Goal: Task Accomplishment & Management: Manage account settings

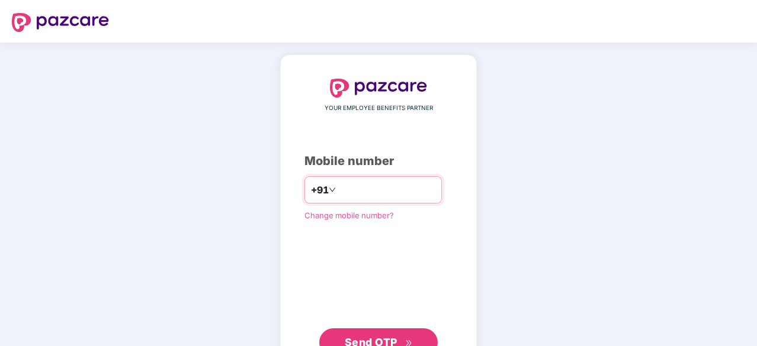
click at [383, 188] on input "****" at bounding box center [386, 190] width 97 height 19
type input "*"
paste input "**********"
type input "**********"
click at [408, 334] on span "Send OTP" at bounding box center [379, 341] width 68 height 17
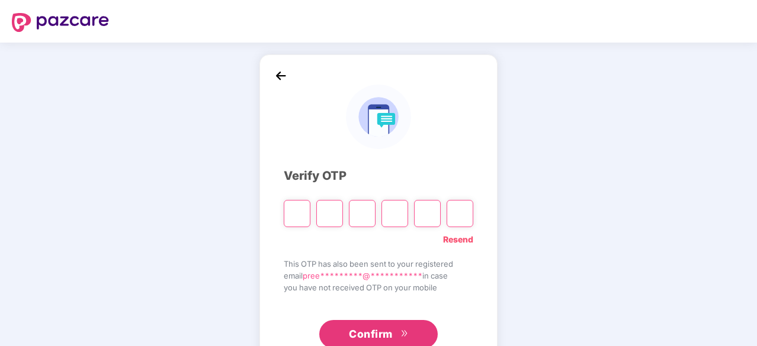
type input "*"
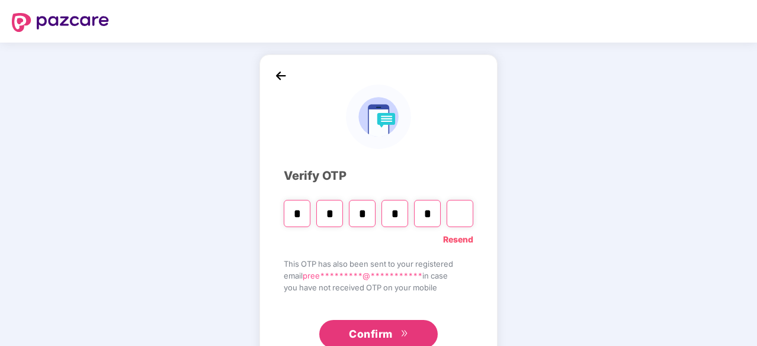
type input "*"
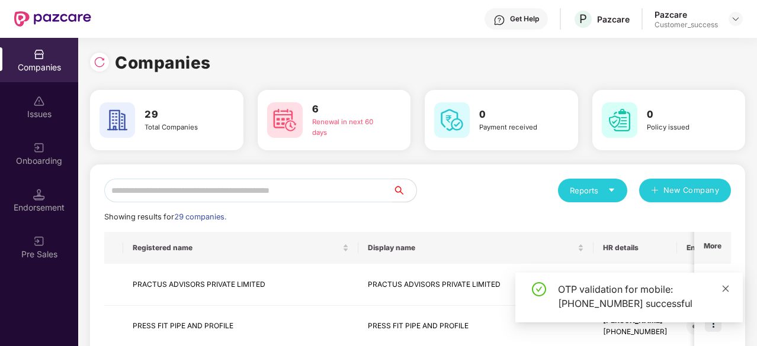
click at [724, 287] on icon "close" at bounding box center [726, 288] width 7 height 7
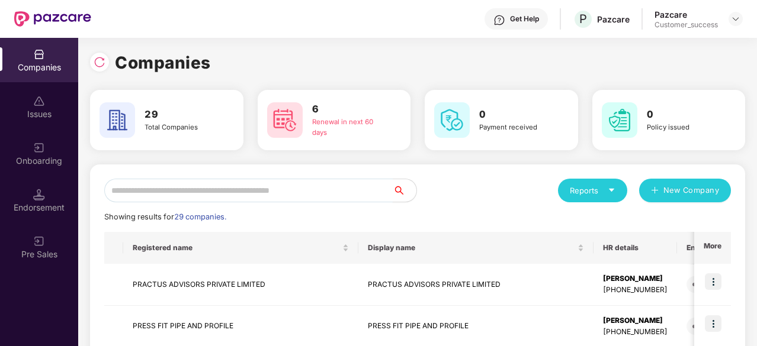
click at [249, 198] on input "text" at bounding box center [248, 191] width 288 height 24
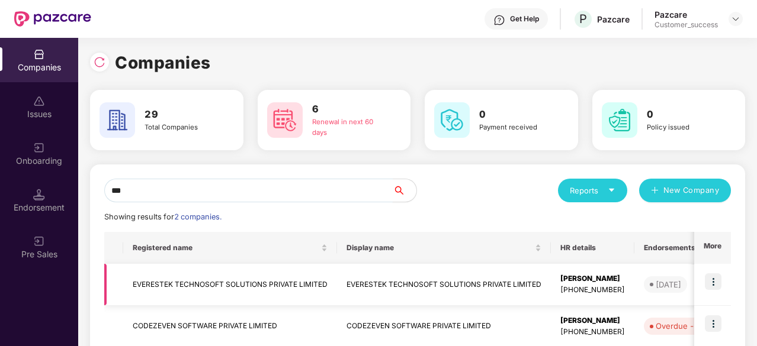
type input "***"
click at [708, 287] on img at bounding box center [713, 282] width 17 height 17
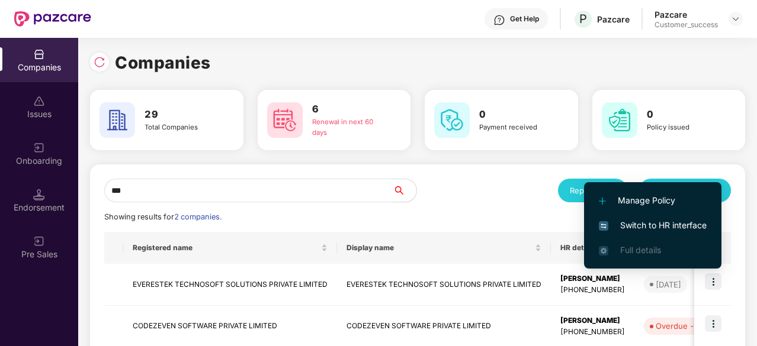
click at [656, 219] on li "Switch to HR interface" at bounding box center [652, 225] width 137 height 25
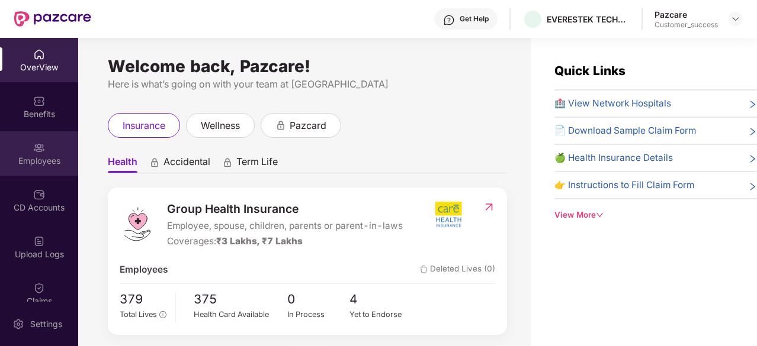
click at [43, 157] on div "Employees" at bounding box center [39, 161] width 78 height 12
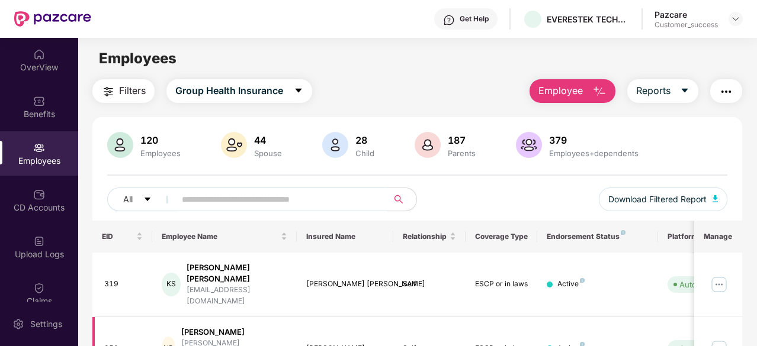
click at [716, 339] on img at bounding box center [719, 348] width 19 height 19
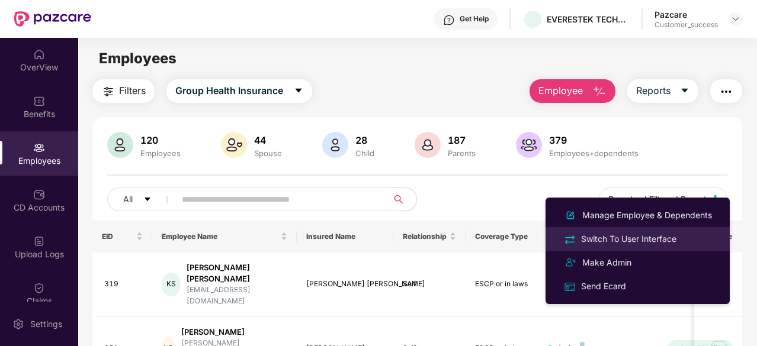
click at [660, 238] on div "Switch To User Interface" at bounding box center [629, 239] width 100 height 13
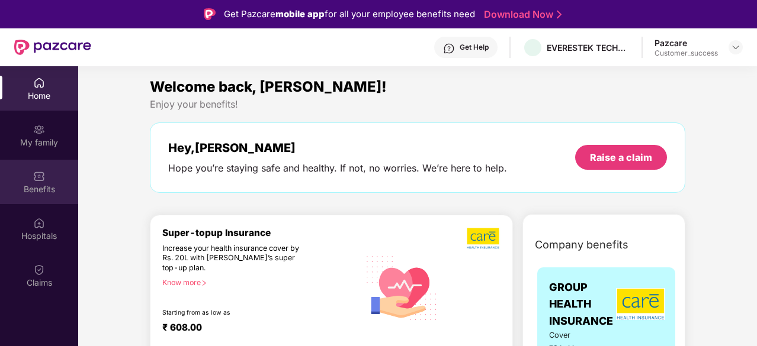
click at [41, 189] on div "Benefits" at bounding box center [39, 190] width 78 height 12
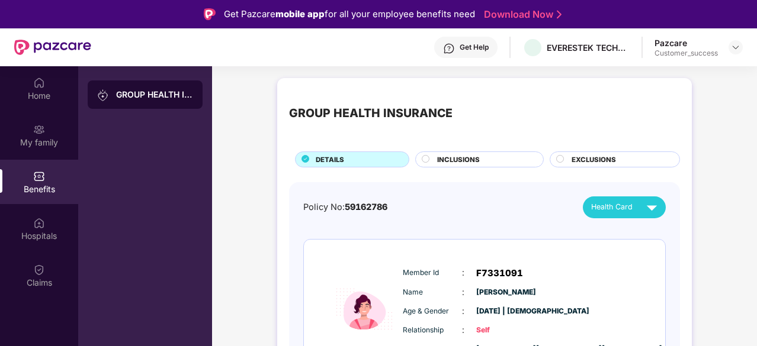
click at [445, 206] on div "Policy No: 59162786 Health Card" at bounding box center [484, 208] width 362 height 22
click at [53, 95] on div "Home" at bounding box center [39, 96] width 78 height 12
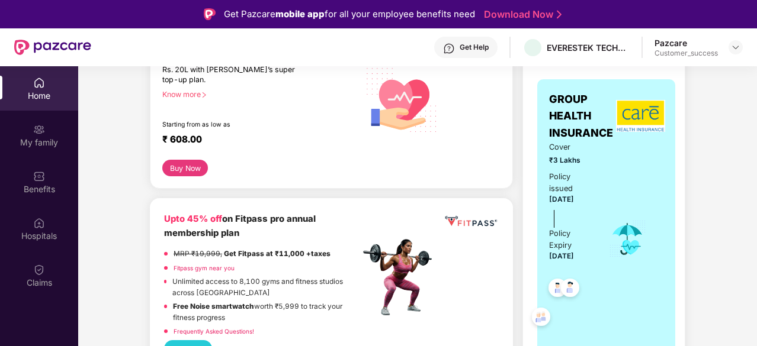
scroll to position [189, 0]
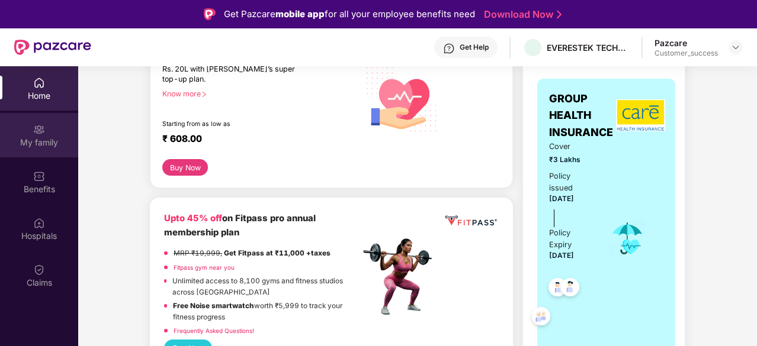
click at [40, 131] on img at bounding box center [39, 130] width 12 height 12
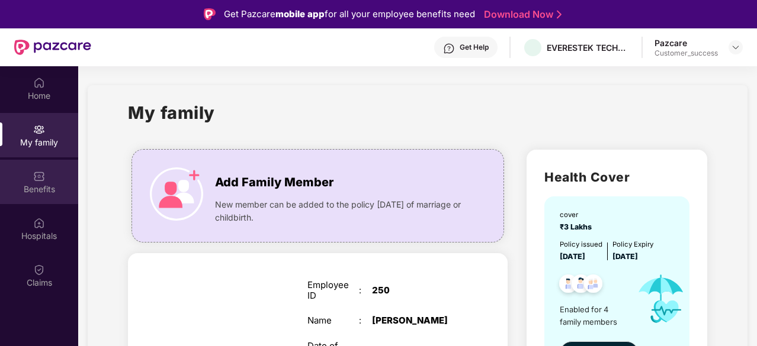
click at [37, 195] on div "Benefits" at bounding box center [39, 190] width 78 height 12
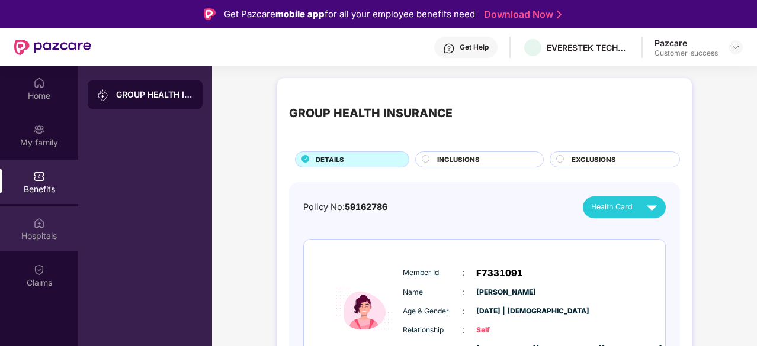
click at [44, 246] on div "Hospitals" at bounding box center [39, 229] width 78 height 44
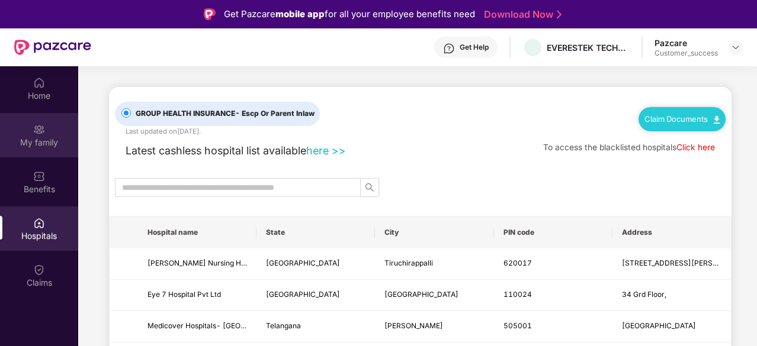
click at [34, 128] on img at bounding box center [39, 130] width 12 height 12
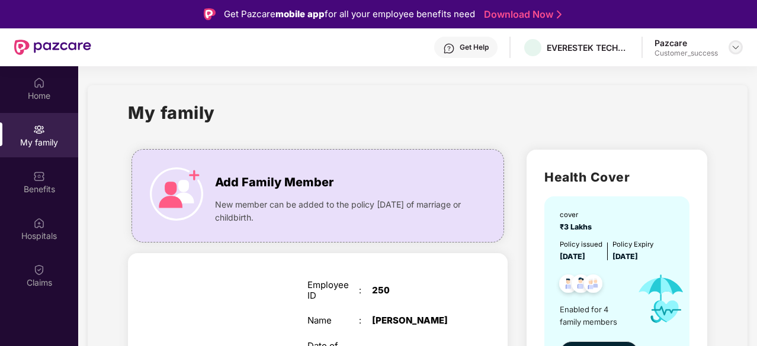
click at [733, 40] on div at bounding box center [736, 47] width 14 height 14
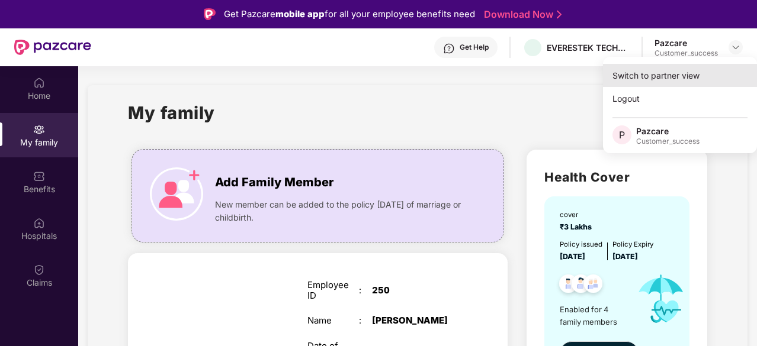
click at [663, 79] on div "Switch to partner view" at bounding box center [680, 75] width 154 height 23
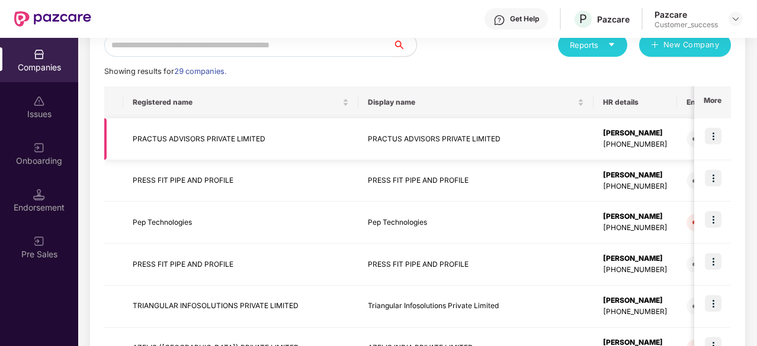
click at [391, 138] on td "PRACTUS ADVISORS PRIVATE LIMITED" at bounding box center [475, 139] width 235 height 42
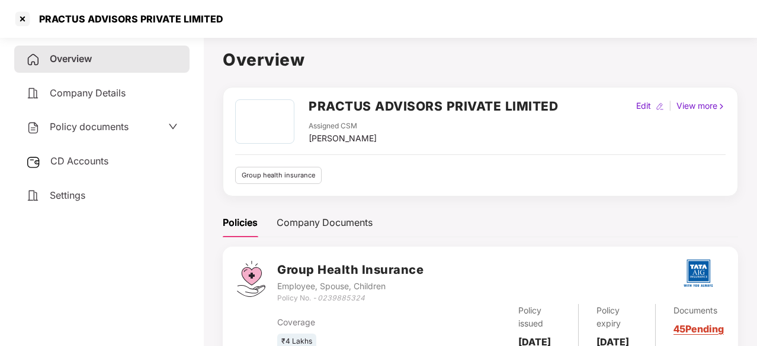
click at [86, 129] on span "Policy documents" at bounding box center [89, 127] width 79 height 12
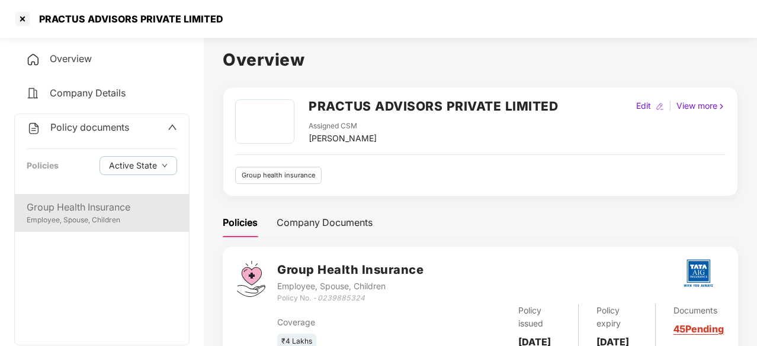
click at [69, 209] on div "Group Health Insurance" at bounding box center [102, 207] width 150 height 15
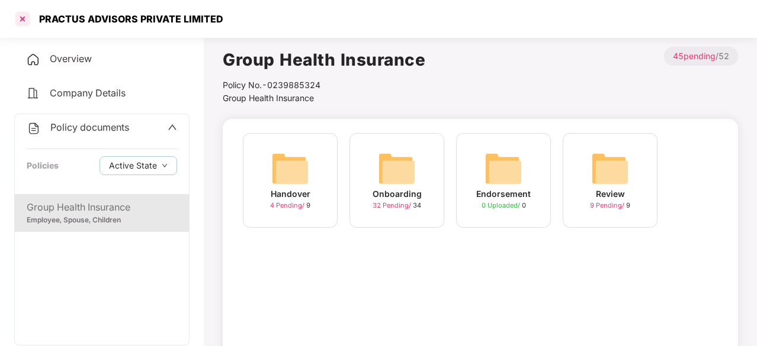
click at [24, 18] on div at bounding box center [22, 18] width 19 height 19
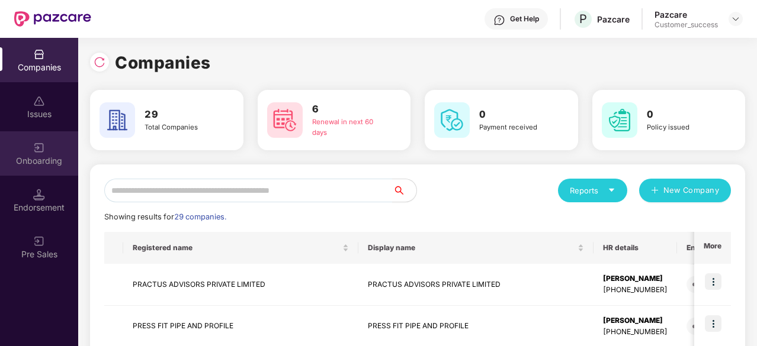
click at [39, 152] on img at bounding box center [39, 148] width 12 height 12
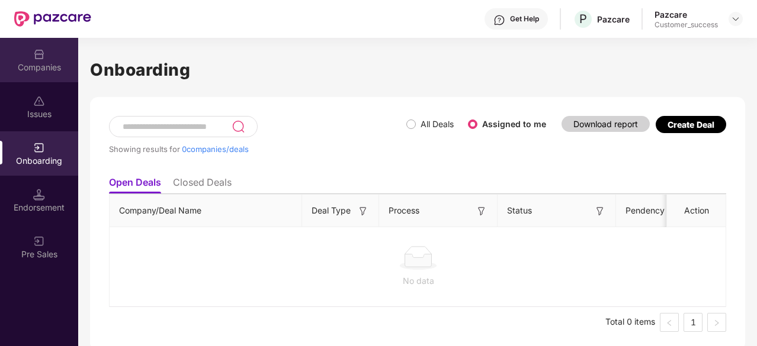
click at [40, 57] on img at bounding box center [39, 55] width 12 height 12
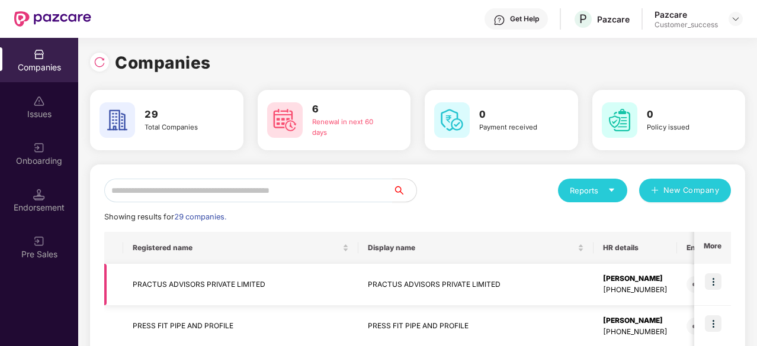
click at [465, 286] on td "PRACTUS ADVISORS PRIVATE LIMITED" at bounding box center [475, 285] width 235 height 42
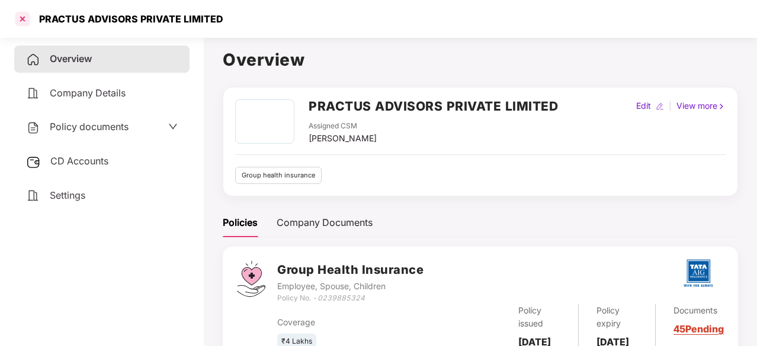
click at [15, 16] on div at bounding box center [22, 18] width 19 height 19
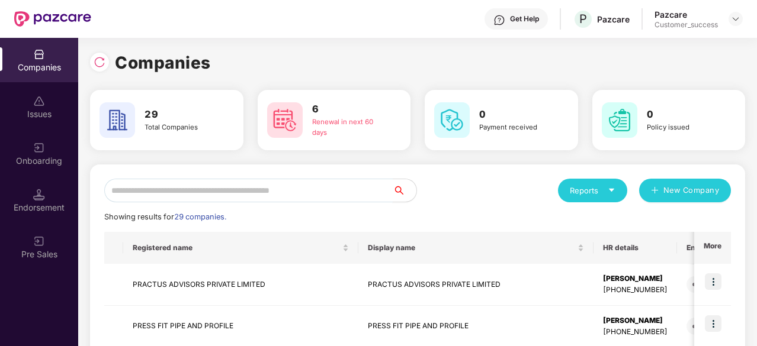
click at [272, 182] on input "text" at bounding box center [248, 191] width 288 height 24
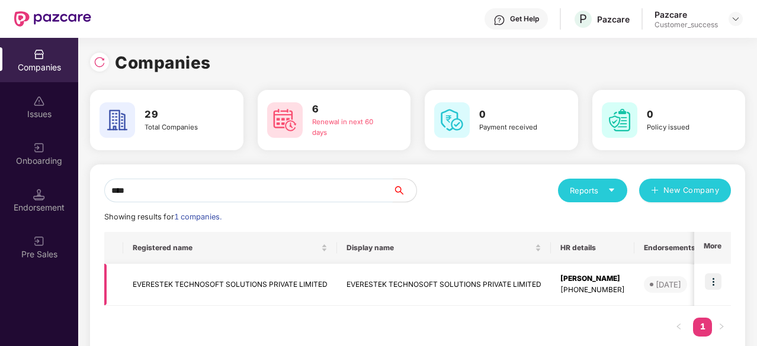
type input "****"
click at [710, 281] on img at bounding box center [713, 282] width 17 height 17
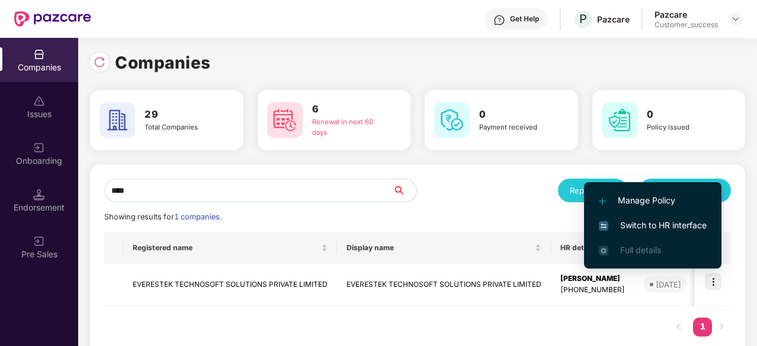
click at [672, 224] on span "Switch to HR interface" at bounding box center [653, 225] width 108 height 13
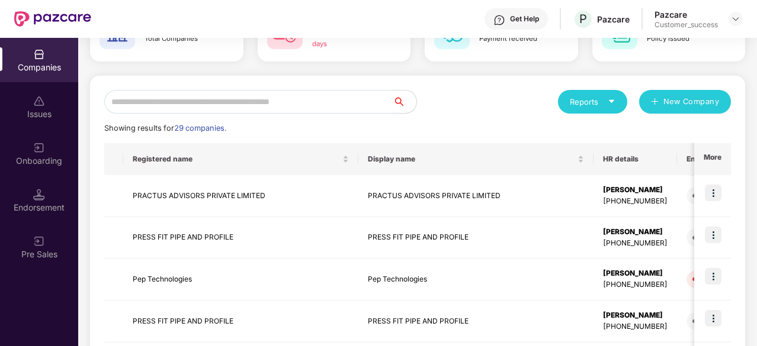
scroll to position [89, 0]
click at [213, 106] on input "text" at bounding box center [248, 102] width 288 height 24
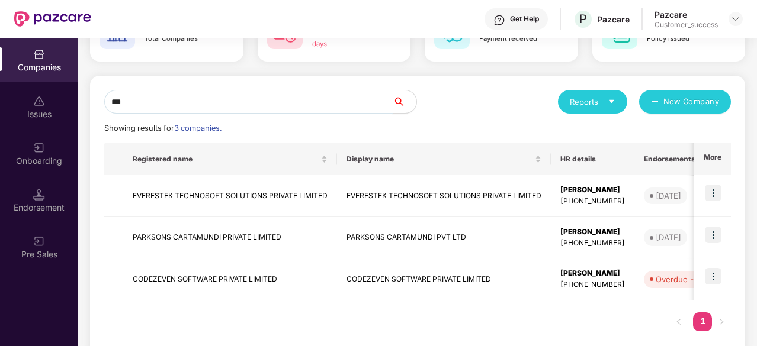
scroll to position [25, 0]
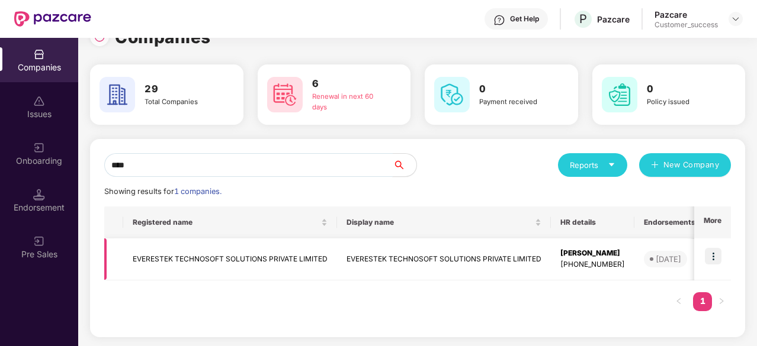
type input "****"
click at [450, 264] on td "EVERESTEK TECHNOSOFT SOLUTIONS PRIVATE LIMITED" at bounding box center [444, 260] width 214 height 42
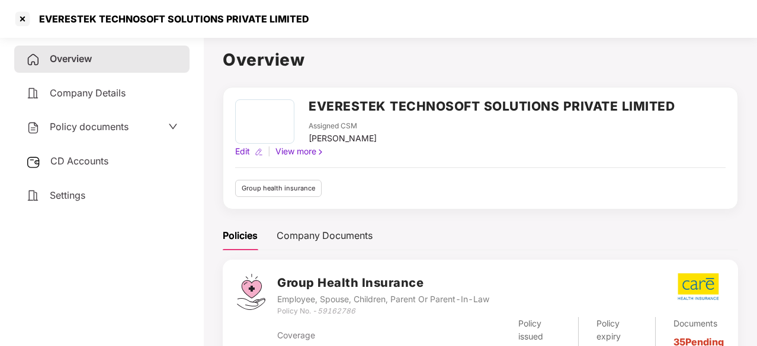
click at [86, 136] on div "Policy documents" at bounding box center [101, 127] width 175 height 27
click at [86, 129] on span "Policy documents" at bounding box center [89, 127] width 79 height 12
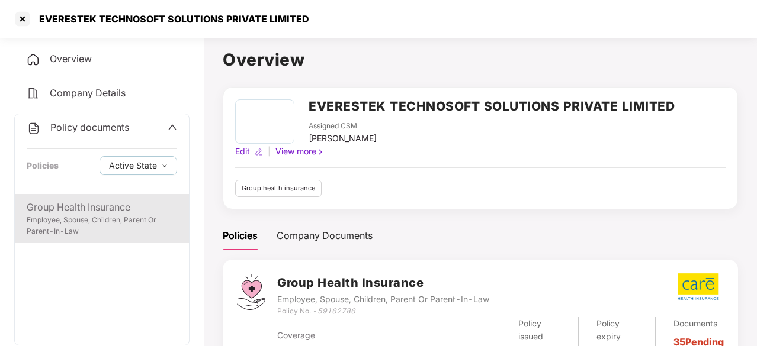
click at [84, 195] on div "Group Health Insurance Employee, Spouse, Children, Parent Or Parent-In-Law" at bounding box center [102, 218] width 174 height 49
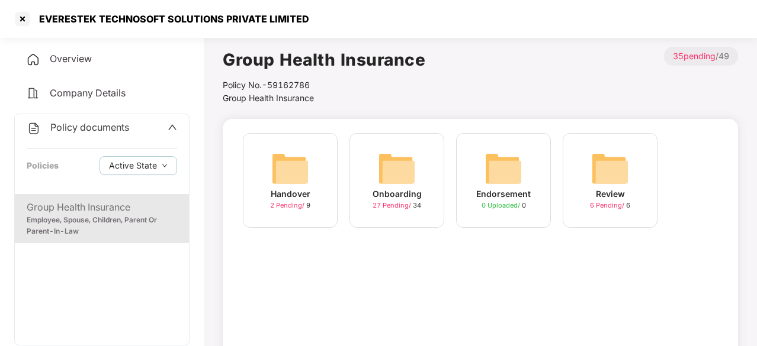
click at [393, 183] on img at bounding box center [397, 169] width 38 height 38
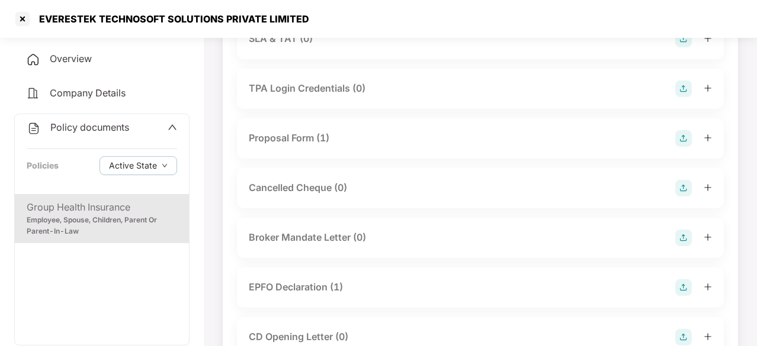
scroll to position [712, 0]
click at [88, 226] on div "Employee, Spouse, Children, Parent Or Parent-In-Law" at bounding box center [102, 226] width 150 height 23
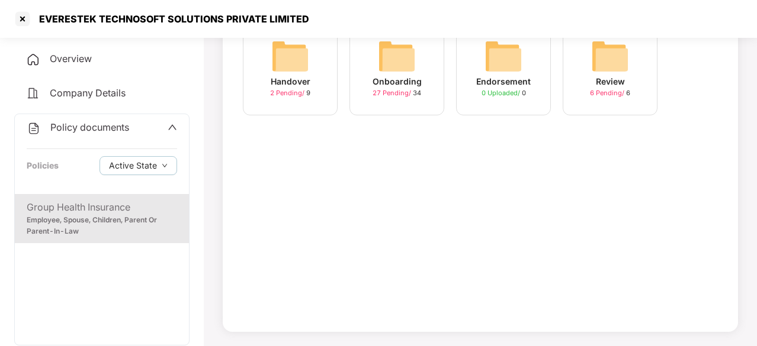
click at [399, 60] on img at bounding box center [397, 56] width 38 height 38
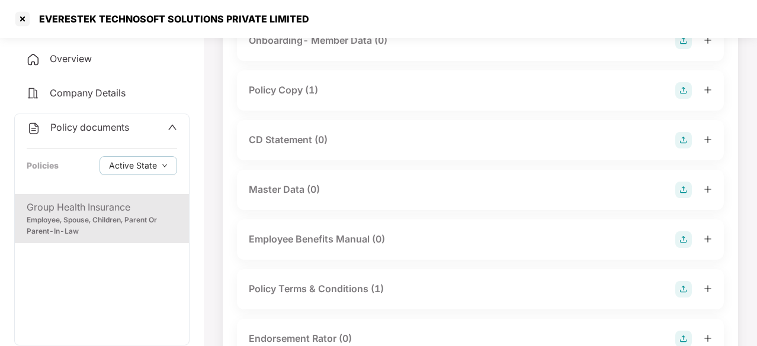
scroll to position [712, 0]
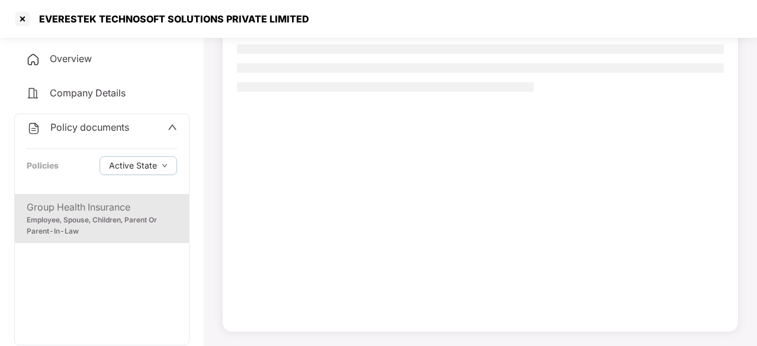
scroll to position [113, 0]
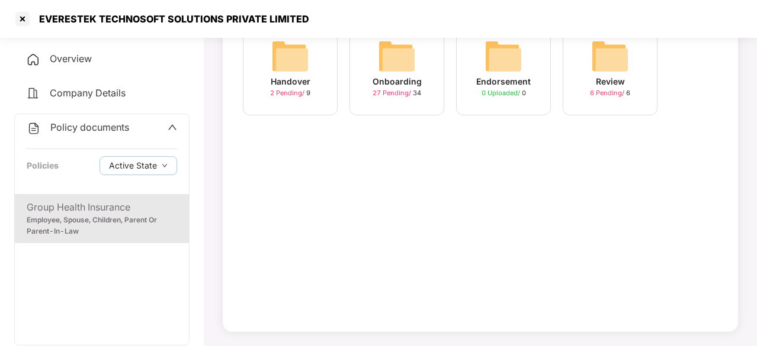
click at [299, 69] on img at bounding box center [290, 56] width 38 height 38
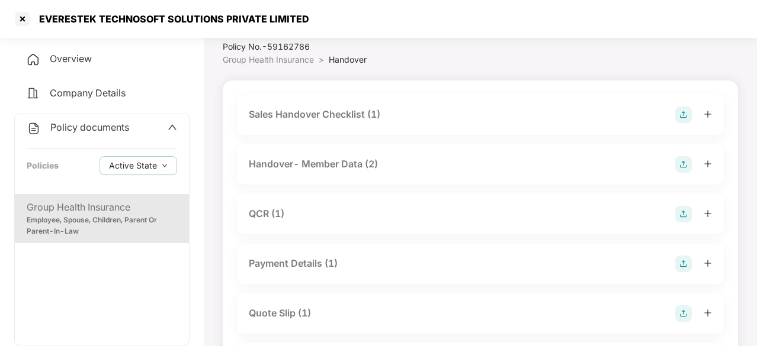
scroll to position [38, 0]
click at [72, 226] on div "Employee, Spouse, Children, Parent Or Parent-In-Law" at bounding box center [102, 226] width 150 height 23
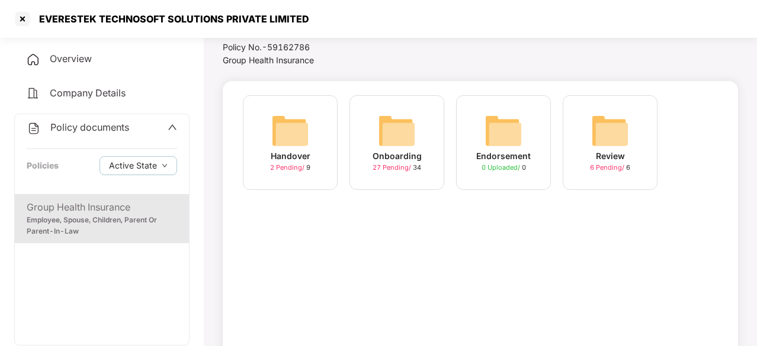
click at [403, 148] on img at bounding box center [397, 131] width 38 height 38
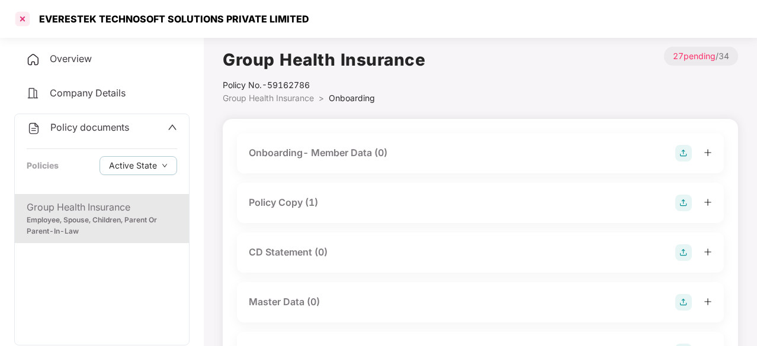
click at [21, 23] on div at bounding box center [22, 18] width 19 height 19
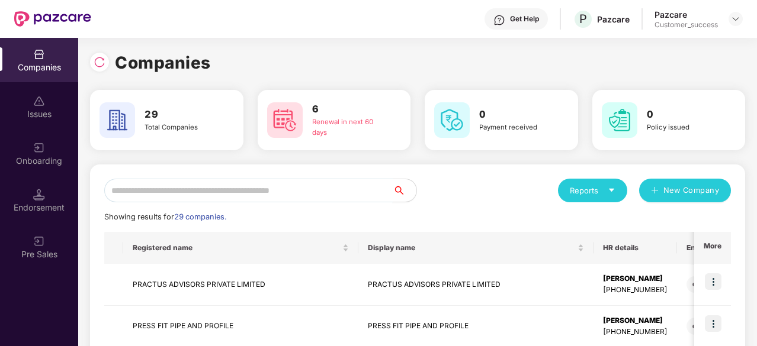
click at [265, 192] on input "text" at bounding box center [248, 191] width 288 height 24
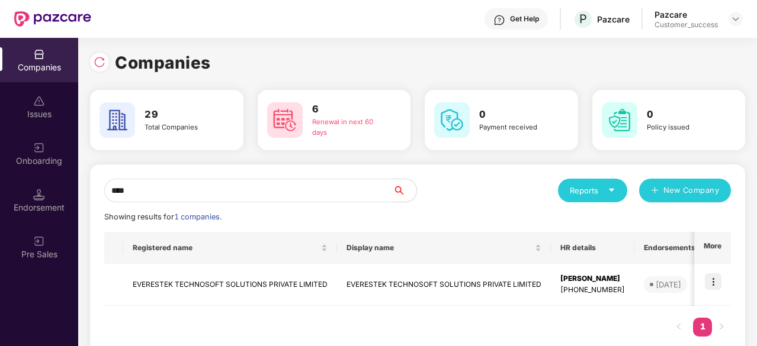
type input "****"
click at [34, 63] on div "Companies" at bounding box center [39, 68] width 78 height 12
click at [204, 189] on input "****" at bounding box center [248, 191] width 288 height 24
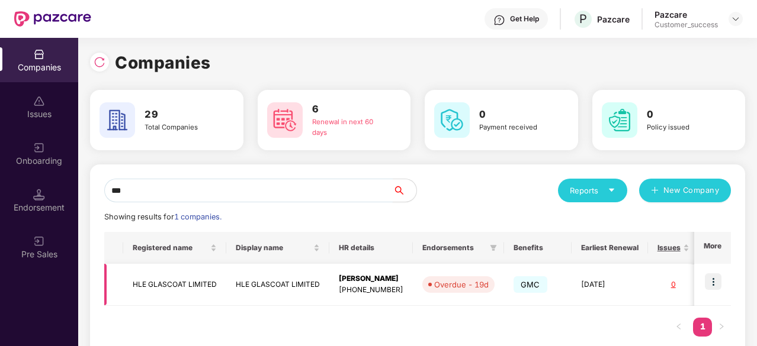
type input "***"
click at [717, 284] on img at bounding box center [713, 282] width 17 height 17
click at [562, 292] on div "GMC" at bounding box center [538, 284] width 49 height 21
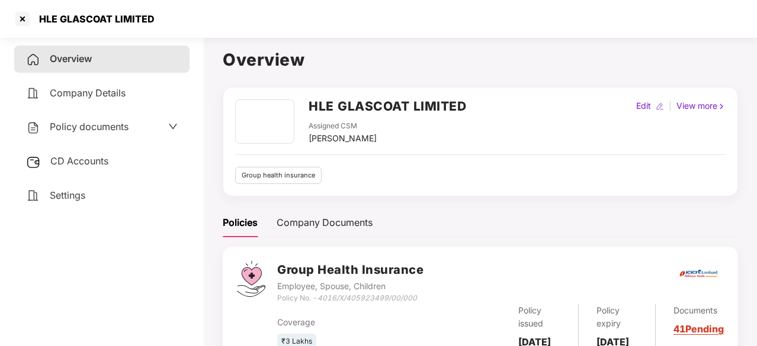
click at [114, 124] on span "Policy documents" at bounding box center [89, 127] width 79 height 12
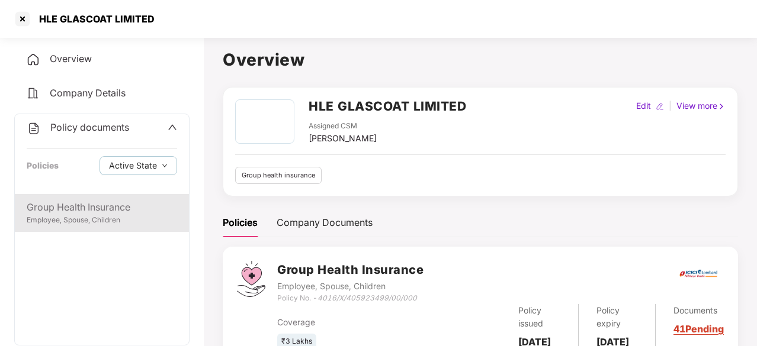
click at [100, 209] on div "Group Health Insurance" at bounding box center [102, 207] width 150 height 15
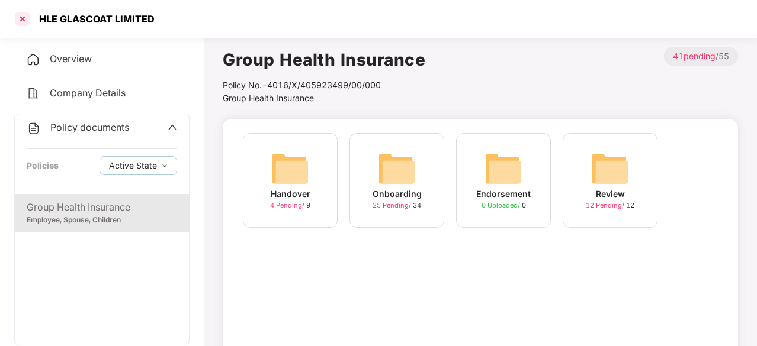
click at [25, 17] on div at bounding box center [22, 18] width 19 height 19
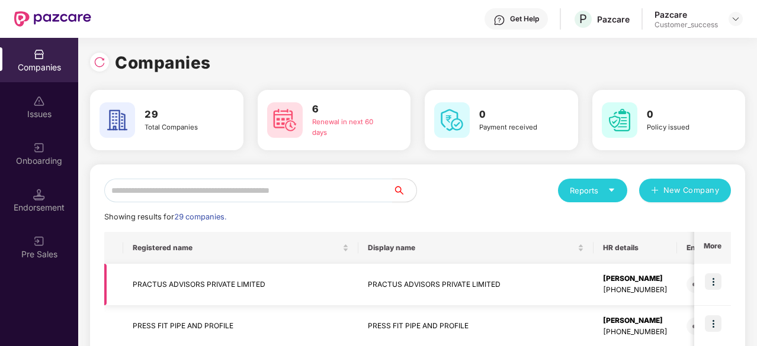
scroll to position [0, 32]
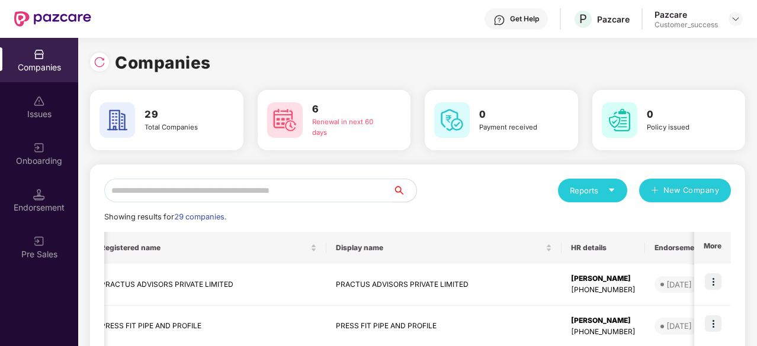
click at [275, 188] on input "text" at bounding box center [248, 191] width 288 height 24
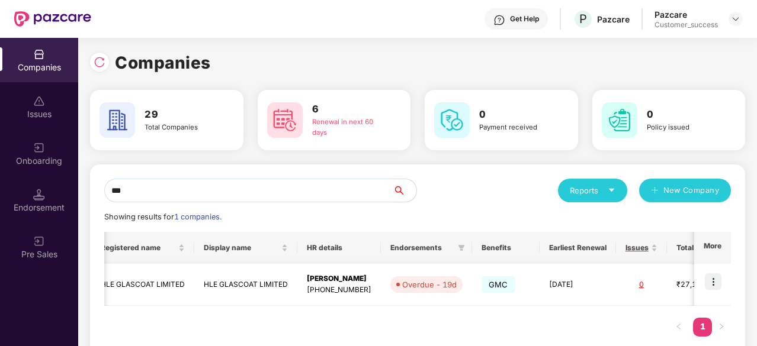
type input "***"
click at [273, 287] on td "HLE GLASCOAT LIMITED" at bounding box center [245, 285] width 103 height 42
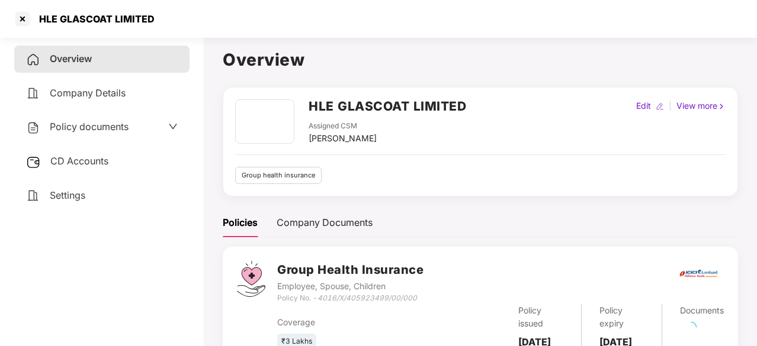
click at [110, 134] on div "Policy documents" at bounding box center [77, 127] width 102 height 15
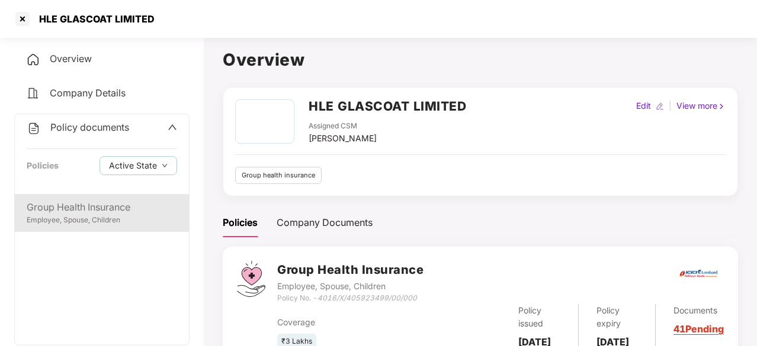
click at [96, 211] on div "Group Health Insurance" at bounding box center [102, 207] width 150 height 15
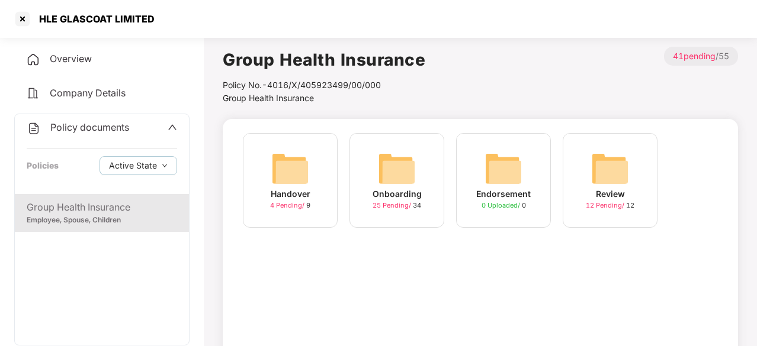
click at [422, 159] on div "Onboarding 25 Pending / 34" at bounding box center [396, 180] width 95 height 95
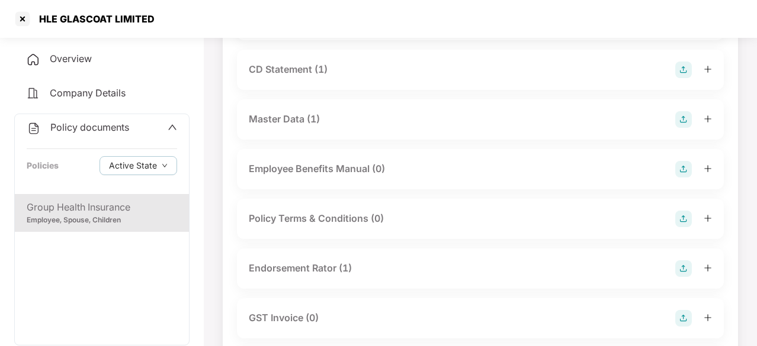
scroll to position [184, 0]
click at [291, 68] on div "CD Statement (1)" at bounding box center [288, 69] width 79 height 15
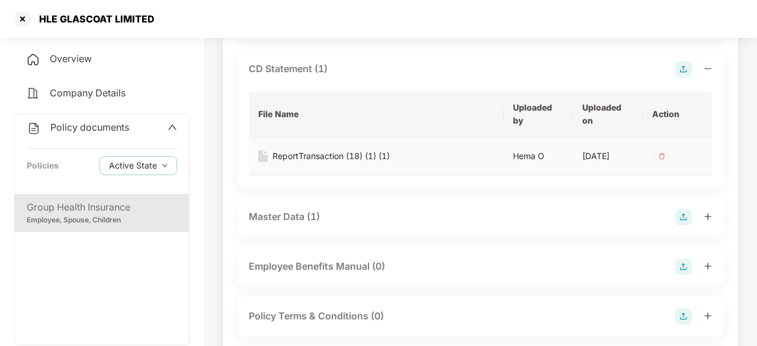
click at [309, 153] on div "ReportTransaction (18) (1) (1)" at bounding box center [330, 156] width 117 height 13
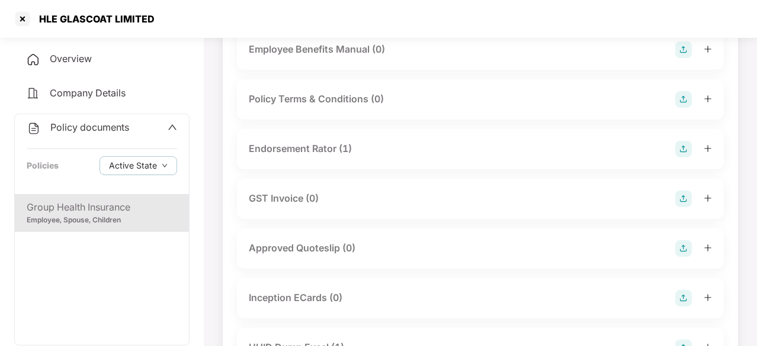
scroll to position [357, 0]
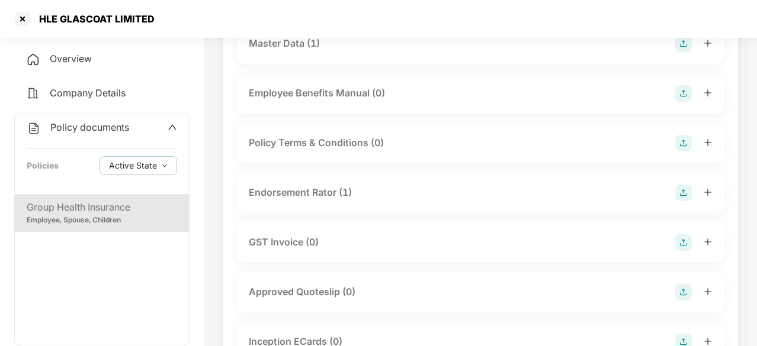
click at [299, 188] on div "Endorsement Rator (1)" at bounding box center [480, 193] width 487 height 40
click at [294, 199] on div "Endorsement Rator (1)" at bounding box center [300, 192] width 103 height 15
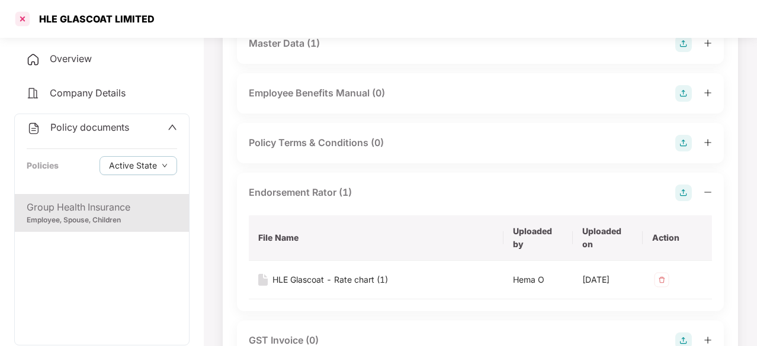
click at [15, 14] on div at bounding box center [22, 18] width 19 height 19
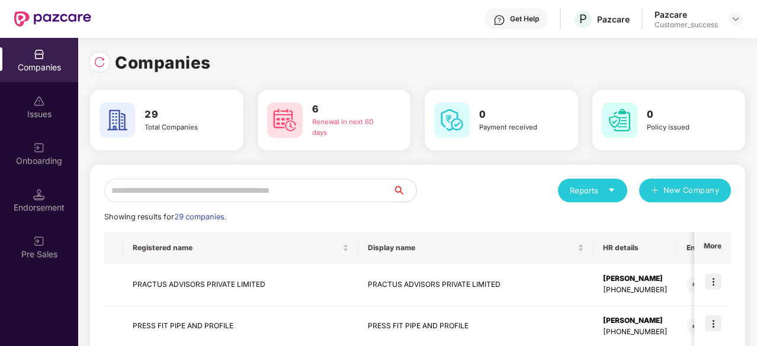
click at [192, 187] on input "text" at bounding box center [248, 191] width 288 height 24
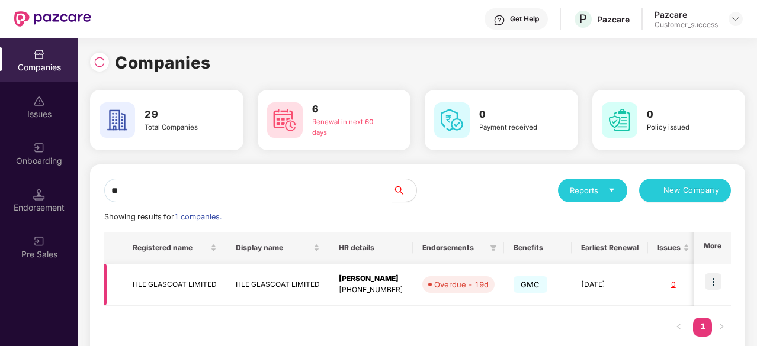
type input "**"
click at [713, 280] on img at bounding box center [713, 282] width 17 height 17
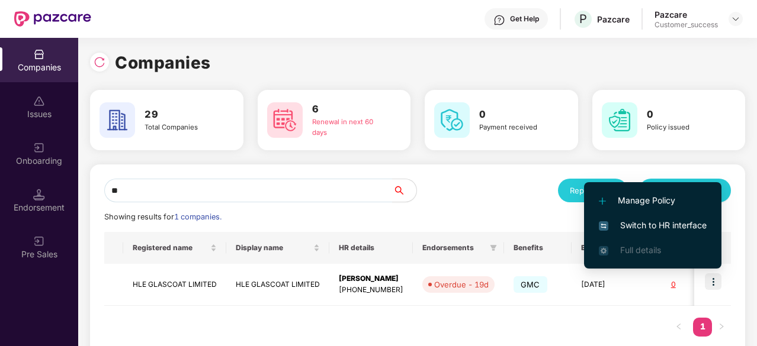
click at [669, 223] on span "Switch to HR interface" at bounding box center [653, 225] width 108 height 13
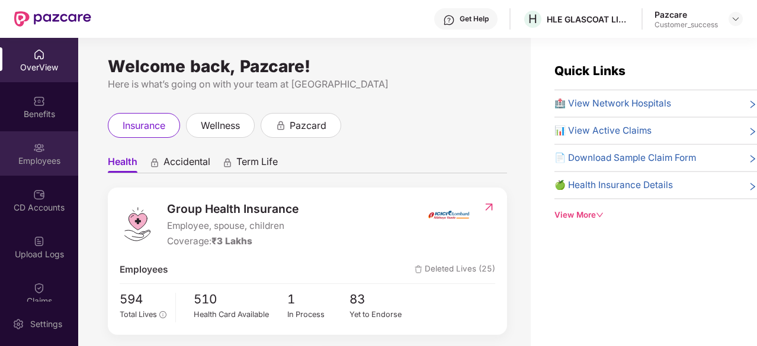
click at [33, 152] on img at bounding box center [39, 148] width 12 height 12
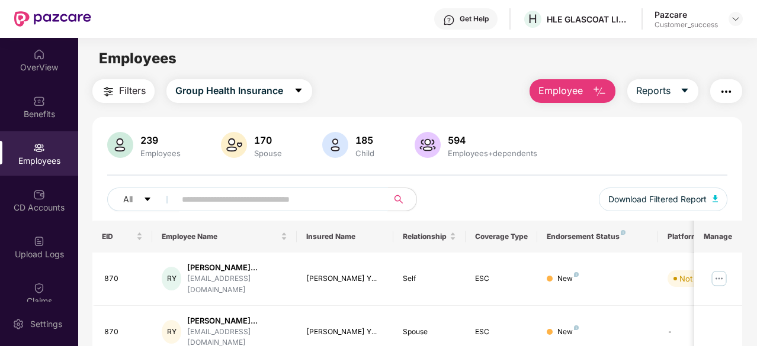
click at [212, 191] on input "text" at bounding box center [277, 200] width 190 height 18
type input "***"
click at [722, 274] on img at bounding box center [719, 278] width 19 height 19
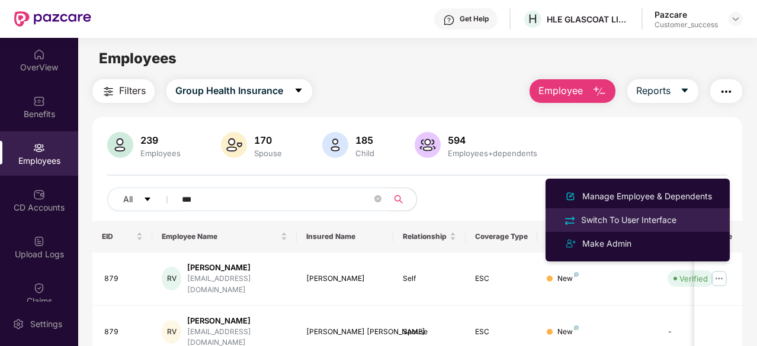
click at [636, 222] on div "Switch To User Interface" at bounding box center [629, 220] width 100 height 13
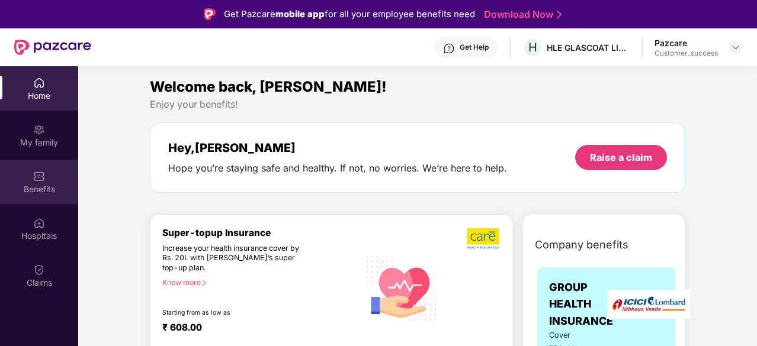
click at [58, 181] on div "Benefits" at bounding box center [39, 182] width 78 height 44
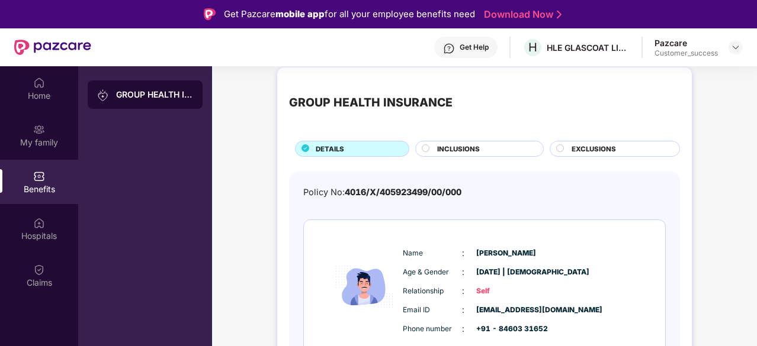
scroll to position [195, 0]
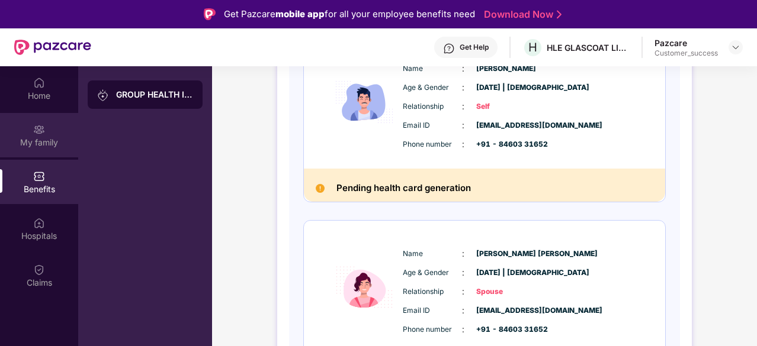
click at [45, 134] on div "My family" at bounding box center [39, 135] width 78 height 44
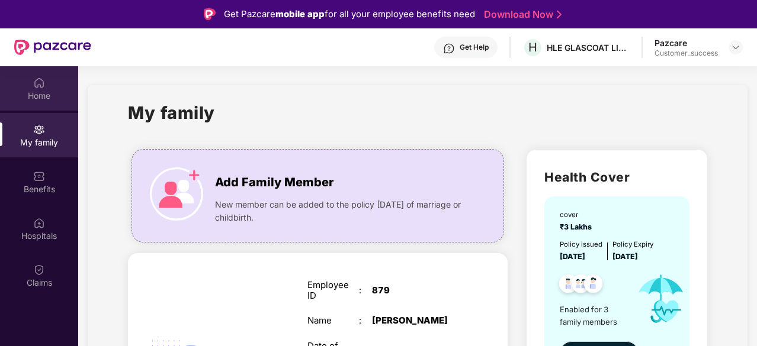
click at [52, 81] on div "Home" at bounding box center [39, 88] width 78 height 44
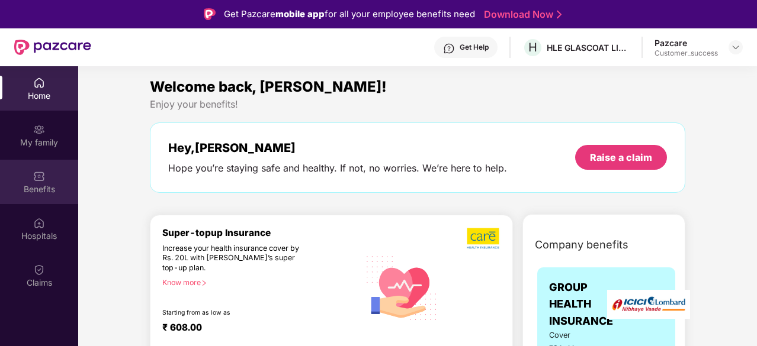
click at [47, 192] on div "Benefits" at bounding box center [39, 190] width 78 height 12
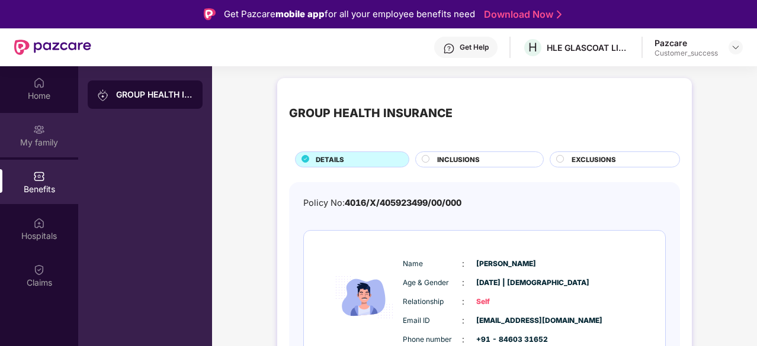
click at [37, 139] on div "My family" at bounding box center [39, 143] width 78 height 12
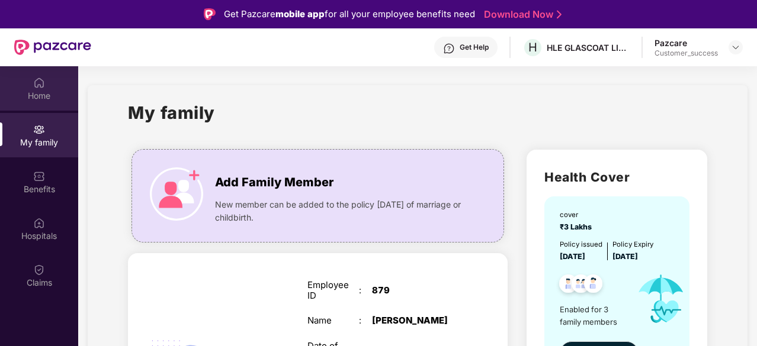
click at [18, 86] on div "Home" at bounding box center [39, 88] width 78 height 44
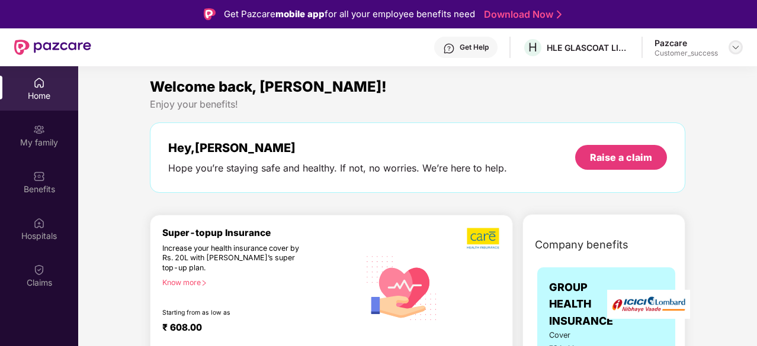
click at [732, 44] on img at bounding box center [735, 47] width 9 height 9
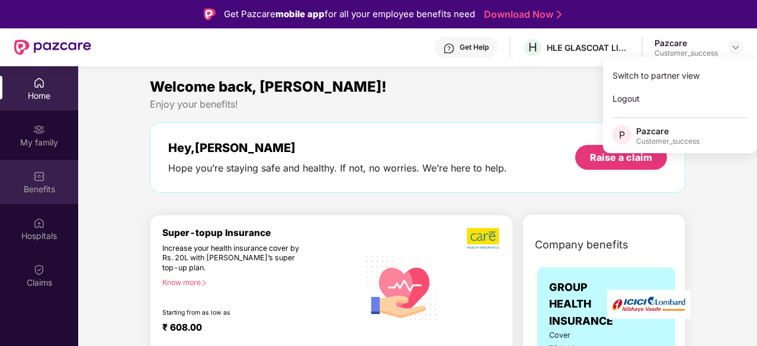
click at [42, 179] on img at bounding box center [39, 177] width 12 height 12
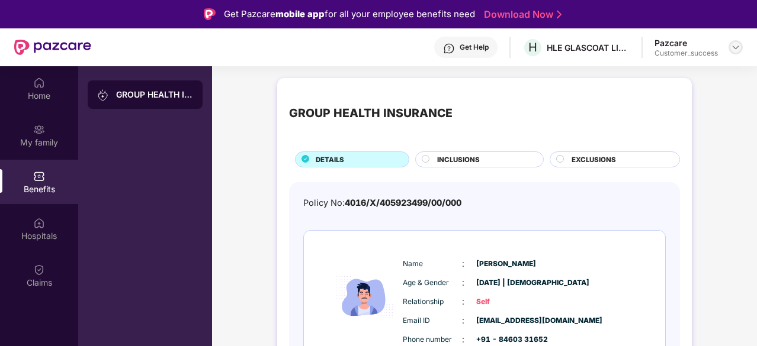
click at [733, 48] on img at bounding box center [735, 47] width 9 height 9
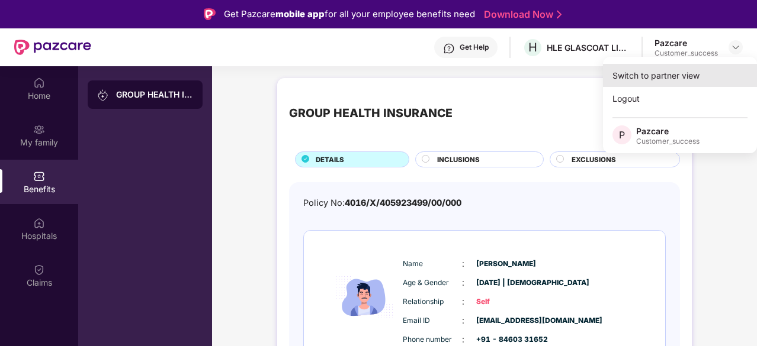
click at [623, 83] on div "Switch to partner view" at bounding box center [680, 75] width 154 height 23
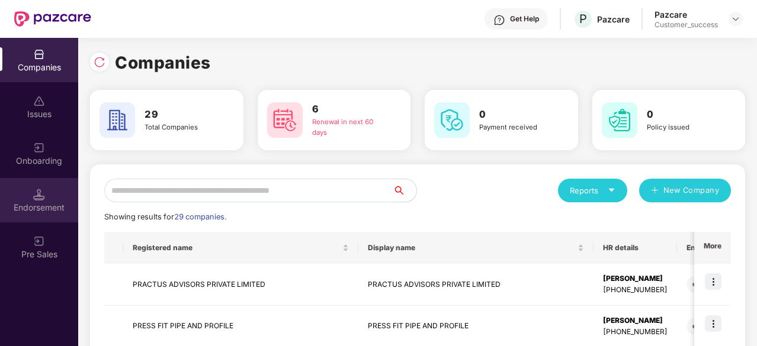
click at [28, 202] on div "Endorsement" at bounding box center [39, 208] width 78 height 12
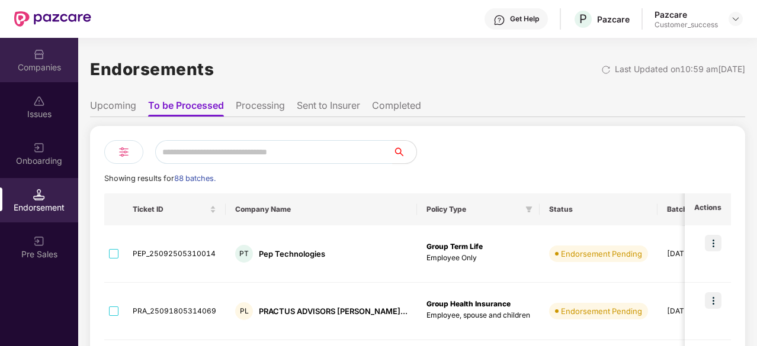
click at [44, 59] on img at bounding box center [39, 55] width 12 height 12
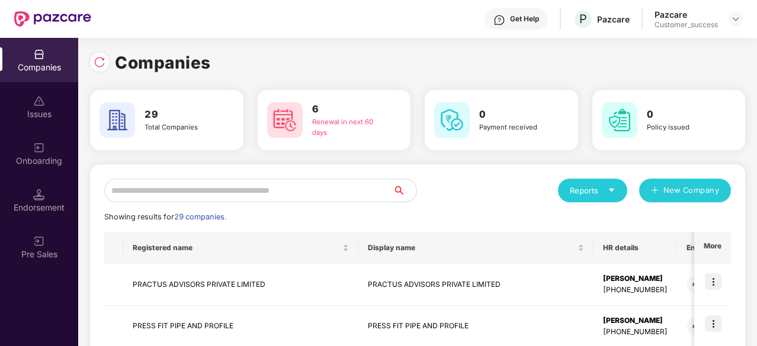
click at [249, 180] on input "text" at bounding box center [248, 191] width 288 height 24
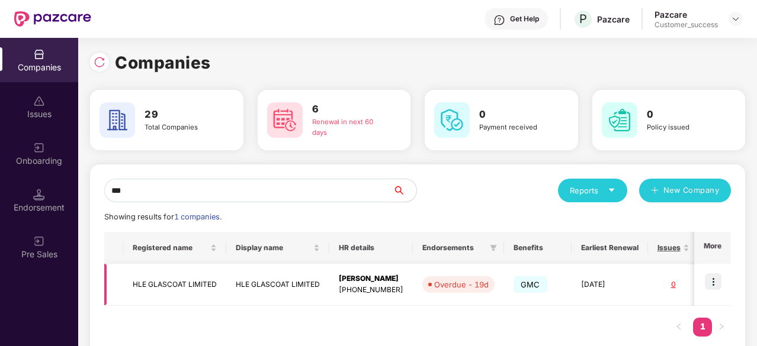
type input "***"
click at [716, 285] on img at bounding box center [713, 282] width 17 height 17
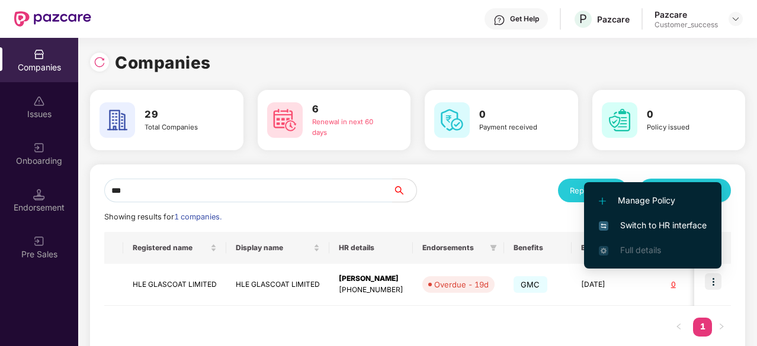
click at [667, 232] on span "Switch to HR interface" at bounding box center [653, 225] width 108 height 13
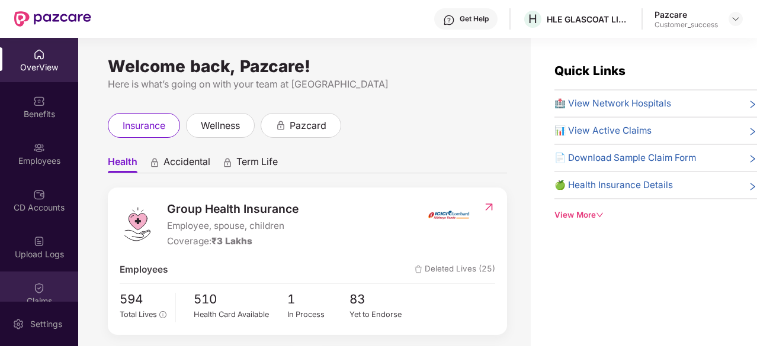
scroll to position [110, 0]
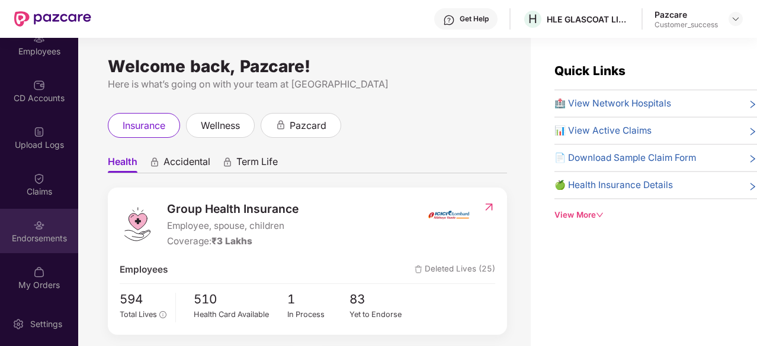
click at [34, 230] on img at bounding box center [39, 226] width 12 height 12
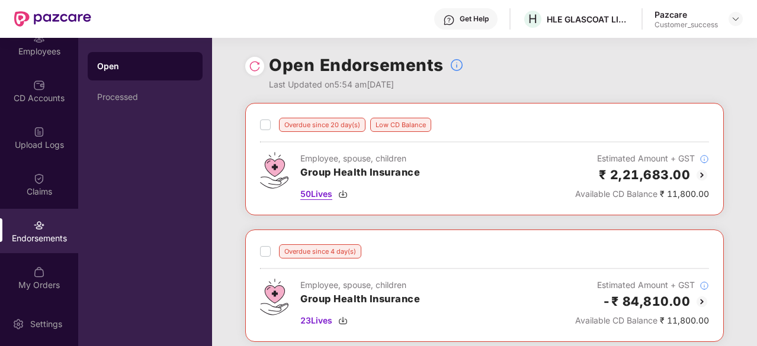
click at [343, 191] on img at bounding box center [342, 194] width 9 height 9
click at [345, 323] on img at bounding box center [342, 320] width 9 height 9
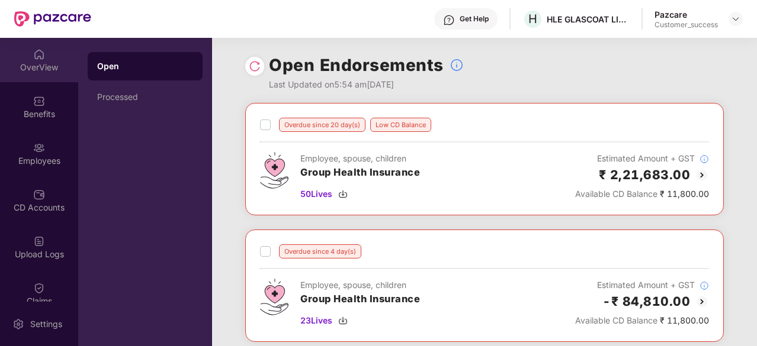
click at [43, 71] on div "OverView" at bounding box center [39, 68] width 78 height 12
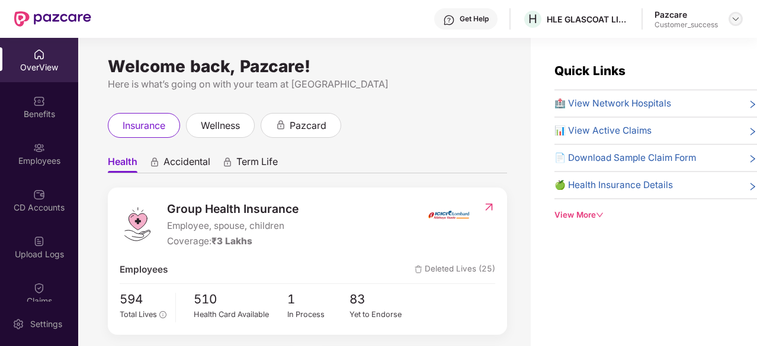
click at [740, 15] on img at bounding box center [735, 18] width 9 height 9
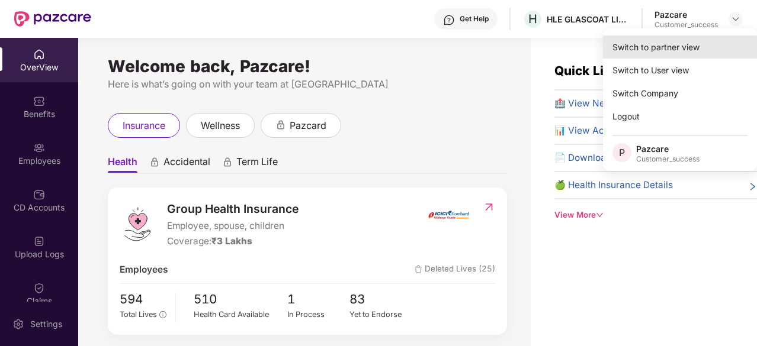
click at [681, 44] on div "Switch to partner view" at bounding box center [680, 47] width 154 height 23
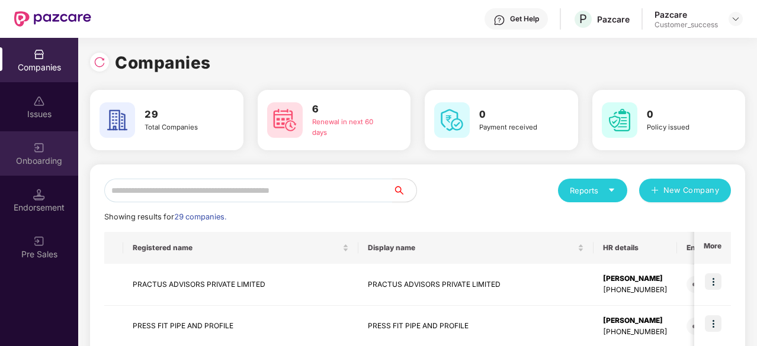
click at [30, 160] on div "Onboarding" at bounding box center [39, 161] width 78 height 12
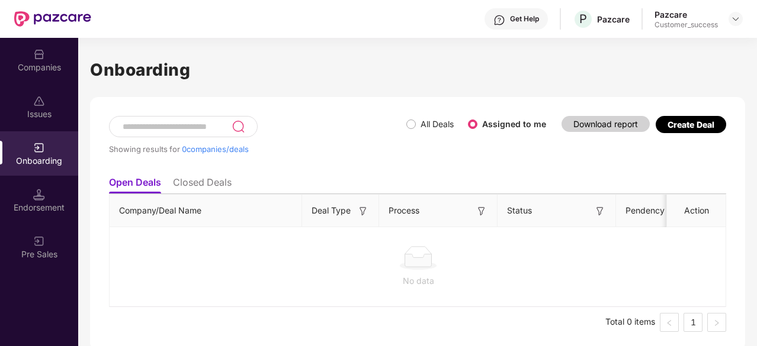
click at [31, 205] on div "Endorsement" at bounding box center [39, 208] width 78 height 12
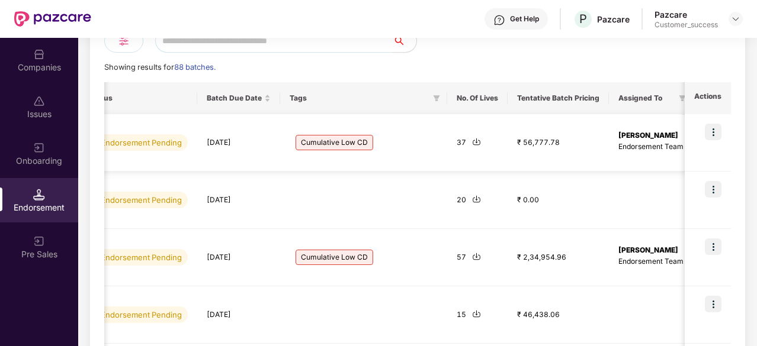
scroll to position [0, 461]
click at [305, 135] on span "Cumulative Low CD" at bounding box center [334, 142] width 78 height 15
click at [300, 142] on span "Cumulative Low CD" at bounding box center [334, 142] width 78 height 15
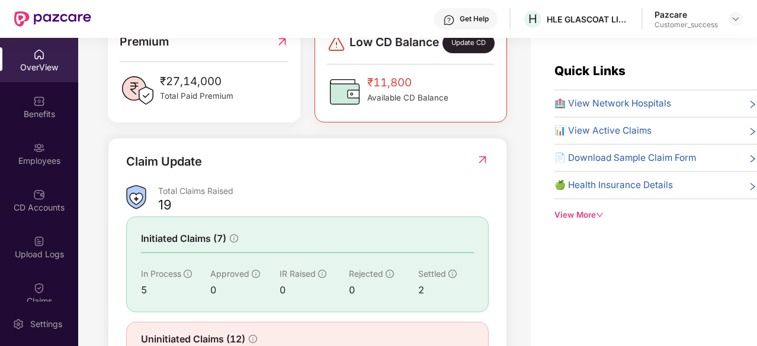
scroll to position [384, 0]
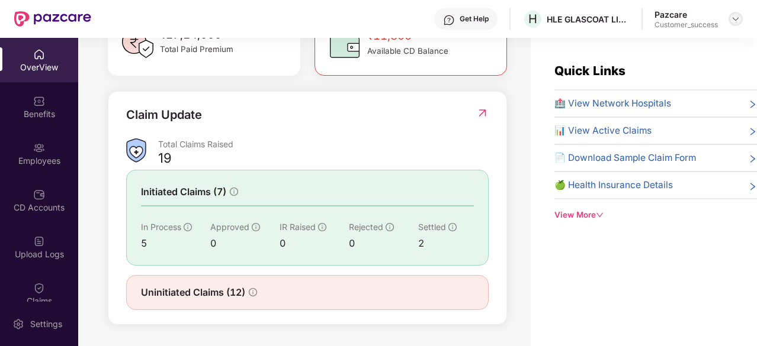
click at [731, 23] on img at bounding box center [735, 18] width 9 height 9
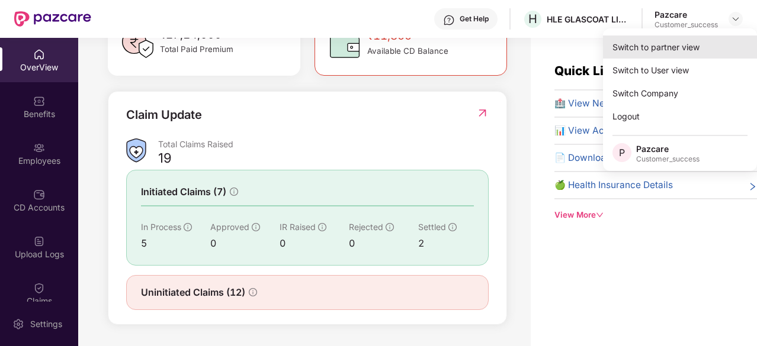
click at [668, 46] on div "Switch to partner view" at bounding box center [680, 47] width 154 height 23
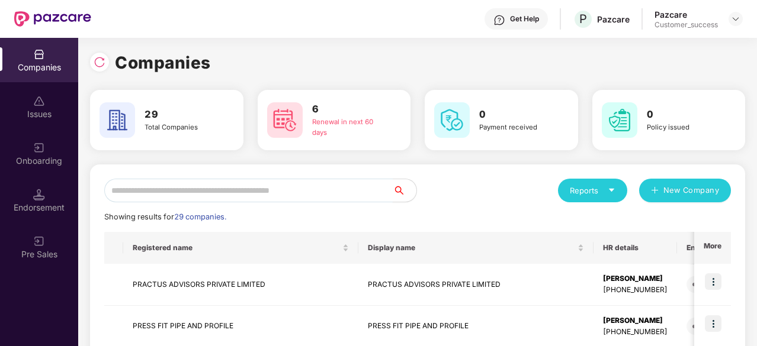
click at [265, 188] on input "text" at bounding box center [248, 191] width 288 height 24
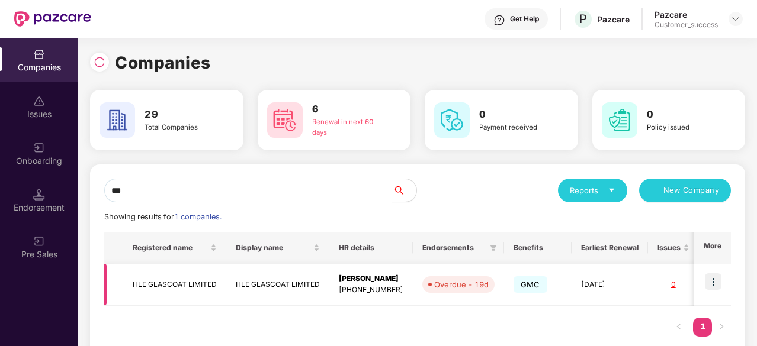
type input "***"
click at [263, 272] on td "HLE GLASCOAT LIMITED" at bounding box center [277, 285] width 103 height 42
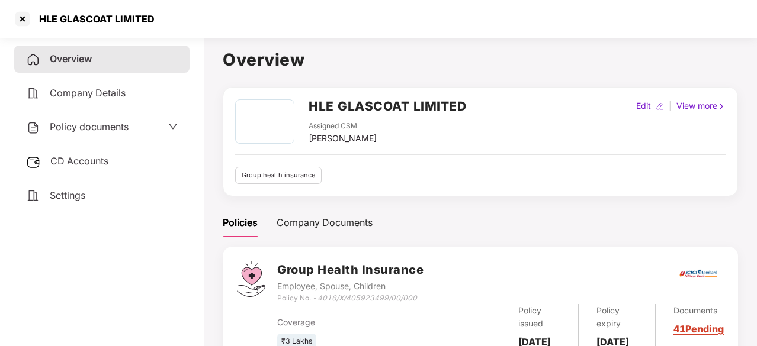
click at [97, 126] on span "Policy documents" at bounding box center [89, 127] width 79 height 12
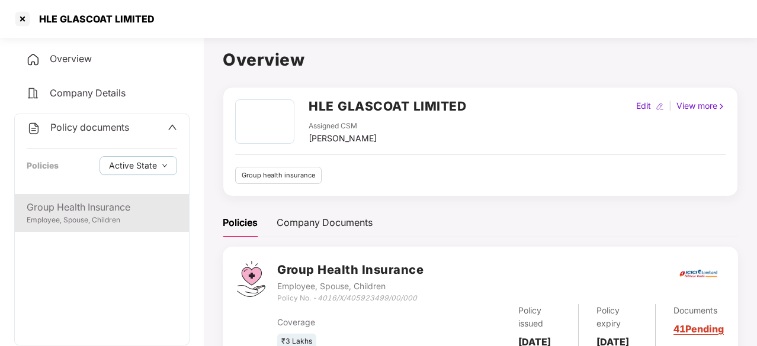
click at [46, 229] on div "Group Health Insurance Employee, Spouse, Children" at bounding box center [102, 213] width 174 height 38
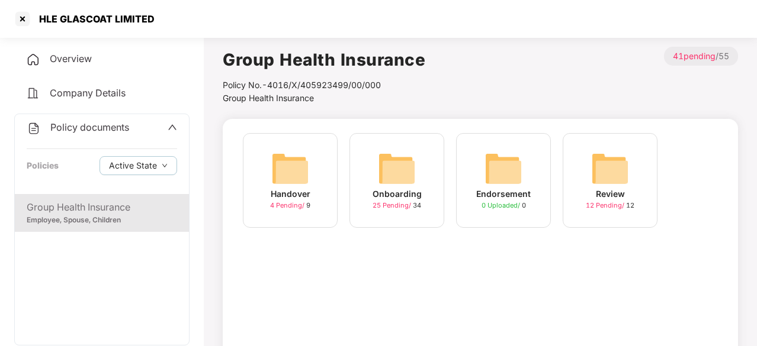
click at [390, 175] on img at bounding box center [397, 169] width 38 height 38
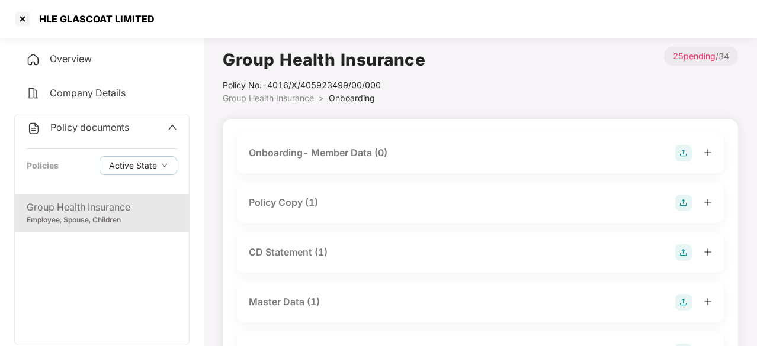
click at [295, 203] on div "Policy Copy (1)" at bounding box center [283, 202] width 69 height 15
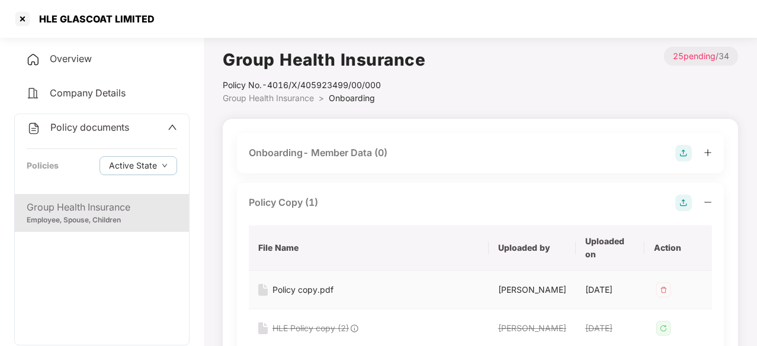
click at [315, 288] on div "Policy copy.pdf" at bounding box center [302, 290] width 61 height 13
click at [23, 21] on div at bounding box center [22, 18] width 19 height 19
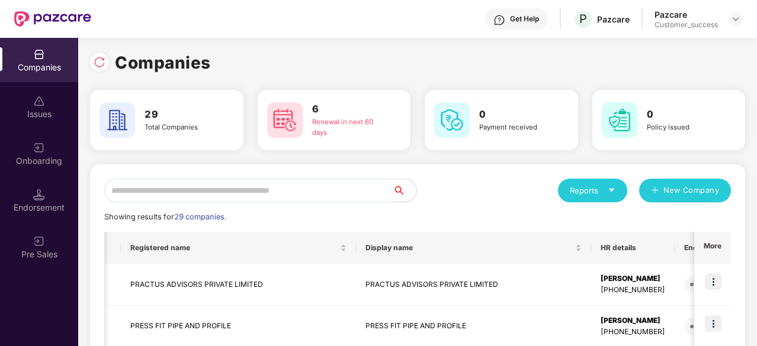
click at [310, 190] on input "text" at bounding box center [248, 191] width 288 height 24
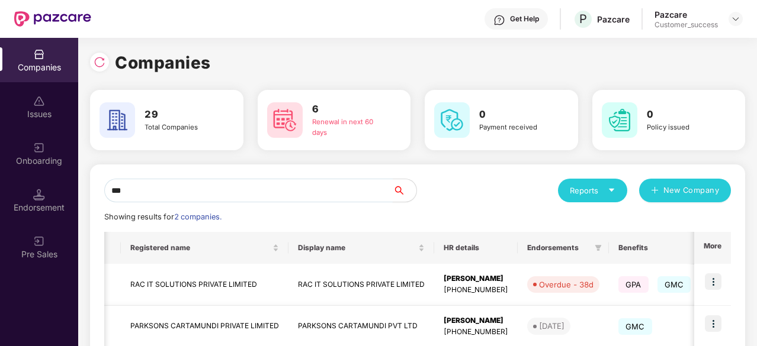
type input "***"
click at [711, 323] on img at bounding box center [713, 324] width 17 height 17
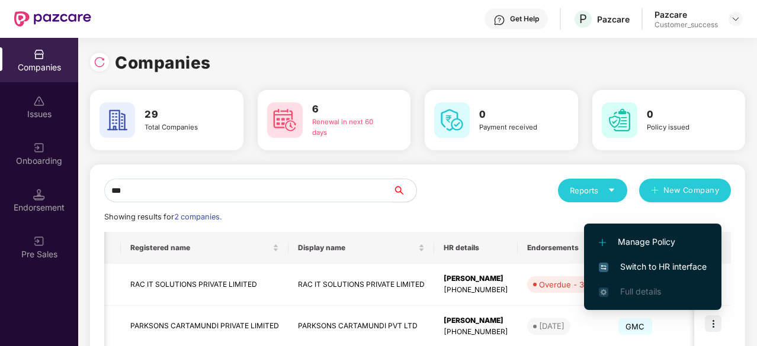
click at [652, 262] on span "Switch to HR interface" at bounding box center [653, 267] width 108 height 13
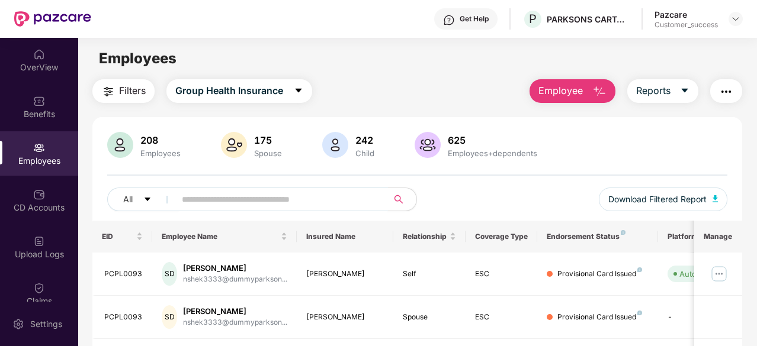
click at [213, 203] on input "text" at bounding box center [277, 200] width 190 height 18
paste input "**********"
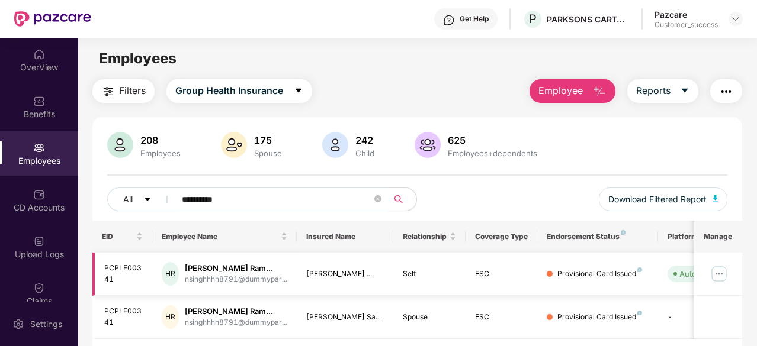
type input "**********"
click at [715, 272] on img at bounding box center [719, 274] width 19 height 19
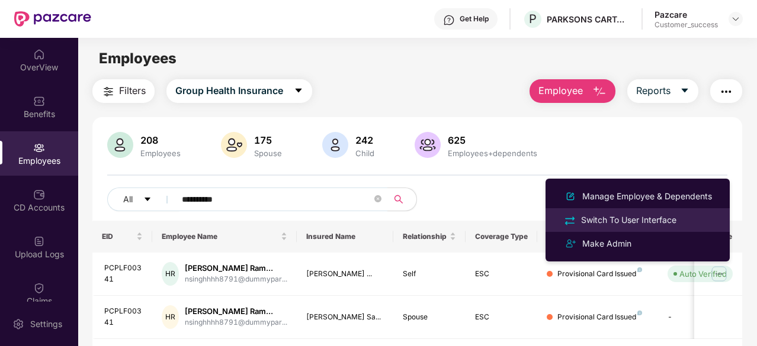
click at [608, 222] on div "Switch To User Interface" at bounding box center [629, 220] width 100 height 13
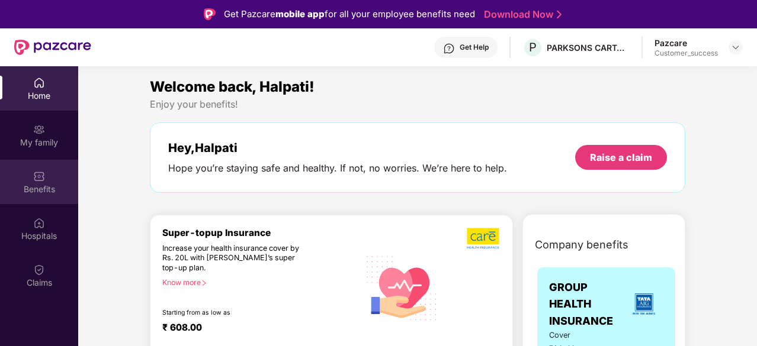
click at [32, 179] on div "Benefits" at bounding box center [39, 182] width 78 height 44
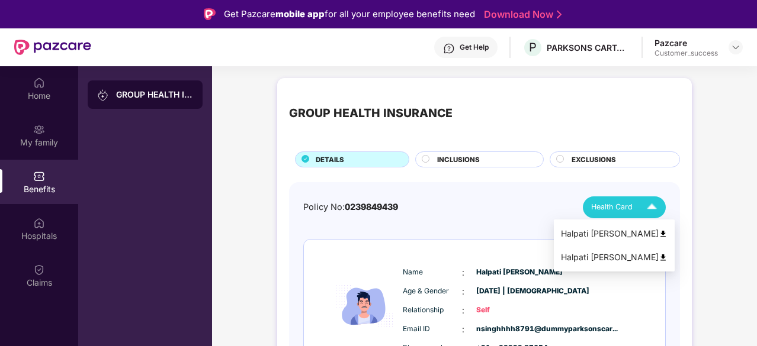
click at [647, 209] on img at bounding box center [651, 207] width 21 height 21
click at [668, 234] on img at bounding box center [663, 234] width 9 height 9
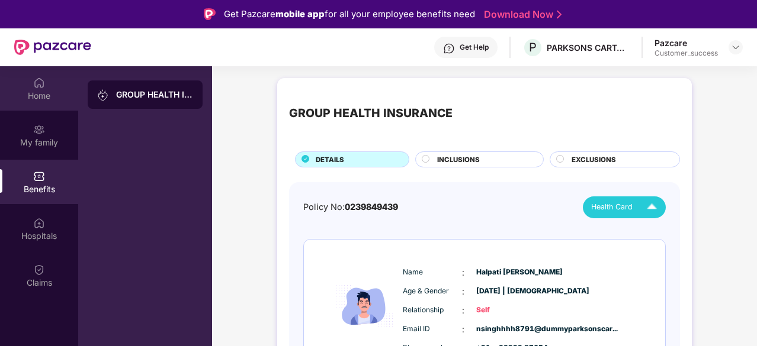
click at [47, 82] on div "Home" at bounding box center [39, 88] width 78 height 44
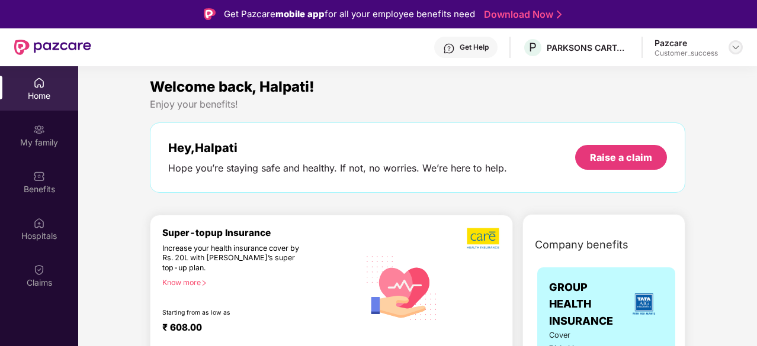
click at [734, 48] on img at bounding box center [735, 47] width 9 height 9
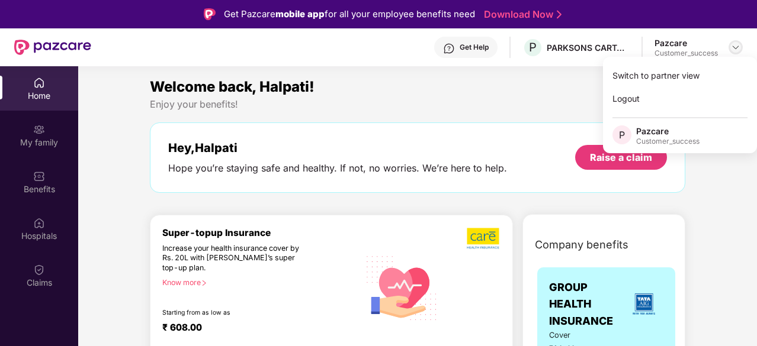
click at [735, 52] on img at bounding box center [735, 47] width 9 height 9
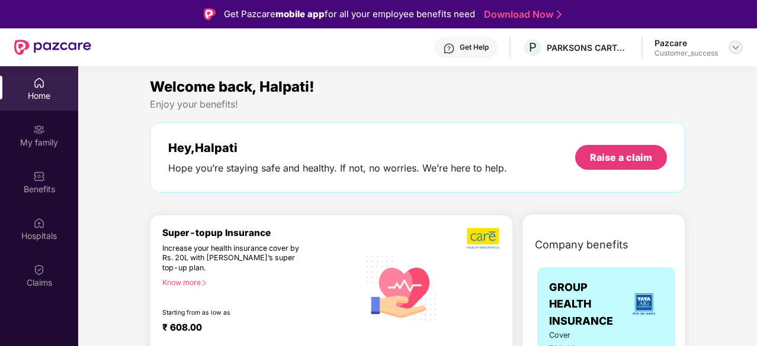
click at [735, 52] on img at bounding box center [735, 47] width 9 height 9
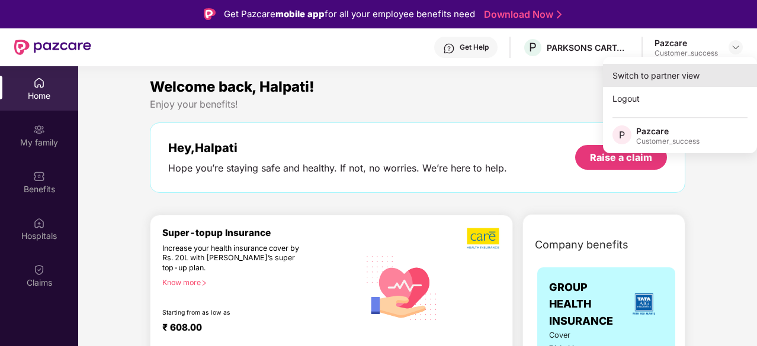
click at [644, 72] on div "Switch to partner view" at bounding box center [680, 75] width 154 height 23
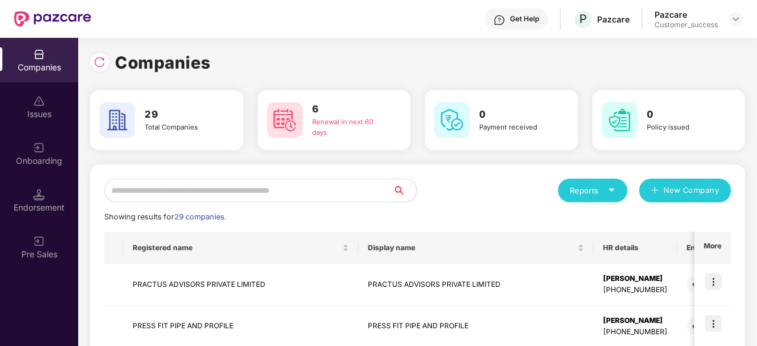
click at [187, 192] on input "text" at bounding box center [248, 191] width 288 height 24
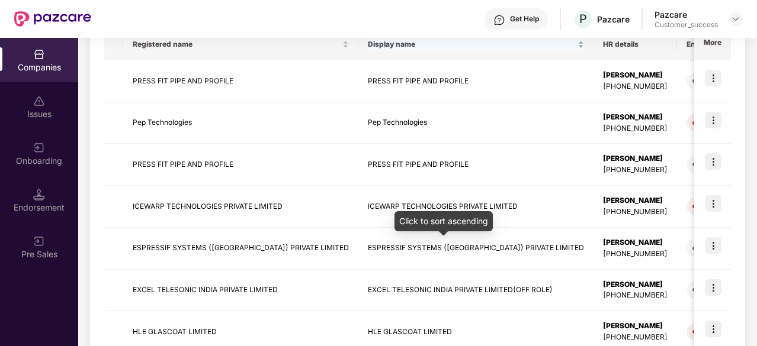
scroll to position [207, 0]
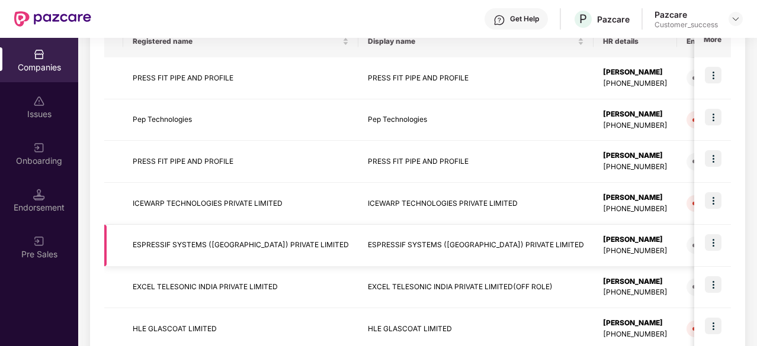
type input "**"
click at [303, 245] on td "ESPRESSIF SYSTEMS (INDIA) PRIVATE LIMITED" at bounding box center [240, 246] width 235 height 42
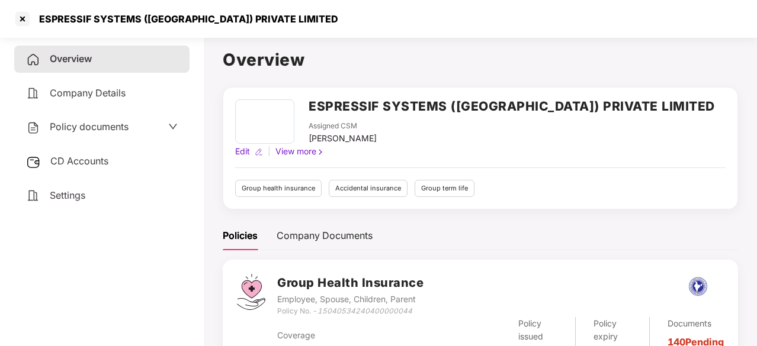
click at [79, 124] on span "Policy documents" at bounding box center [89, 127] width 79 height 12
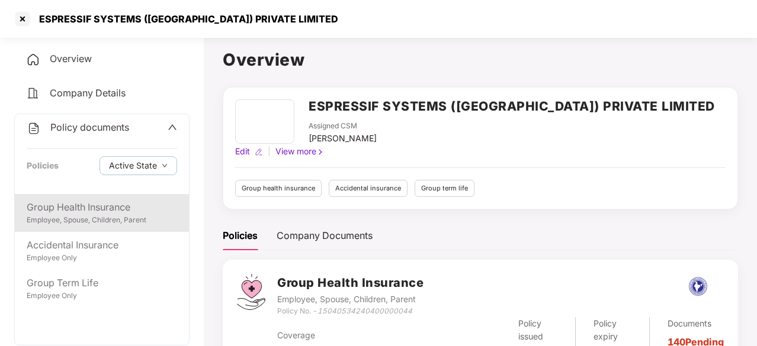
click at [80, 216] on div "Employee, Spouse, Children, Parent" at bounding box center [102, 220] width 150 height 11
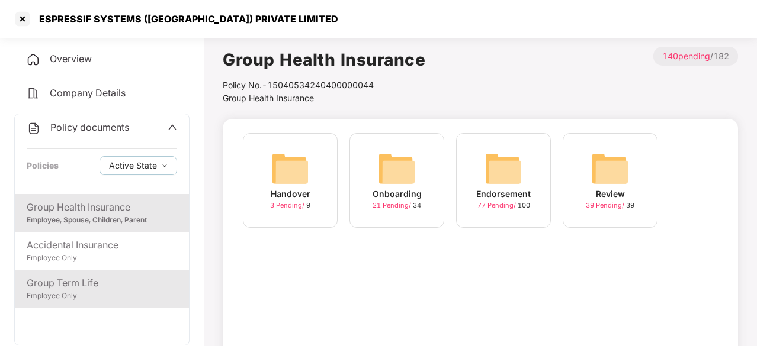
click at [50, 283] on div "Group Term Life" at bounding box center [102, 283] width 150 height 15
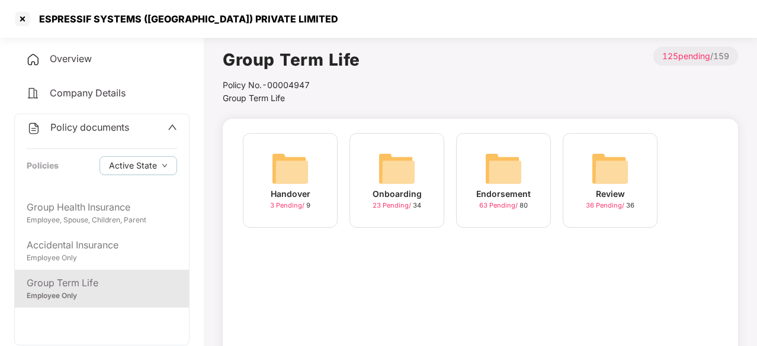
click at [393, 171] on img at bounding box center [397, 169] width 38 height 38
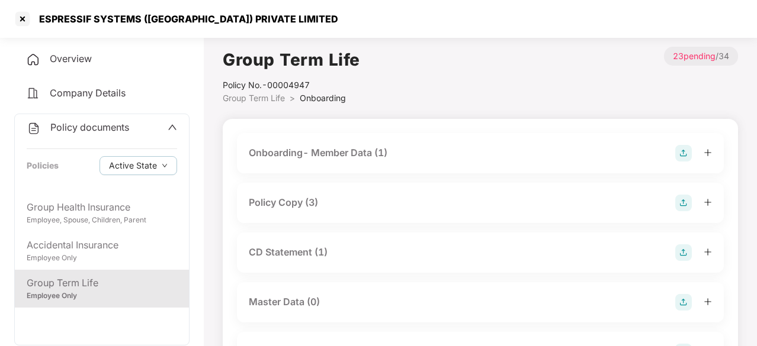
click at [284, 205] on div "Policy Copy (3)" at bounding box center [283, 202] width 69 height 15
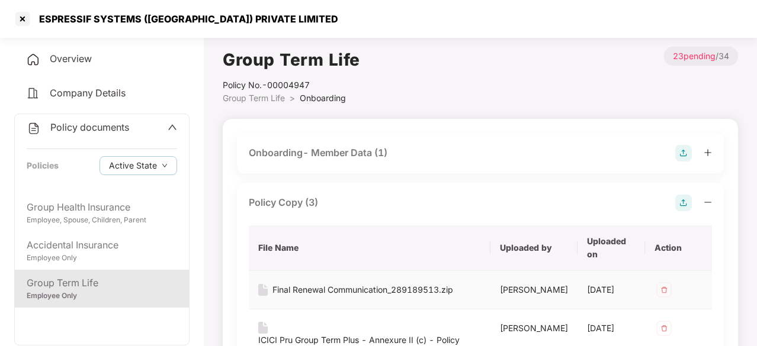
click at [380, 287] on div "Final Renewal Communication_289189513.zip" at bounding box center [362, 290] width 181 height 13
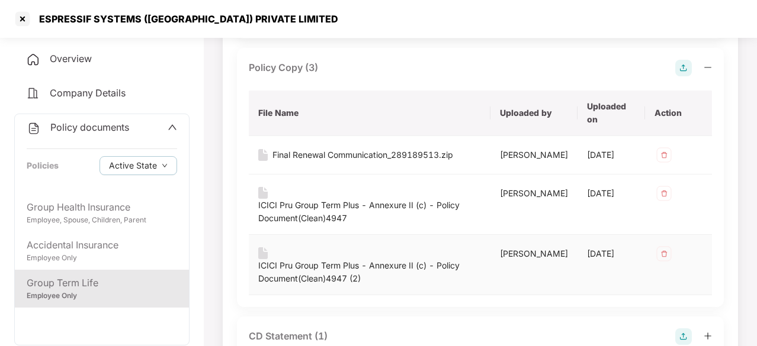
scroll to position [134, 0]
click at [384, 217] on div "ICICI Pru Group Term Plus - Annexure II (c) - Policy Document(Clean)4947" at bounding box center [369, 213] width 223 height 26
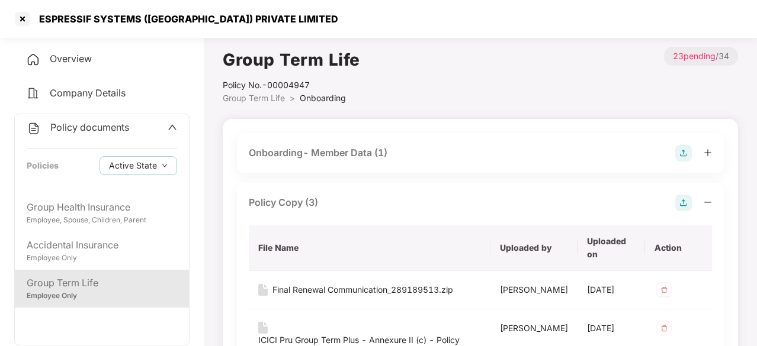
scroll to position [0, 0]
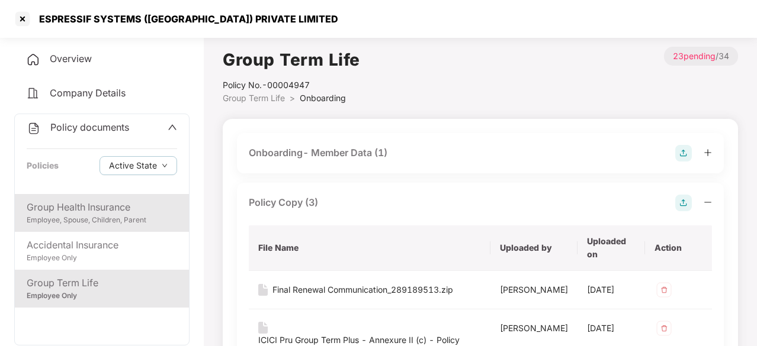
click at [110, 201] on div "Group Health Insurance" at bounding box center [102, 207] width 150 height 15
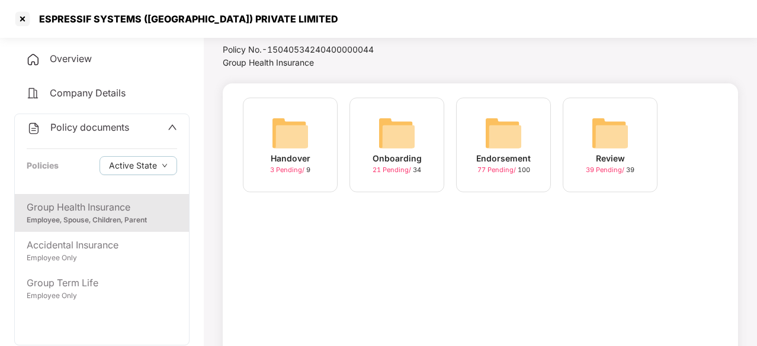
scroll to position [37, 0]
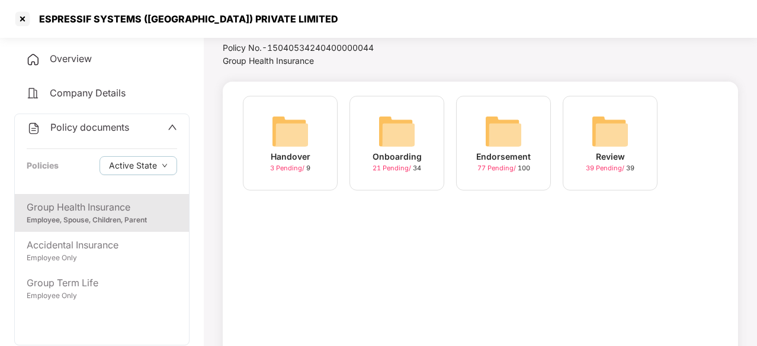
click at [505, 138] on img at bounding box center [504, 132] width 38 height 38
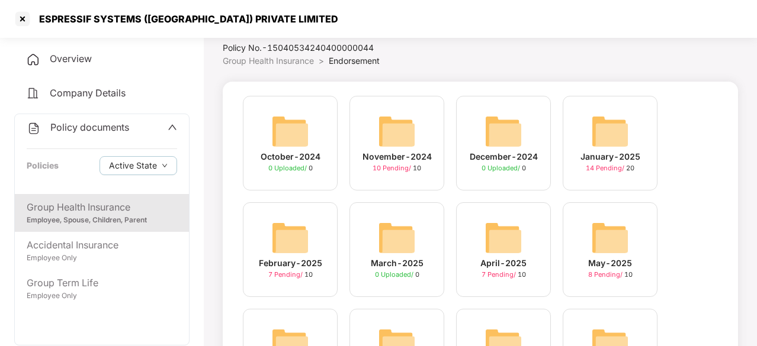
scroll to position [242, 0]
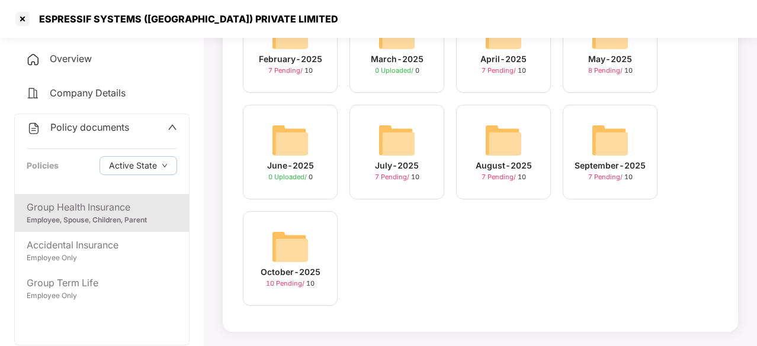
click at [606, 148] on img at bounding box center [610, 140] width 38 height 38
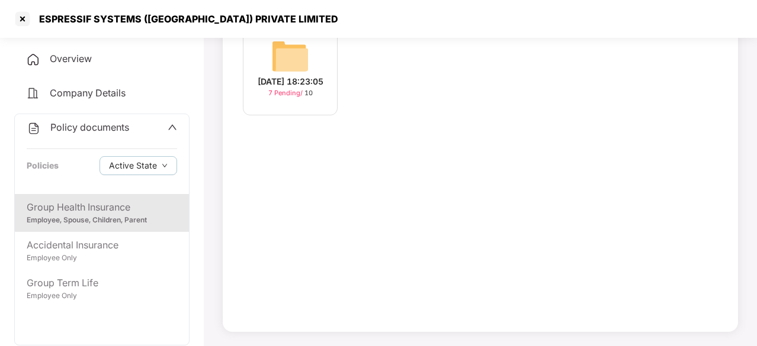
scroll to position [113, 0]
click at [275, 46] on img at bounding box center [290, 56] width 38 height 38
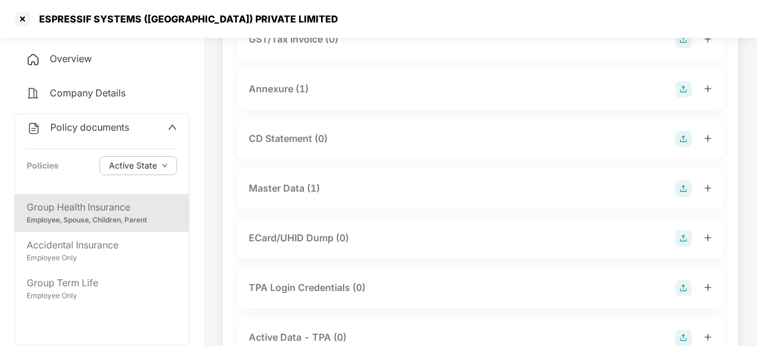
scroll to position [213, 0]
click at [282, 190] on div "Master Data (1)" at bounding box center [284, 189] width 71 height 15
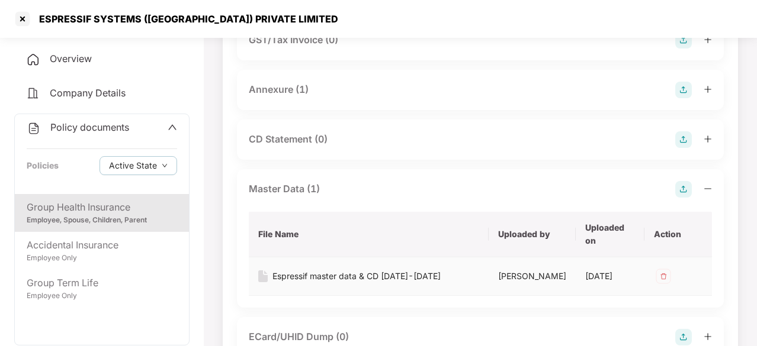
click at [376, 275] on div "Espressif master data & CD 2024-2025" at bounding box center [356, 276] width 168 height 13
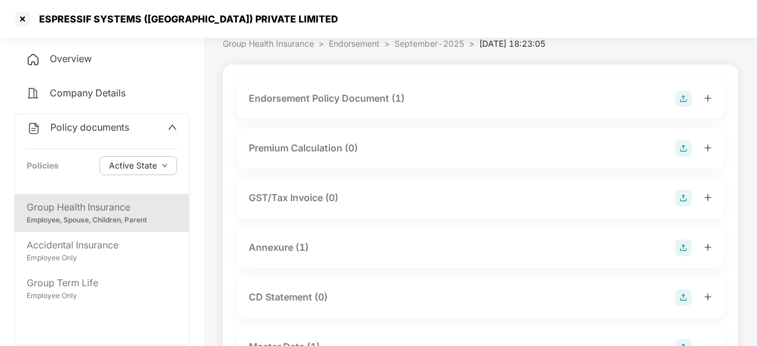
scroll to position [55, 0]
click at [348, 95] on div "Endorsement Policy Document (1)" at bounding box center [327, 98] width 156 height 15
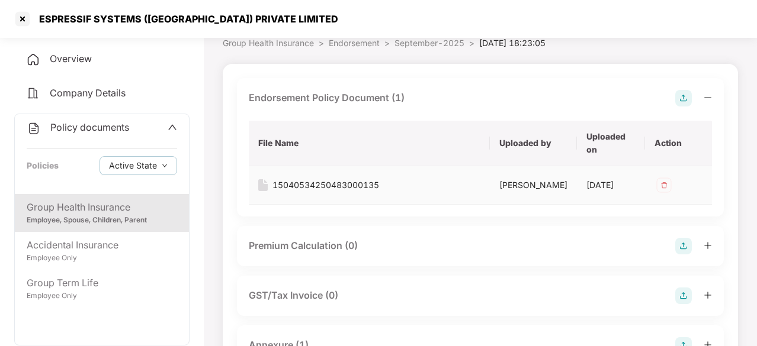
click at [345, 185] on div "15040534250483000135" at bounding box center [325, 185] width 107 height 13
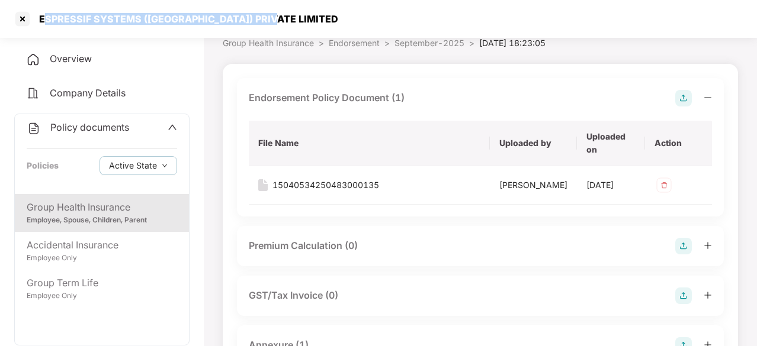
drag, startPoint x: 267, startPoint y: 18, endPoint x: 37, endPoint y: 16, distance: 229.2
click at [37, 16] on div "ESPRESSIF SYSTEMS (INDIA) PRIVATE LIMITED" at bounding box center [378, 19] width 757 height 38
copy div "ESPRESSIF SYSTEMS (INDIA) PRIVATE LIMITED"
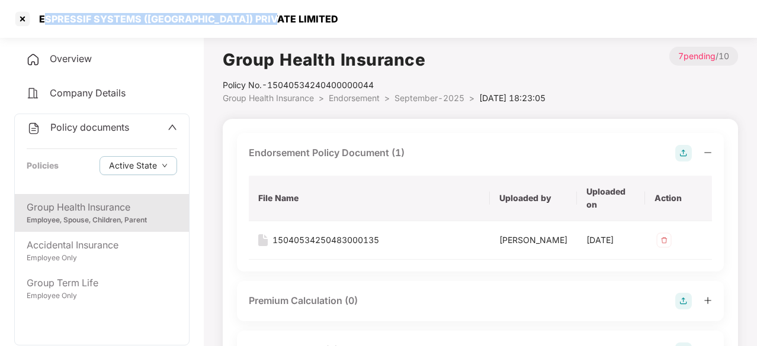
click at [502, 14] on div "ESPRESSIF SYSTEMS (INDIA) PRIVATE LIMITED" at bounding box center [378, 19] width 757 height 38
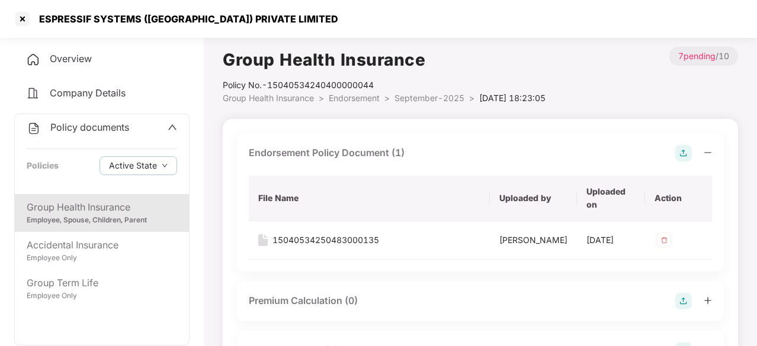
click at [86, 208] on div "Group Health Insurance" at bounding box center [102, 207] width 150 height 15
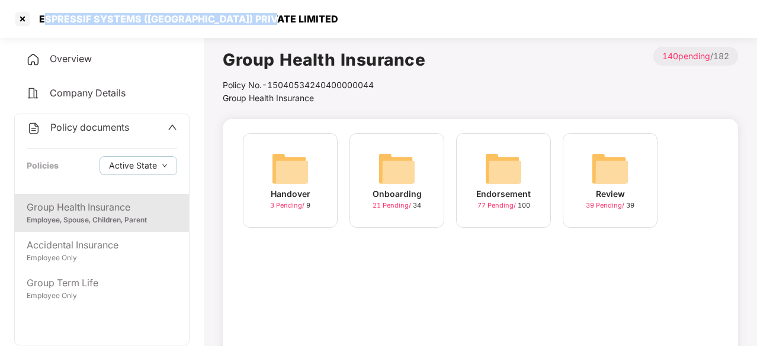
drag, startPoint x: 264, startPoint y: 22, endPoint x: 38, endPoint y: 6, distance: 226.2
click at [38, 6] on div "ESPRESSIF SYSTEMS (INDIA) PRIVATE LIMITED" at bounding box center [378, 19] width 757 height 38
copy div "ESPRESSIF SYSTEMS (INDIA) PRIVATE LIMITED"
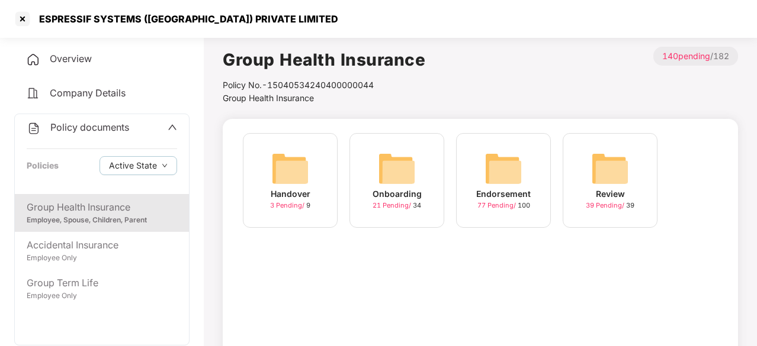
click at [107, 213] on div "Group Health Insurance" at bounding box center [102, 207] width 150 height 15
click at [90, 59] on span "Overview" at bounding box center [71, 59] width 42 height 12
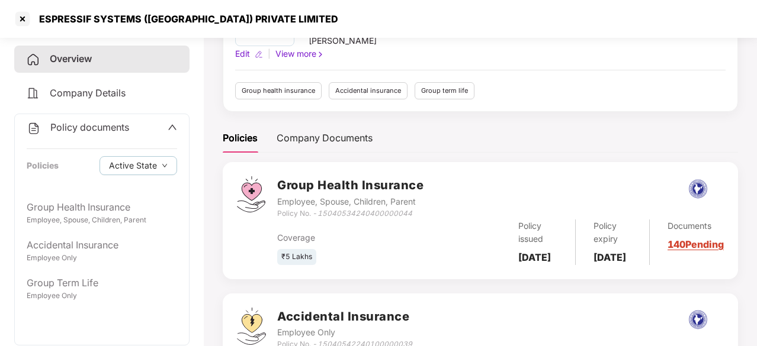
scroll to position [98, 0]
click at [519, 251] on b "31 Oct 2024" at bounding box center [534, 257] width 33 height 12
click at [23, 15] on div at bounding box center [22, 18] width 19 height 19
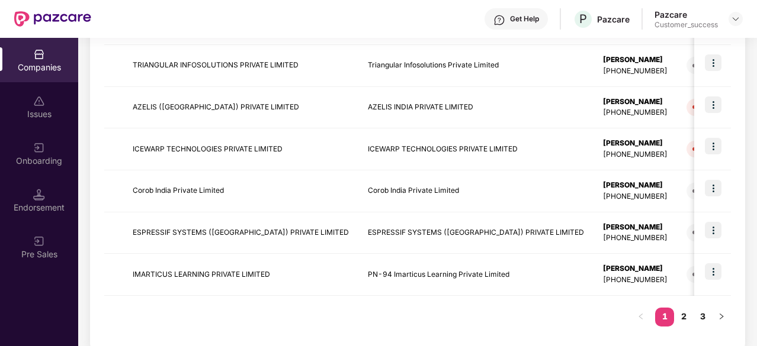
scroll to position [387, 0]
click at [685, 310] on link "2" at bounding box center [683, 316] width 19 height 18
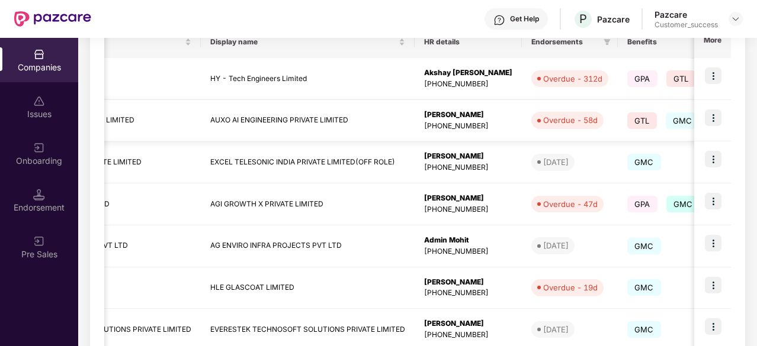
scroll to position [0, 0]
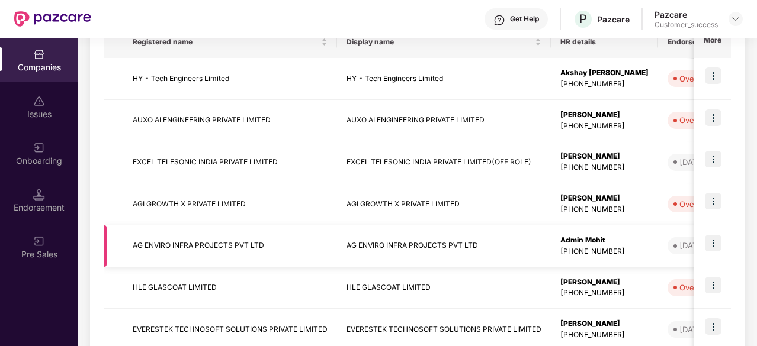
click at [425, 230] on td "AG ENVIRO INFRA PROJECTS PVT LTD" at bounding box center [444, 247] width 214 height 42
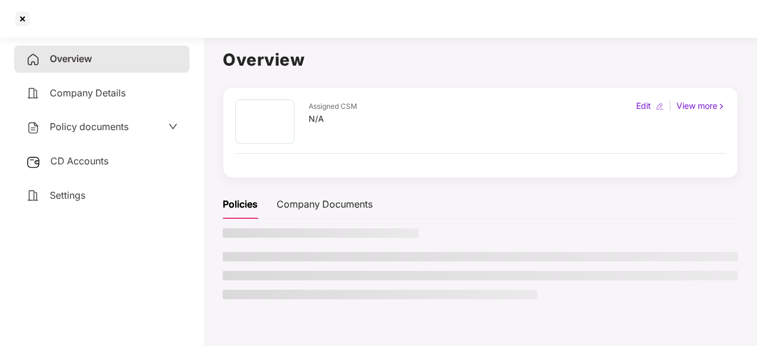
scroll to position [33, 0]
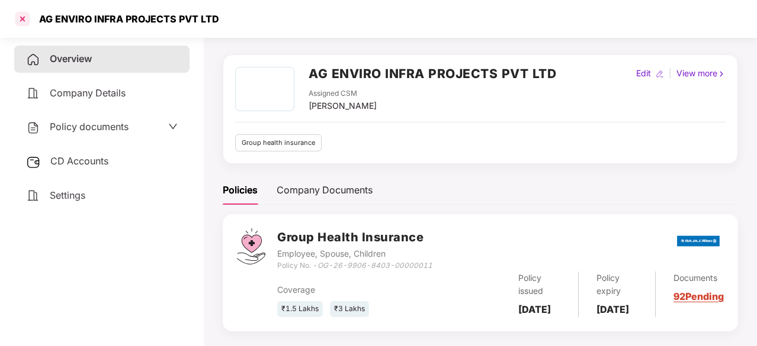
click at [22, 18] on div at bounding box center [22, 18] width 19 height 19
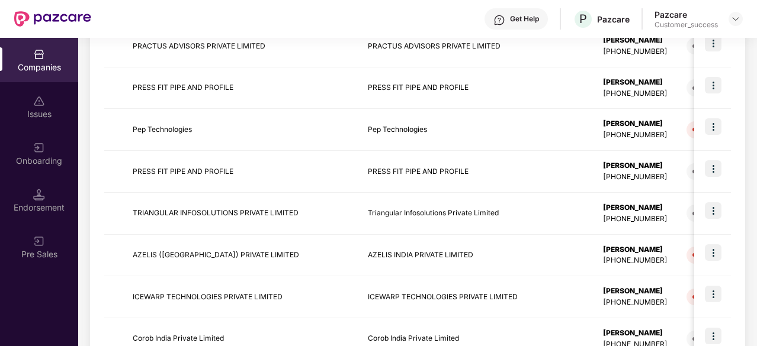
scroll to position [239, 0]
click at [440, 214] on td "Triangular Infosolutions Private Limited" at bounding box center [475, 213] width 235 height 42
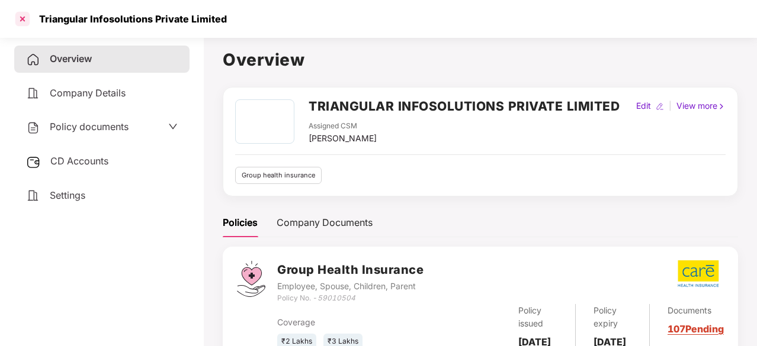
click at [25, 19] on div at bounding box center [22, 18] width 19 height 19
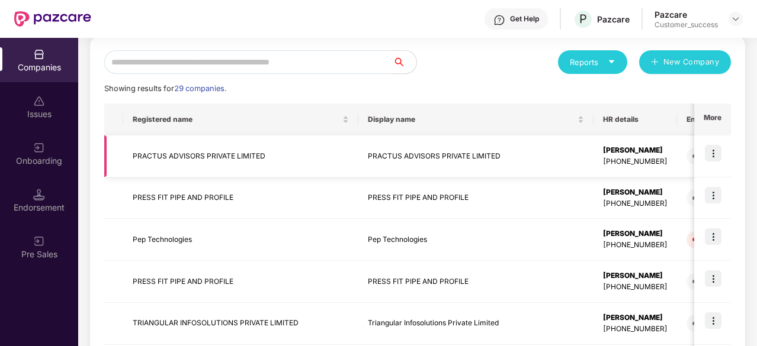
scroll to position [130, 0]
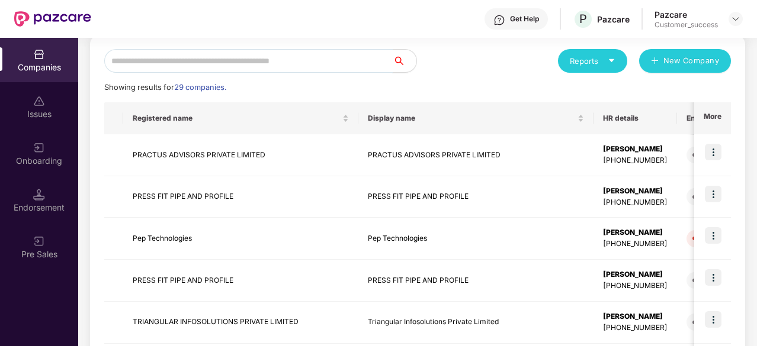
click at [191, 63] on input "text" at bounding box center [248, 61] width 288 height 24
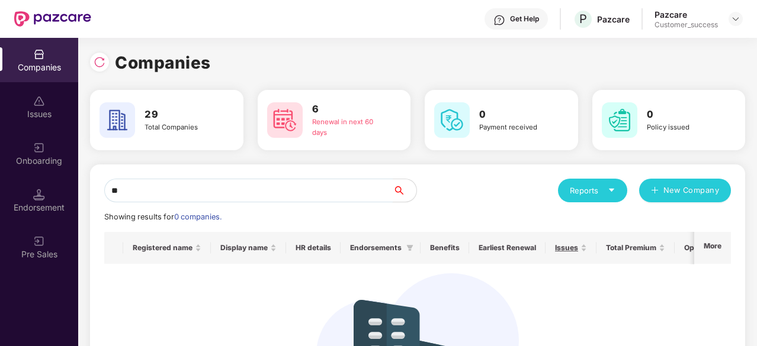
scroll to position [0, 0]
type input "*"
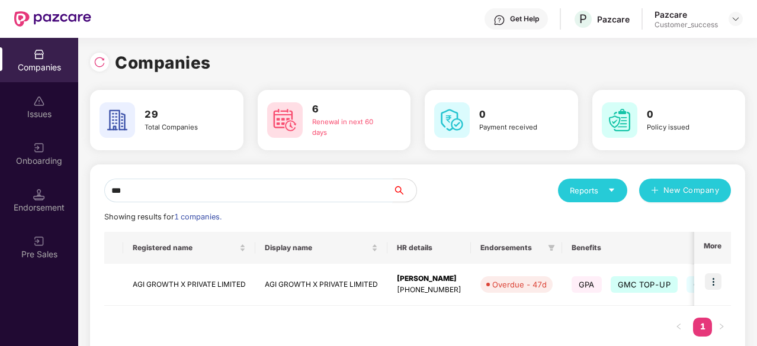
click at [161, 198] on input "***" at bounding box center [248, 191] width 288 height 24
paste input "**********"
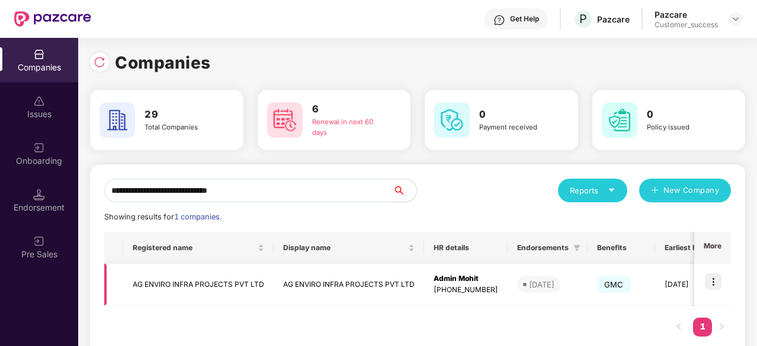
type input "**********"
click at [720, 275] on img at bounding box center [713, 282] width 17 height 17
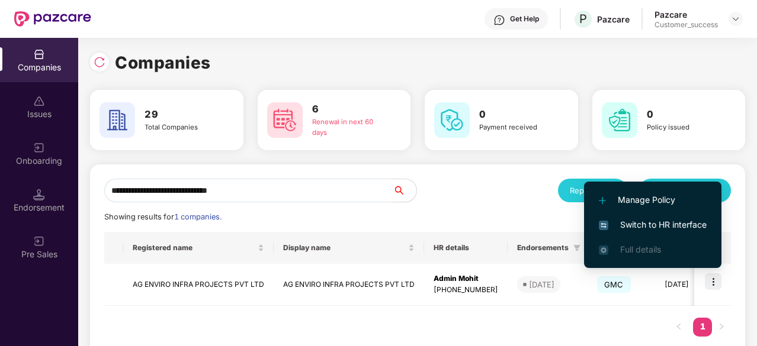
click at [672, 221] on span "Switch to HR interface" at bounding box center [653, 225] width 108 height 13
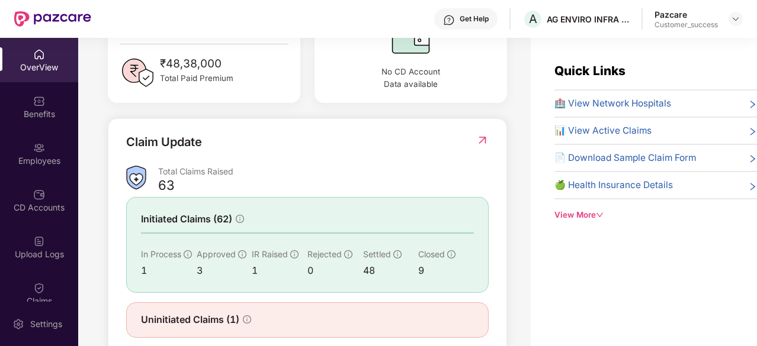
scroll to position [374, 0]
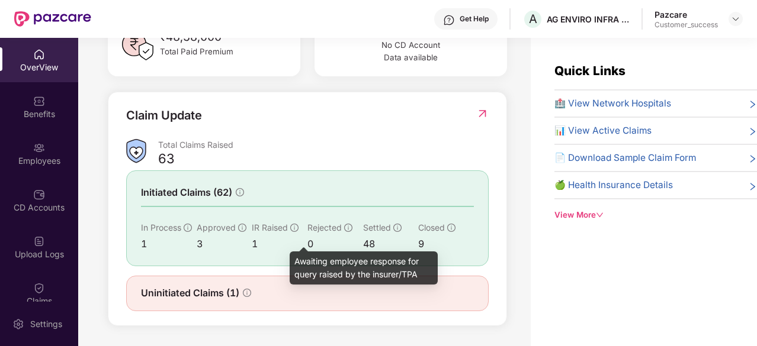
click at [294, 230] on icon "info-circle" at bounding box center [294, 228] width 1 height 4
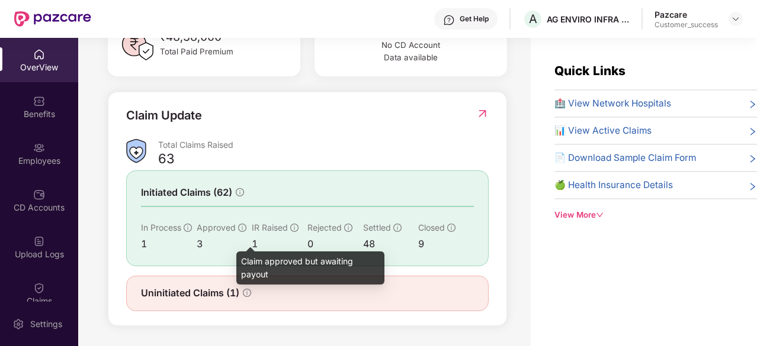
click at [239, 232] on icon "info-circle" at bounding box center [242, 228] width 8 height 8
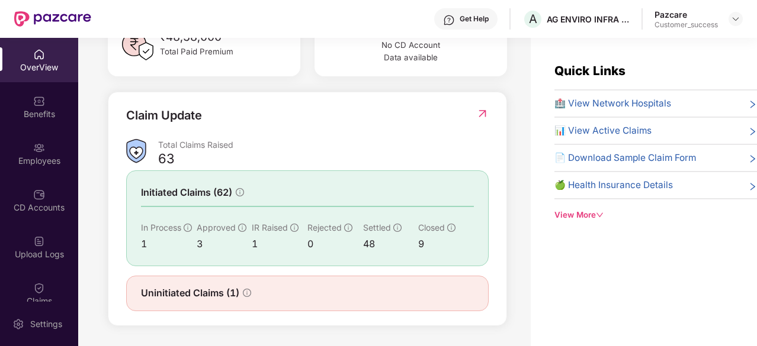
scroll to position [383, 0]
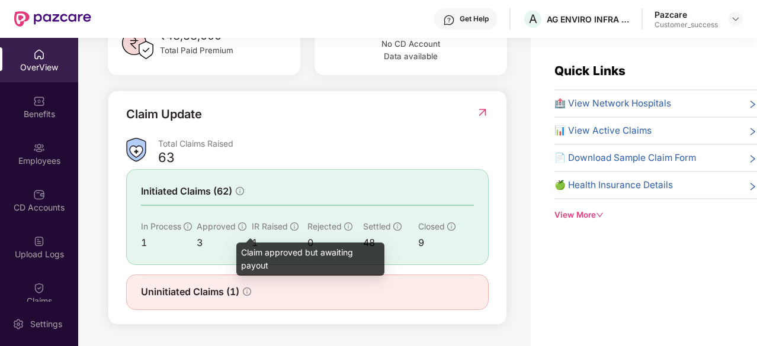
click at [242, 226] on icon "info-circle" at bounding box center [242, 227] width 1 height 4
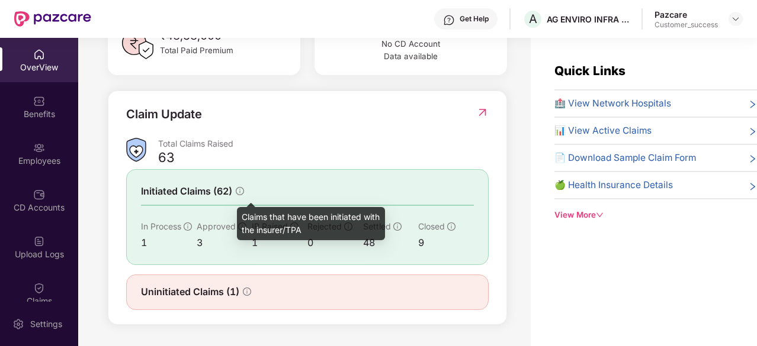
click at [244, 191] on icon "info-circle" at bounding box center [240, 191] width 8 height 8
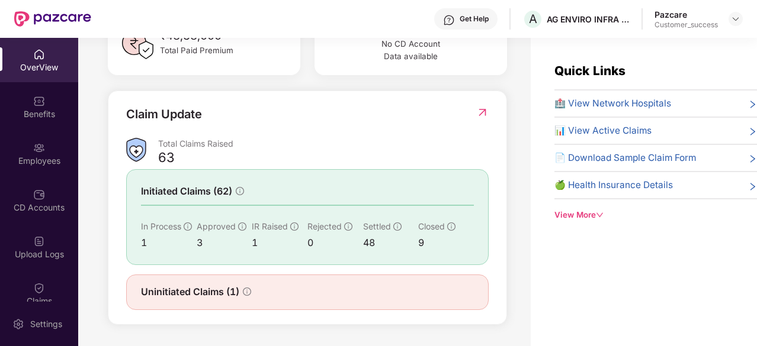
scroll to position [38, 0]
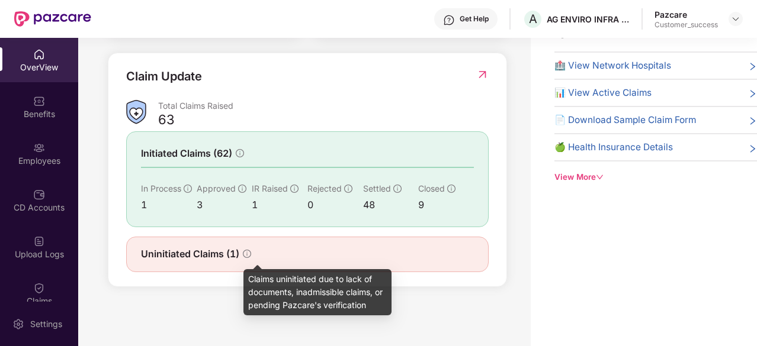
click at [243, 253] on icon "info-circle" at bounding box center [247, 254] width 8 height 8
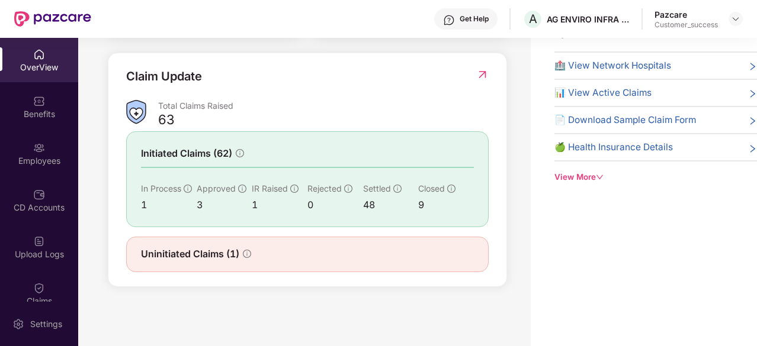
scroll to position [160, 0]
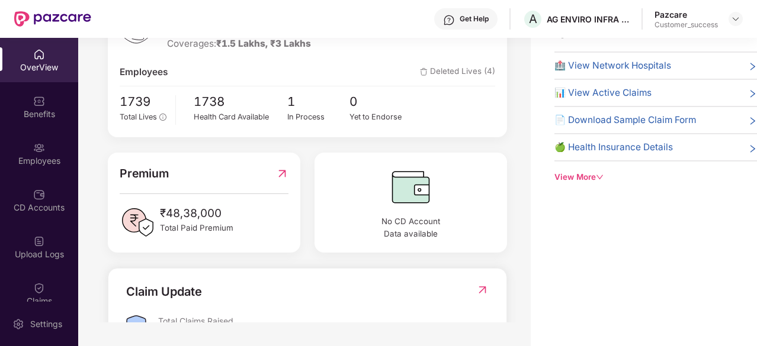
click at [601, 178] on icon "down" at bounding box center [600, 178] width 8 height 8
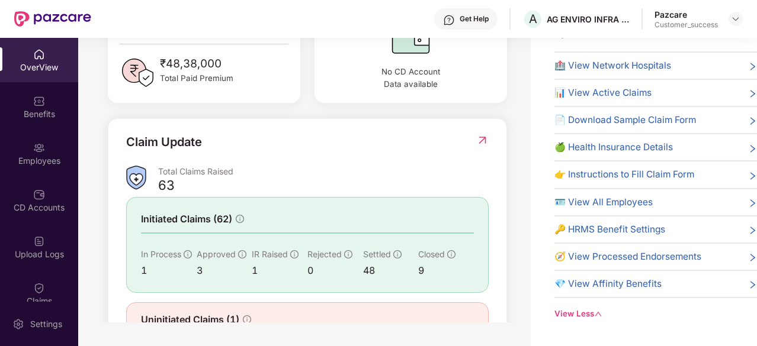
scroll to position [333, 0]
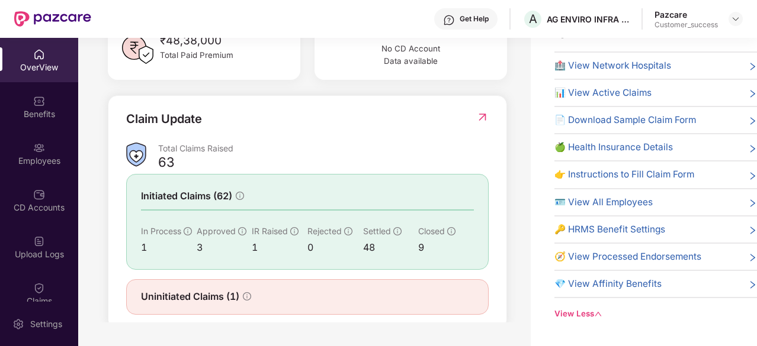
click at [306, 253] on div "1" at bounding box center [280, 247] width 56 height 15
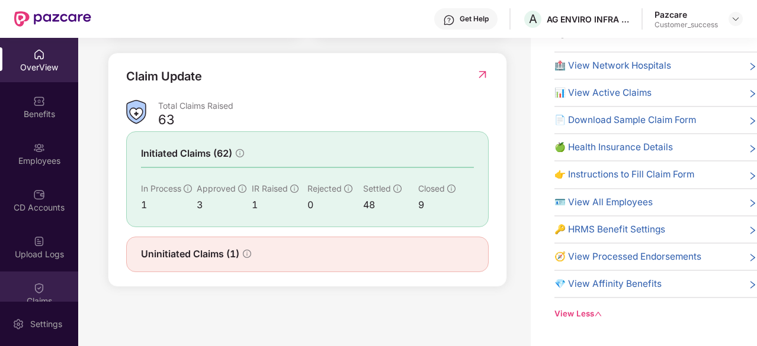
click at [30, 294] on div "Claims" at bounding box center [39, 294] width 78 height 44
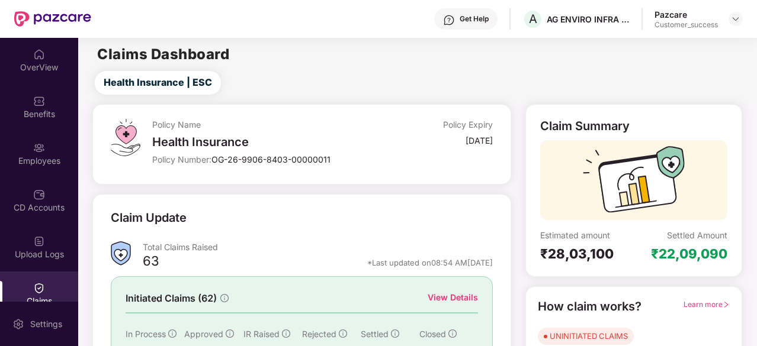
scroll to position [116, 0]
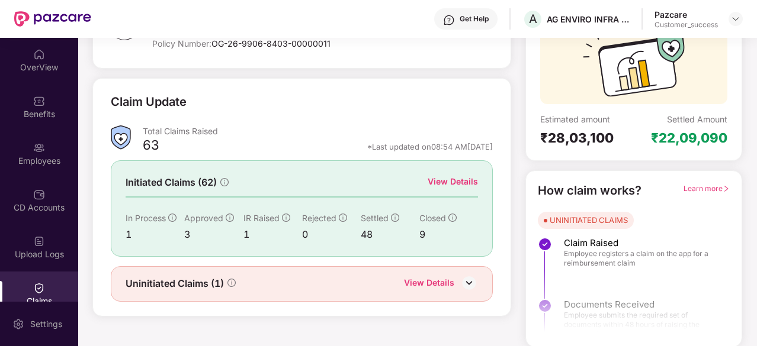
click at [463, 175] on div "View Details" at bounding box center [453, 181] width 50 height 13
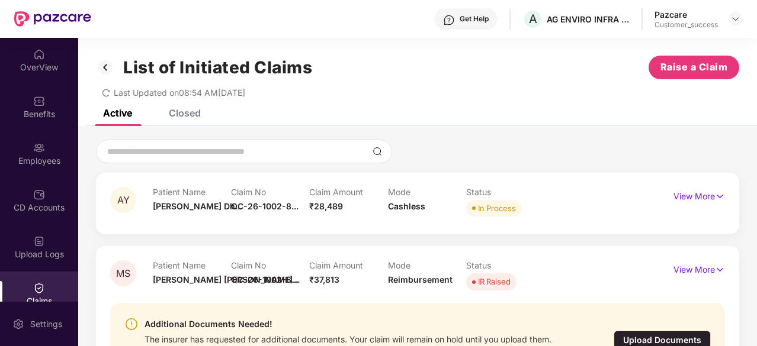
click at [699, 220] on div at bounding box center [417, 220] width 615 height 1
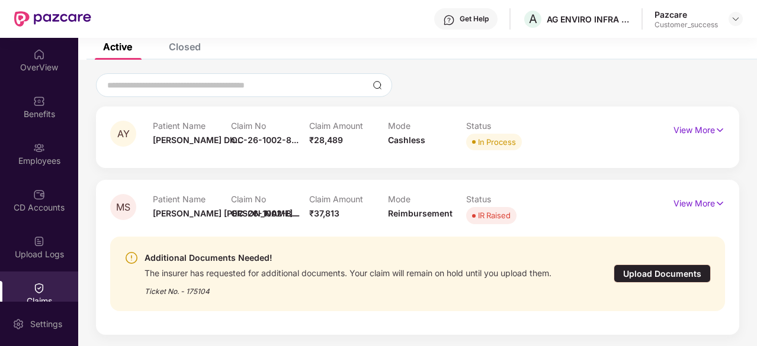
click at [187, 44] on div "Closed" at bounding box center [185, 47] width 32 height 12
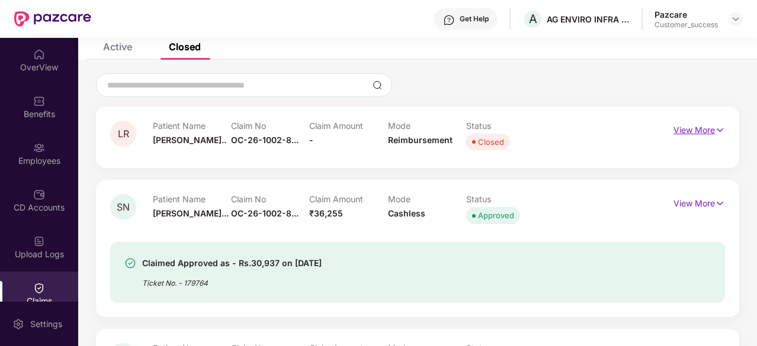
click at [718, 130] on img at bounding box center [720, 130] width 10 height 13
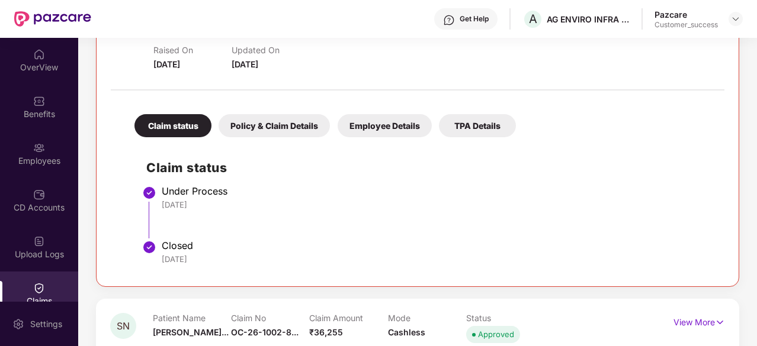
scroll to position [188, 0]
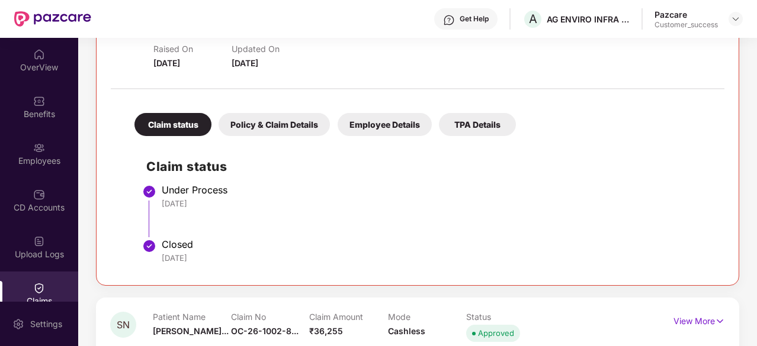
click at [277, 122] on div "Policy & Claim Details" at bounding box center [274, 124] width 111 height 23
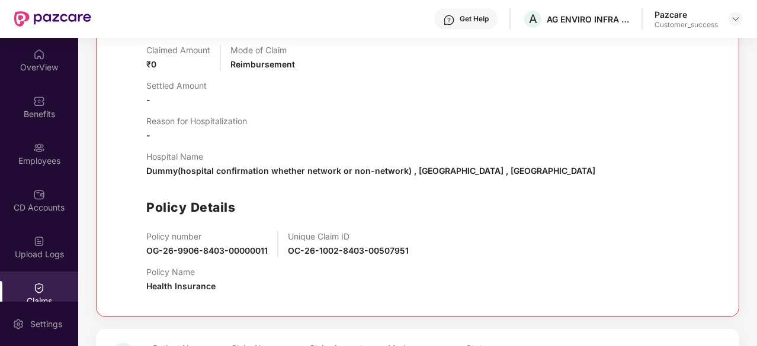
scroll to position [371, 0]
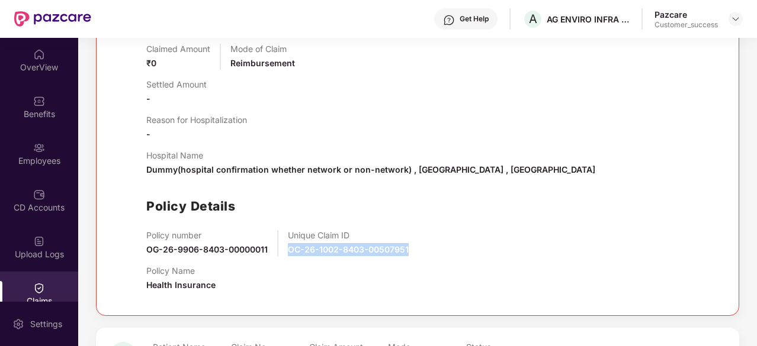
drag, startPoint x: 421, startPoint y: 252, endPoint x: 288, endPoint y: 254, distance: 132.7
click at [288, 254] on div "Policy number OG-26-9906-8403-00000011 Unique Claim ID OC-26-1002-8403-00507951" at bounding box center [429, 243] width 566 height 26
copy span "OC-26-1002-8403-00507951"
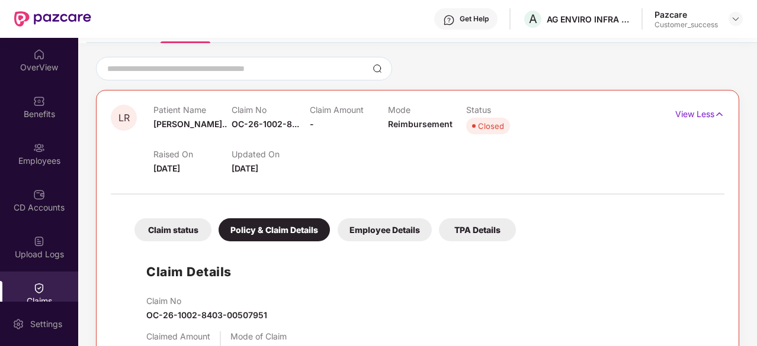
scroll to position [81, 0]
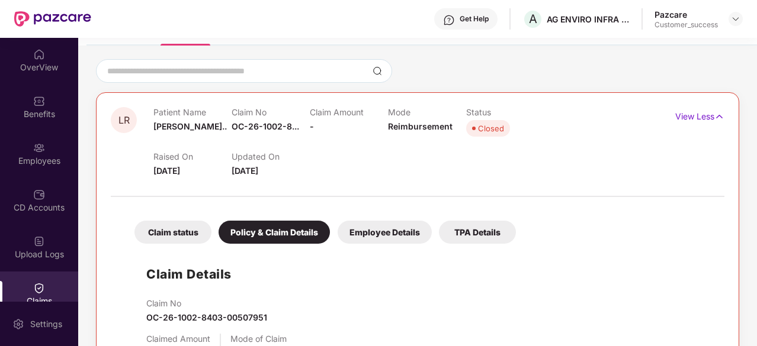
click at [181, 230] on div "Claim status" at bounding box center [172, 232] width 77 height 23
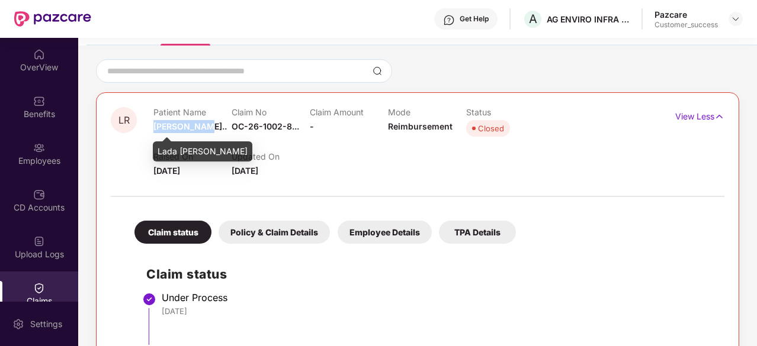
drag, startPoint x: 153, startPoint y: 129, endPoint x: 207, endPoint y: 124, distance: 54.1
click at [207, 124] on span "Lada Ramesh G..." at bounding box center [189, 126] width 73 height 10
copy span "Lada Ramesh"
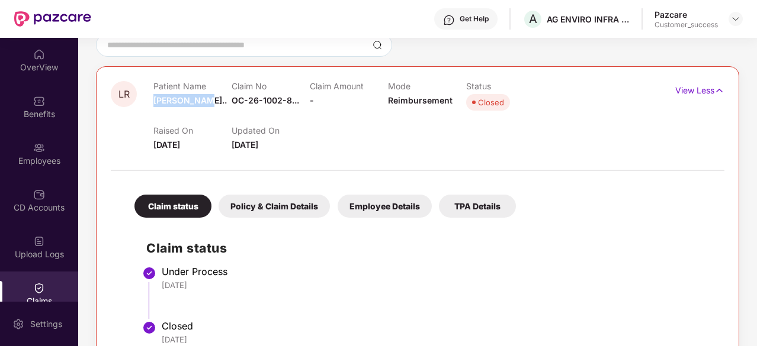
scroll to position [108, 0]
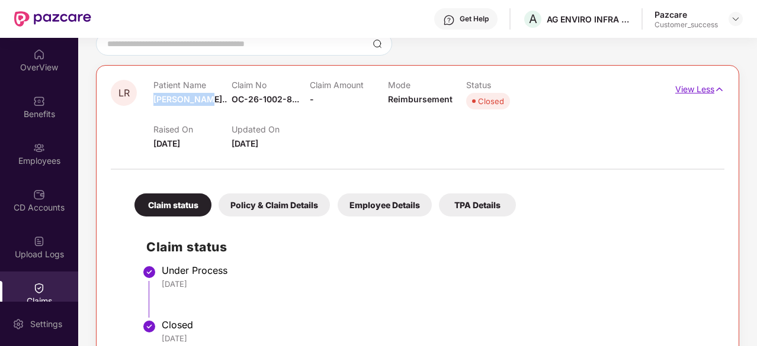
click at [716, 89] on img at bounding box center [719, 89] width 10 height 13
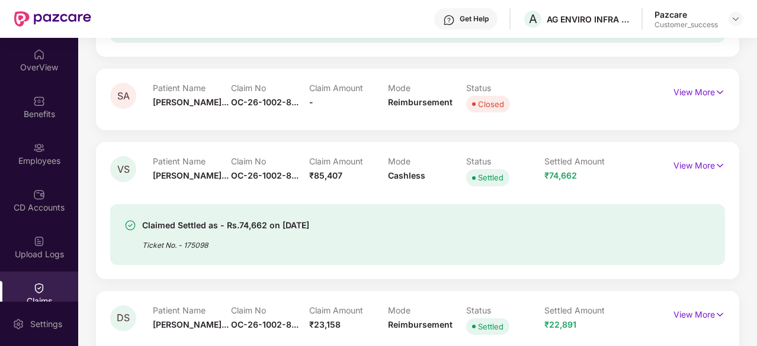
scroll to position [1647, 0]
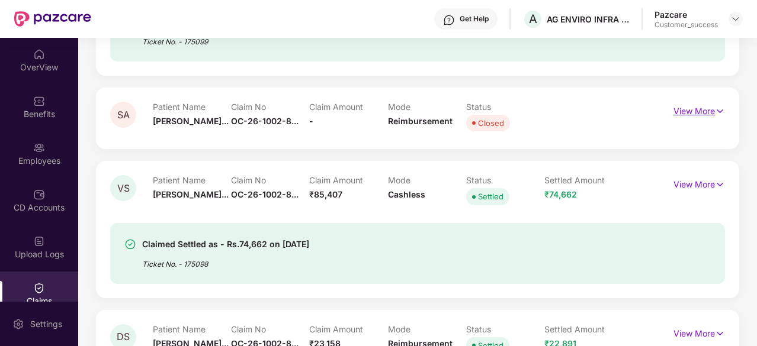
click at [716, 105] on img at bounding box center [720, 111] width 10 height 13
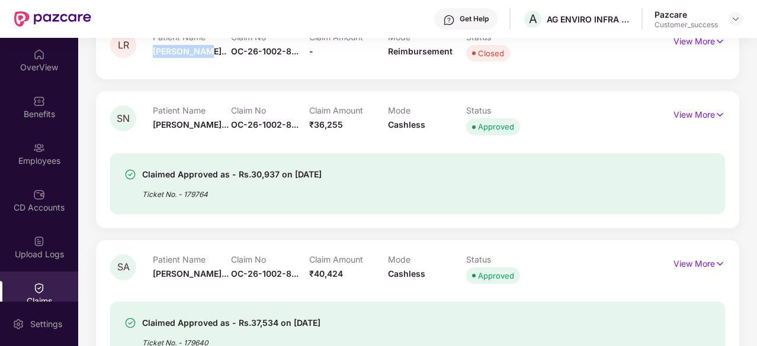
scroll to position [0, 0]
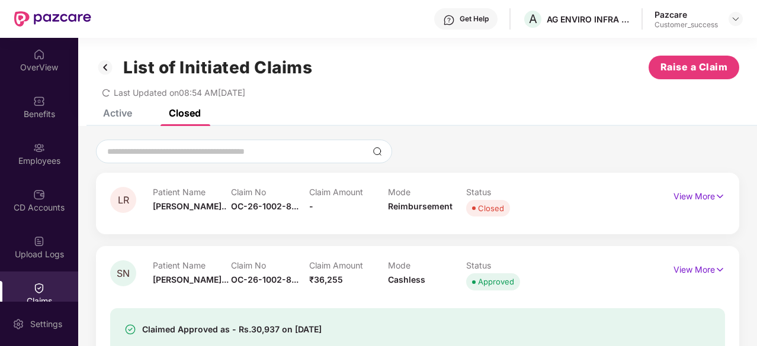
click at [127, 110] on div "Active" at bounding box center [117, 113] width 29 height 12
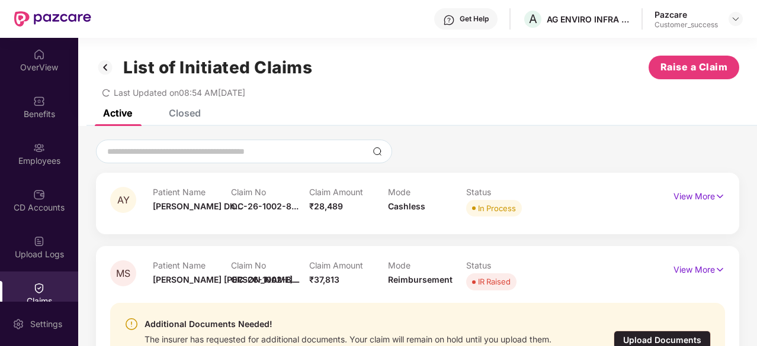
click at [190, 114] on div "Closed" at bounding box center [185, 113] width 32 height 12
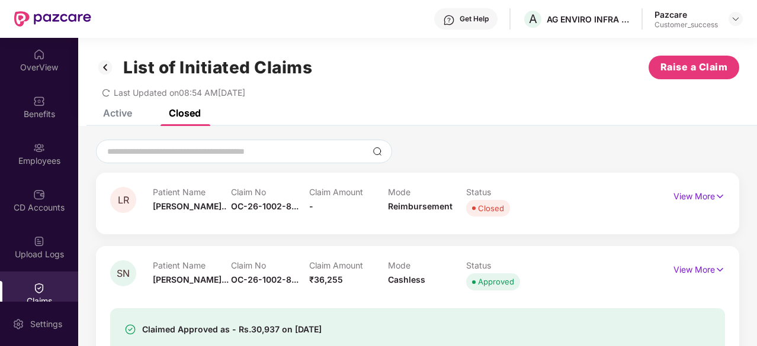
click at [119, 112] on div "Active" at bounding box center [117, 113] width 29 height 12
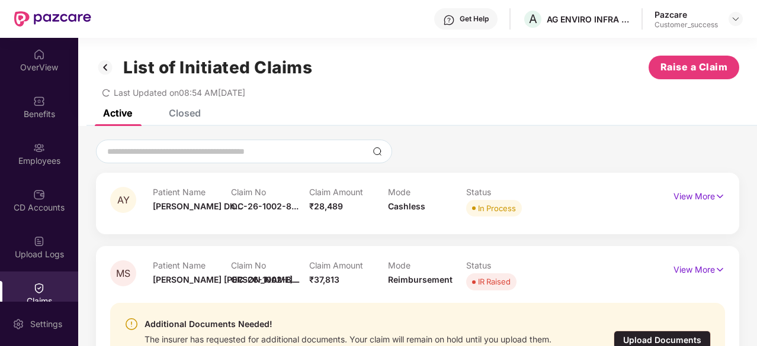
click at [189, 115] on div "Closed" at bounding box center [185, 113] width 32 height 12
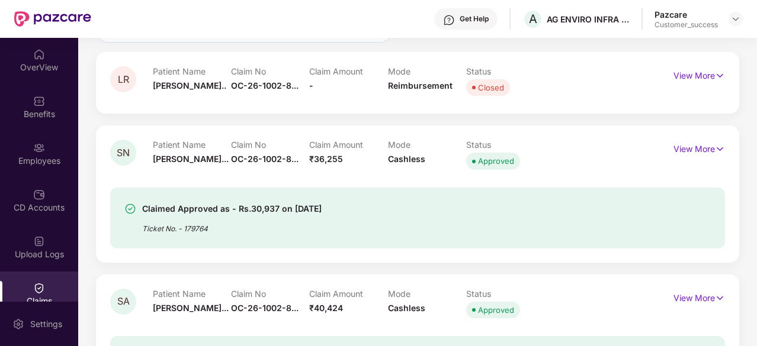
scroll to position [98, 0]
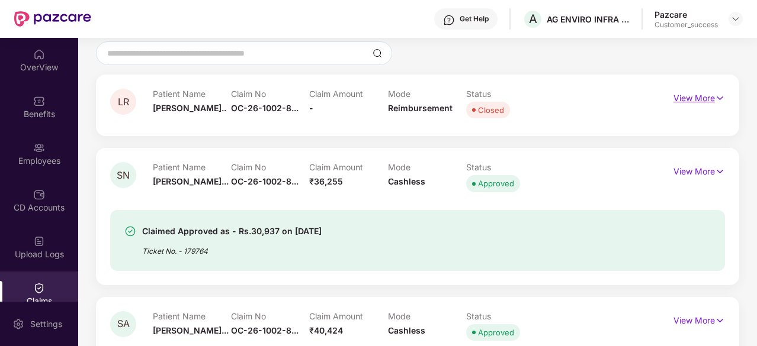
click at [718, 101] on img at bounding box center [720, 98] width 10 height 13
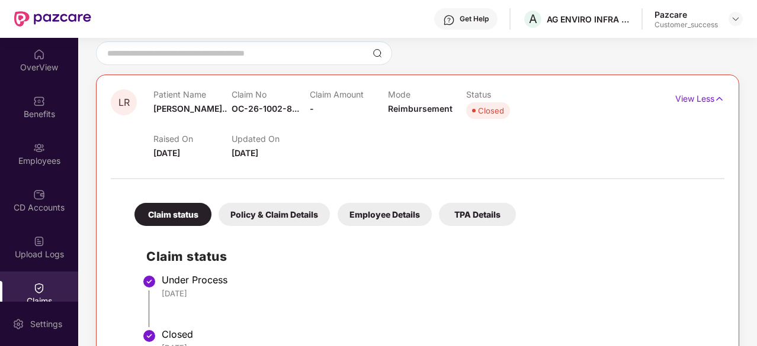
click at [394, 209] on div "Employee Details" at bounding box center [385, 214] width 94 height 23
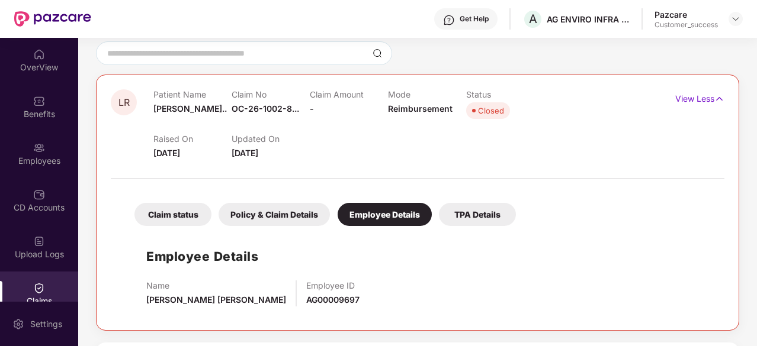
click at [269, 203] on div "Policy & Claim Details" at bounding box center [274, 214] width 111 height 23
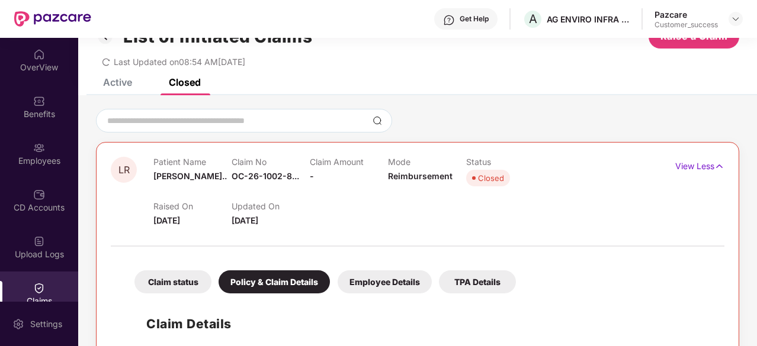
scroll to position [26, 0]
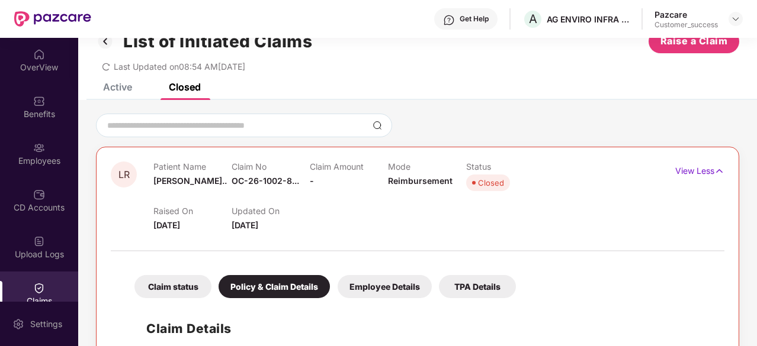
click at [395, 287] on div "Employee Details" at bounding box center [385, 286] width 94 height 23
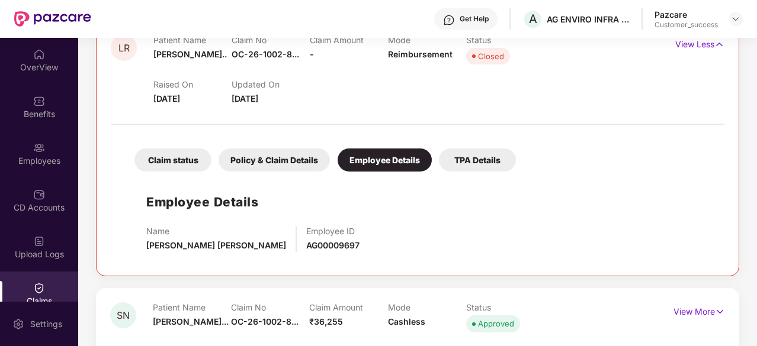
scroll to position [154, 0]
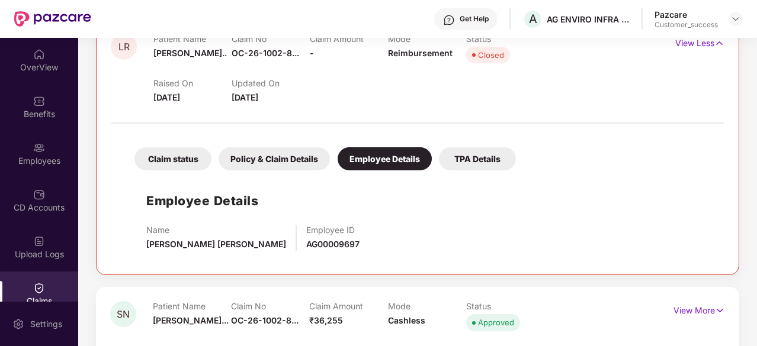
click at [486, 165] on div "TPA Details" at bounding box center [477, 158] width 77 height 23
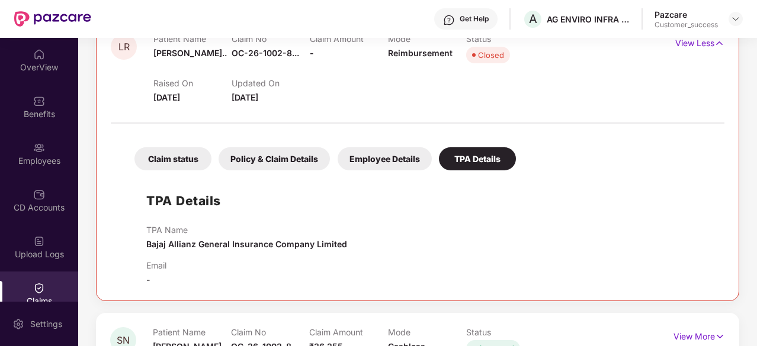
click at [240, 150] on div "Policy & Claim Details" at bounding box center [274, 158] width 111 height 23
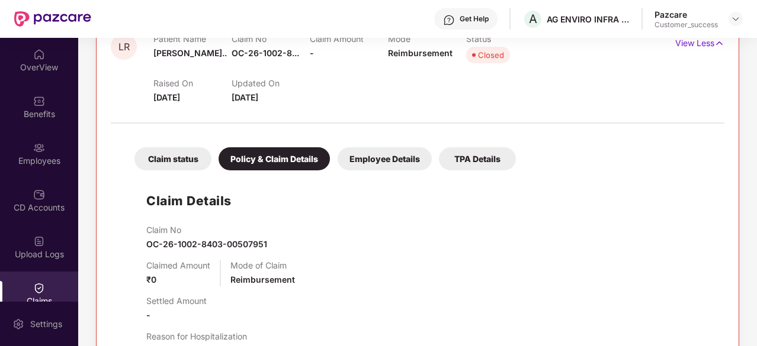
click at [168, 153] on div "Claim status" at bounding box center [172, 158] width 77 height 23
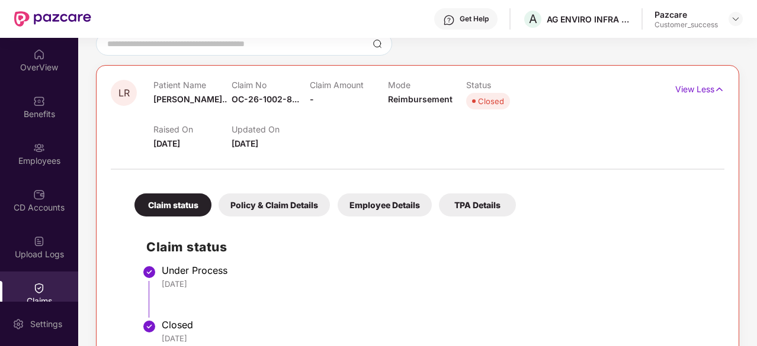
scroll to position [0, 0]
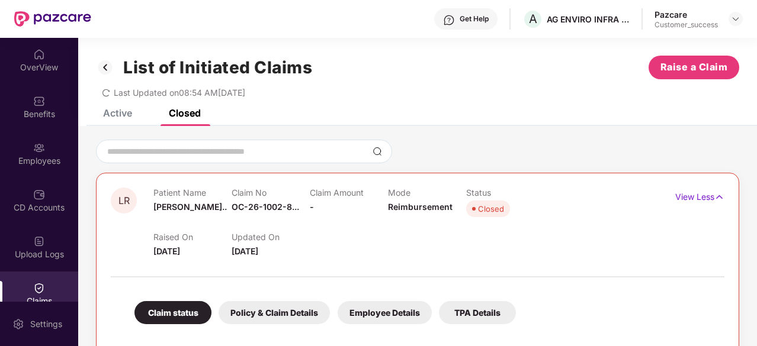
click at [121, 120] on div "Active" at bounding box center [108, 113] width 47 height 26
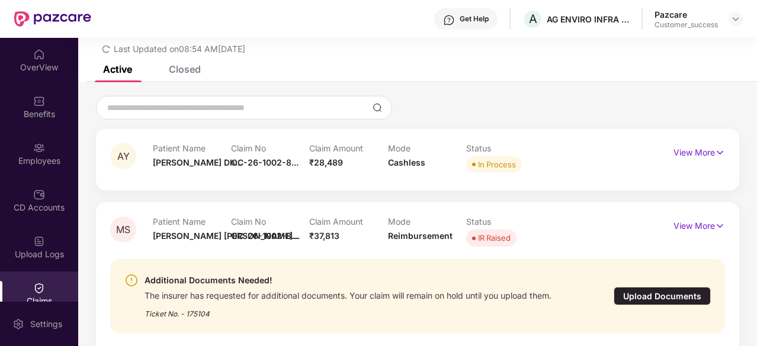
scroll to position [66, 0]
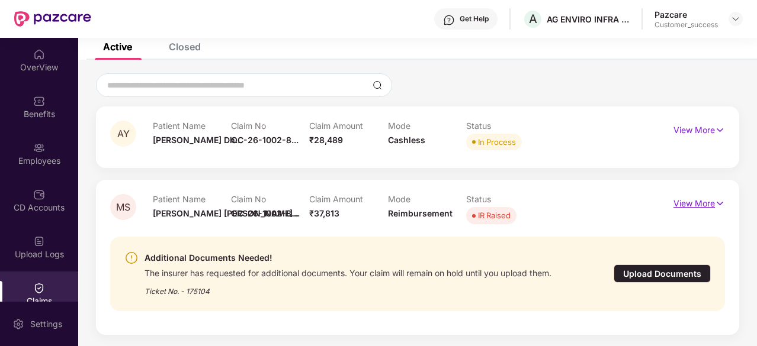
click at [713, 203] on p "View More" at bounding box center [699, 202] width 52 height 16
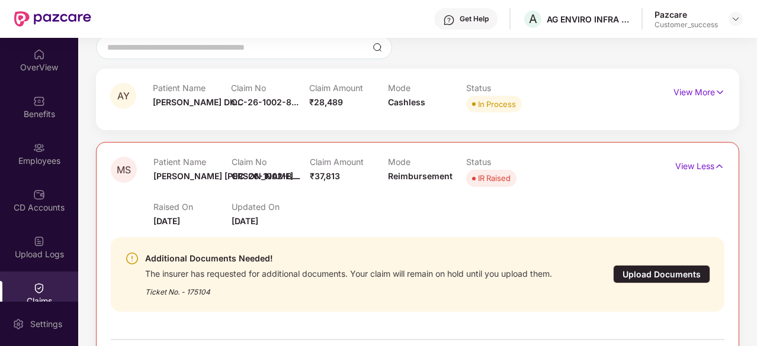
scroll to position [104, 0]
click at [716, 165] on img at bounding box center [719, 166] width 10 height 13
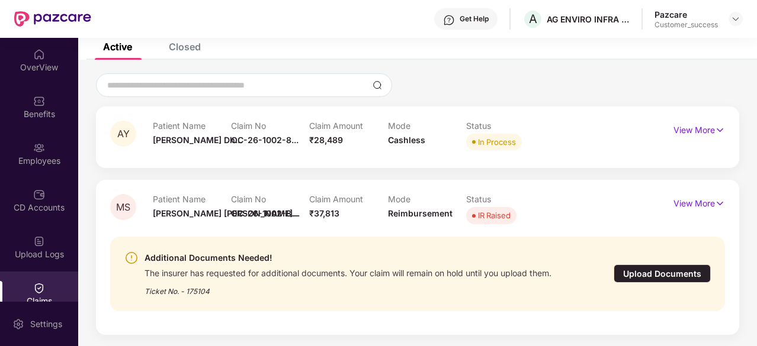
scroll to position [0, 0]
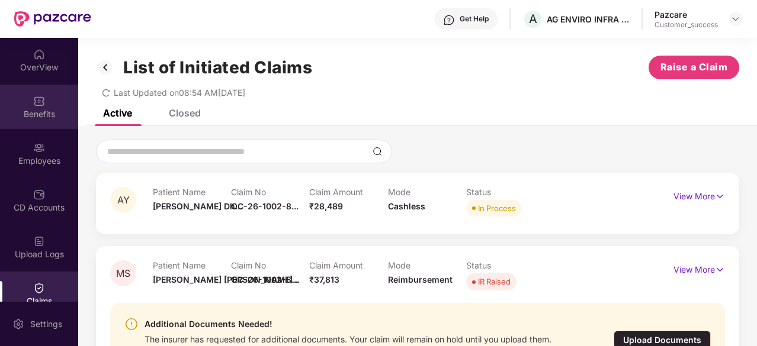
click at [27, 106] on div "Benefits" at bounding box center [39, 107] width 78 height 44
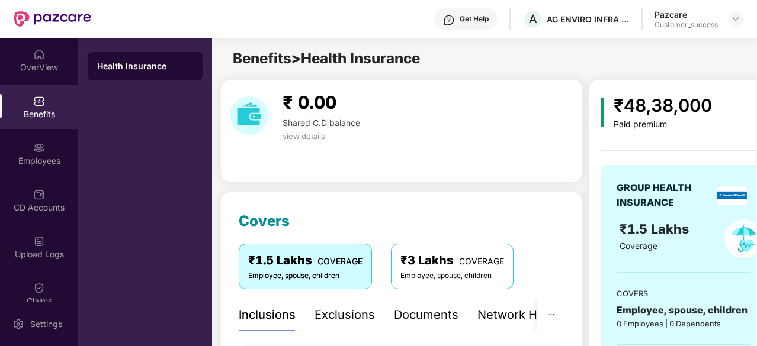
click at [31, 112] on div "Benefits" at bounding box center [39, 114] width 78 height 12
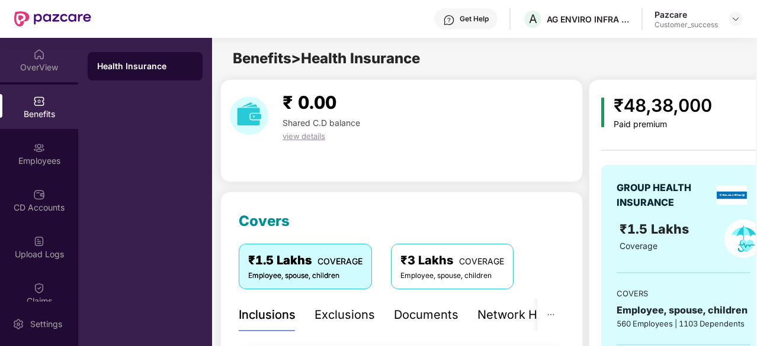
click at [44, 54] on div "OverView" at bounding box center [39, 60] width 78 height 44
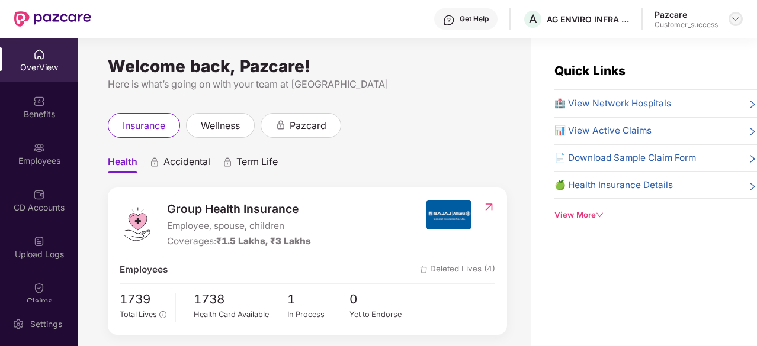
click at [732, 21] on img at bounding box center [735, 18] width 9 height 9
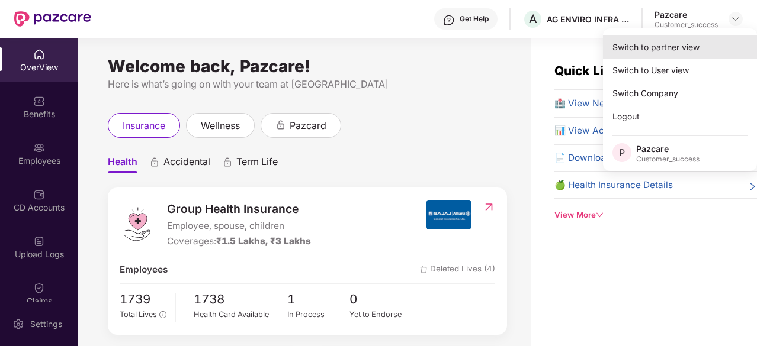
click at [672, 44] on div "Switch to partner view" at bounding box center [680, 47] width 154 height 23
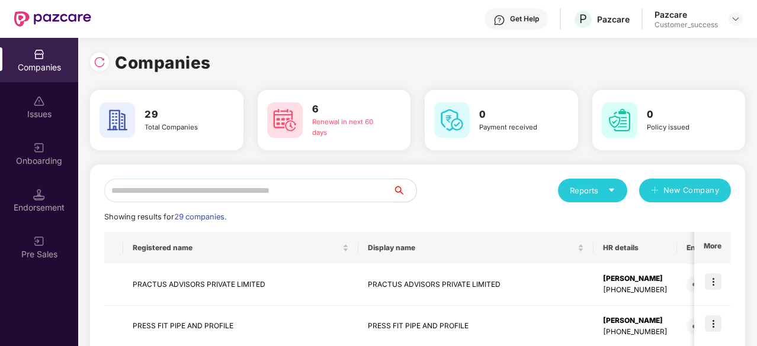
click at [596, 188] on div "Reports" at bounding box center [593, 191] width 46 height 12
click at [590, 222] on div "Companies" at bounding box center [586, 222] width 43 height 13
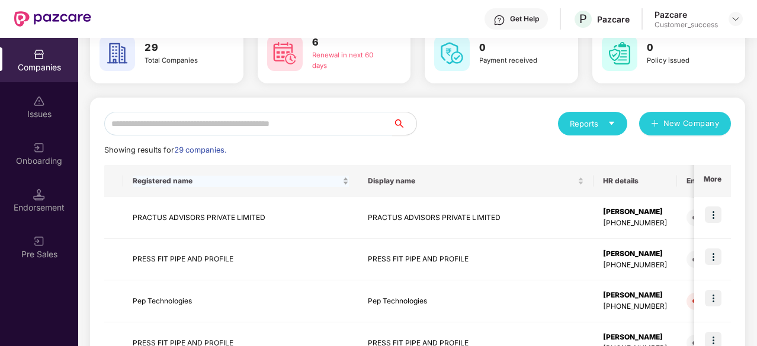
scroll to position [68, 0]
click at [208, 123] on input "text" at bounding box center [248, 123] width 288 height 24
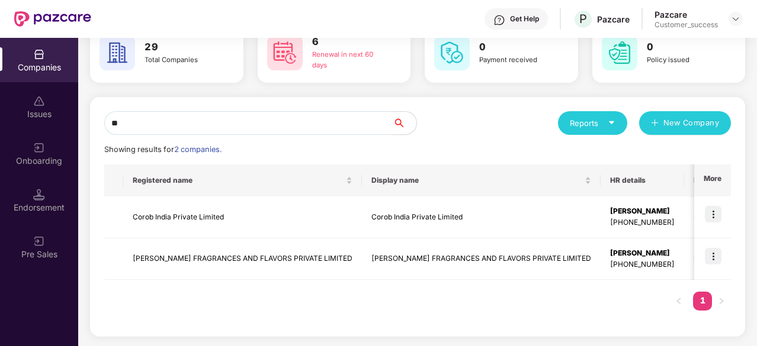
type input "*"
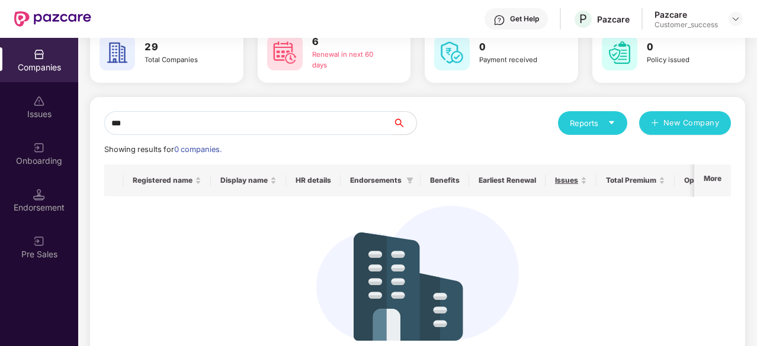
scroll to position [0, 0]
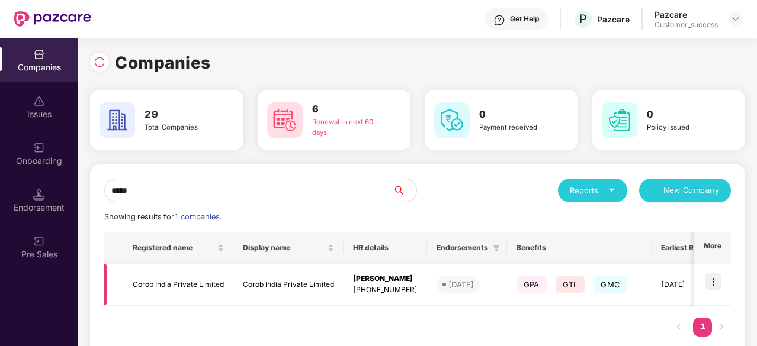
type input "*****"
click at [705, 284] on img at bounding box center [713, 282] width 17 height 17
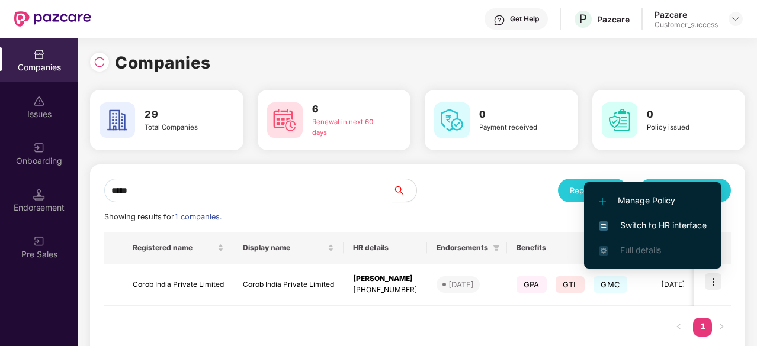
click at [666, 227] on span "Switch to HR interface" at bounding box center [653, 225] width 108 height 13
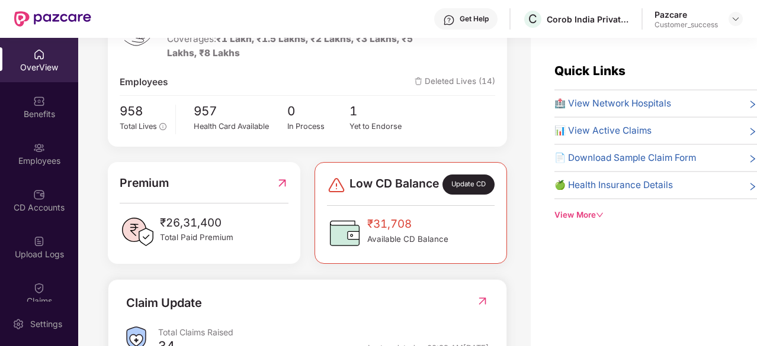
scroll to position [203, 0]
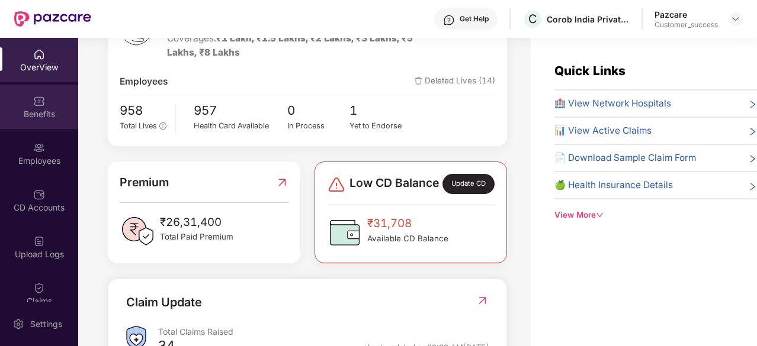
click at [32, 108] on div "Benefits" at bounding box center [39, 114] width 78 height 12
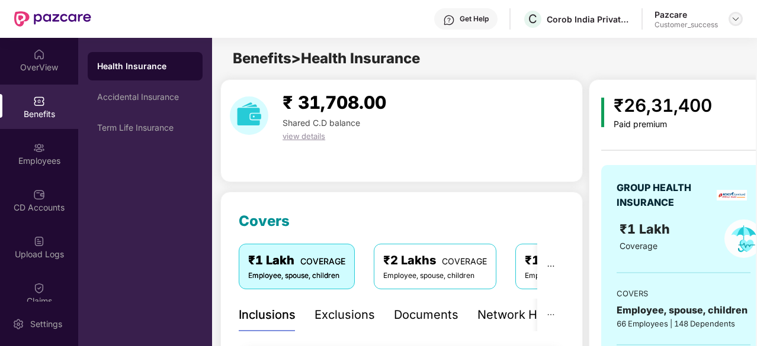
click at [735, 15] on img at bounding box center [735, 18] width 9 height 9
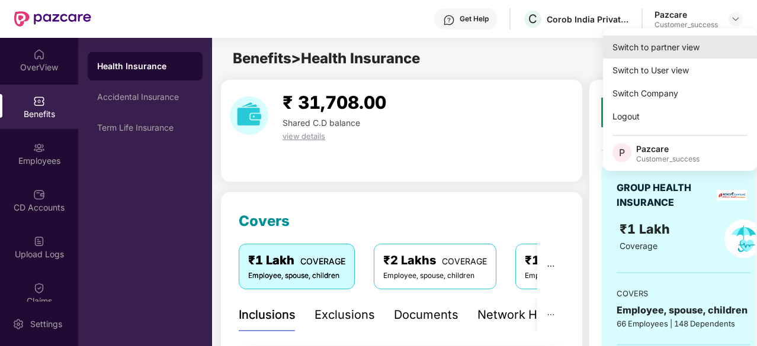
click at [655, 45] on div "Switch to partner view" at bounding box center [680, 47] width 154 height 23
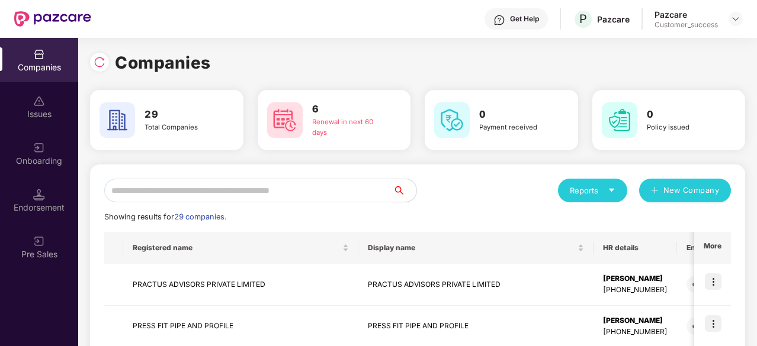
click at [207, 186] on input "text" at bounding box center [248, 191] width 288 height 24
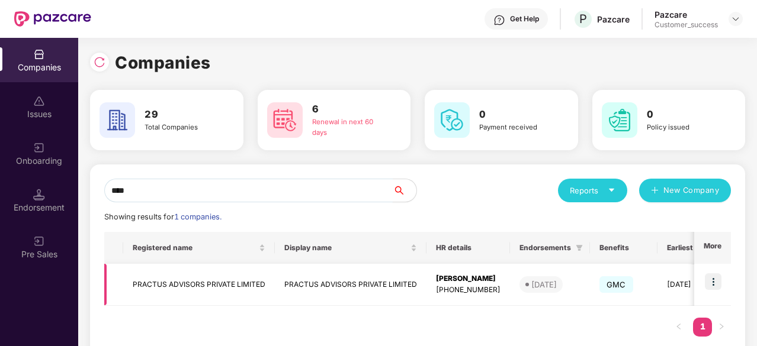
type input "****"
click at [714, 277] on img at bounding box center [713, 282] width 17 height 17
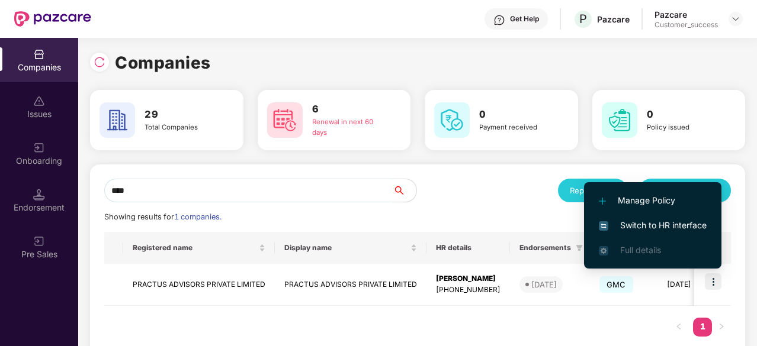
click at [643, 226] on span "Switch to HR interface" at bounding box center [653, 225] width 108 height 13
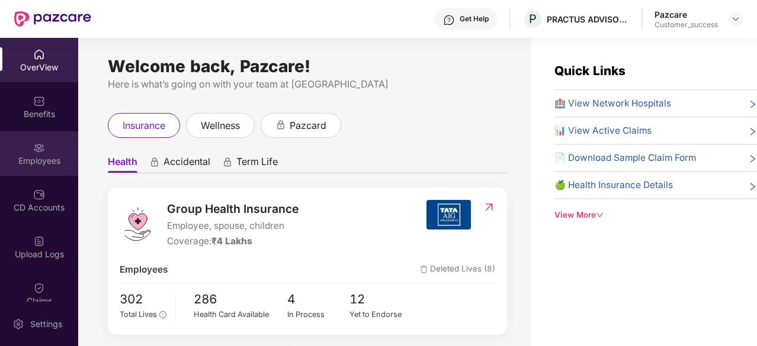
click at [39, 159] on div "Employees" at bounding box center [39, 161] width 78 height 12
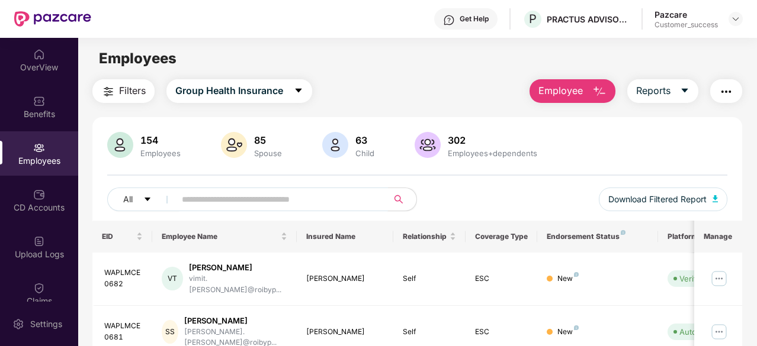
click at [242, 194] on input "text" at bounding box center [277, 200] width 190 height 18
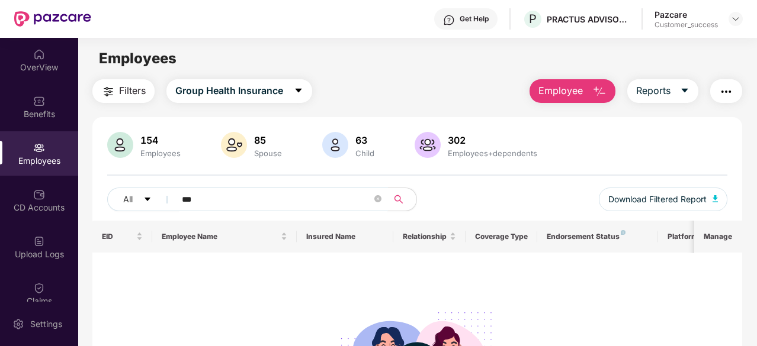
click at [183, 201] on input "***" at bounding box center [277, 200] width 190 height 18
type input "****"
click at [733, 16] on img at bounding box center [735, 18] width 9 height 9
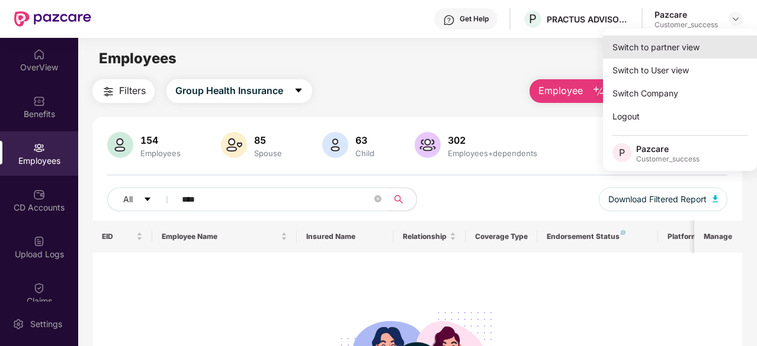
click at [681, 53] on div "Switch to partner view" at bounding box center [680, 47] width 154 height 23
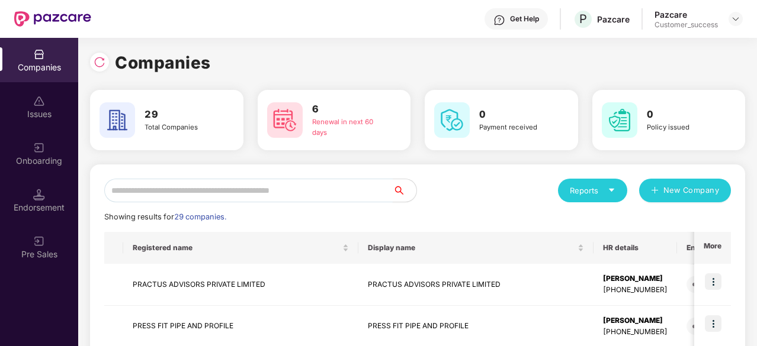
click at [251, 192] on input "text" at bounding box center [248, 191] width 288 height 24
type input "*"
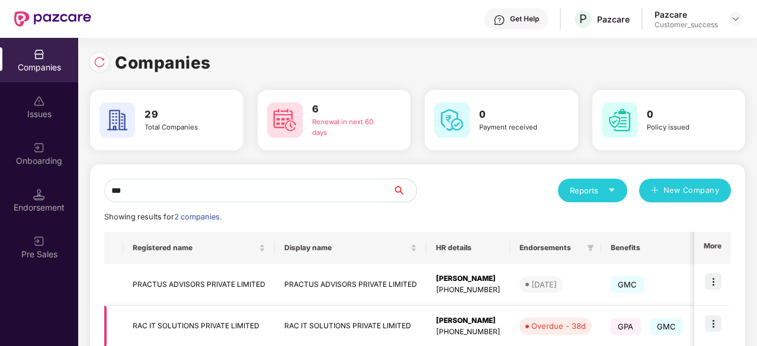
type input "***"
click at [711, 325] on img at bounding box center [713, 324] width 17 height 17
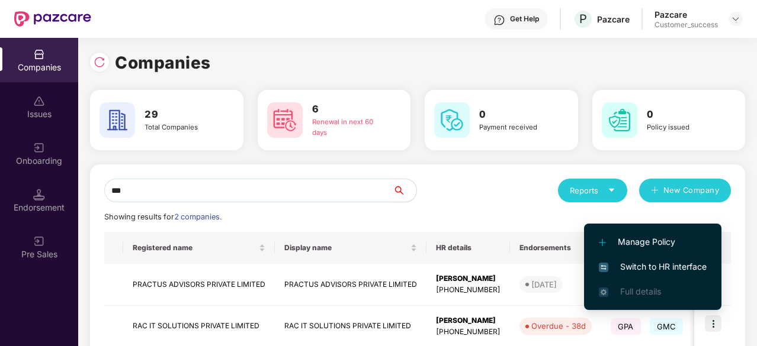
click at [676, 267] on span "Switch to HR interface" at bounding box center [653, 267] width 108 height 13
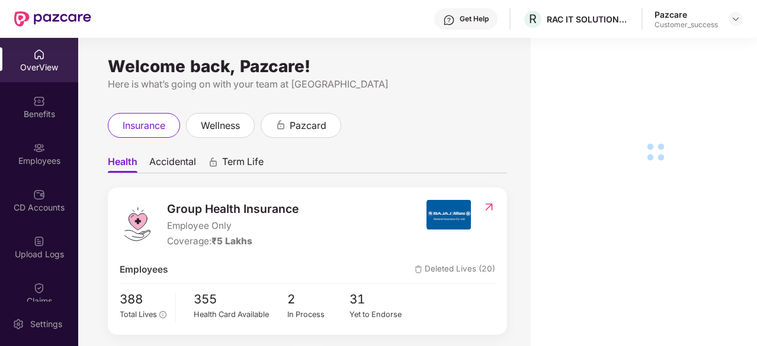
click at [39, 152] on img at bounding box center [39, 148] width 12 height 12
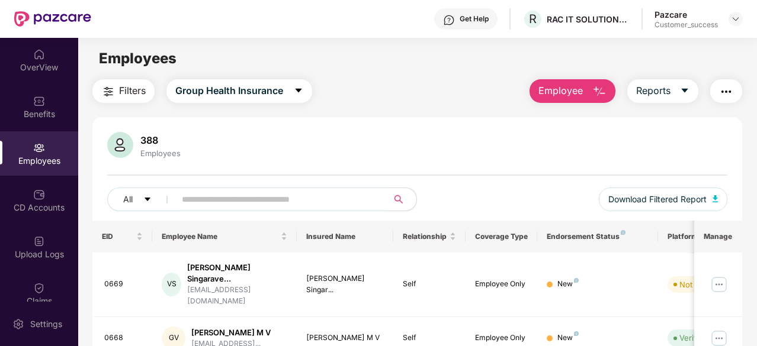
click at [237, 198] on input "text" at bounding box center [277, 200] width 190 height 18
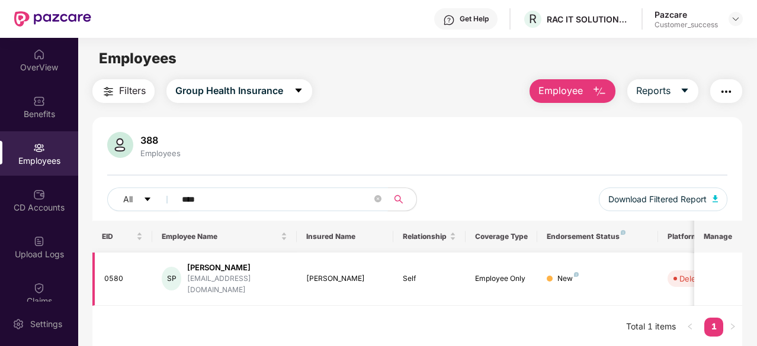
type input "****"
drag, startPoint x: 306, startPoint y: 277, endPoint x: 365, endPoint y: 281, distance: 60.0
click at [365, 281] on td "Parimi Navya" at bounding box center [345, 279] width 97 height 53
drag, startPoint x: 264, startPoint y: 268, endPoint x: 190, endPoint y: 271, distance: 73.5
click at [190, 271] on div "SP Shikharani Panda adminhyd@racwg.com" at bounding box center [225, 279] width 126 height 34
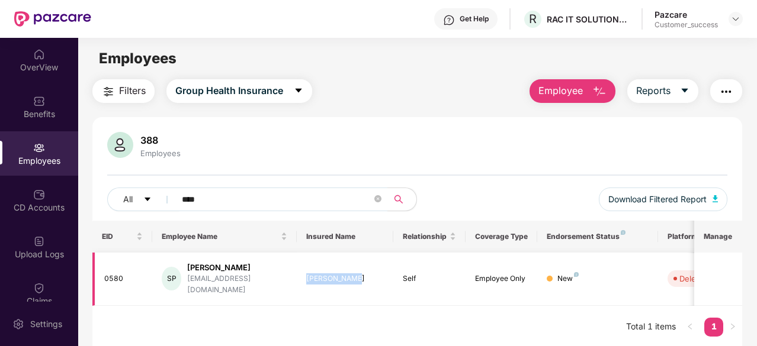
drag, startPoint x: 368, startPoint y: 275, endPoint x: 304, endPoint y: 274, distance: 64.6
click at [304, 274] on td "Parimi Navya" at bounding box center [345, 279] width 97 height 53
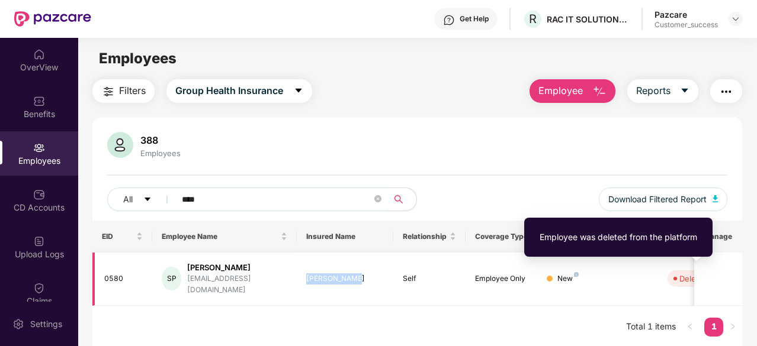
scroll to position [0, 118]
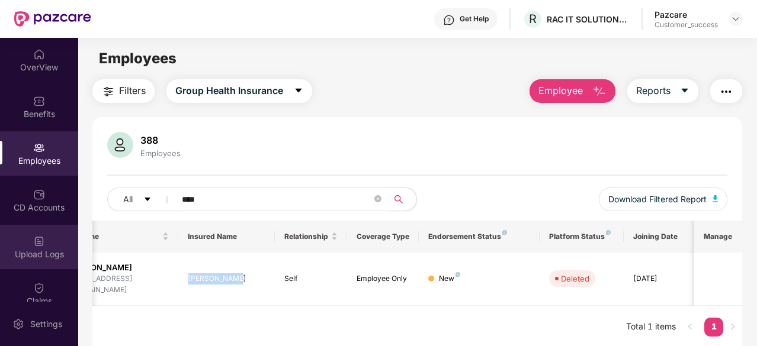
click at [35, 241] on img at bounding box center [39, 242] width 12 height 12
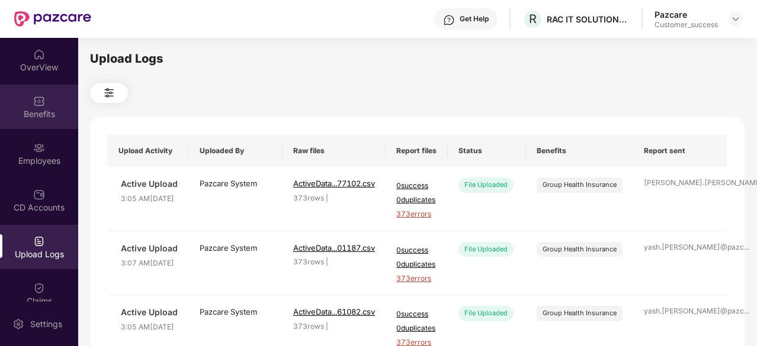
click at [25, 100] on div "Benefits" at bounding box center [39, 107] width 78 height 44
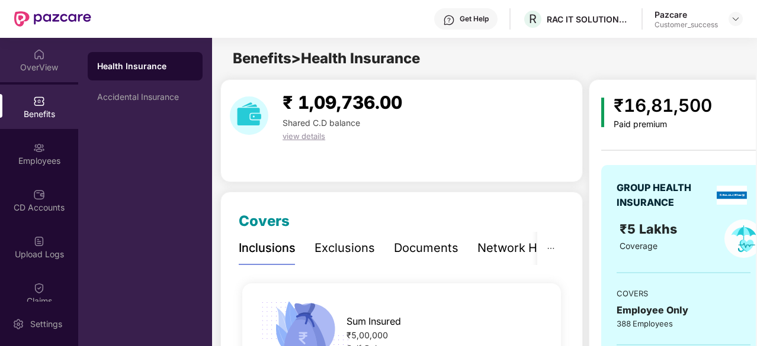
click at [30, 55] on div "OverView" at bounding box center [39, 60] width 78 height 44
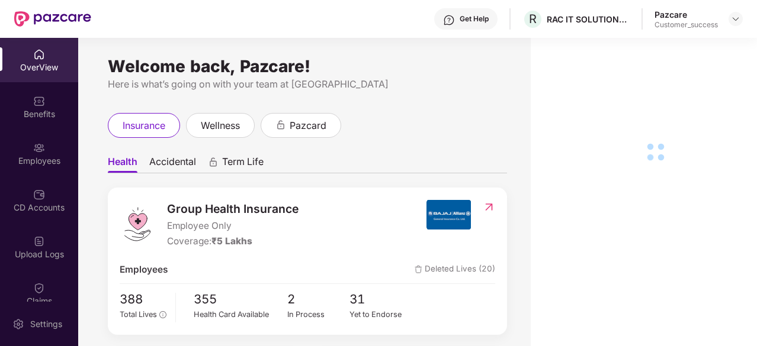
click at [25, 107] on div "Benefits" at bounding box center [39, 107] width 78 height 44
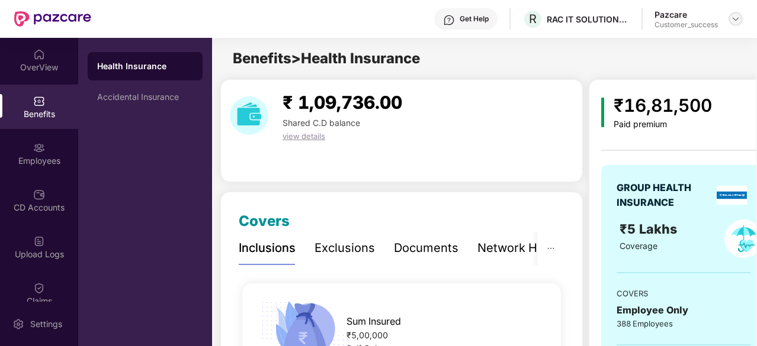
click at [732, 17] on img at bounding box center [735, 18] width 9 height 9
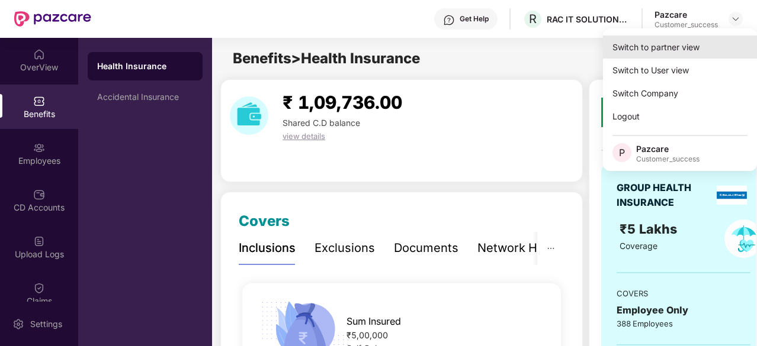
click at [659, 54] on div "Switch to partner view" at bounding box center [680, 47] width 154 height 23
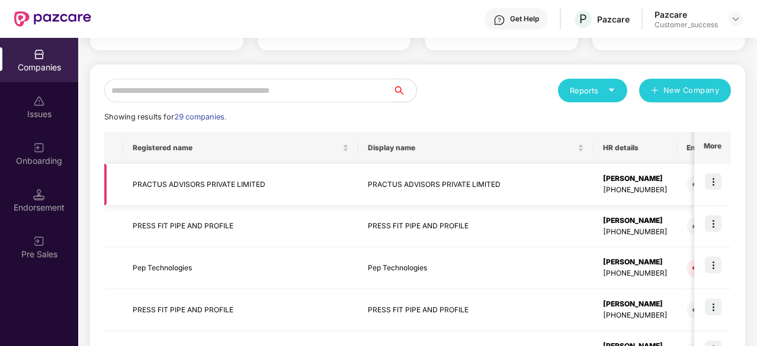
scroll to position [101, 0]
click at [256, 88] on input "text" at bounding box center [248, 90] width 288 height 24
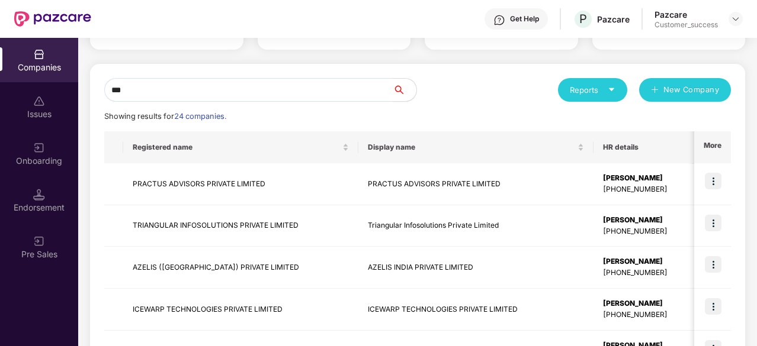
scroll to position [25, 0]
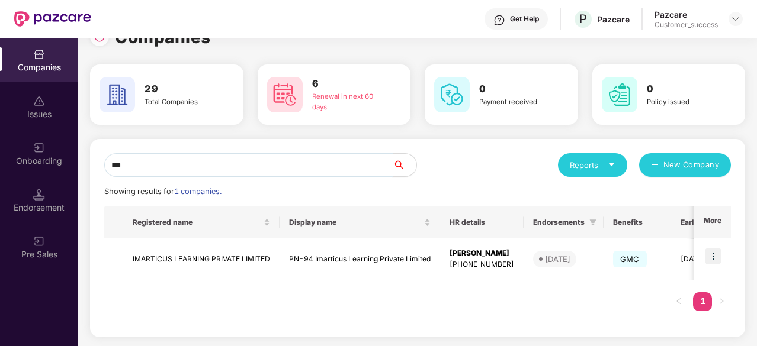
type input "***"
click at [714, 255] on img at bounding box center [713, 256] width 17 height 17
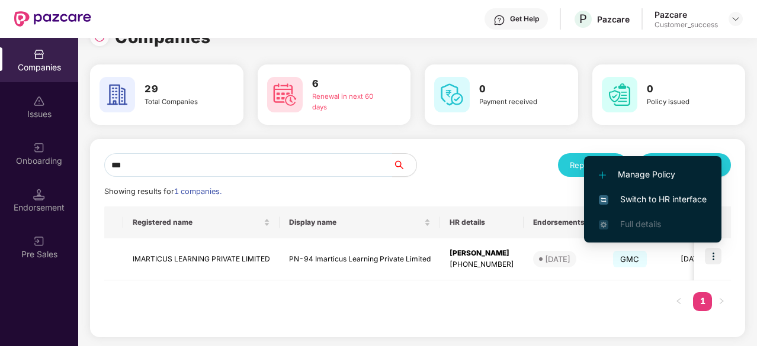
click at [656, 194] on span "Switch to HR interface" at bounding box center [653, 199] width 108 height 13
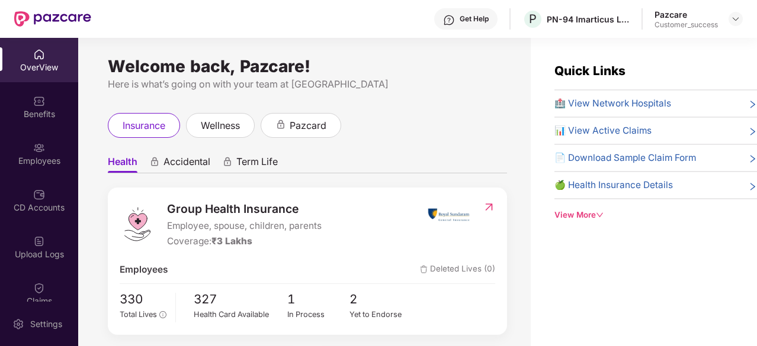
click at [36, 158] on div "Employees" at bounding box center [39, 161] width 78 height 12
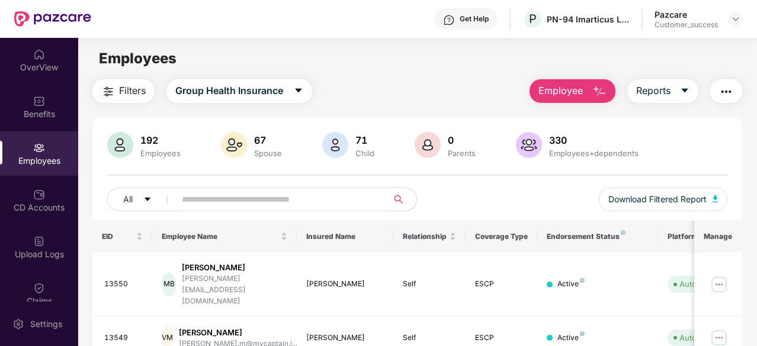
click at [210, 198] on input "text" at bounding box center [277, 200] width 190 height 18
paste input "**********"
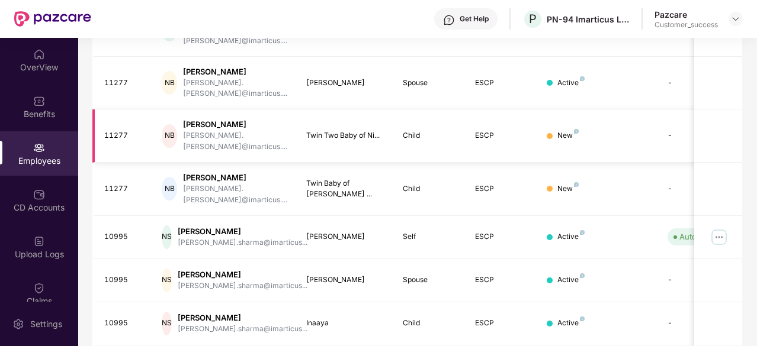
scroll to position [139, 0]
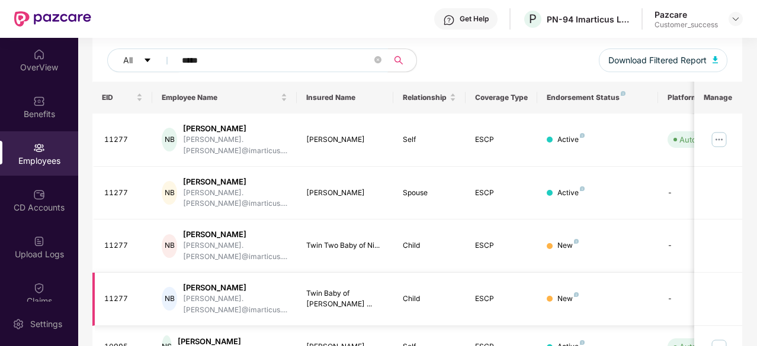
type input "*****"
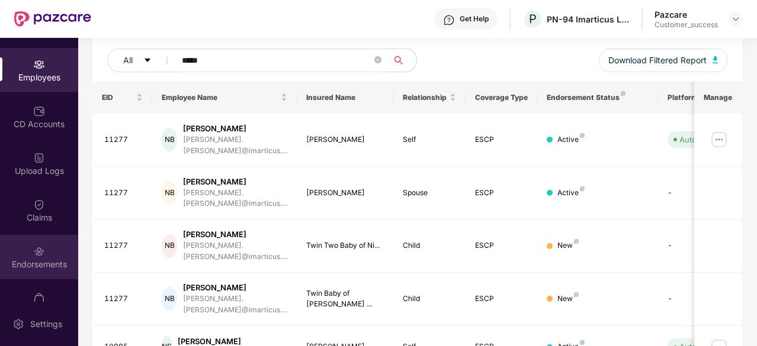
click at [46, 245] on div "Endorsements" at bounding box center [39, 257] width 78 height 44
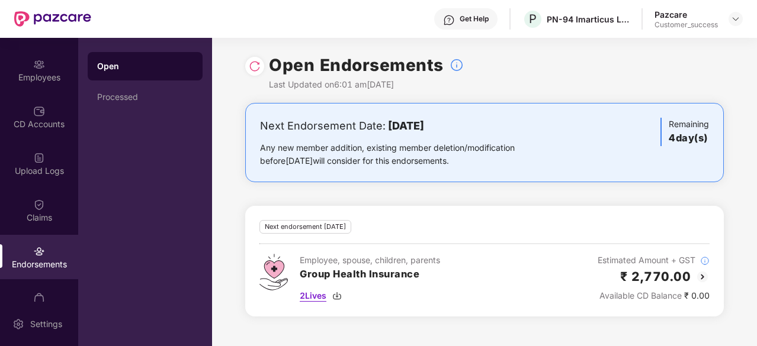
click at [336, 294] on img at bounding box center [336, 295] width 9 height 9
drag, startPoint x: 713, startPoint y: 297, endPoint x: 591, endPoint y: 299, distance: 121.4
click at [591, 299] on div "Next endorsement in 4 day(s) Employee, spouse, children, parents Group Health I…" at bounding box center [484, 261] width 479 height 111
click at [716, 25] on div "Customer_success" at bounding box center [685, 24] width 63 height 9
click at [738, 20] on img at bounding box center [735, 18] width 9 height 9
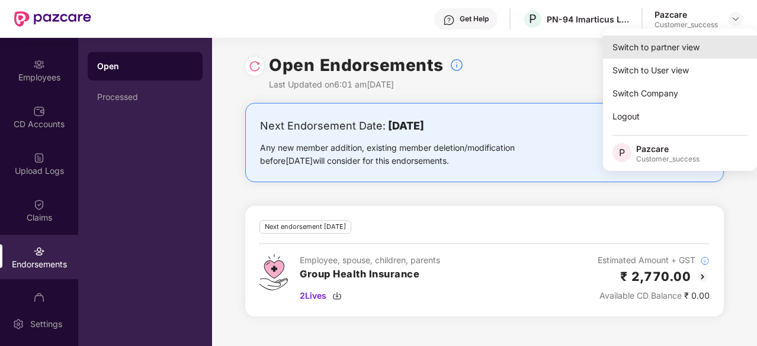
click at [665, 50] on div "Switch to partner view" at bounding box center [680, 47] width 154 height 23
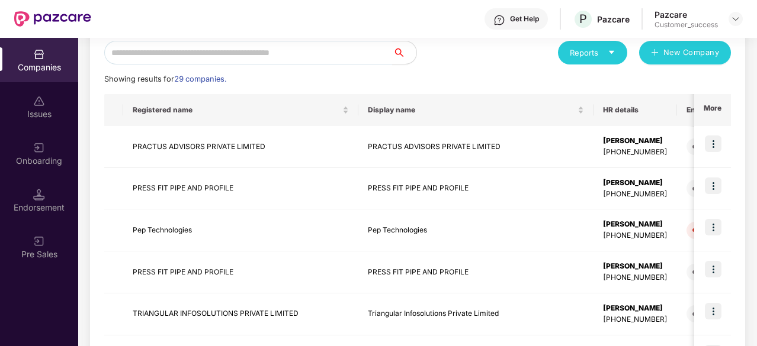
scroll to position [278, 0]
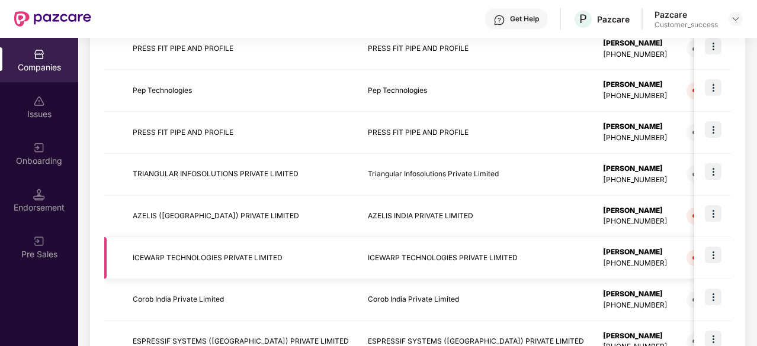
click at [287, 219] on td "AZELIS (INDIA) PRIVATE LIMITED" at bounding box center [240, 217] width 235 height 42
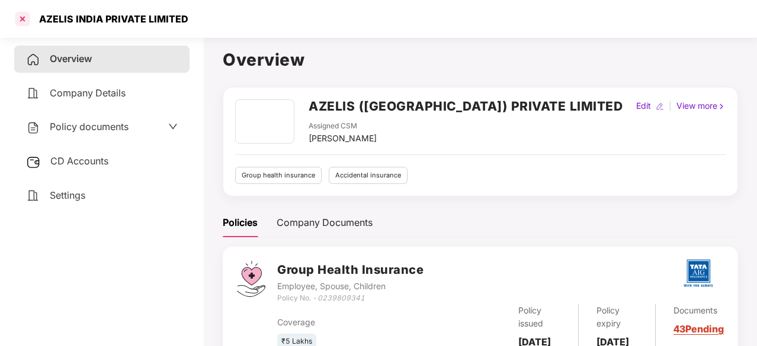
click at [24, 14] on div at bounding box center [22, 18] width 19 height 19
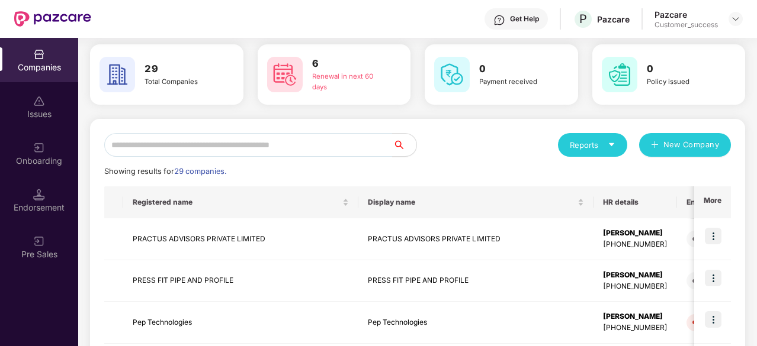
scroll to position [45, 0]
click at [284, 145] on input "text" at bounding box center [248, 146] width 288 height 24
type input "*"
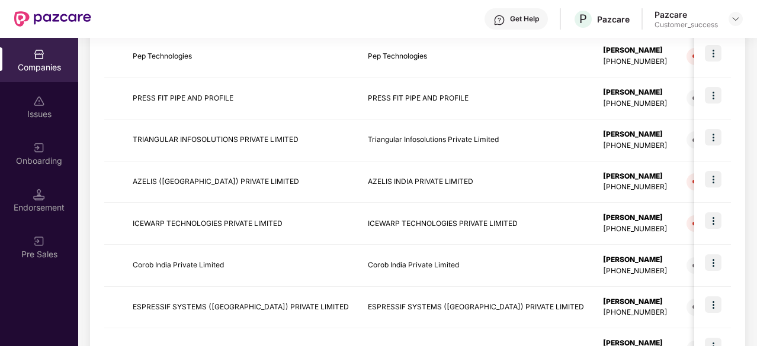
scroll to position [323, 0]
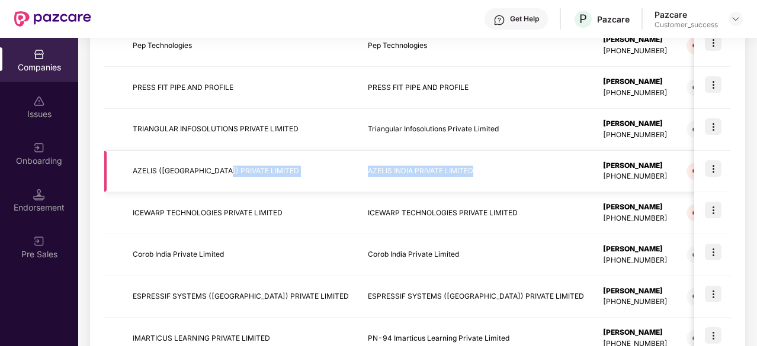
drag, startPoint x: 219, startPoint y: 161, endPoint x: 439, endPoint y: 172, distance: 221.2
click at [439, 172] on tr "AZELIS (INDIA) PRIVATE LIMITED AZELIS INDIA PRIVATE LIMITED Shubha Kulal +91970…" at bounding box center [759, 172] width 1310 height 42
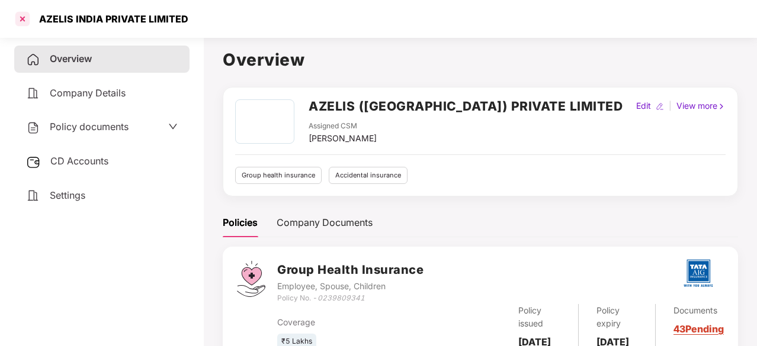
click at [24, 20] on div at bounding box center [22, 18] width 19 height 19
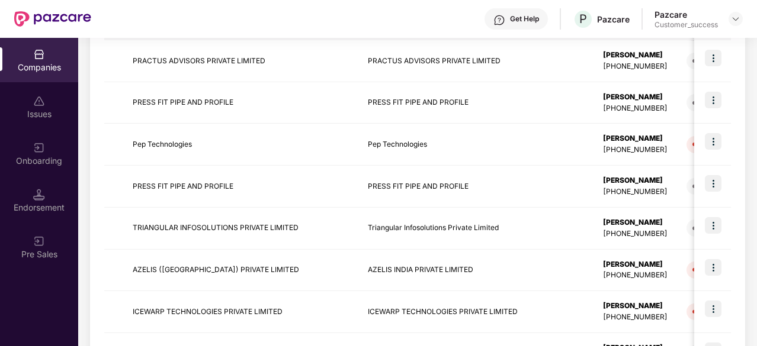
scroll to position [242, 0]
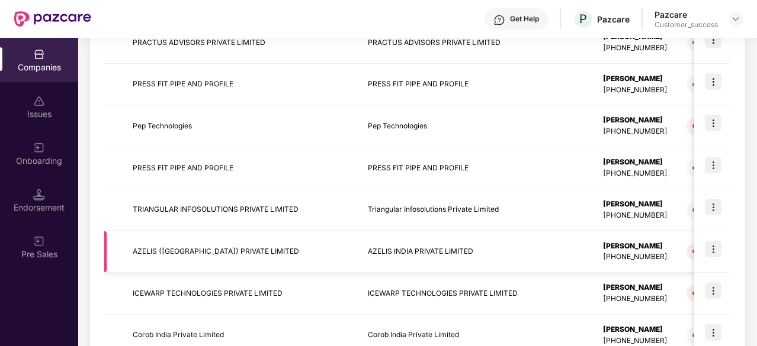
click at [710, 245] on img at bounding box center [713, 249] width 17 height 17
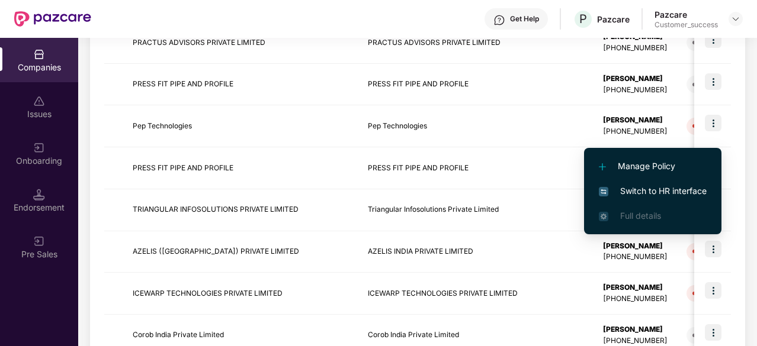
click at [670, 191] on span "Switch to HR interface" at bounding box center [653, 191] width 108 height 13
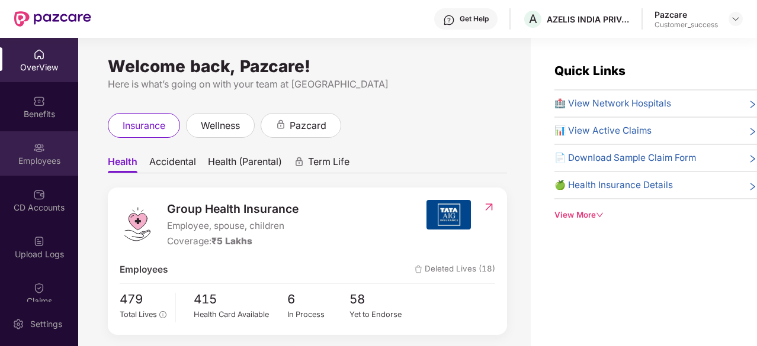
click at [24, 140] on div "Employees" at bounding box center [39, 153] width 78 height 44
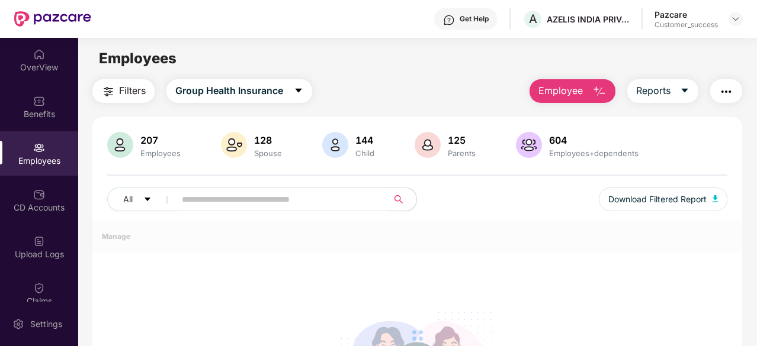
click at [236, 196] on input "text" at bounding box center [277, 200] width 190 height 18
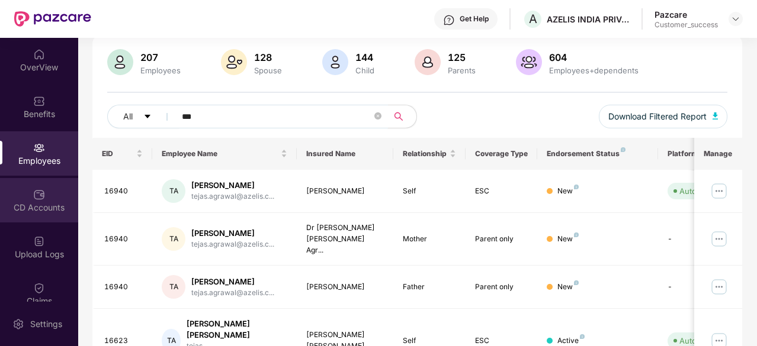
scroll to position [150, 0]
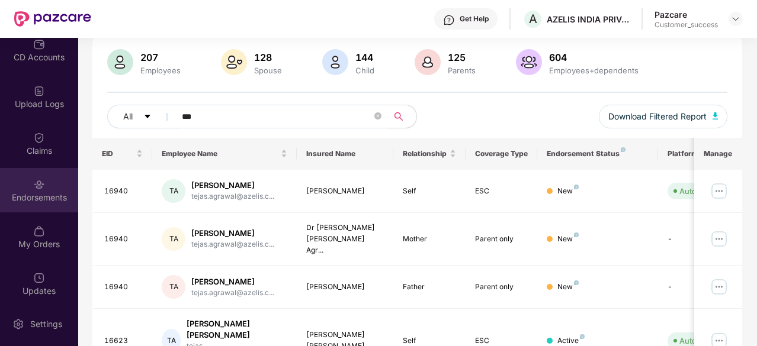
type input "***"
click at [37, 192] on div "Endorsements" at bounding box center [39, 198] width 78 height 12
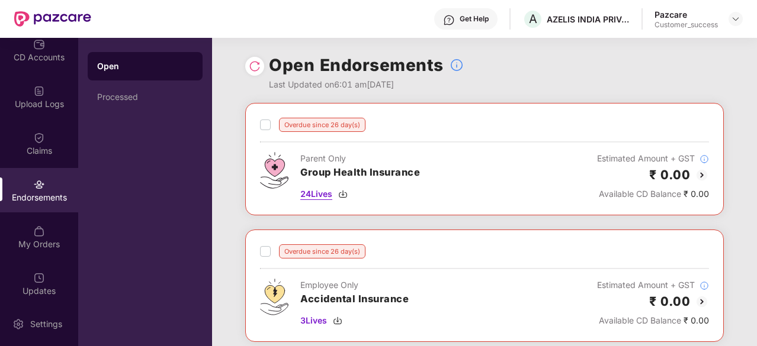
click at [346, 192] on img at bounding box center [342, 194] width 9 height 9
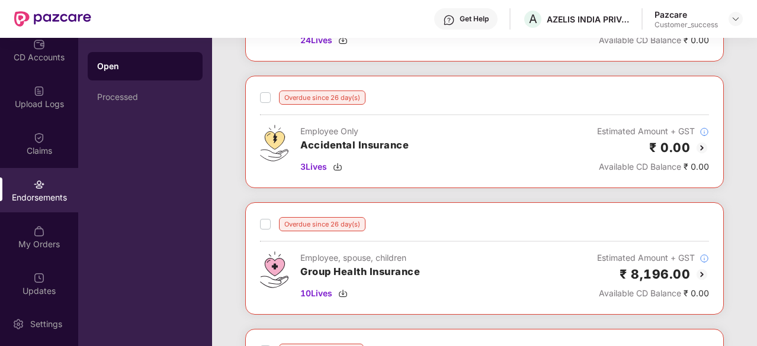
scroll to position [155, 0]
click at [345, 288] on img at bounding box center [342, 292] width 9 height 9
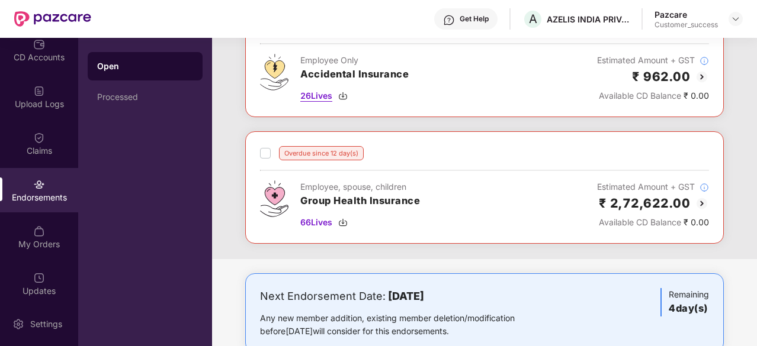
scroll to position [606, 0]
click at [344, 217] on img at bounding box center [342, 221] width 9 height 9
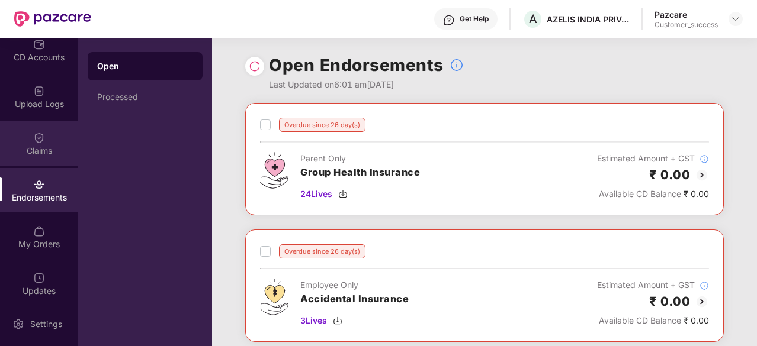
scroll to position [0, 0]
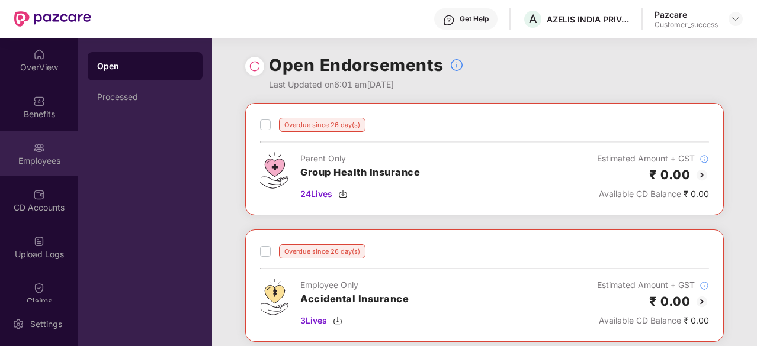
click at [36, 150] on img at bounding box center [39, 148] width 12 height 12
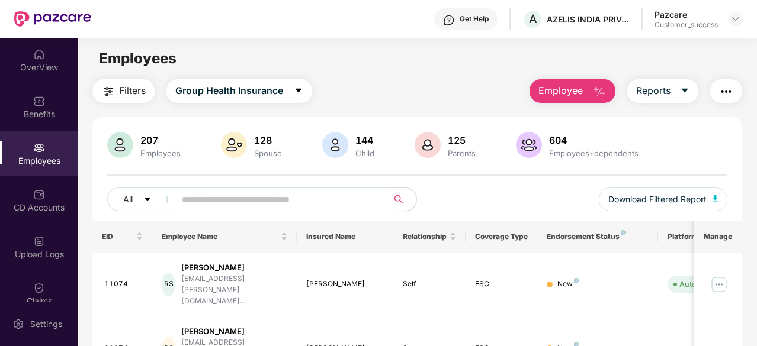
click at [290, 200] on input "text" at bounding box center [277, 200] width 190 height 18
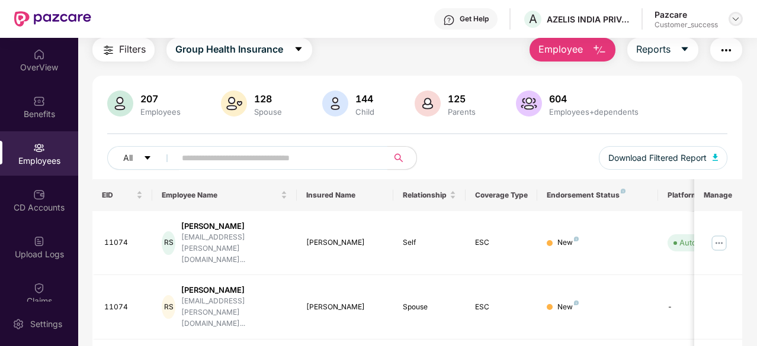
click at [731, 22] on img at bounding box center [735, 18] width 9 height 9
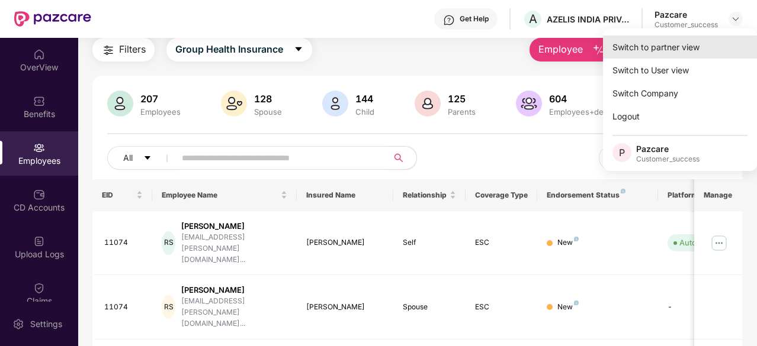
click at [652, 53] on div "Switch to partner view" at bounding box center [680, 47] width 154 height 23
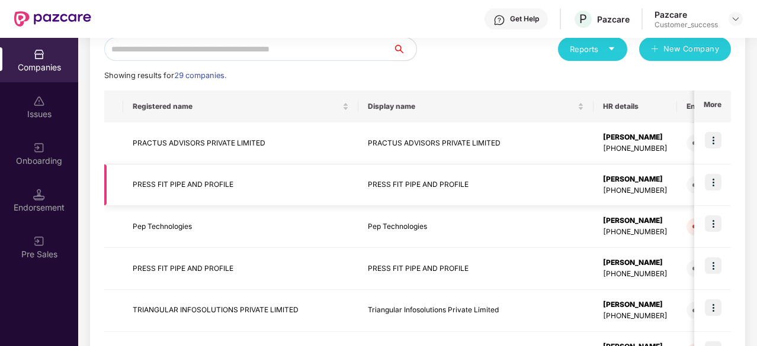
click at [358, 188] on td "PRESS FIT PIPE AND PROFILE" at bounding box center [475, 186] width 235 height 42
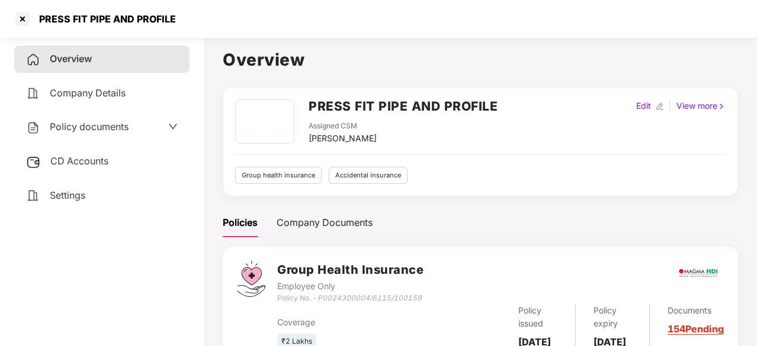
click at [129, 129] on div "Policy documents" at bounding box center [102, 127] width 152 height 15
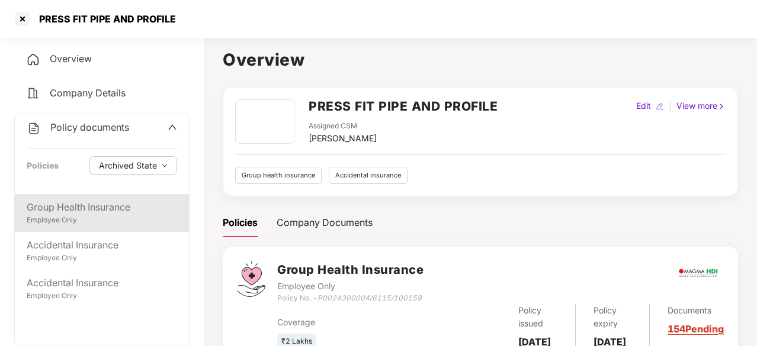
click at [110, 213] on div "Group Health Insurance" at bounding box center [102, 207] width 150 height 15
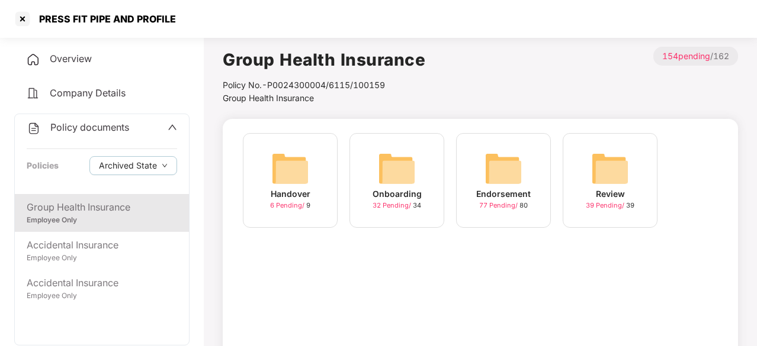
click at [435, 196] on div "Onboarding 32 Pending / 34" at bounding box center [396, 180] width 95 height 95
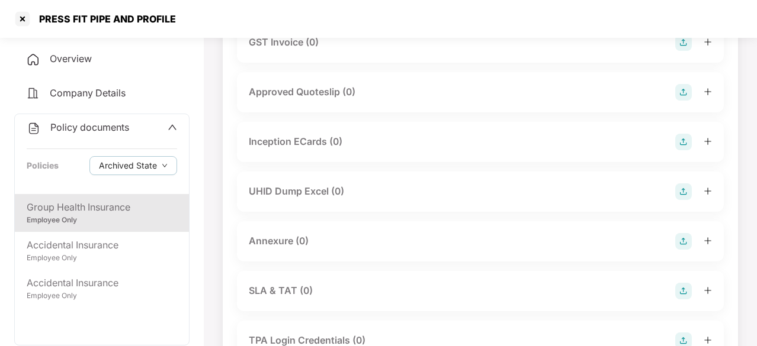
click at [108, 219] on div "Employee Only" at bounding box center [102, 220] width 150 height 11
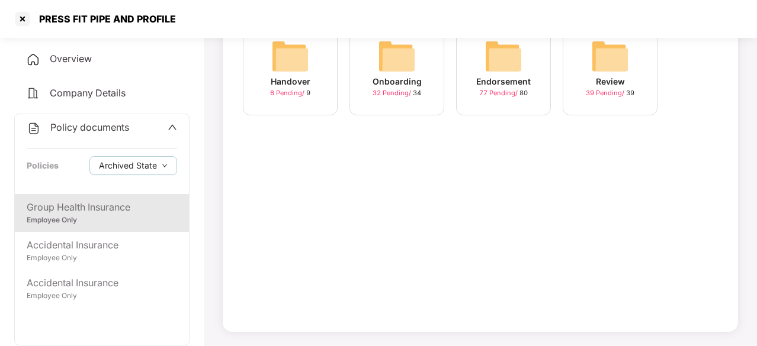
click at [527, 66] on div "Endorsement 77 Pending / 80" at bounding box center [503, 68] width 95 height 95
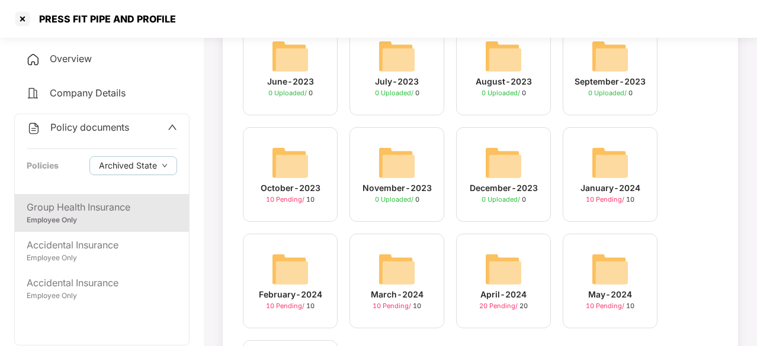
scroll to position [242, 0]
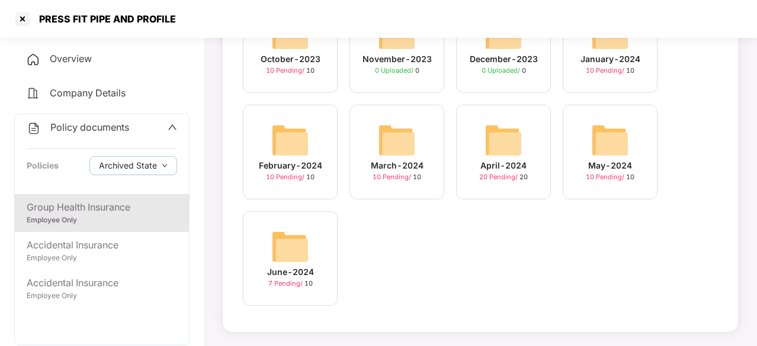
click at [496, 162] on div "April-2024" at bounding box center [503, 165] width 46 height 13
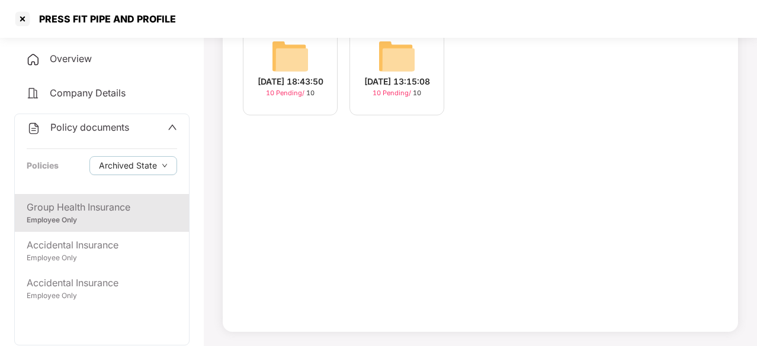
click at [294, 75] on div "10-Apr-2024 18:43:50" at bounding box center [291, 81] width 66 height 13
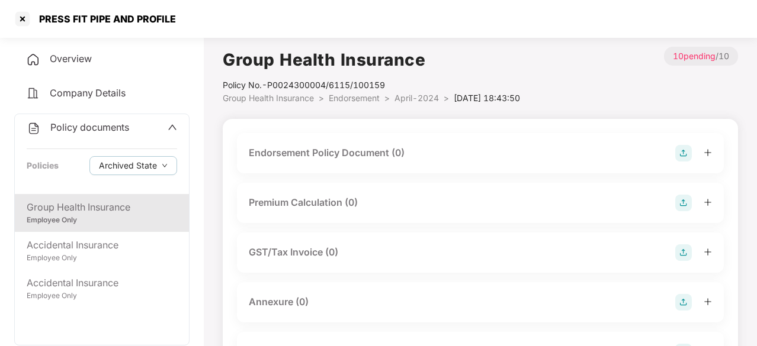
click at [102, 211] on div "Group Health Insurance" at bounding box center [102, 207] width 150 height 15
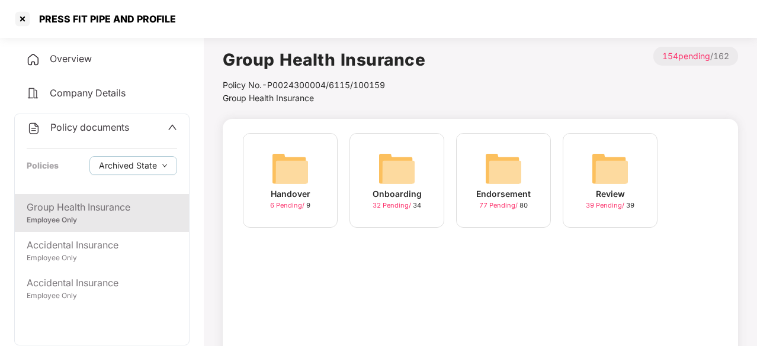
click at [299, 182] on img at bounding box center [290, 169] width 38 height 38
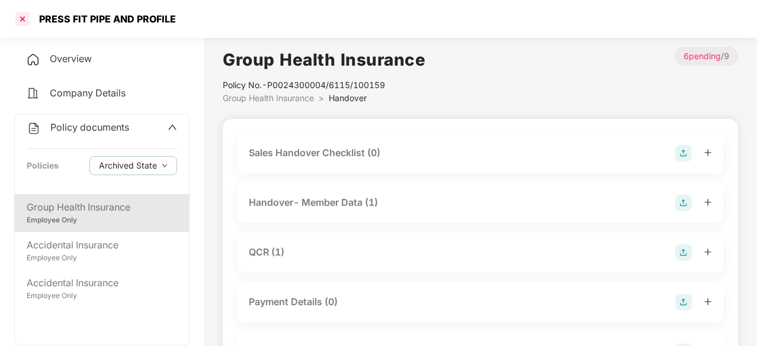
click at [28, 17] on div at bounding box center [22, 18] width 19 height 19
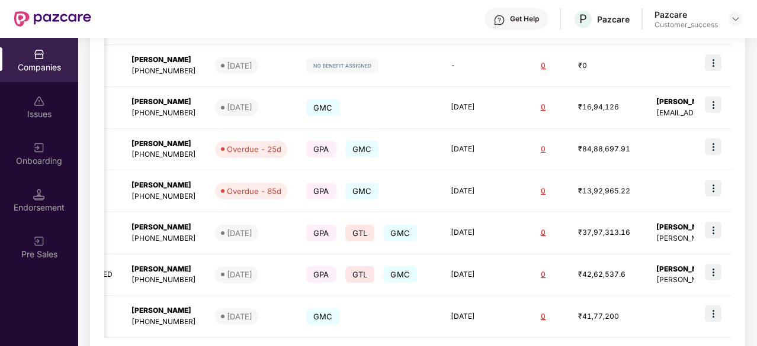
scroll to position [400, 0]
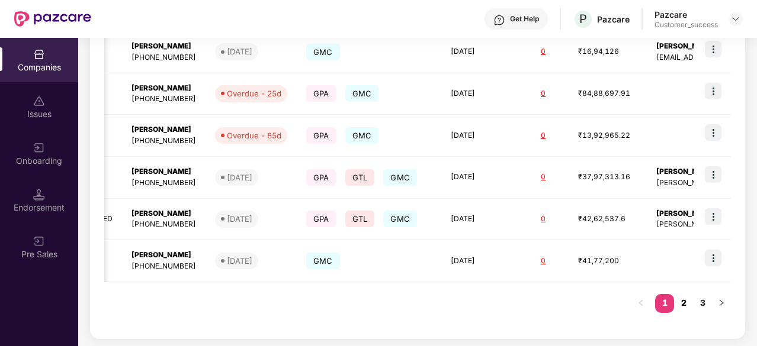
click at [684, 297] on link "2" at bounding box center [683, 303] width 19 height 18
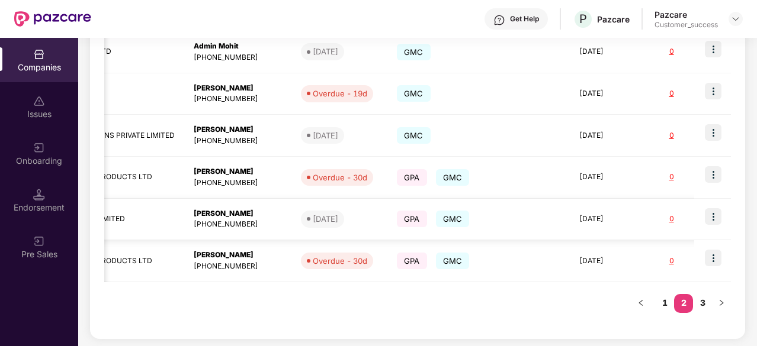
scroll to position [0, 583]
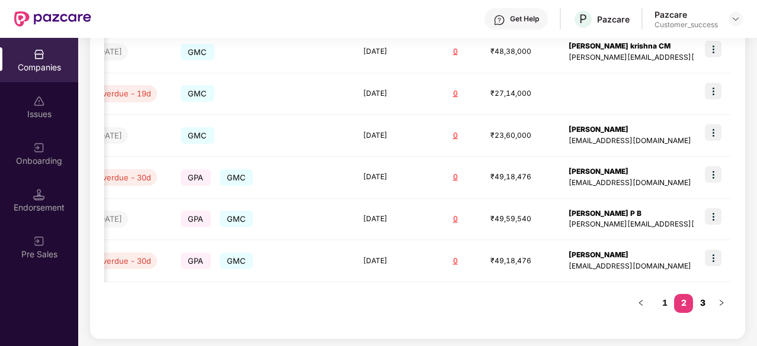
click at [701, 304] on link "3" at bounding box center [702, 303] width 19 height 18
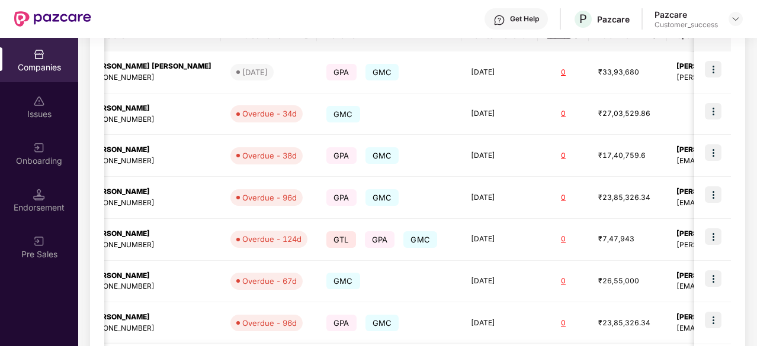
scroll to position [0, 0]
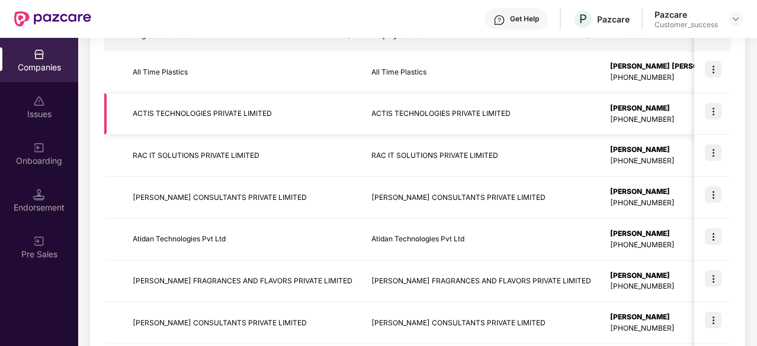
click at [362, 114] on td "ACTIS TECHNOLOGIES PRIVATE LIMITED" at bounding box center [481, 115] width 239 height 42
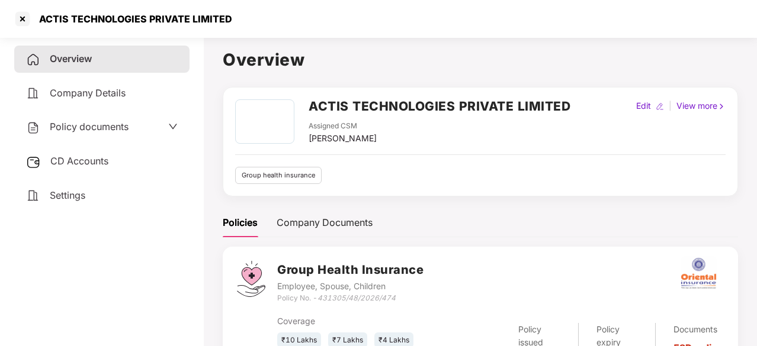
click at [120, 124] on span "Policy documents" at bounding box center [89, 127] width 79 height 12
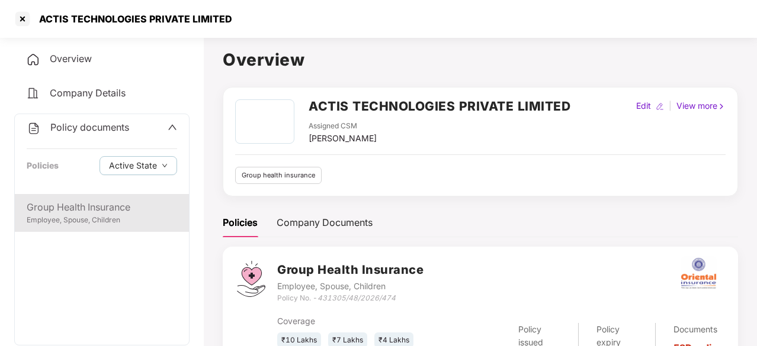
click at [91, 211] on div "Group Health Insurance" at bounding box center [102, 207] width 150 height 15
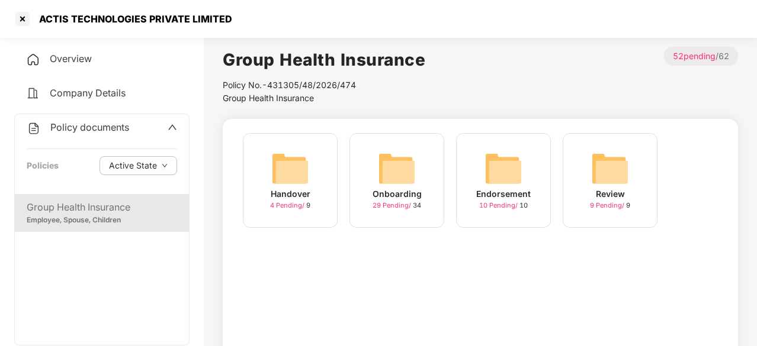
click at [422, 172] on div "Onboarding 29 Pending / 34" at bounding box center [396, 180] width 95 height 95
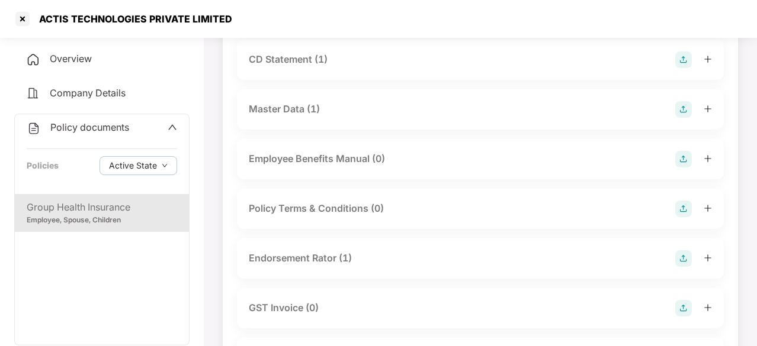
scroll to position [220, 0]
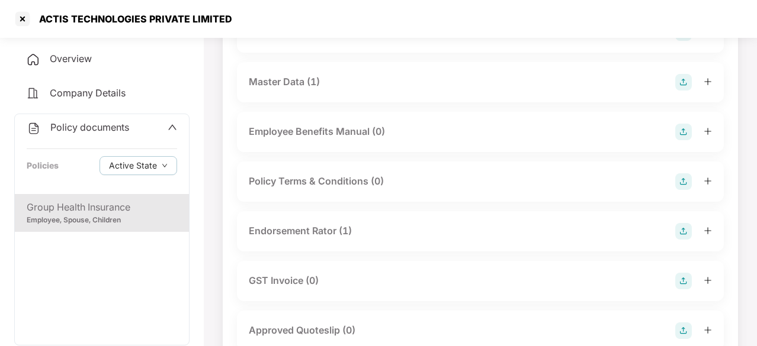
click at [114, 210] on div "Group Health Insurance" at bounding box center [102, 207] width 150 height 15
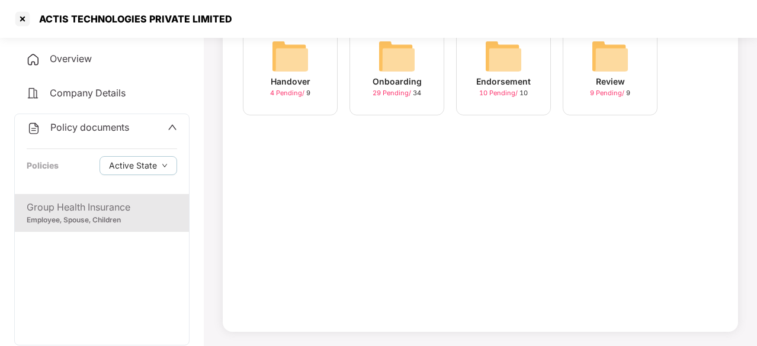
click at [403, 60] on img at bounding box center [397, 56] width 38 height 38
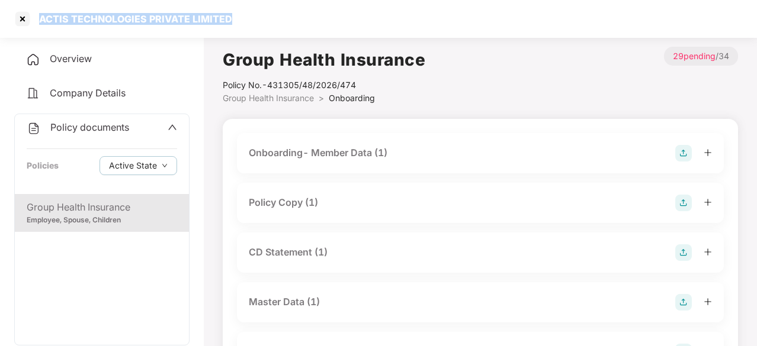
drag, startPoint x: 255, startPoint y: 16, endPoint x: 40, endPoint y: 20, distance: 215.0
click at [40, 20] on div "ACTIS TECHNOLOGIES PRIVATE LIMITED" at bounding box center [378, 19] width 757 height 38
copy div "ACTIS TECHNOLOGIES PRIVATE LIMITED"
click at [18, 18] on div at bounding box center [22, 18] width 19 height 19
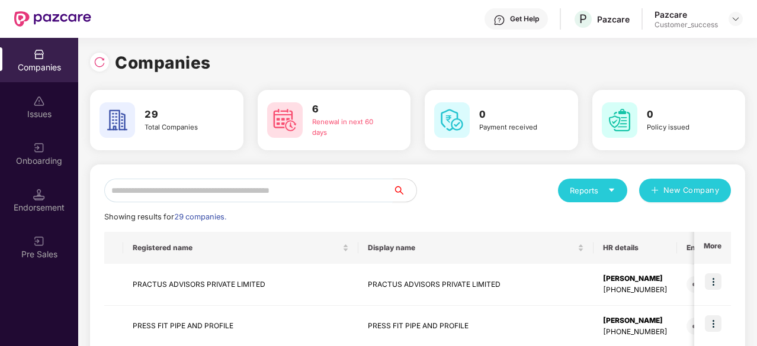
click at [232, 180] on input "text" at bounding box center [248, 191] width 288 height 24
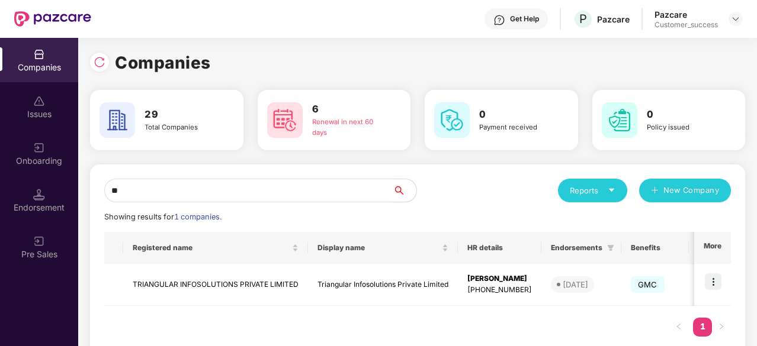
type input "*"
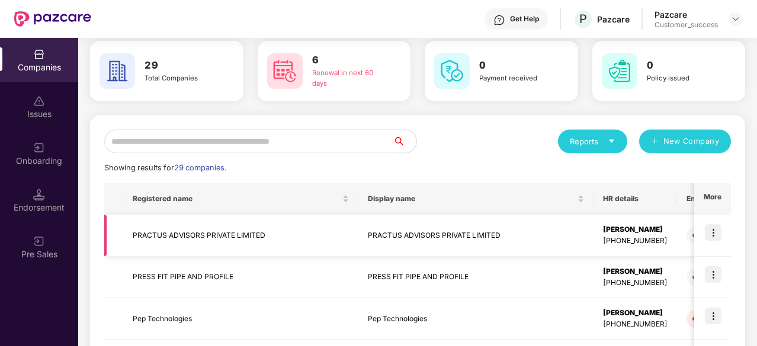
scroll to position [50, 0]
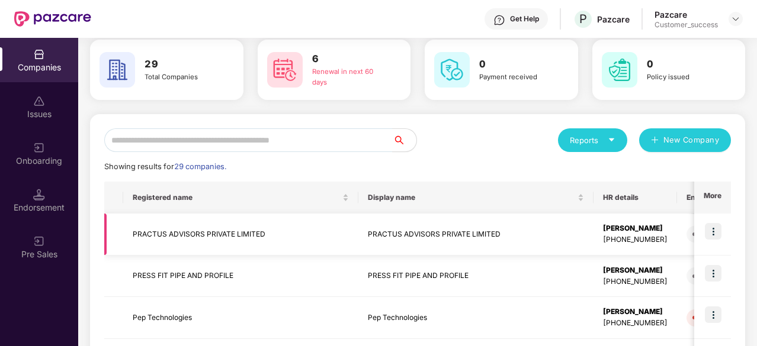
click at [360, 234] on td "PRACTUS ADVISORS PRIVATE LIMITED" at bounding box center [475, 235] width 235 height 42
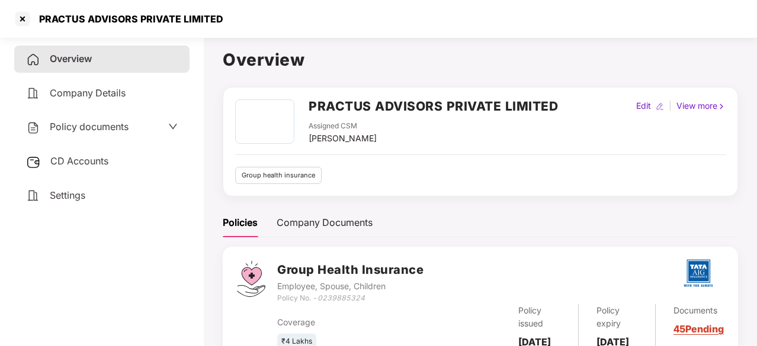
scroll to position [48, 0]
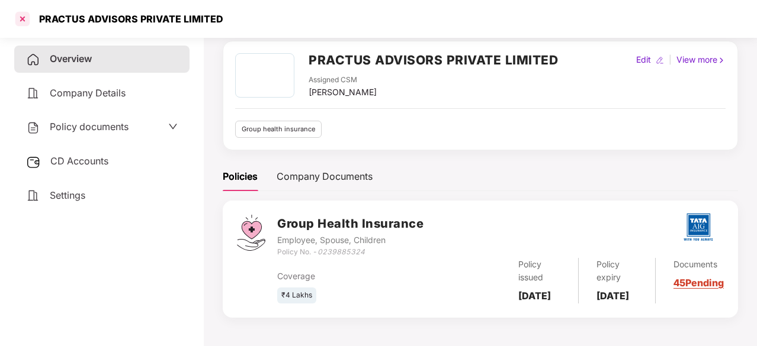
click at [24, 20] on div at bounding box center [22, 18] width 19 height 19
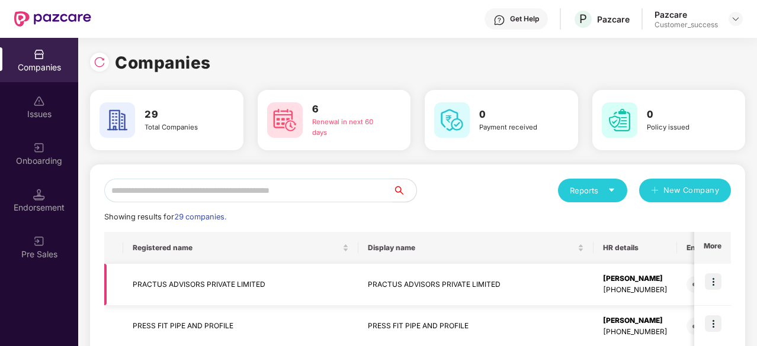
click at [293, 278] on td "PRACTUS ADVISORS PRIVATE LIMITED" at bounding box center [240, 285] width 235 height 42
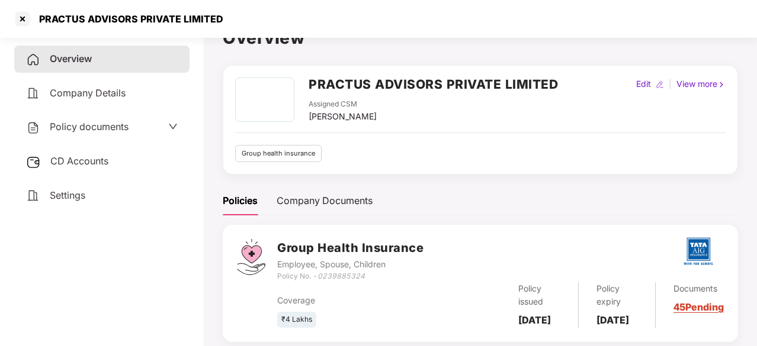
scroll to position [23, 0]
click at [78, 134] on div "Policy documents" at bounding box center [77, 127] width 102 height 15
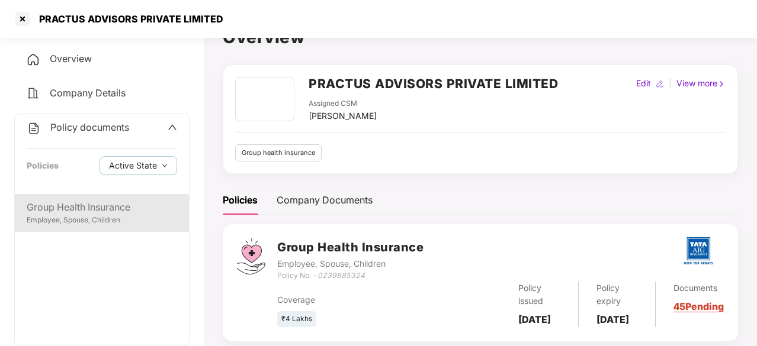
click at [86, 206] on div "Group Health Insurance" at bounding box center [102, 207] width 150 height 15
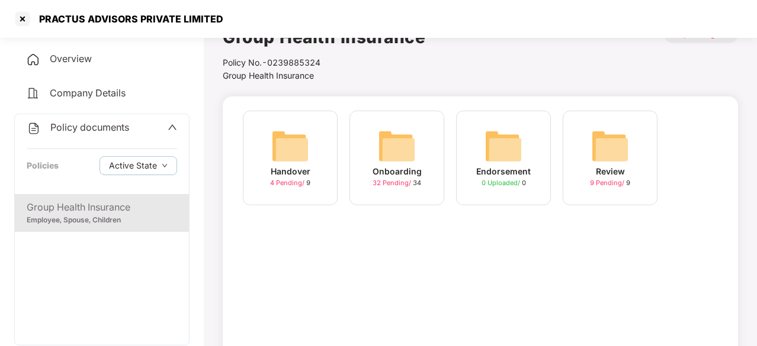
click at [400, 137] on img at bounding box center [397, 146] width 38 height 38
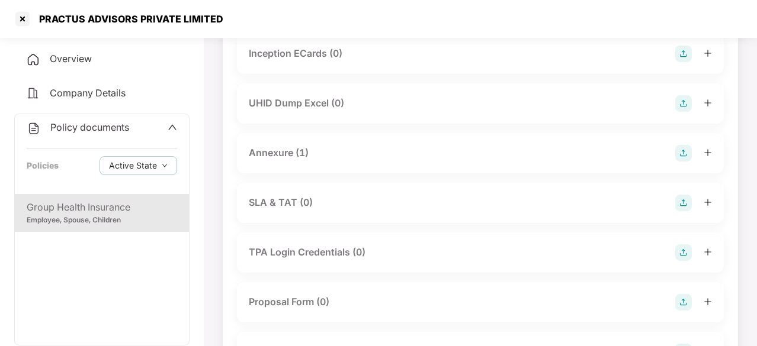
scroll to position [548, 0]
click at [274, 153] on div "Annexure (1)" at bounding box center [279, 152] width 60 height 15
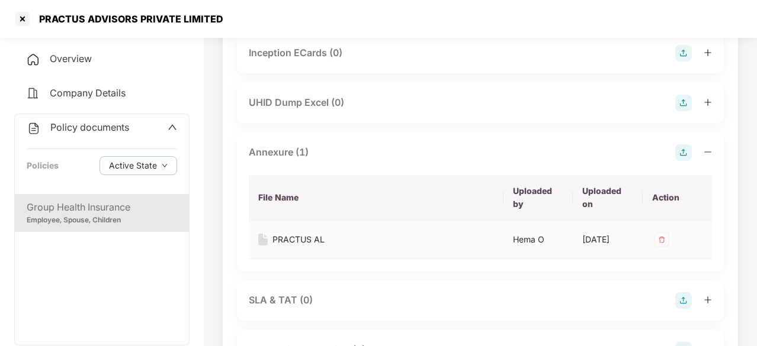
click at [303, 239] on div "PRACTUS AL" at bounding box center [298, 239] width 52 height 13
click at [28, 18] on div at bounding box center [22, 18] width 19 height 19
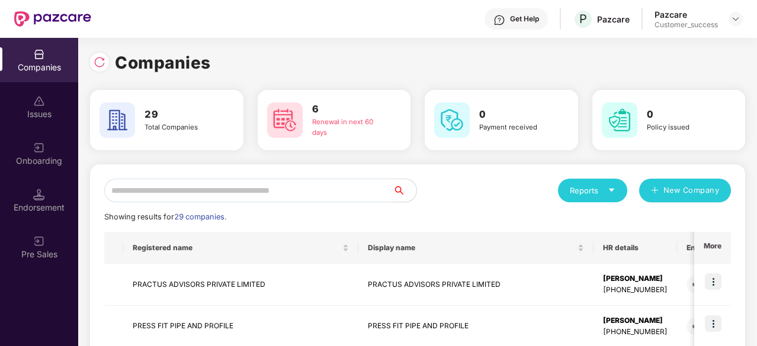
click at [302, 185] on input "text" at bounding box center [248, 191] width 288 height 24
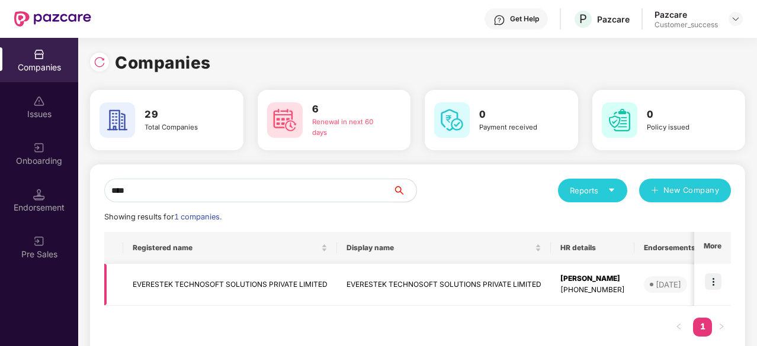
type input "****"
click at [305, 285] on td "EVERESTEK TECHNOSOFT SOLUTIONS PRIVATE LIMITED" at bounding box center [230, 285] width 214 height 42
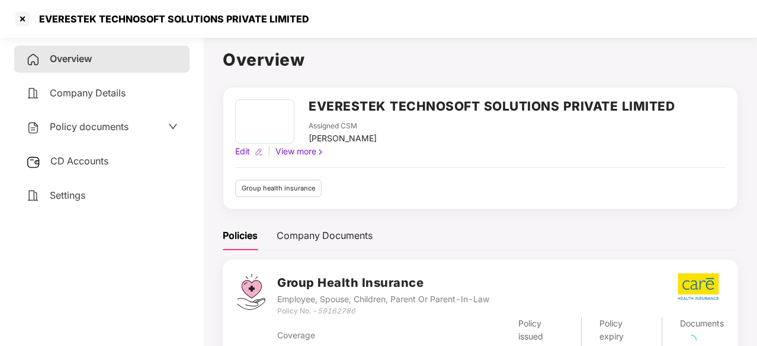
click at [105, 124] on span "Policy documents" at bounding box center [89, 127] width 79 height 12
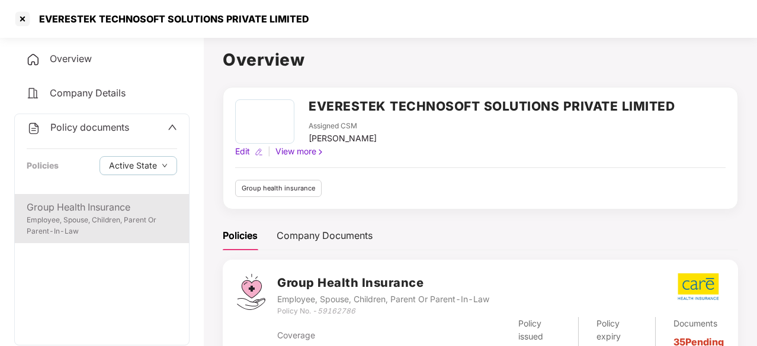
click at [109, 209] on div "Group Health Insurance" at bounding box center [102, 207] width 150 height 15
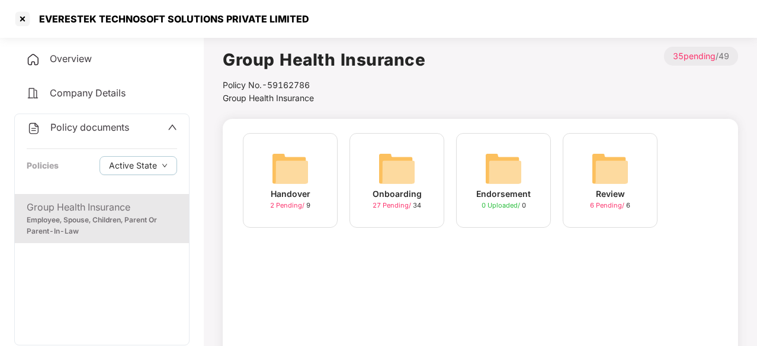
click at [396, 168] on img at bounding box center [397, 169] width 38 height 38
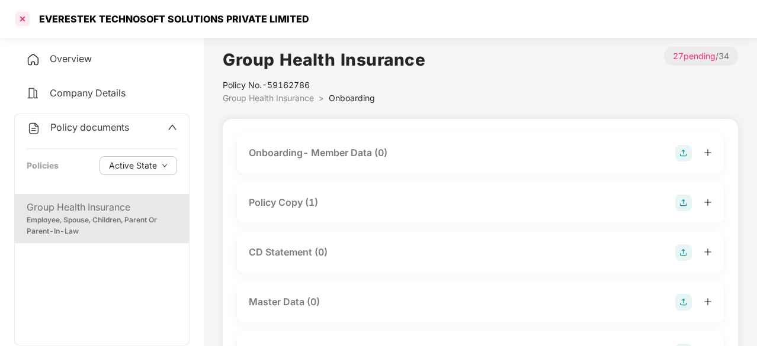
click at [23, 15] on div at bounding box center [22, 18] width 19 height 19
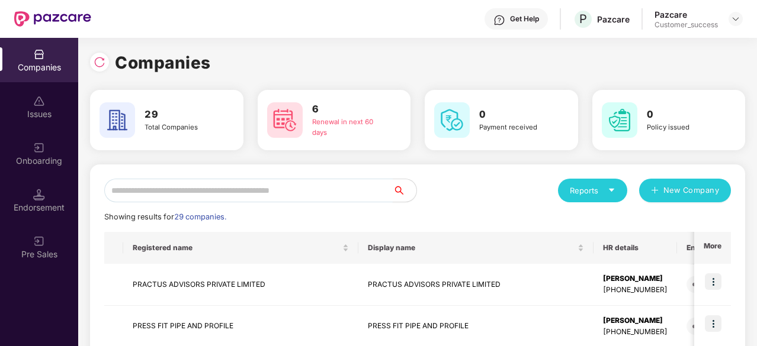
click at [207, 191] on input "text" at bounding box center [248, 191] width 288 height 24
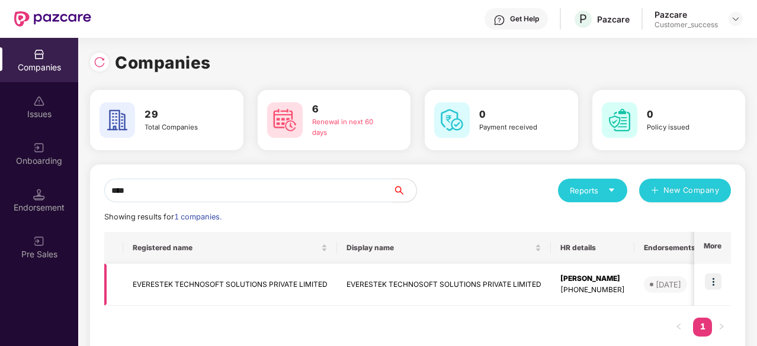
type input "****"
click at [322, 281] on td "EVERESTEK TECHNOSOFT SOLUTIONS PRIVATE LIMITED" at bounding box center [230, 285] width 214 height 42
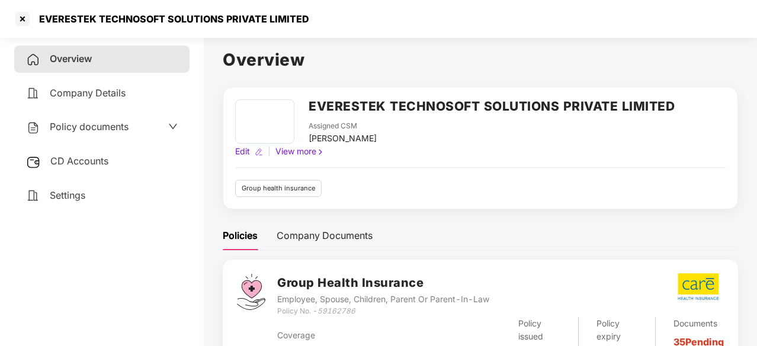
click at [84, 127] on span "Policy documents" at bounding box center [89, 127] width 79 height 12
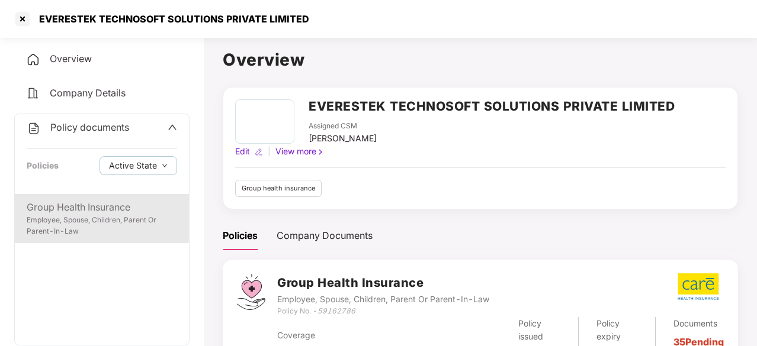
click at [86, 226] on div "Employee, Spouse, Children, Parent Or Parent-In-Law" at bounding box center [102, 226] width 150 height 23
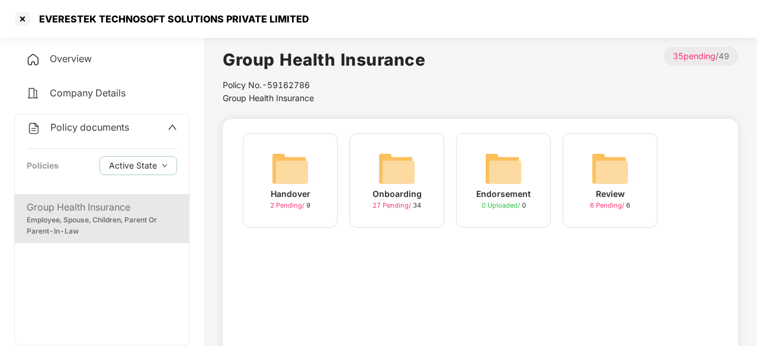
click at [408, 169] on img at bounding box center [397, 169] width 38 height 38
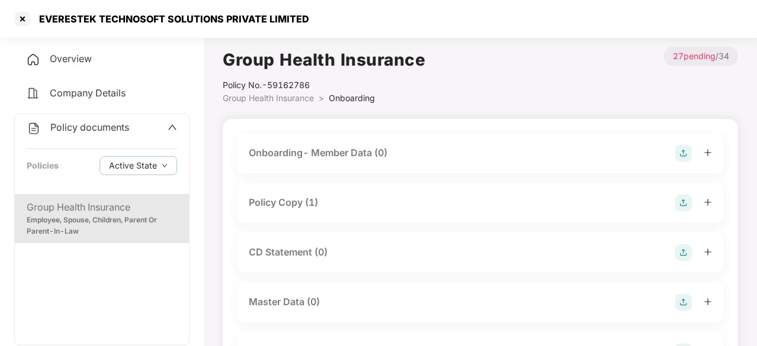
click at [304, 245] on div "CD Statement (0)" at bounding box center [480, 253] width 463 height 17
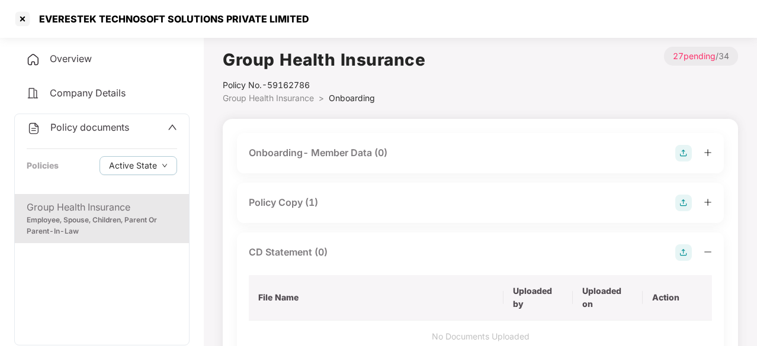
click at [685, 251] on img at bounding box center [683, 253] width 17 height 17
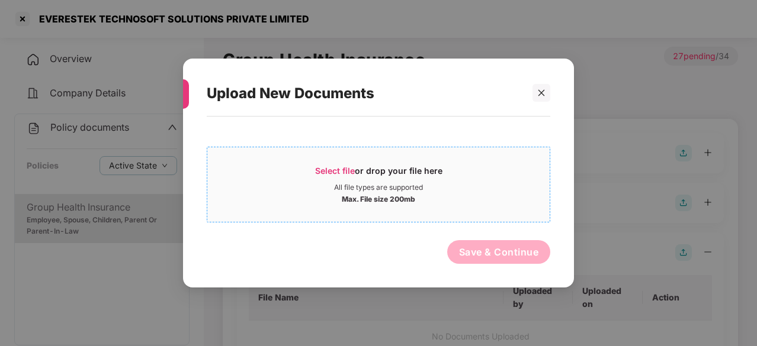
click at [336, 171] on span "Select file" at bounding box center [335, 171] width 40 height 10
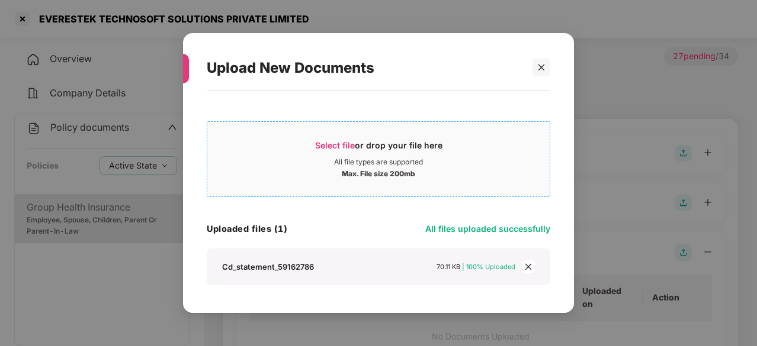
scroll to position [37, 0]
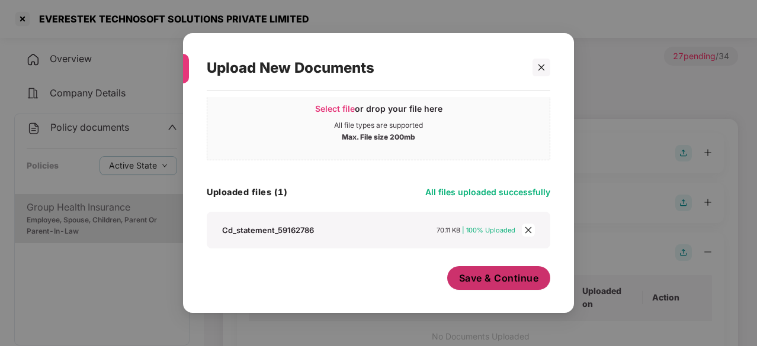
click at [500, 279] on span "Save & Continue" at bounding box center [499, 278] width 80 height 13
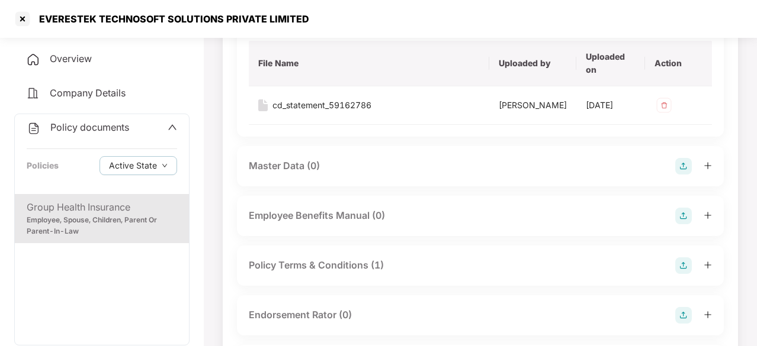
scroll to position [214, 0]
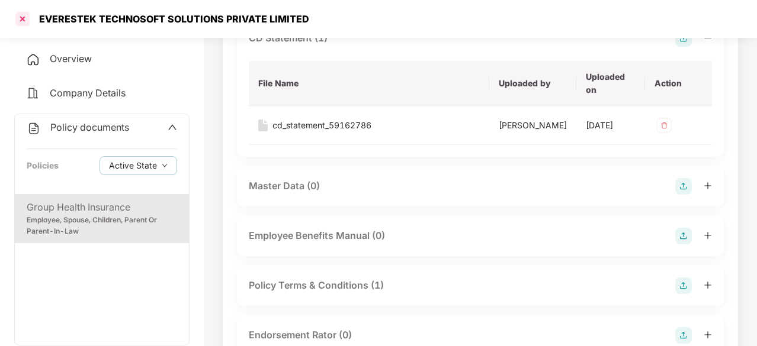
click at [20, 17] on div at bounding box center [22, 18] width 19 height 19
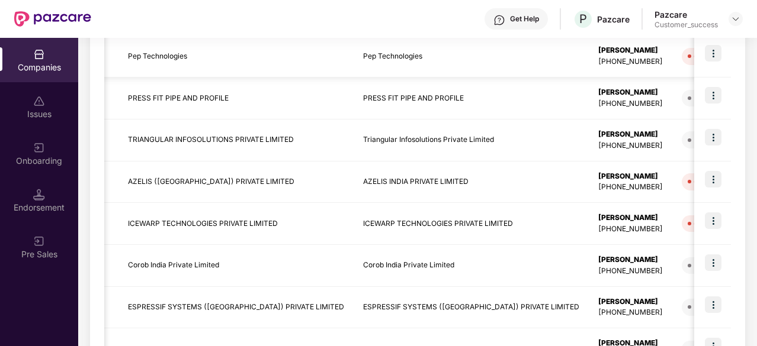
scroll to position [326, 0]
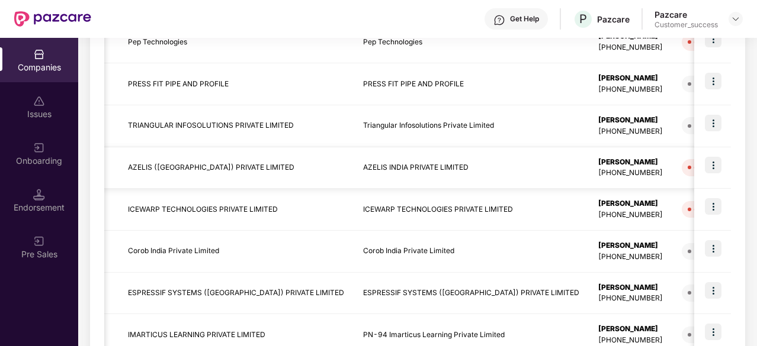
click at [277, 157] on td "AZELIS (INDIA) PRIVATE LIMITED" at bounding box center [235, 168] width 235 height 42
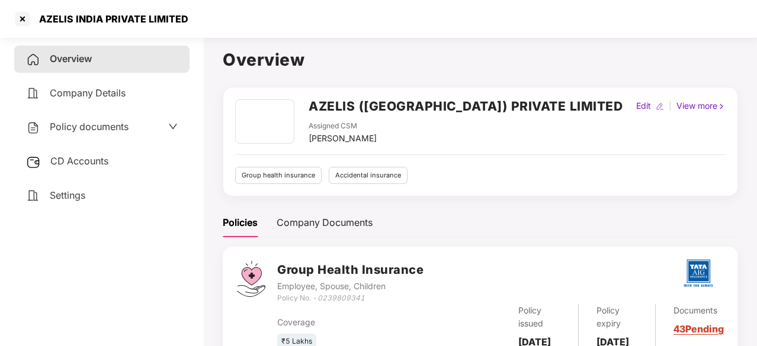
click at [100, 131] on span "Policy documents" at bounding box center [89, 127] width 79 height 12
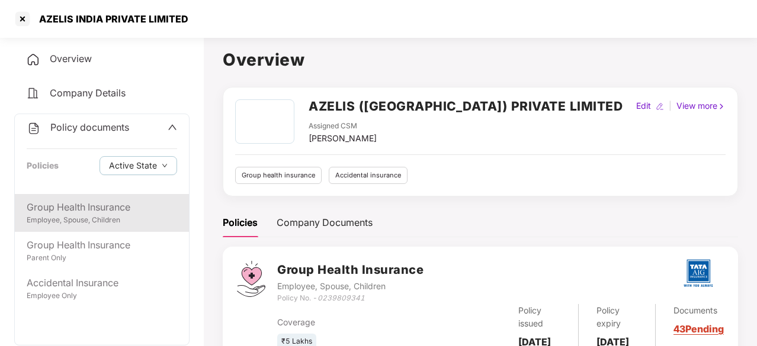
click at [57, 222] on div "Employee, Spouse, Children" at bounding box center [102, 220] width 150 height 11
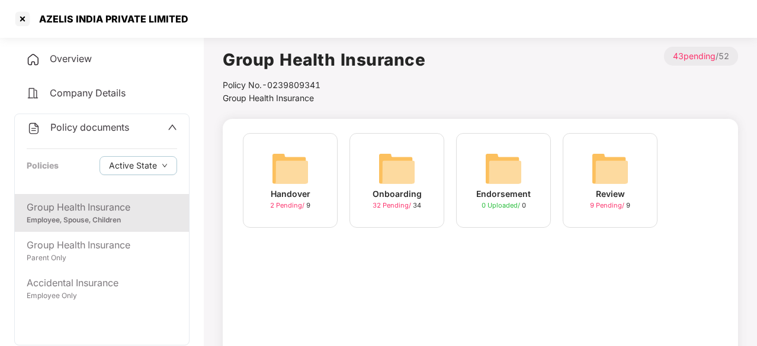
click at [408, 183] on img at bounding box center [397, 169] width 38 height 38
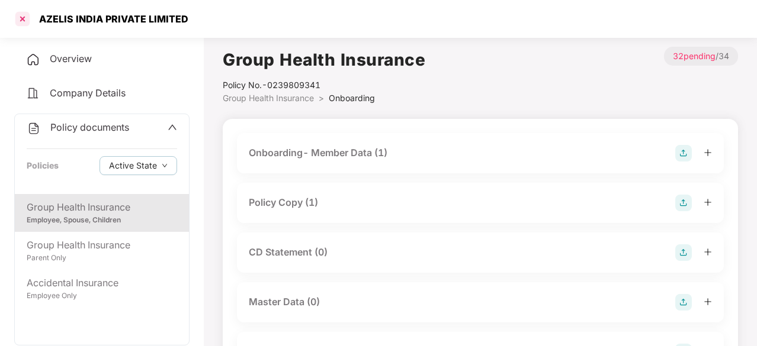
click at [20, 17] on div at bounding box center [22, 18] width 19 height 19
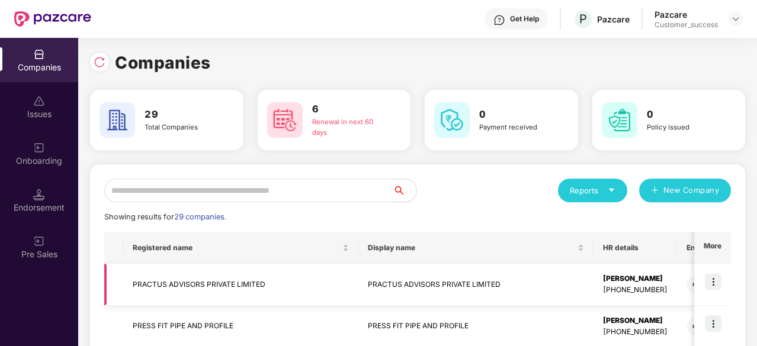
click at [220, 281] on td "PRACTUS ADVISORS PRIVATE LIMITED" at bounding box center [240, 285] width 235 height 42
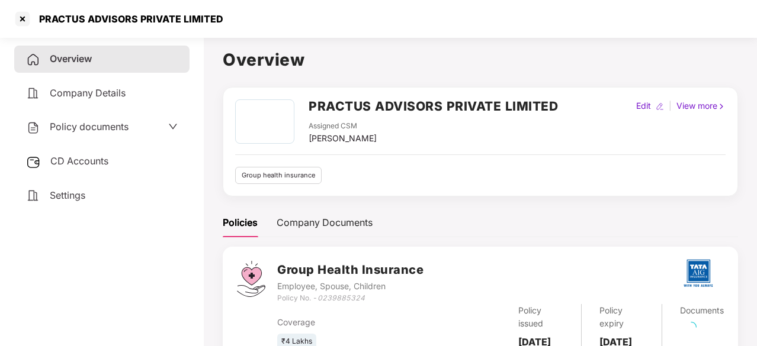
click at [117, 125] on span "Policy documents" at bounding box center [89, 127] width 79 height 12
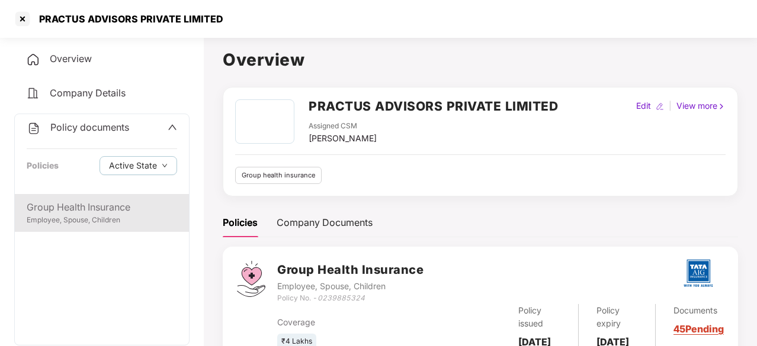
click at [91, 198] on div "Group Health Insurance Employee, Spouse, Children" at bounding box center [102, 213] width 174 height 38
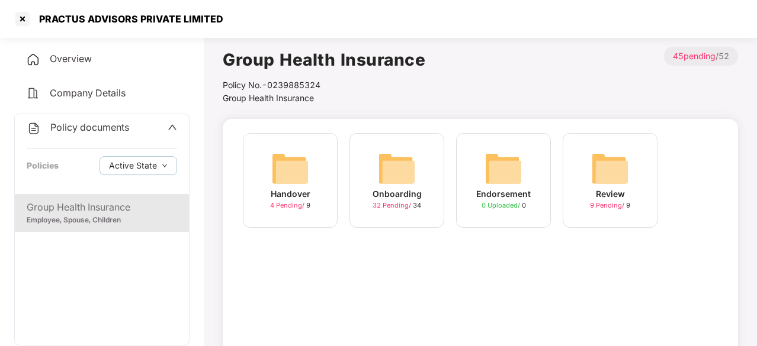
click at [404, 170] on img at bounding box center [397, 169] width 38 height 38
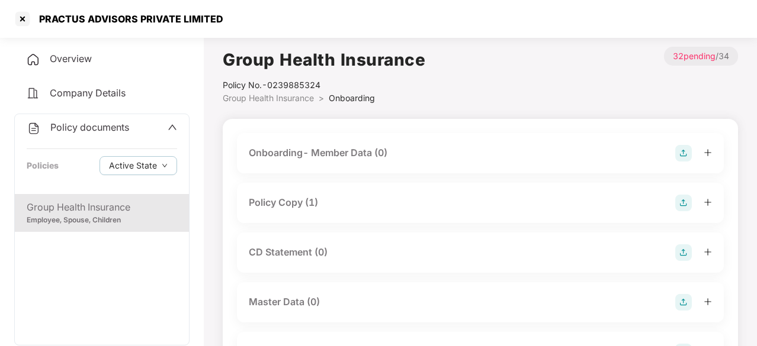
click at [295, 207] on div "Policy Copy (1)" at bounding box center [283, 202] width 69 height 15
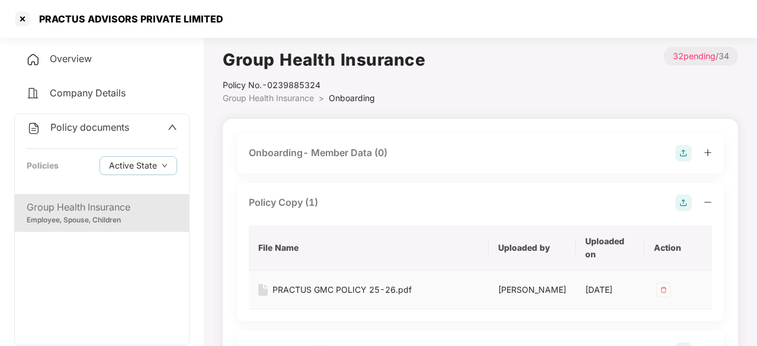
click at [345, 288] on div "PRACTUS GMC POLICY 25-26.pdf" at bounding box center [341, 290] width 139 height 13
click at [23, 18] on div at bounding box center [22, 18] width 19 height 19
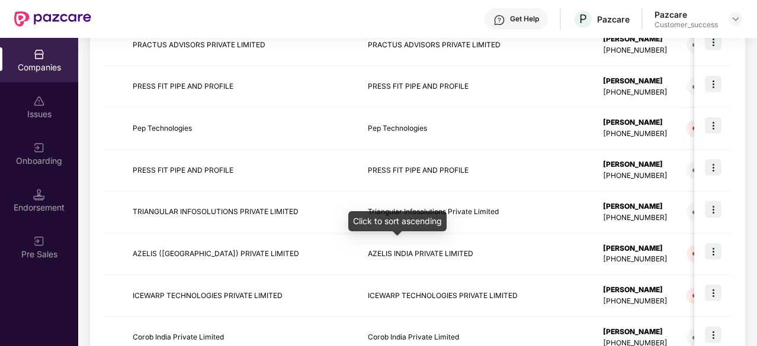
scroll to position [240, 0]
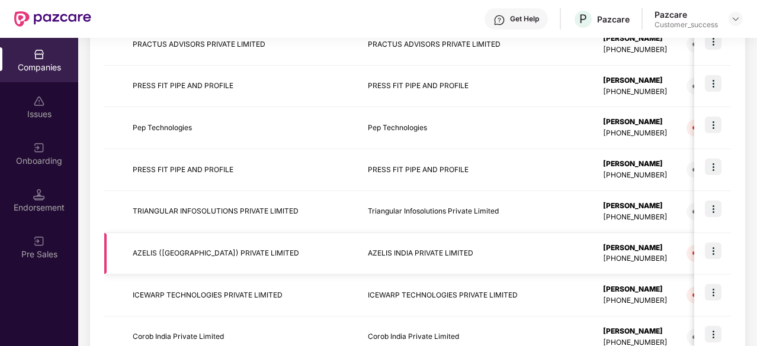
click at [264, 246] on td "AZELIS (INDIA) PRIVATE LIMITED" at bounding box center [240, 254] width 235 height 42
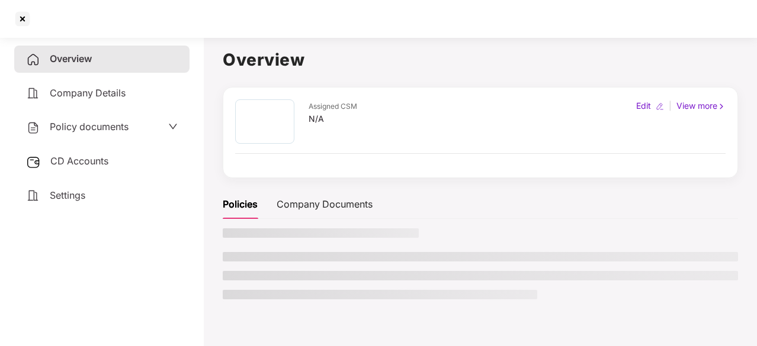
click at [82, 120] on div "Policy documents" at bounding box center [77, 127] width 102 height 15
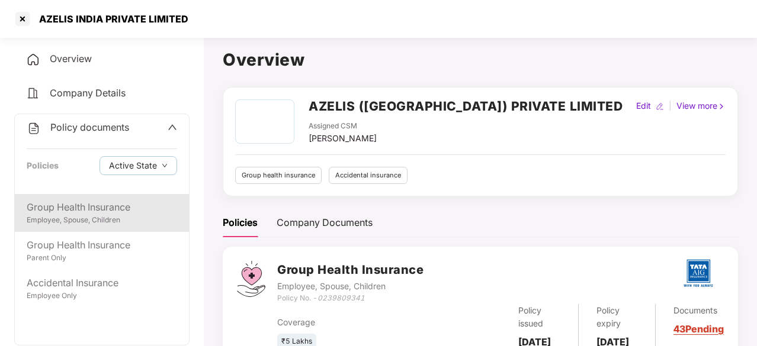
click at [102, 215] on div "Employee, Spouse, Children" at bounding box center [102, 220] width 150 height 11
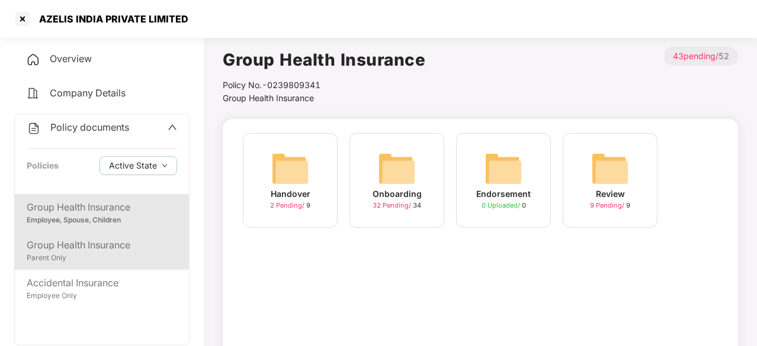
click at [124, 237] on div "Group Health Insurance Parent Only" at bounding box center [102, 251] width 174 height 38
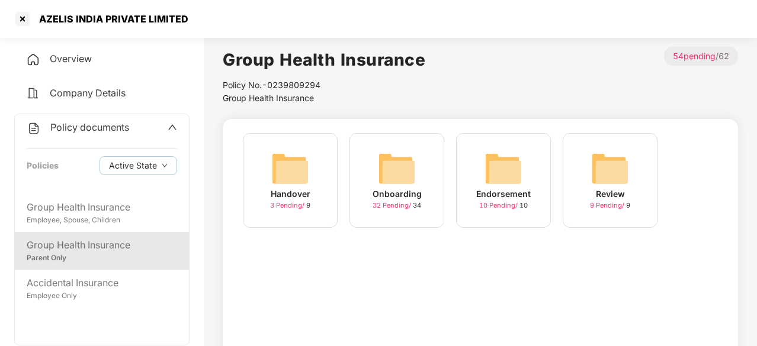
click at [409, 168] on img at bounding box center [397, 169] width 38 height 38
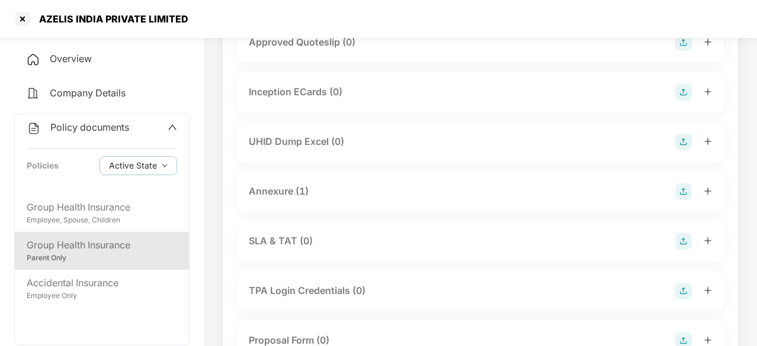
scroll to position [509, 0]
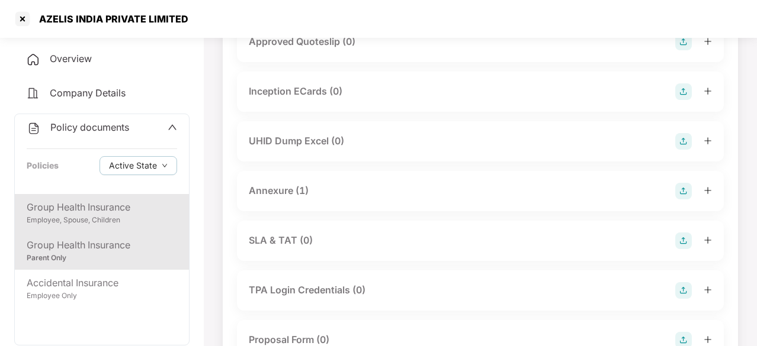
click at [100, 222] on div "Employee, Spouse, Children" at bounding box center [102, 220] width 150 height 11
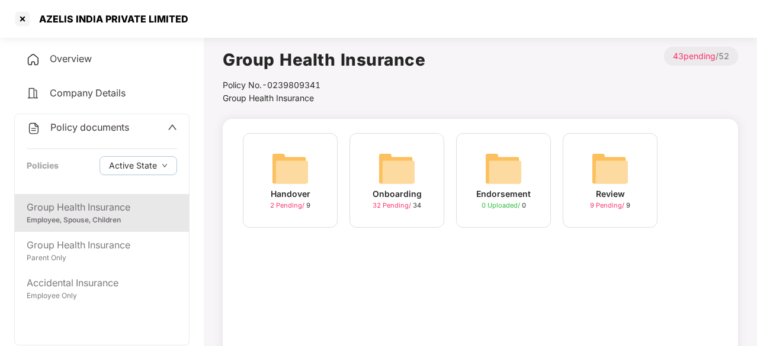
click at [484, 171] on div "Endorsement 0 Uploaded / 0" at bounding box center [503, 180] width 95 height 95
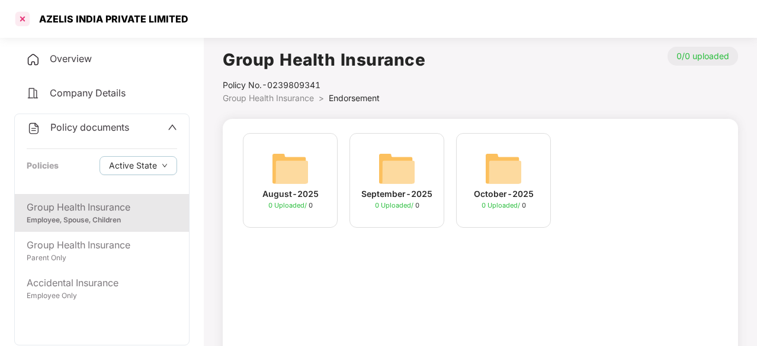
click at [26, 20] on div at bounding box center [22, 18] width 19 height 19
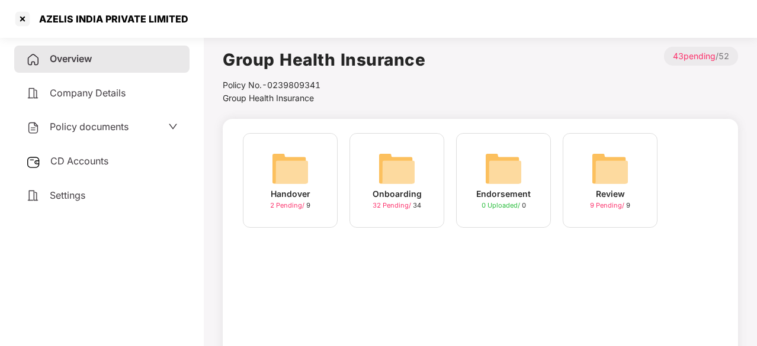
click at [387, 179] on img at bounding box center [397, 169] width 38 height 38
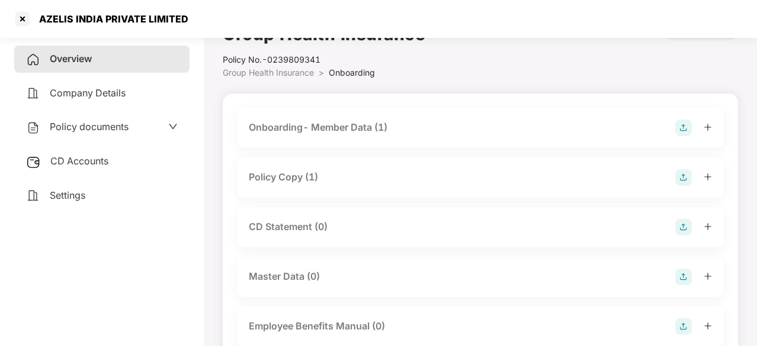
scroll to position [27, 0]
click at [164, 127] on div "Policy documents" at bounding box center [102, 127] width 152 height 15
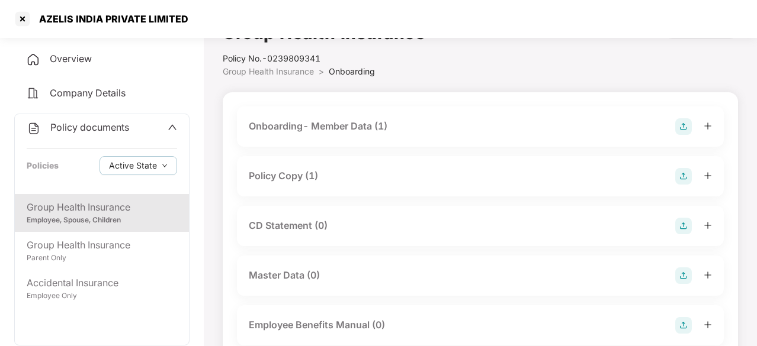
click at [117, 209] on div "Group Health Insurance" at bounding box center [102, 207] width 150 height 15
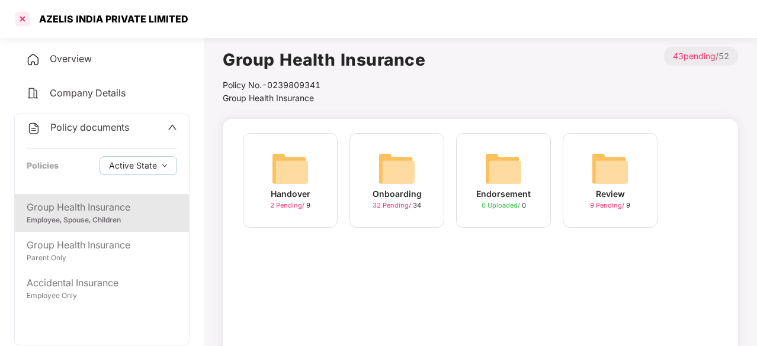
click at [19, 19] on div at bounding box center [22, 18] width 19 height 19
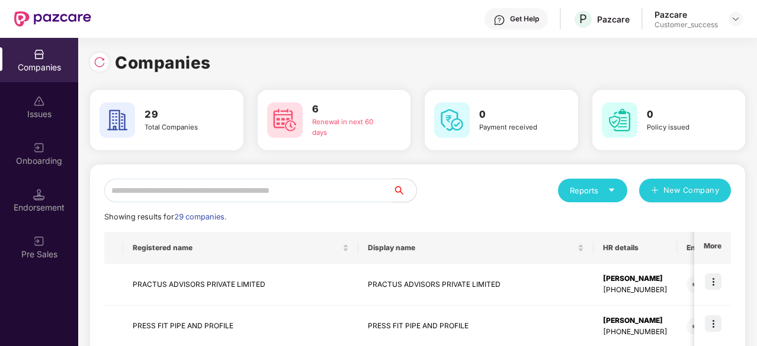
scroll to position [261, 0]
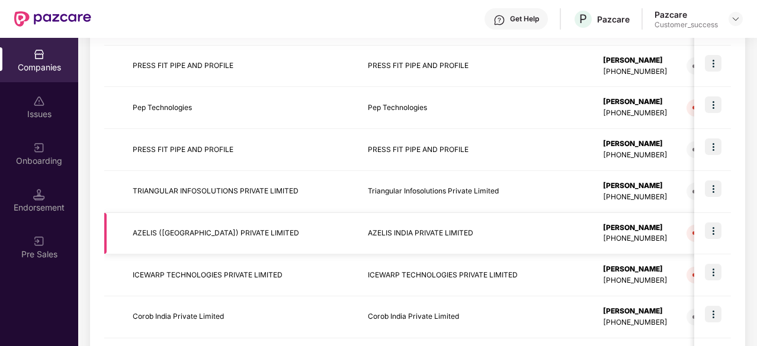
click at [306, 221] on td "AZELIS (INDIA) PRIVATE LIMITED" at bounding box center [240, 234] width 235 height 42
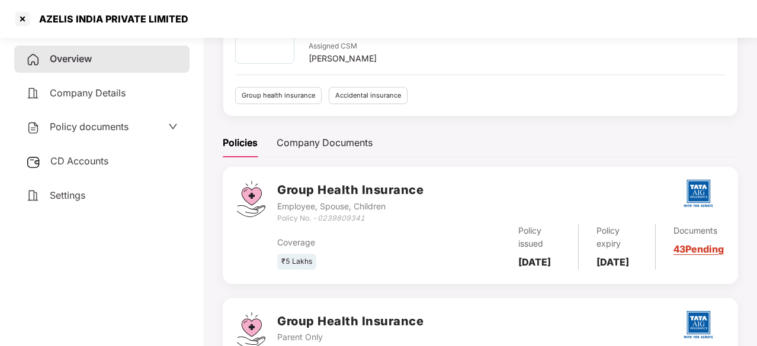
scroll to position [81, 0]
click at [22, 14] on div at bounding box center [22, 18] width 19 height 19
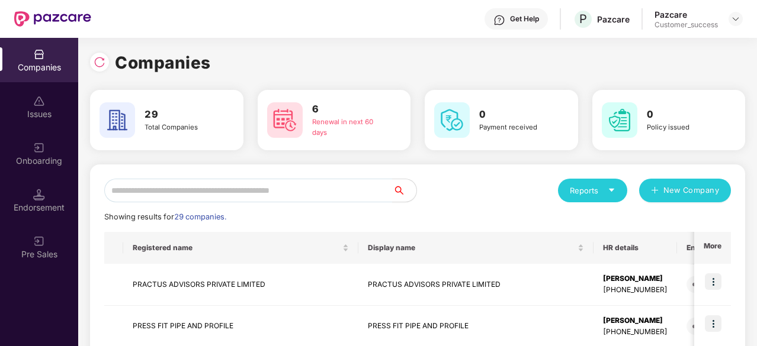
scroll to position [116, 0]
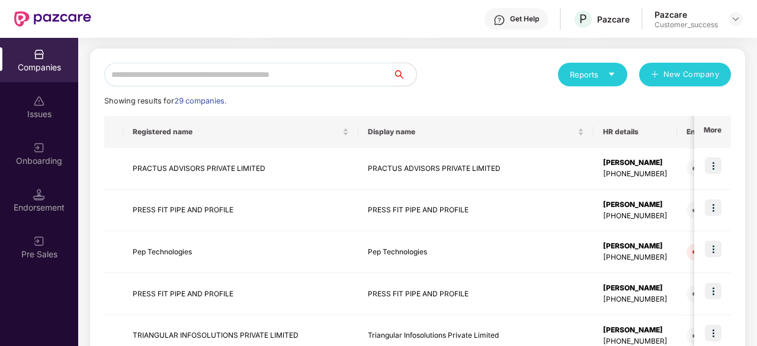
click at [200, 75] on input "text" at bounding box center [248, 75] width 288 height 24
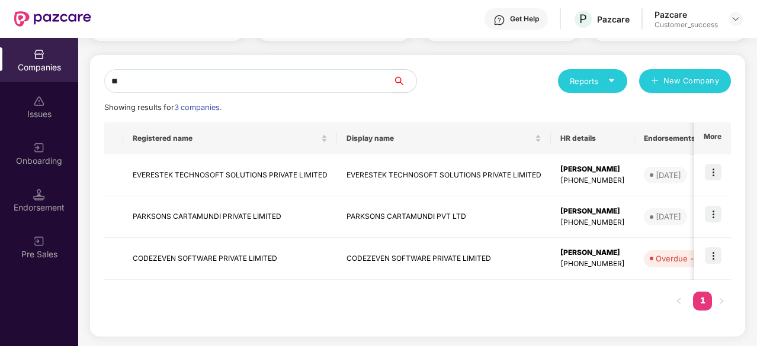
scroll to position [25, 0]
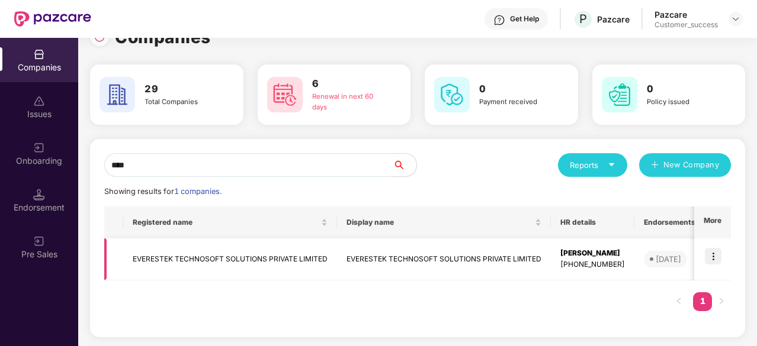
type input "****"
click at [394, 252] on td "EVERESTEK TECHNOSOFT SOLUTIONS PRIVATE LIMITED" at bounding box center [444, 260] width 214 height 42
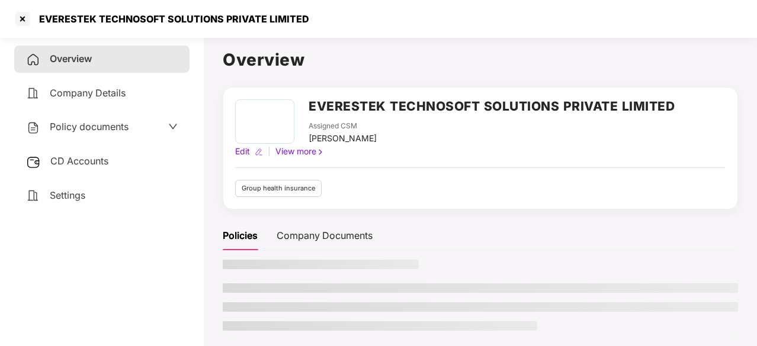
click at [79, 120] on div "Policy documents" at bounding box center [77, 127] width 102 height 15
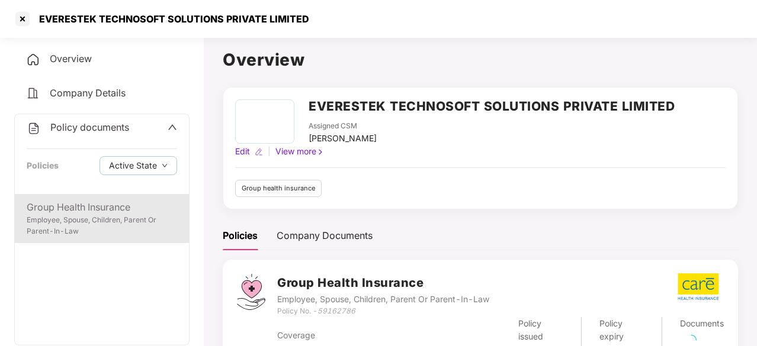
click at [104, 216] on div "Employee, Spouse, Children, Parent Or Parent-In-Law" at bounding box center [102, 226] width 150 height 23
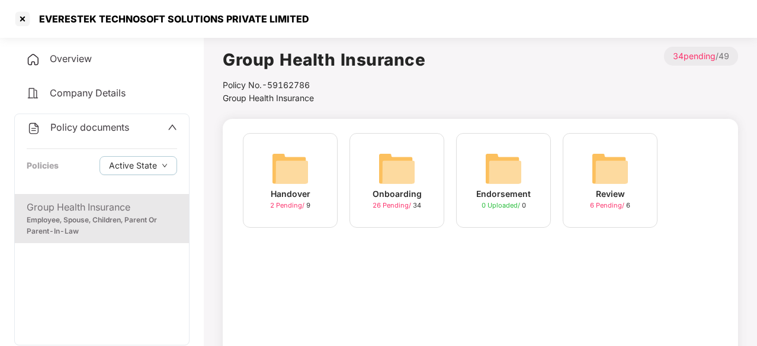
click at [411, 174] on img at bounding box center [397, 169] width 38 height 38
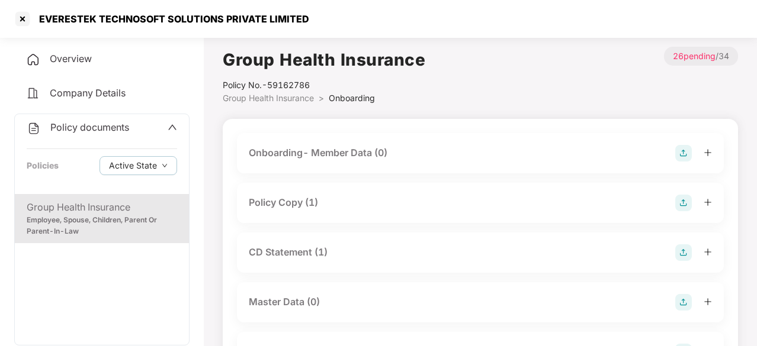
click at [284, 204] on div "Policy Copy (1)" at bounding box center [283, 202] width 69 height 15
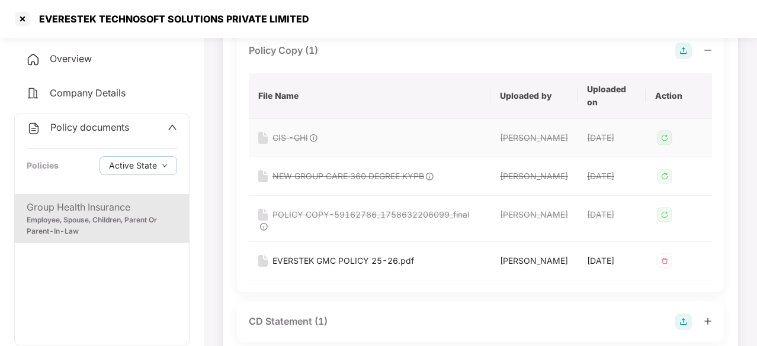
scroll to position [153, 0]
click at [379, 267] on div "EVERSTEK GMC POLICY 25-26.pdf" at bounding box center [343, 260] width 142 height 13
click at [92, 222] on div "Employee, Spouse, Children, Parent Or Parent-In-Law" at bounding box center [102, 226] width 150 height 23
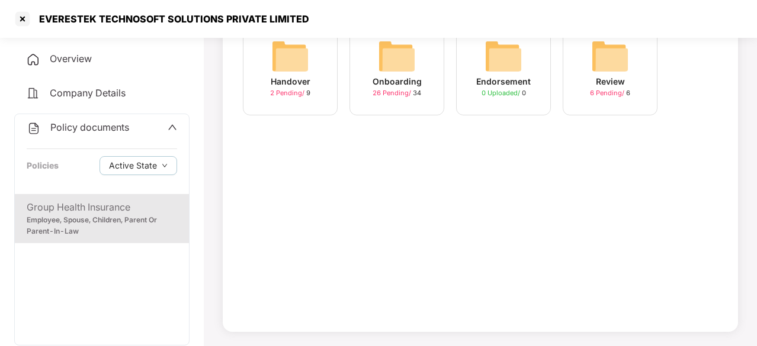
click at [402, 67] on img at bounding box center [397, 56] width 38 height 38
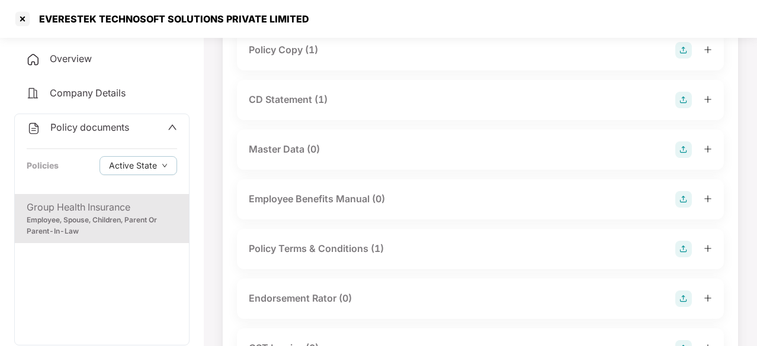
scroll to position [261, 0]
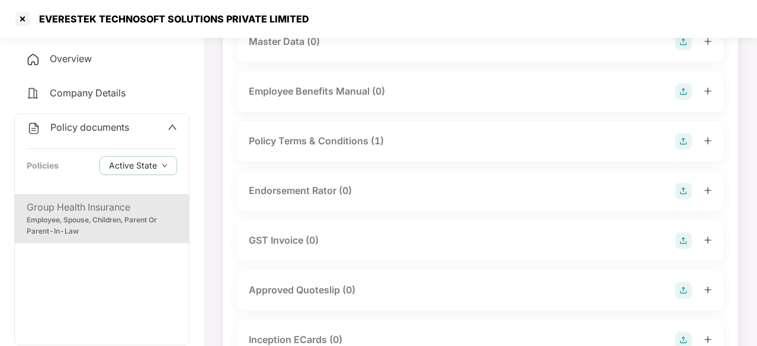
click at [311, 191] on div "Endorsement Rator (0)" at bounding box center [300, 191] width 103 height 15
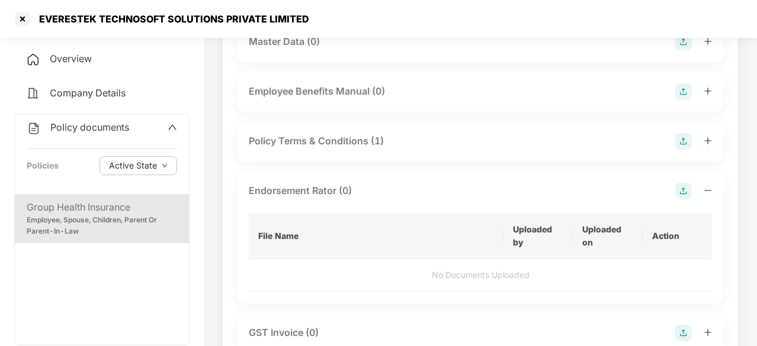
click at [622, 192] on div "Endorsement Rator (0)" at bounding box center [480, 191] width 463 height 17
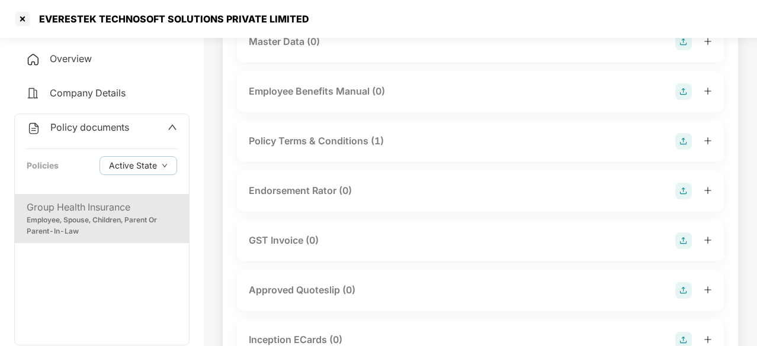
click at [707, 192] on icon "plus" at bounding box center [707, 190] width 1 height 7
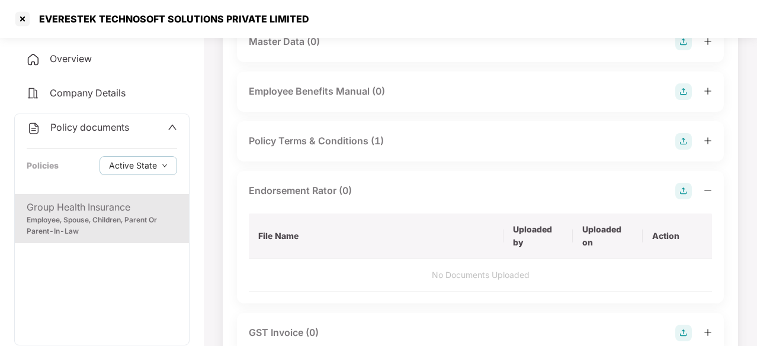
click at [684, 190] on img at bounding box center [683, 191] width 17 height 17
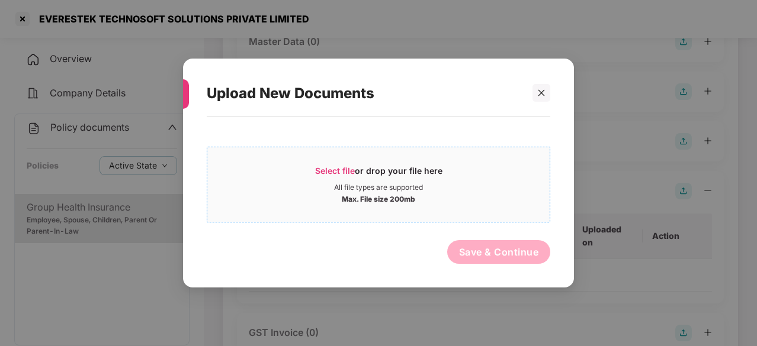
click at [352, 169] on span "Select file" at bounding box center [335, 171] width 40 height 10
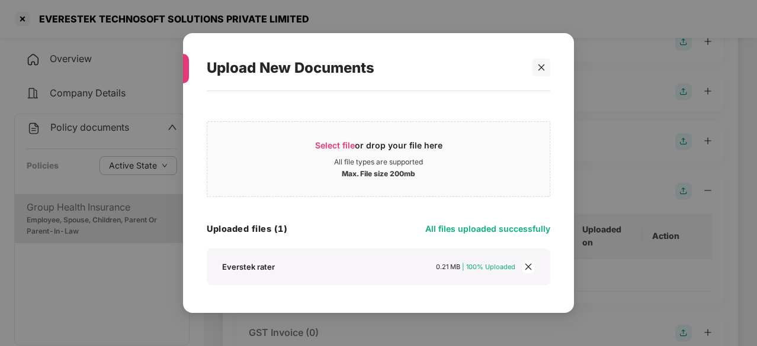
click at [544, 58] on div "Upload New Documents" at bounding box center [379, 68] width 344 height 46
click at [537, 67] on div at bounding box center [541, 68] width 18 height 18
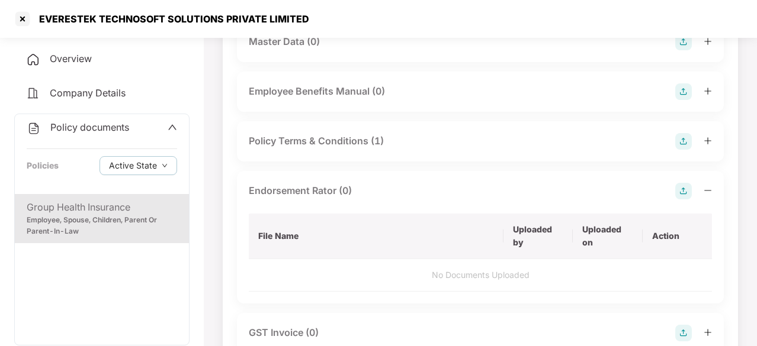
click at [376, 49] on div "Master Data (0)" at bounding box center [480, 42] width 463 height 17
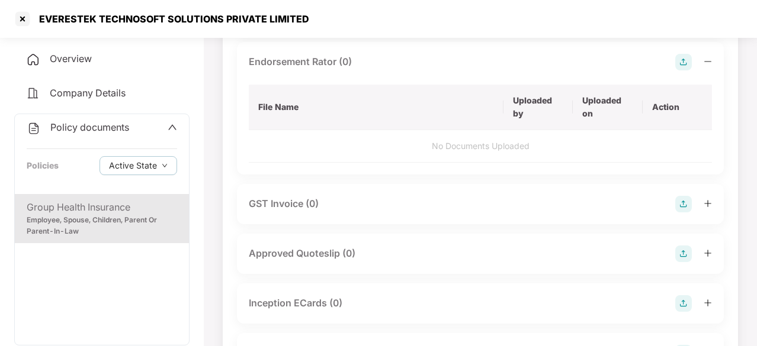
scroll to position [0, 0]
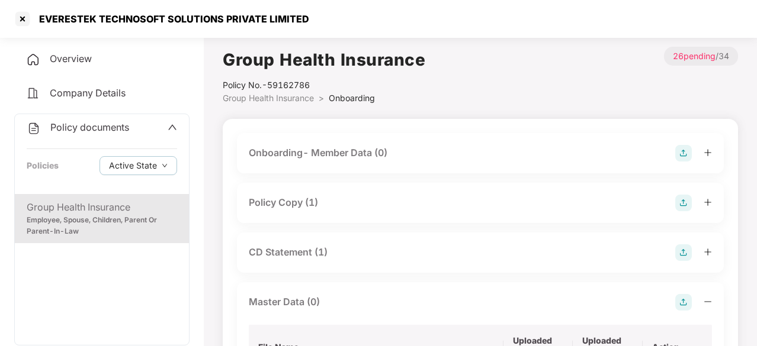
click at [708, 20] on div "EVERESTEK TECHNOSOFT SOLUTIONS PRIVATE LIMITED" at bounding box center [378, 19] width 757 height 38
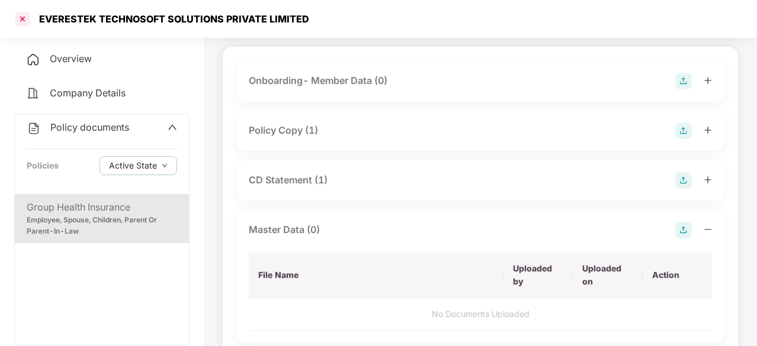
click at [18, 16] on div at bounding box center [22, 18] width 19 height 19
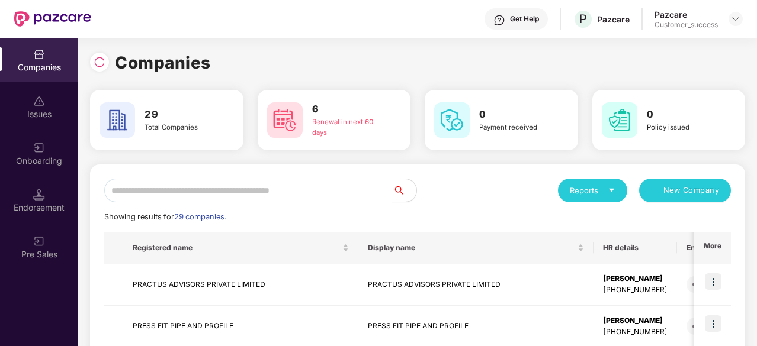
click at [264, 189] on input "text" at bounding box center [248, 191] width 288 height 24
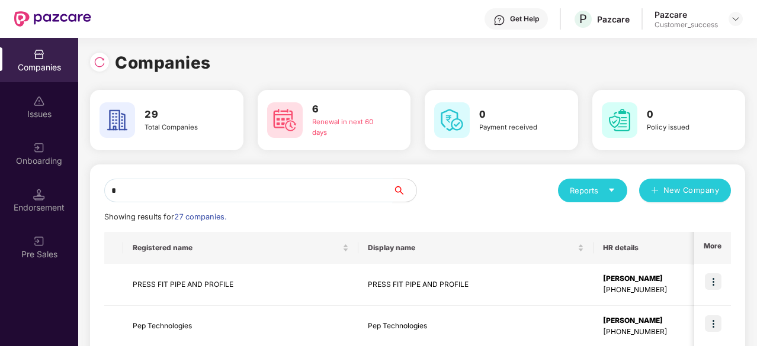
click at [178, 196] on input "*" at bounding box center [248, 191] width 288 height 24
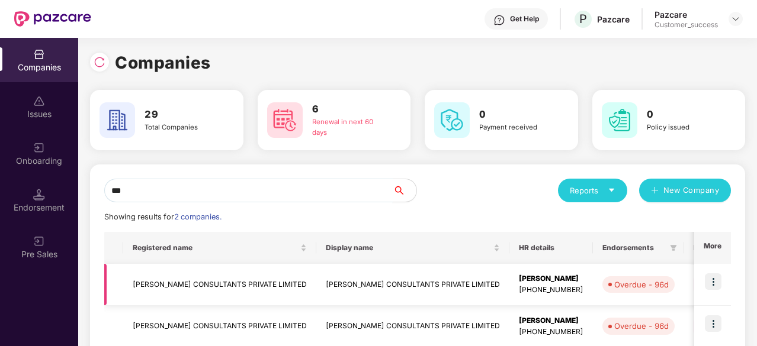
type input "***"
click at [423, 285] on td "FAKHOURY CONSULTANTS PRIVATE LIMITED" at bounding box center [412, 285] width 193 height 42
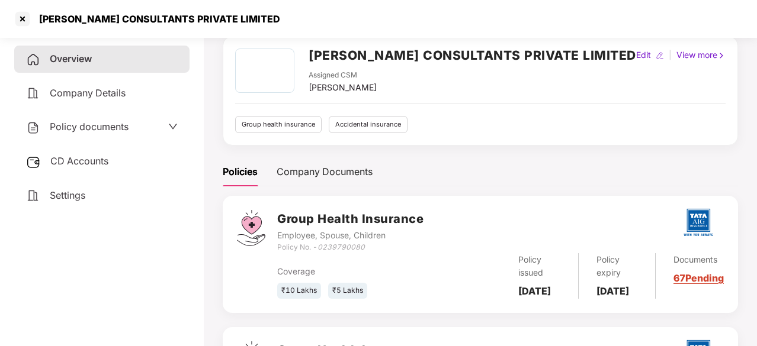
scroll to position [52, 0]
drag, startPoint x: 370, startPoint y: 243, endPoint x: 278, endPoint y: 245, distance: 91.8
click at [278, 245] on div "Policy No. - 0239790080" at bounding box center [350, 247] width 146 height 11
copy div "Policy No. - 0239790080"
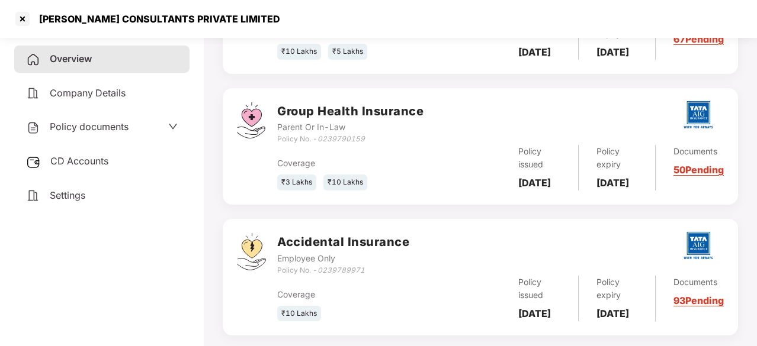
scroll to position [291, 0]
copy div "Policy No. - 0239790080"
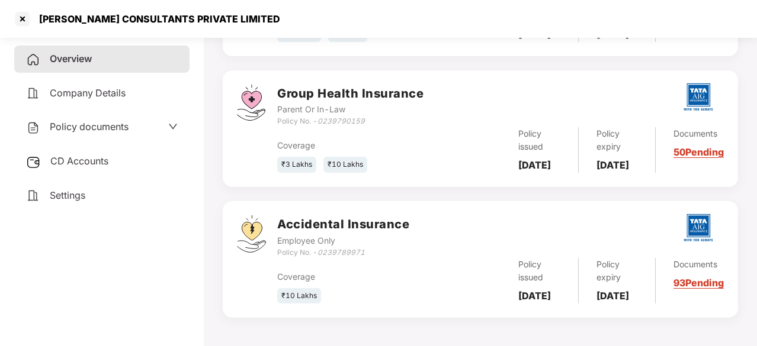
scroll to position [340, 0]
drag, startPoint x: 374, startPoint y: 105, endPoint x: 279, endPoint y: 106, distance: 95.4
click at [279, 116] on div "Policy No. - 0239790159" at bounding box center [350, 121] width 146 height 11
copy div "Policy No. - 0239790159"
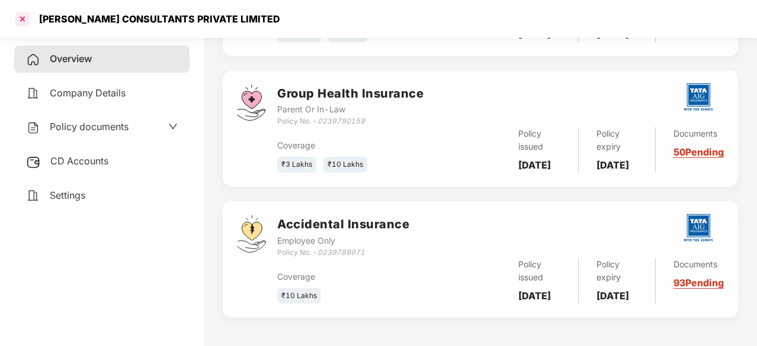
click at [26, 25] on div at bounding box center [22, 18] width 19 height 19
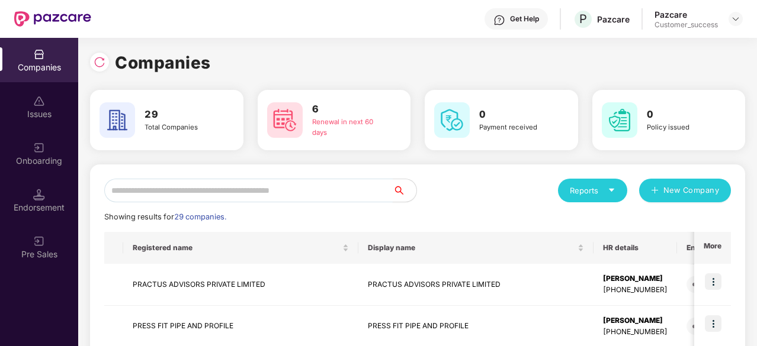
click at [278, 188] on input "text" at bounding box center [248, 191] width 288 height 24
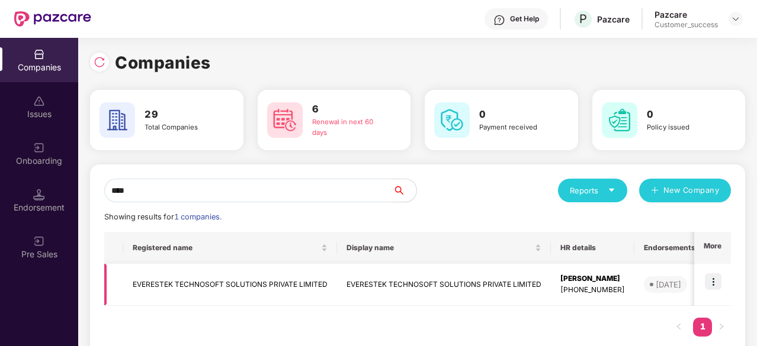
type input "****"
click at [711, 281] on img at bounding box center [713, 282] width 17 height 17
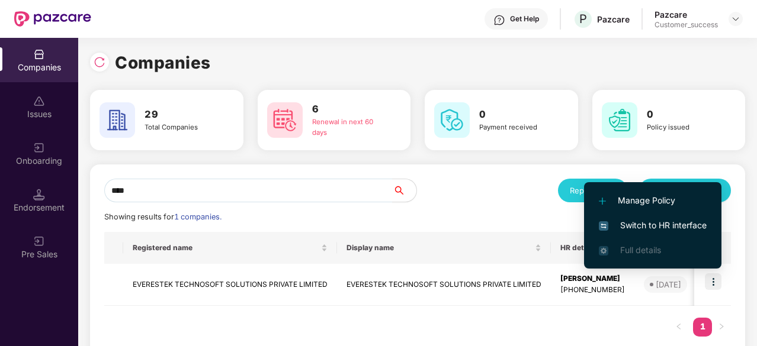
click at [641, 223] on span "Switch to HR interface" at bounding box center [653, 225] width 108 height 13
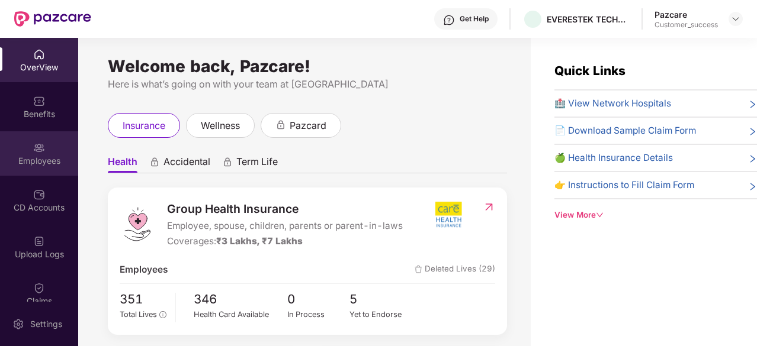
click at [37, 163] on div "Employees" at bounding box center [39, 161] width 78 height 12
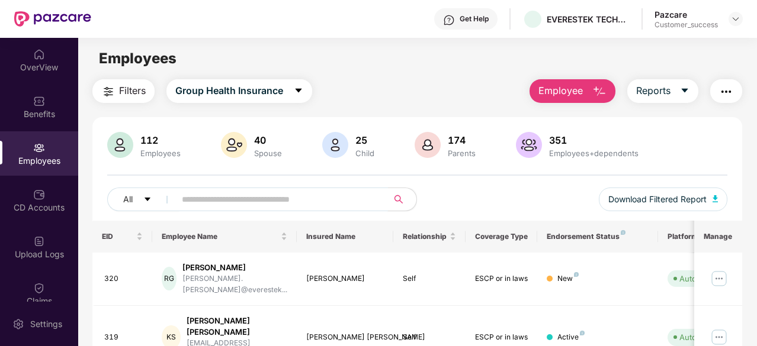
click at [229, 192] on input "text" at bounding box center [277, 200] width 190 height 18
paste input "*******"
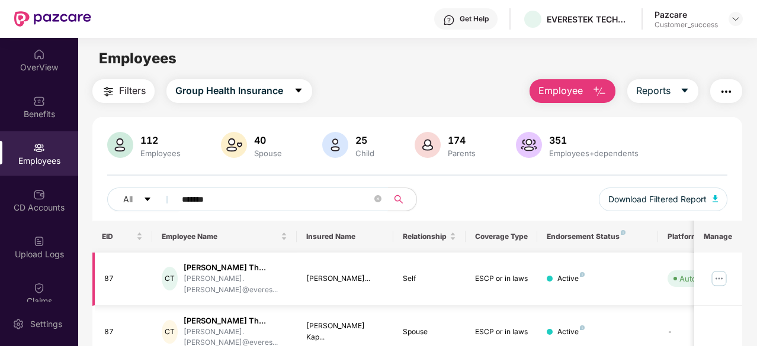
type input "*******"
click at [720, 275] on img at bounding box center [719, 278] width 19 height 19
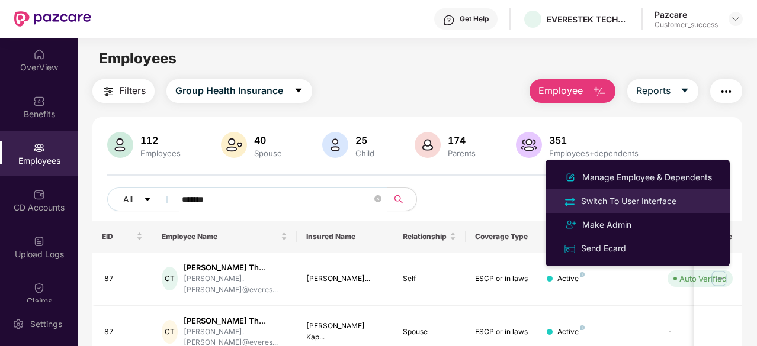
click at [654, 201] on div "Switch To User Interface" at bounding box center [629, 201] width 100 height 13
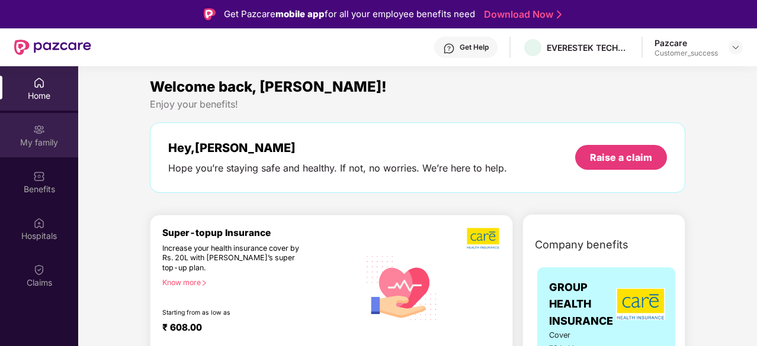
click at [36, 139] on div "My family" at bounding box center [39, 143] width 78 height 12
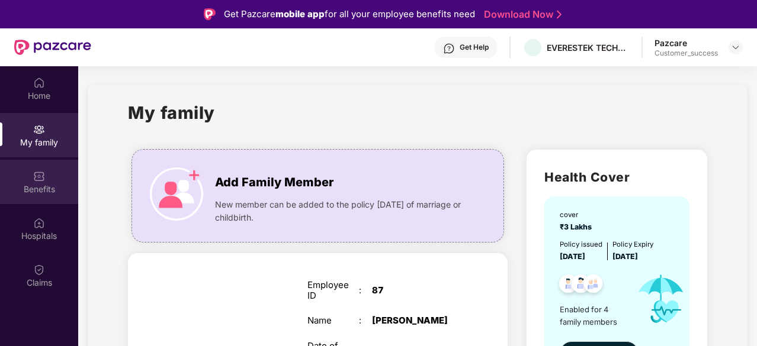
click at [37, 182] on img at bounding box center [39, 177] width 12 height 12
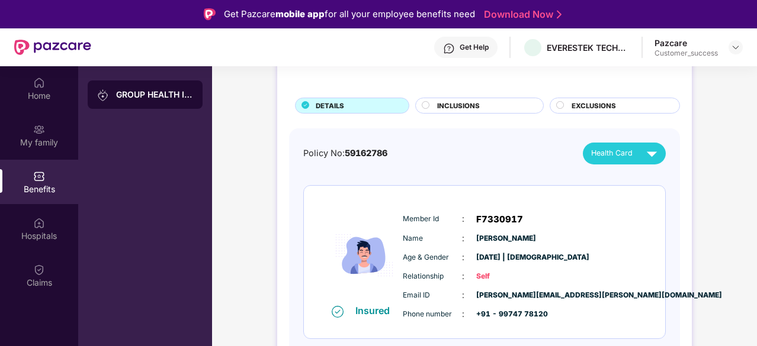
scroll to position [54, 0]
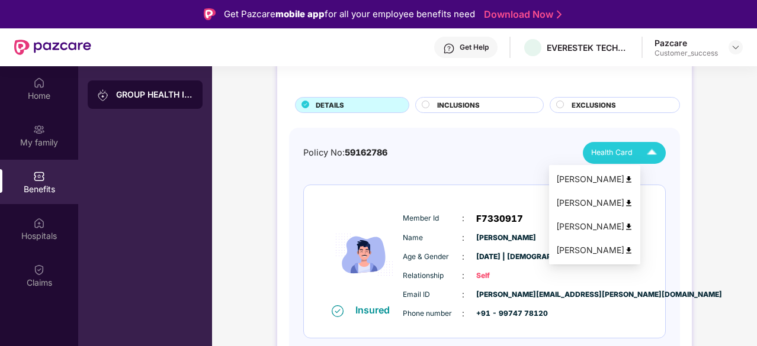
click at [644, 142] on button "Health Card" at bounding box center [624, 153] width 83 height 22
click at [640, 153] on div "Health Card" at bounding box center [626, 153] width 71 height 21
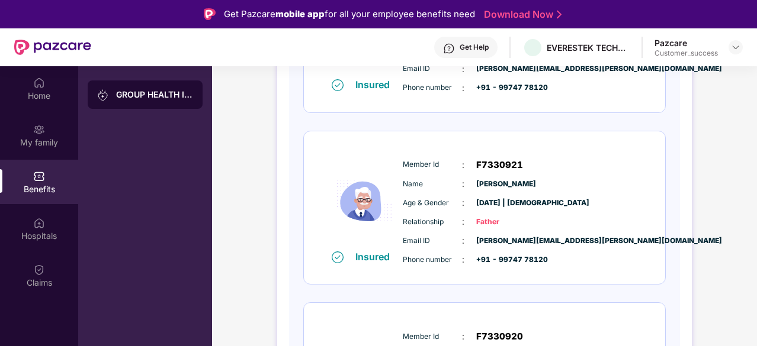
scroll to position [308, 0]
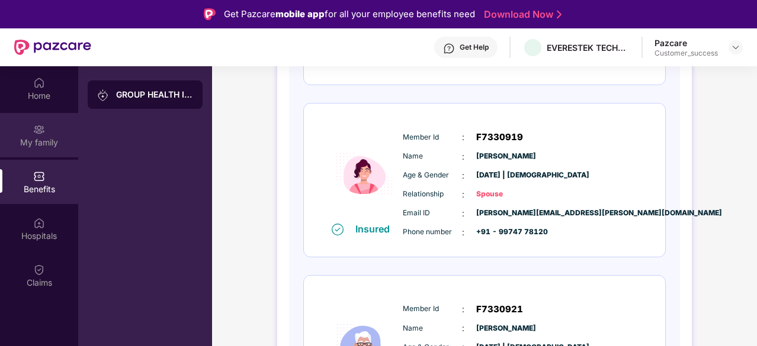
click at [38, 142] on div "My family" at bounding box center [39, 143] width 78 height 12
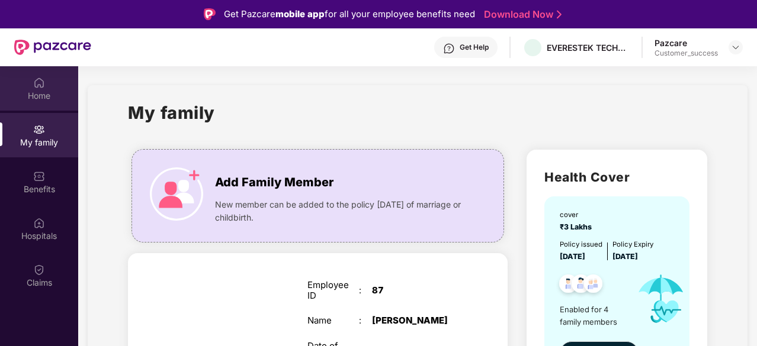
click at [47, 80] on div "Home" at bounding box center [39, 88] width 78 height 44
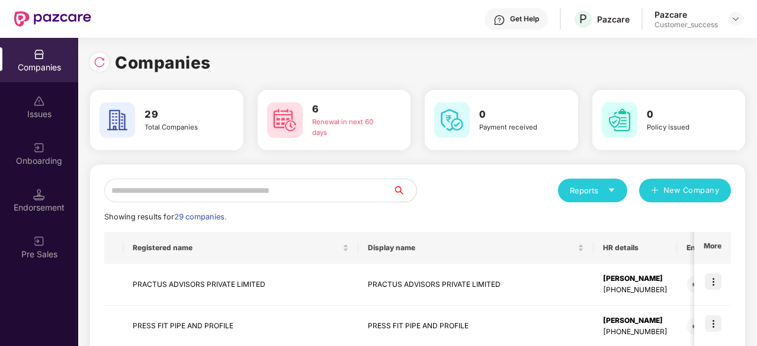
click at [191, 190] on input "text" at bounding box center [248, 191] width 288 height 24
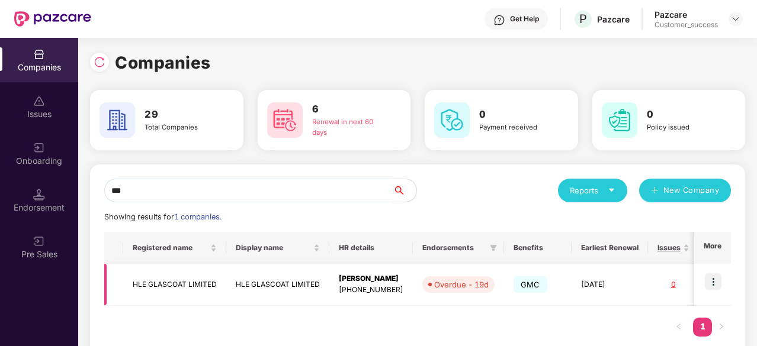
type input "***"
click at [303, 278] on td "HLE GLASCOAT LIMITED" at bounding box center [277, 285] width 103 height 42
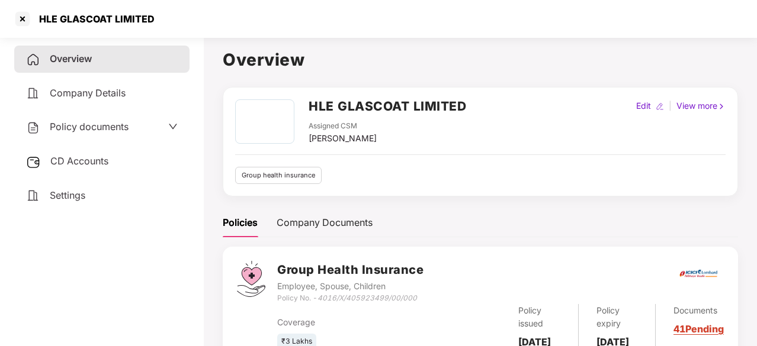
click at [115, 131] on span "Policy documents" at bounding box center [89, 127] width 79 height 12
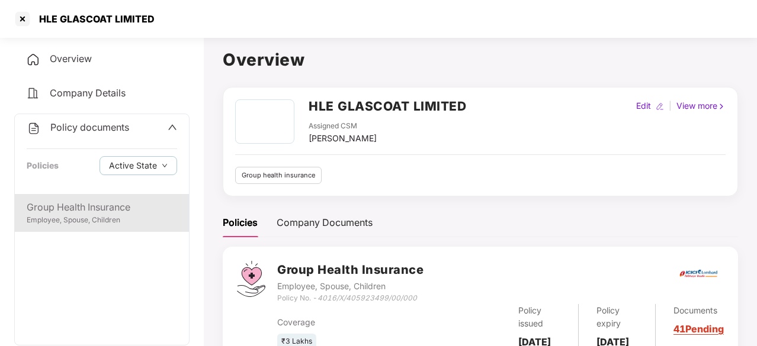
click at [109, 217] on div "Employee, Spouse, Children" at bounding box center [102, 220] width 150 height 11
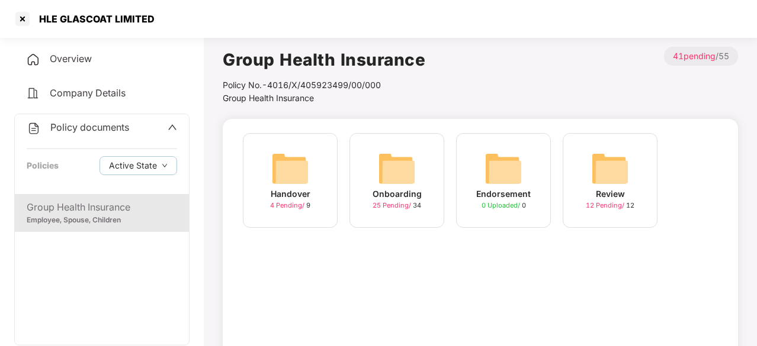
click at [409, 174] on img at bounding box center [397, 169] width 38 height 38
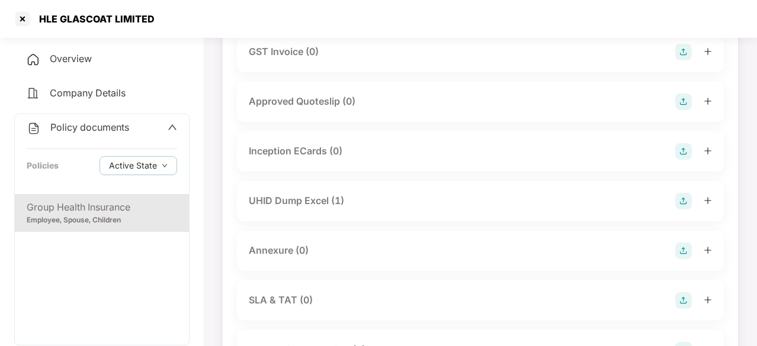
scroll to position [439, 0]
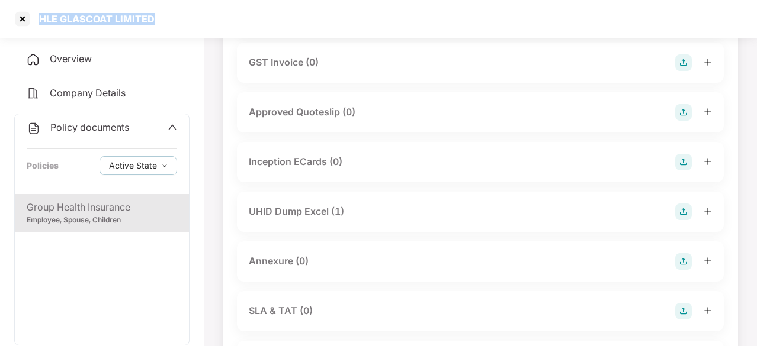
drag, startPoint x: 167, startPoint y: 24, endPoint x: 39, endPoint y: 23, distance: 127.9
click at [39, 23] on div "HLE GLASCOAT LIMITED" at bounding box center [378, 19] width 757 height 38
copy div "HLE GLASCOAT LIMITED"
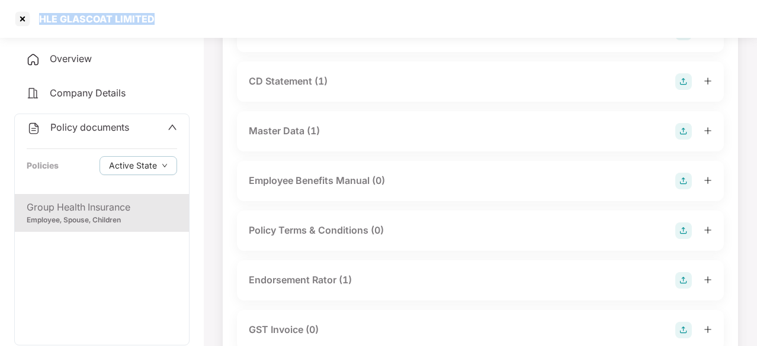
scroll to position [0, 0]
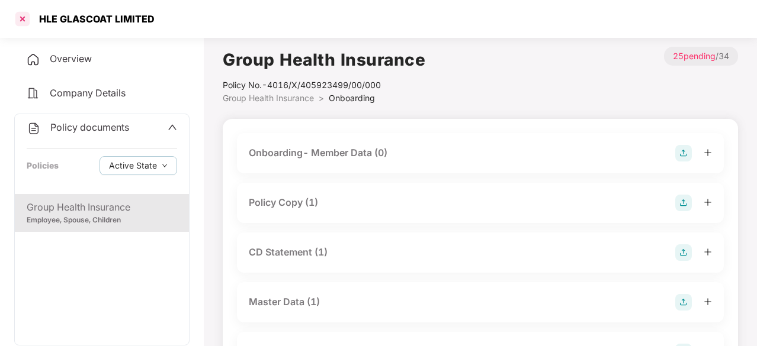
click at [21, 15] on div at bounding box center [22, 18] width 19 height 19
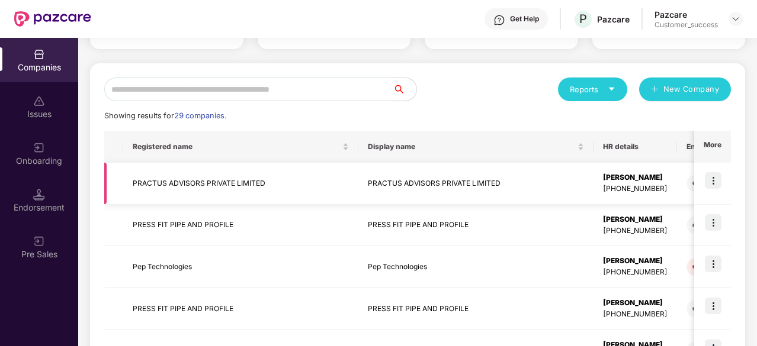
scroll to position [123, 0]
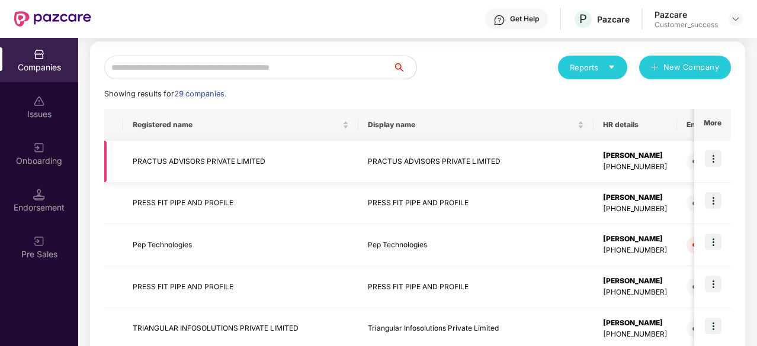
click at [224, 161] on td "PRACTUS ADVISORS PRIVATE LIMITED" at bounding box center [240, 162] width 235 height 42
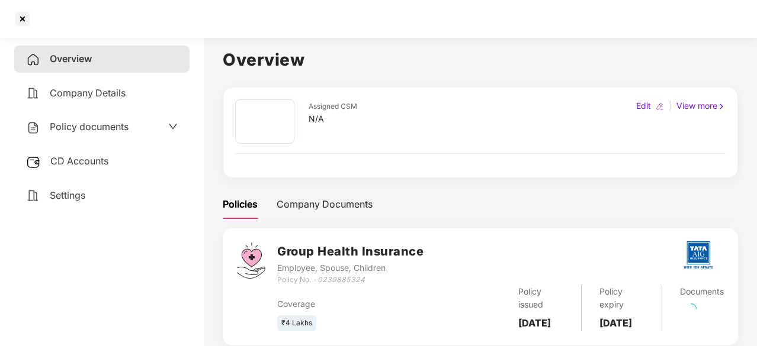
click at [102, 129] on span "Policy documents" at bounding box center [89, 127] width 79 height 12
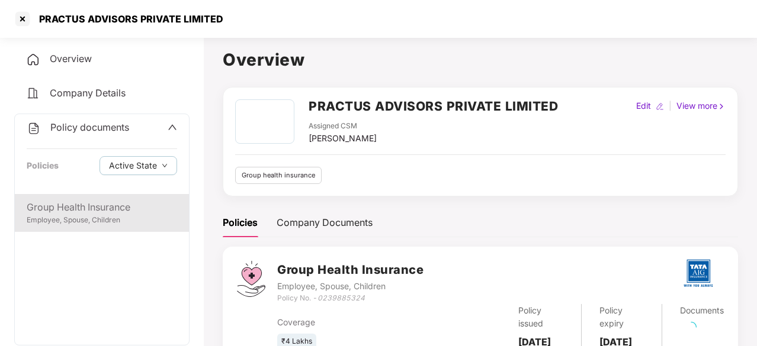
click at [72, 209] on div "Group Health Insurance" at bounding box center [102, 207] width 150 height 15
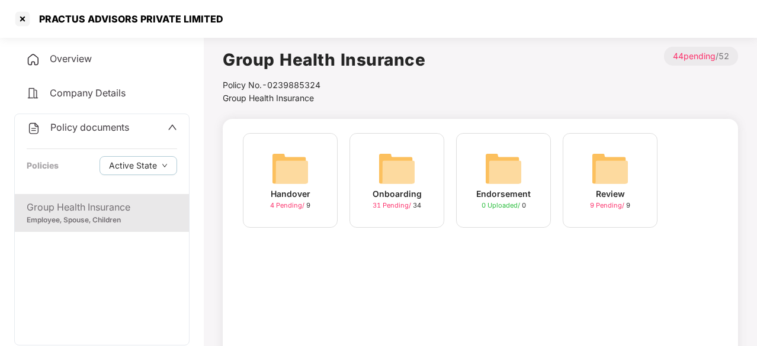
click at [418, 169] on div "Onboarding 31 Pending / 34" at bounding box center [396, 180] width 95 height 95
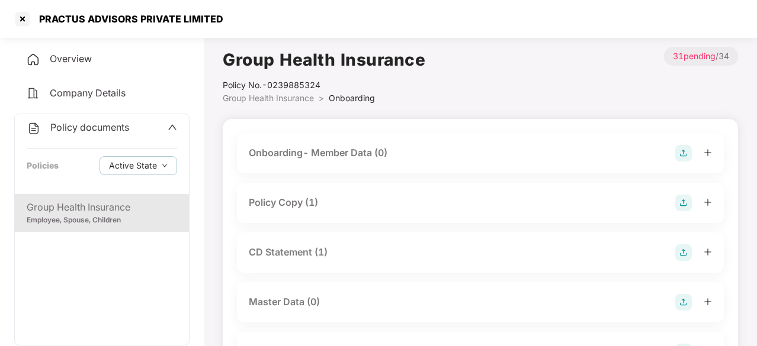
click at [77, 58] on span "Overview" at bounding box center [71, 59] width 42 height 12
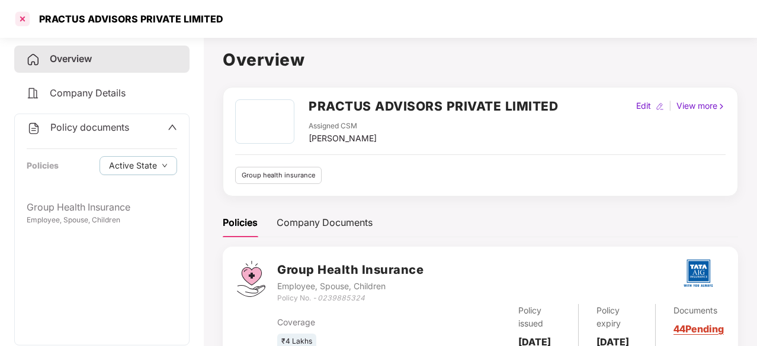
click at [17, 15] on div at bounding box center [22, 18] width 19 height 19
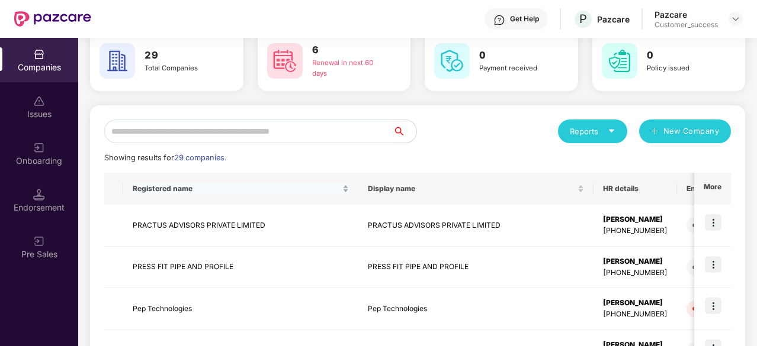
scroll to position [50, 0]
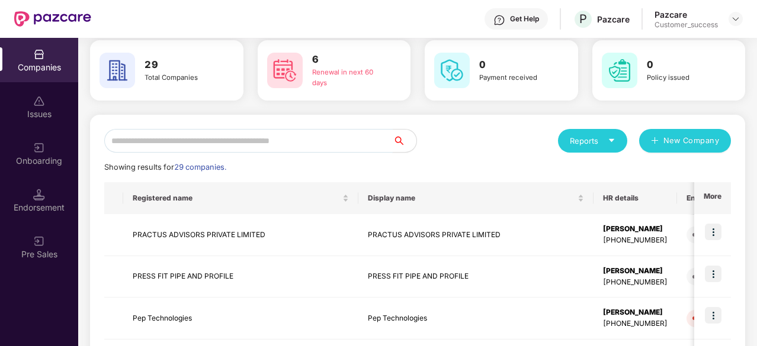
click at [207, 133] on input "text" at bounding box center [248, 141] width 288 height 24
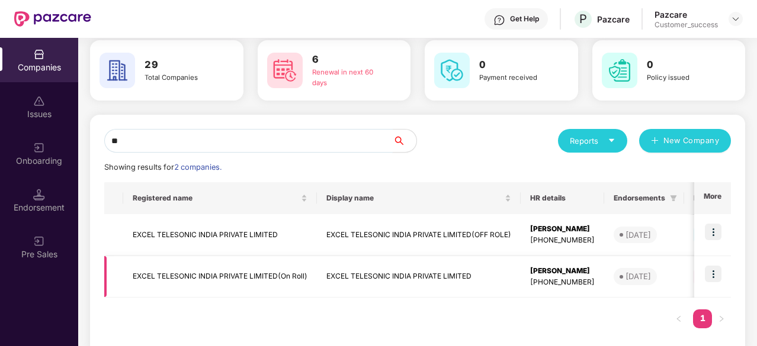
type input "**"
click at [431, 273] on td "EXCEL TELESONIC INDIA PRIVATE LIMITED" at bounding box center [419, 277] width 204 height 42
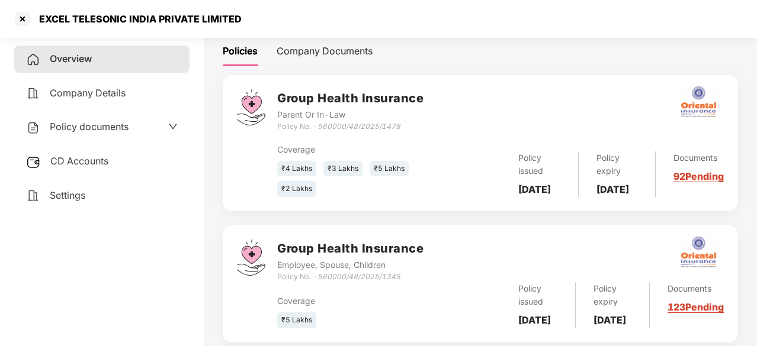
scroll to position [185, 0]
click at [447, 229] on div "Group Health Insurance Employee, Spouse, Children Policy No. - 560000/48/2025/1…" at bounding box center [480, 283] width 515 height 117
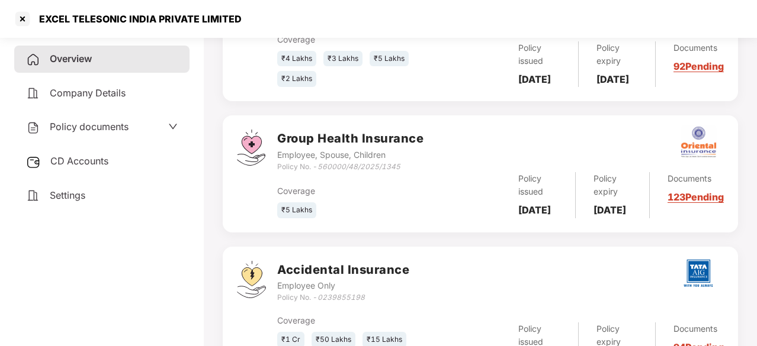
scroll to position [296, 0]
click at [23, 17] on div at bounding box center [22, 18] width 19 height 19
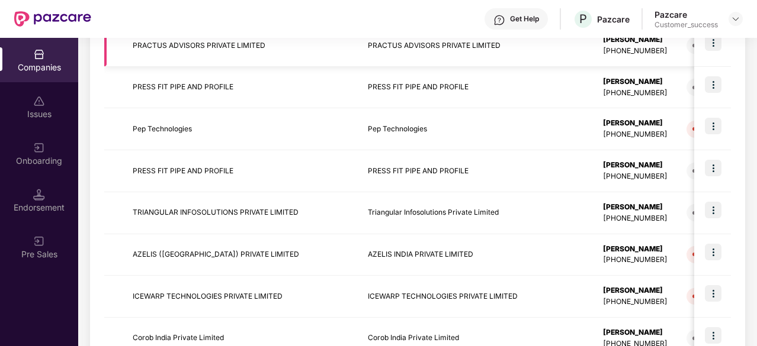
scroll to position [237, 0]
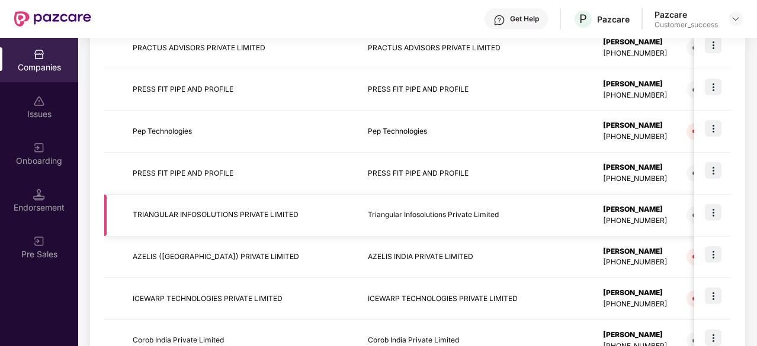
click at [206, 210] on td "TRIANGULAR INFOSOLUTIONS PRIVATE LIMITED" at bounding box center [240, 216] width 235 height 42
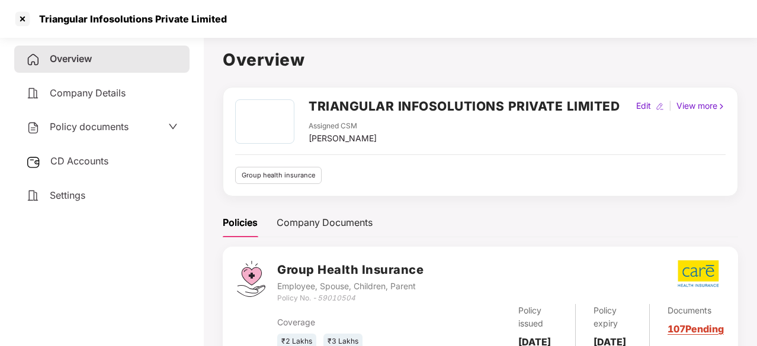
click at [107, 127] on span "Policy documents" at bounding box center [89, 127] width 79 height 12
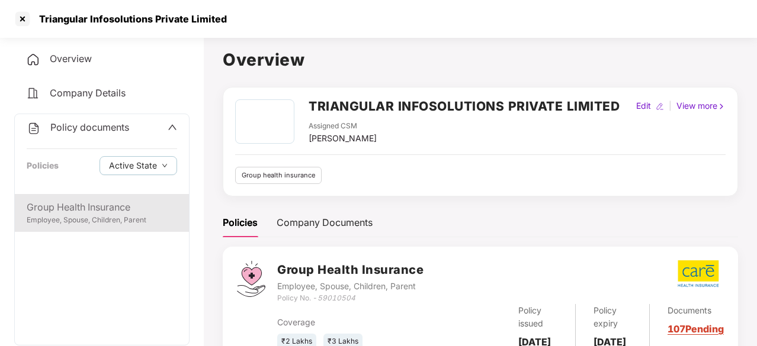
click at [68, 213] on div "Group Health Insurance" at bounding box center [102, 207] width 150 height 15
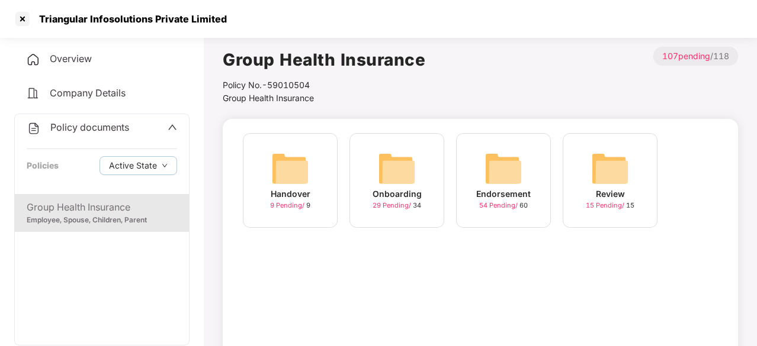
click at [518, 183] on img at bounding box center [504, 169] width 38 height 38
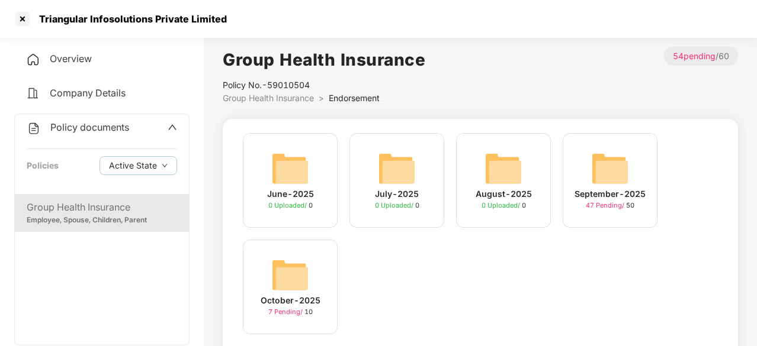
click at [294, 277] on img at bounding box center [290, 275] width 38 height 38
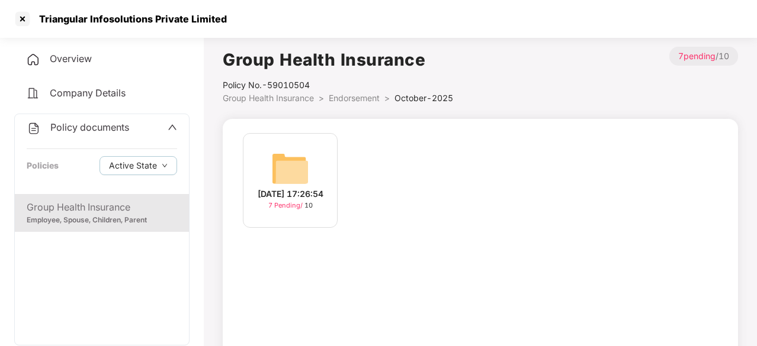
click at [279, 163] on img at bounding box center [290, 169] width 38 height 38
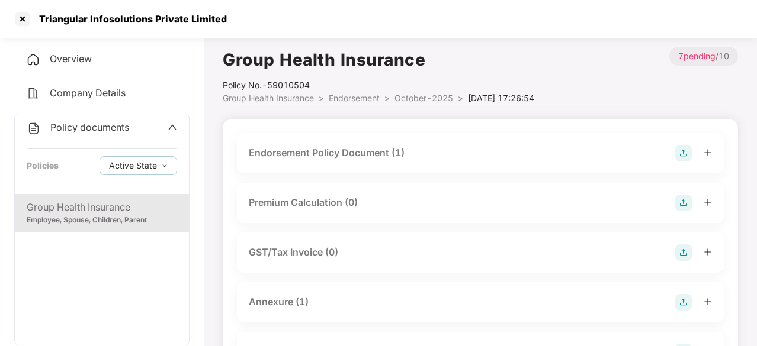
scroll to position [127, 0]
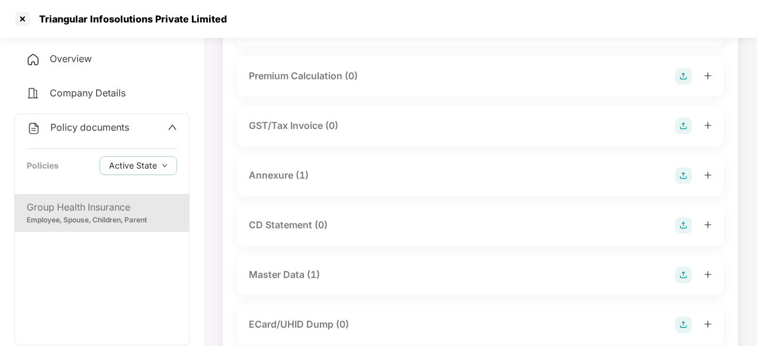
click at [278, 277] on div "Master Data (1)" at bounding box center [284, 275] width 71 height 15
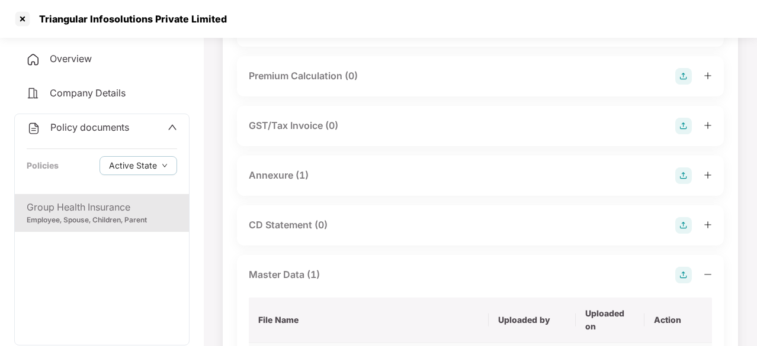
scroll to position [252, 0]
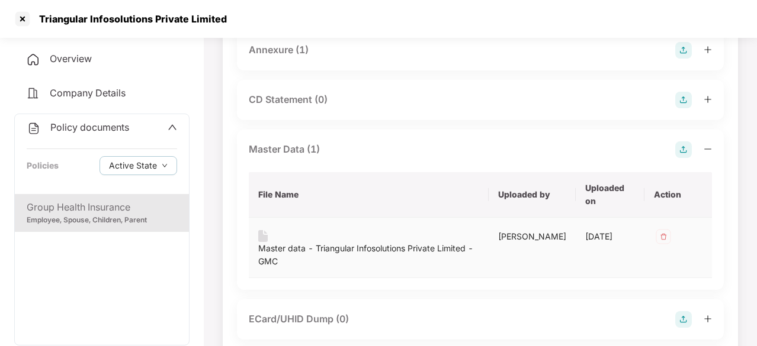
click at [365, 246] on div "Master data - Triangular Infosolutions Private Limited - GMC" at bounding box center [368, 255] width 221 height 26
click at [23, 16] on div at bounding box center [22, 18] width 19 height 19
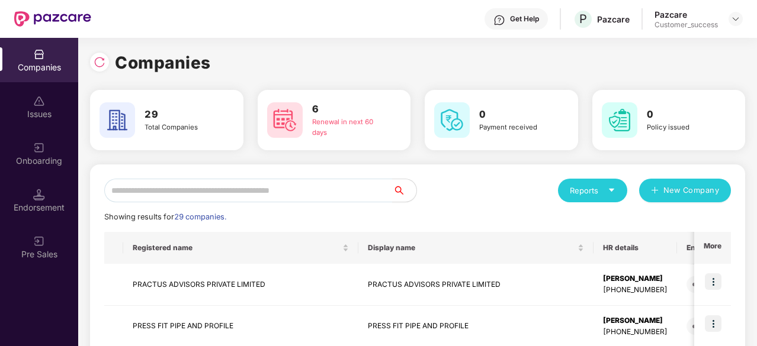
click at [31, 60] on div "Companies" at bounding box center [39, 60] width 78 height 44
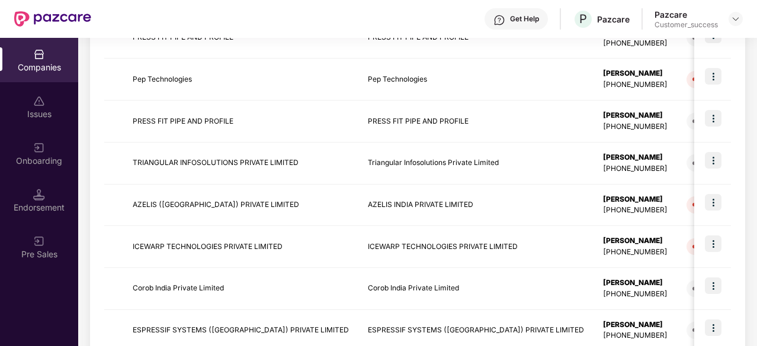
scroll to position [400, 0]
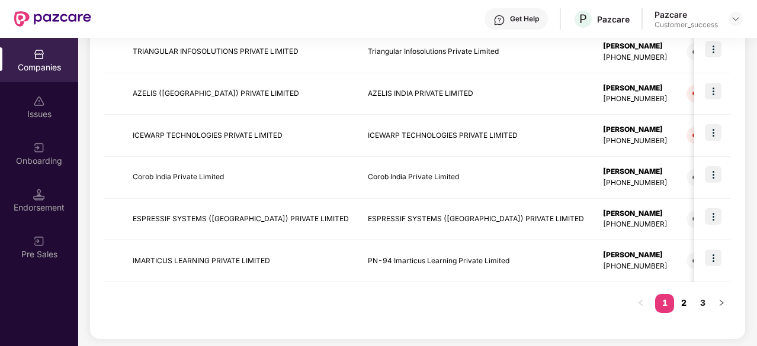
click at [685, 297] on link "2" at bounding box center [683, 303] width 19 height 18
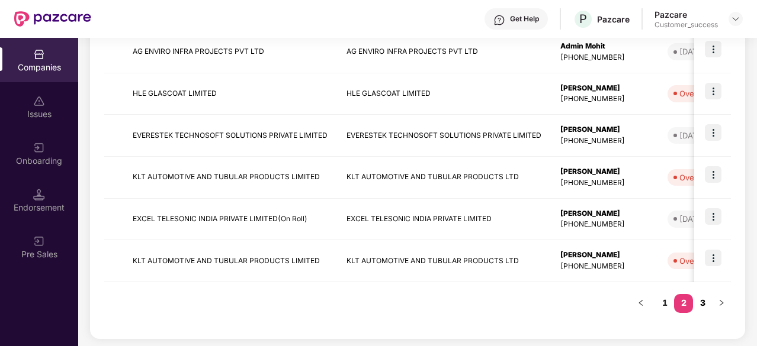
click at [701, 301] on link "3" at bounding box center [702, 303] width 19 height 18
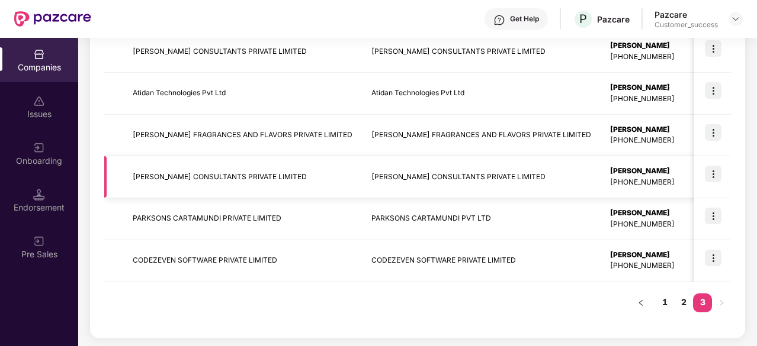
scroll to position [350, 0]
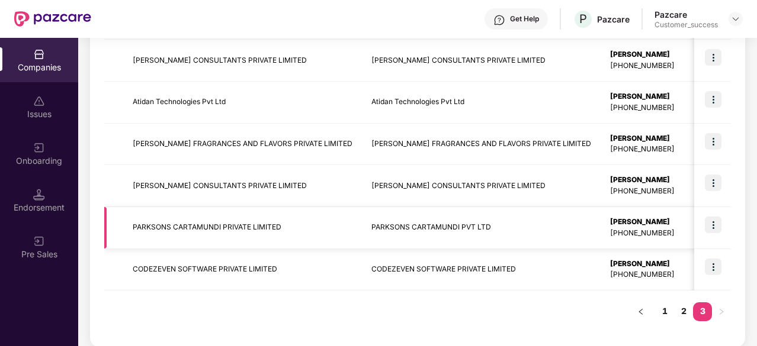
click at [362, 220] on td "PARKSONS CARTAMUNDI PVT LTD" at bounding box center [481, 228] width 239 height 42
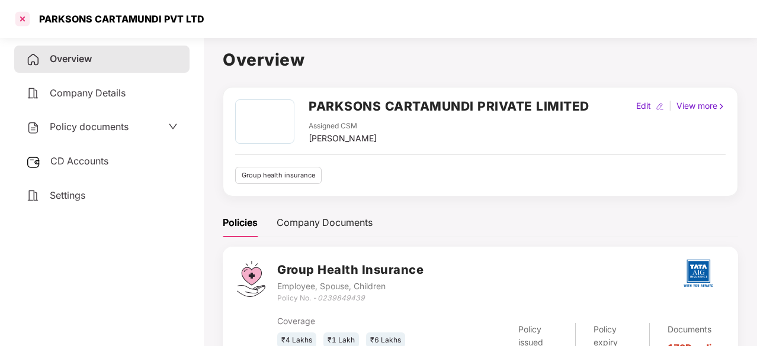
click at [21, 21] on div at bounding box center [22, 18] width 19 height 19
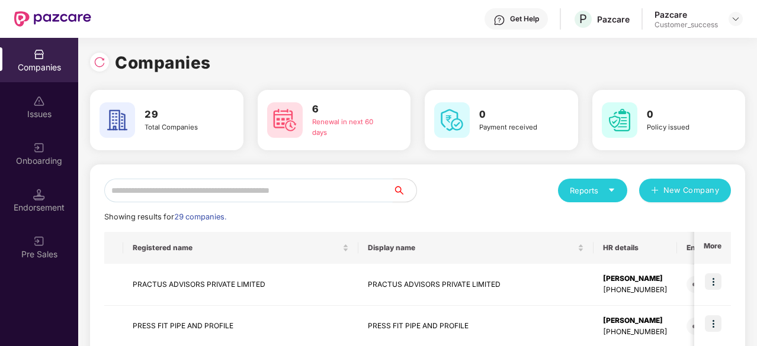
click at [332, 185] on input "text" at bounding box center [248, 191] width 288 height 24
click at [288, 189] on input "text" at bounding box center [248, 191] width 288 height 24
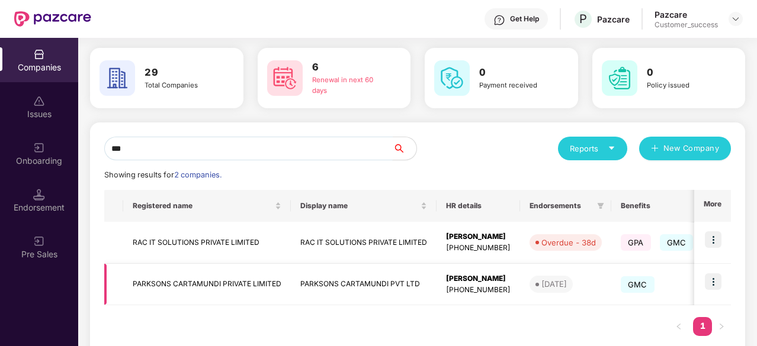
scroll to position [43, 0]
type input "***"
click at [710, 283] on img at bounding box center [713, 281] width 17 height 17
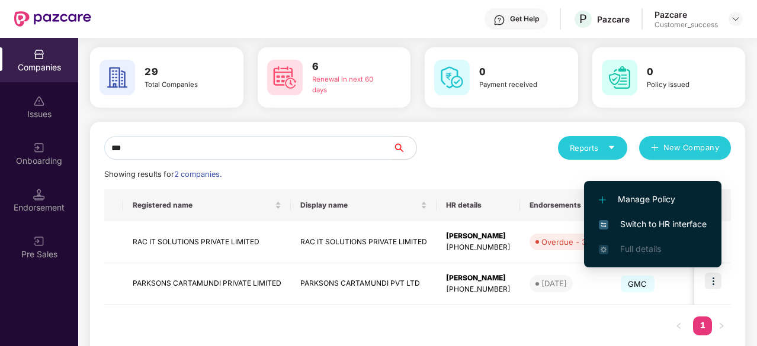
click at [663, 223] on span "Switch to HR interface" at bounding box center [653, 224] width 108 height 13
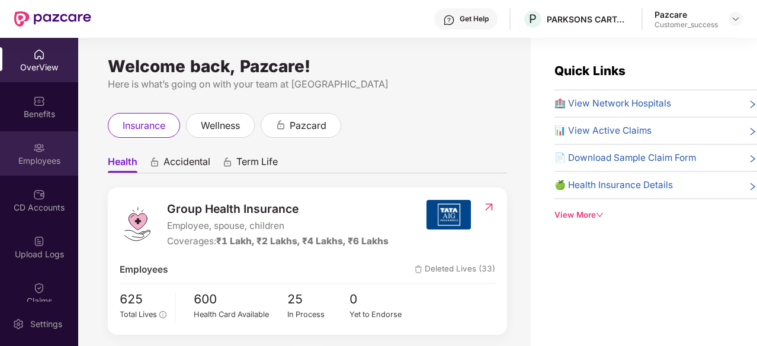
click at [20, 153] on div "Employees" at bounding box center [39, 153] width 78 height 44
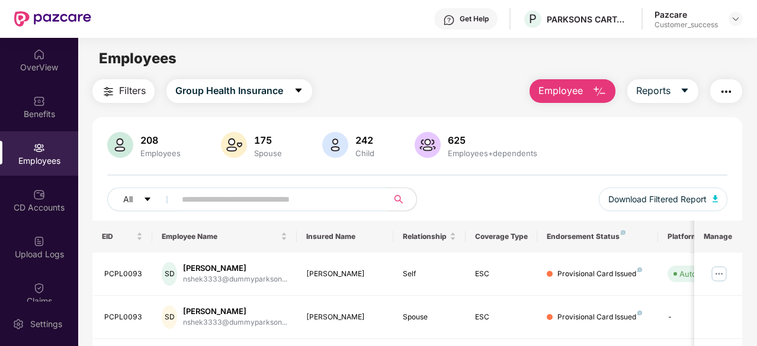
click at [221, 207] on input "text" at bounding box center [277, 200] width 190 height 18
paste input "**********"
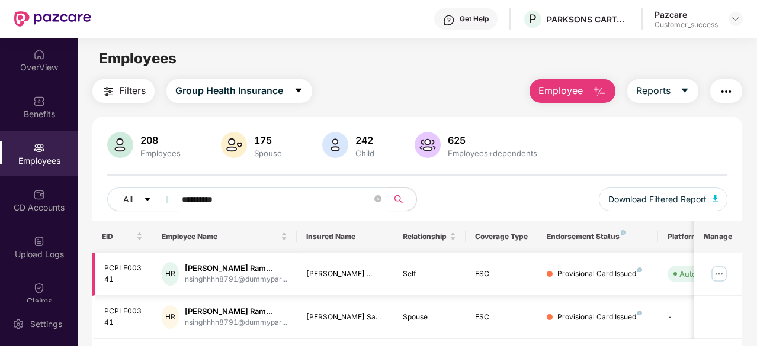
scroll to position [38, 0]
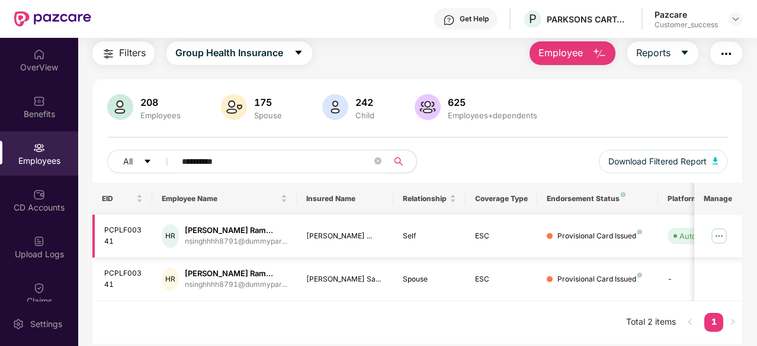
type input "**********"
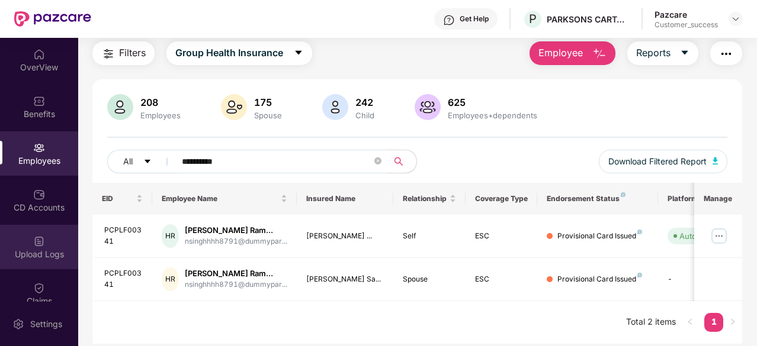
scroll to position [110, 0]
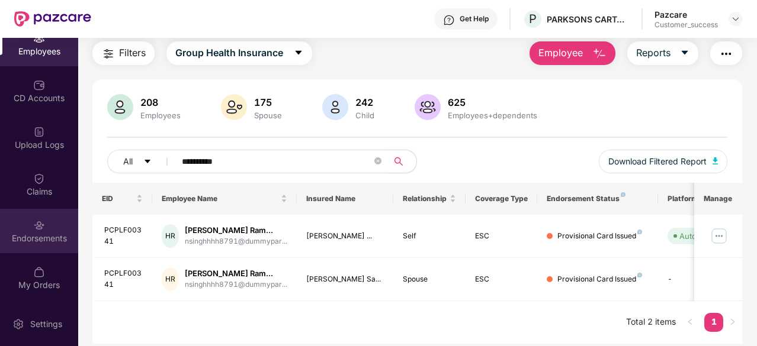
click at [36, 239] on div "Endorsements" at bounding box center [39, 239] width 78 height 12
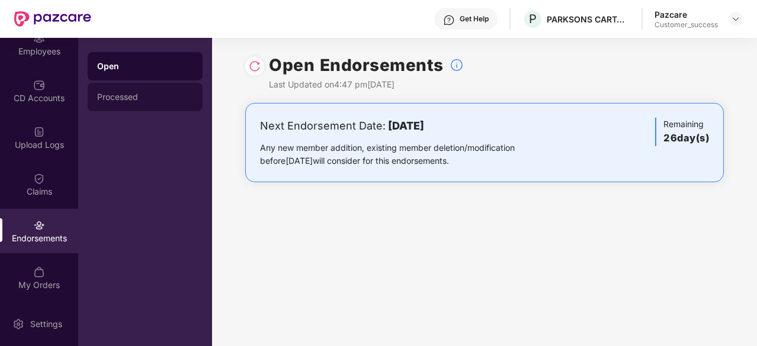
click at [128, 95] on div "Processed" at bounding box center [145, 96] width 96 height 9
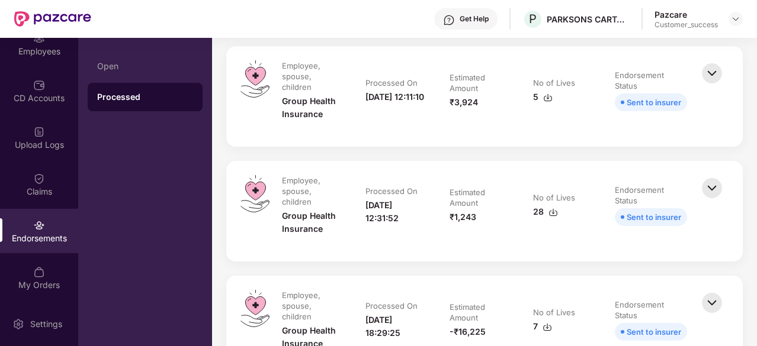
scroll to position [146, 0]
click at [705, 185] on img at bounding box center [712, 188] width 26 height 26
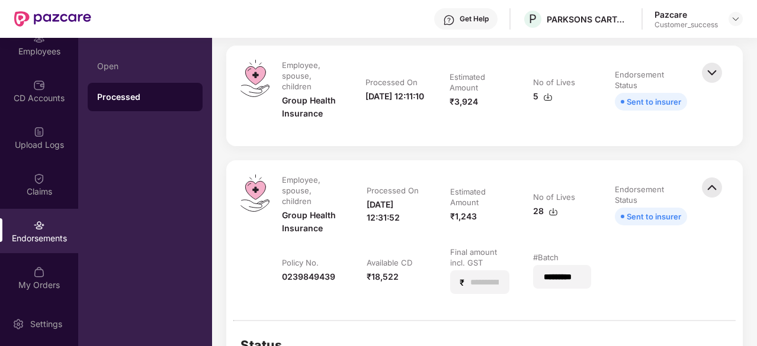
click at [705, 185] on img at bounding box center [712, 188] width 26 height 26
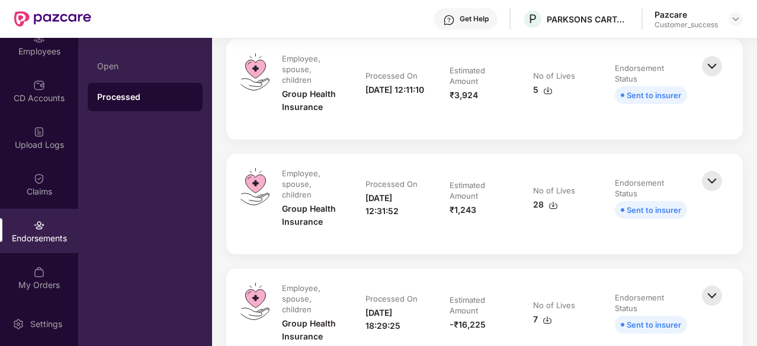
scroll to position [89, 0]
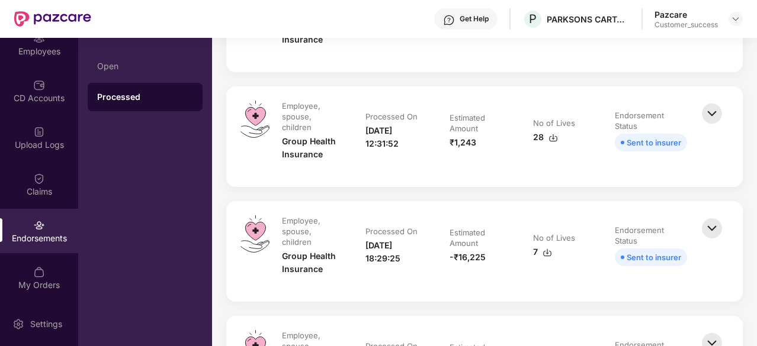
scroll to position [240, 0]
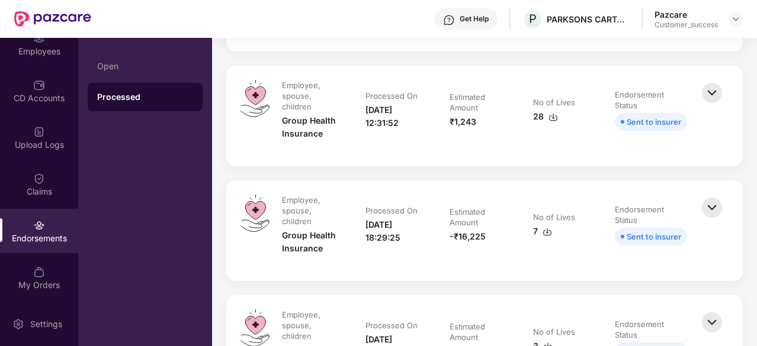
click at [550, 119] on img at bounding box center [552, 117] width 9 height 9
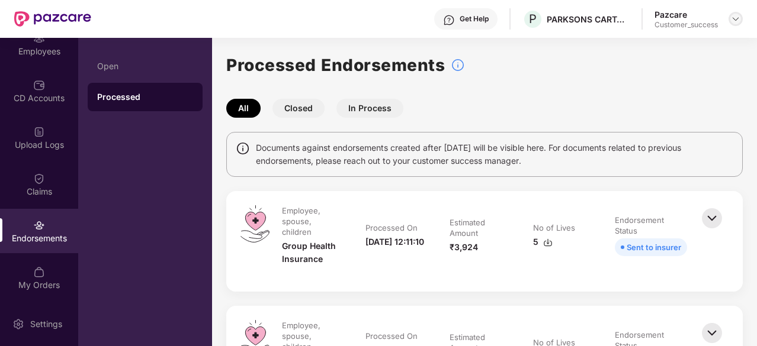
click at [734, 22] on img at bounding box center [735, 18] width 9 height 9
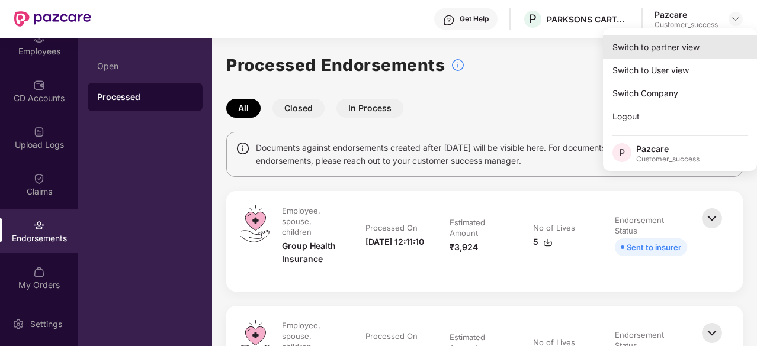
click at [666, 54] on div "Switch to partner view" at bounding box center [680, 47] width 154 height 23
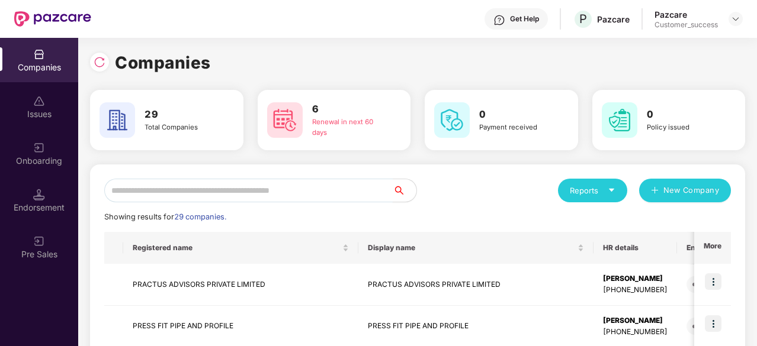
click at [268, 192] on input "text" at bounding box center [248, 191] width 288 height 24
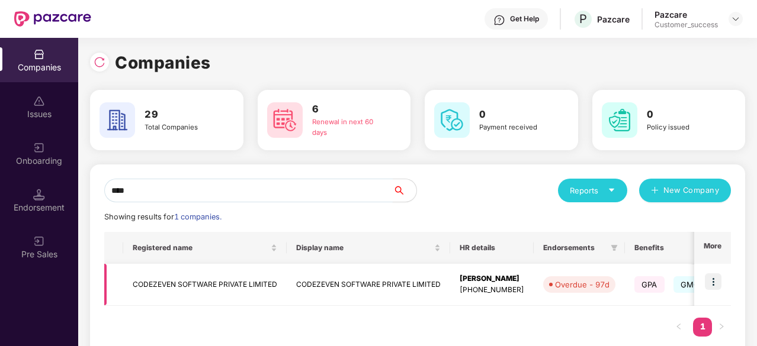
type input "****"
click at [715, 276] on img at bounding box center [713, 282] width 17 height 17
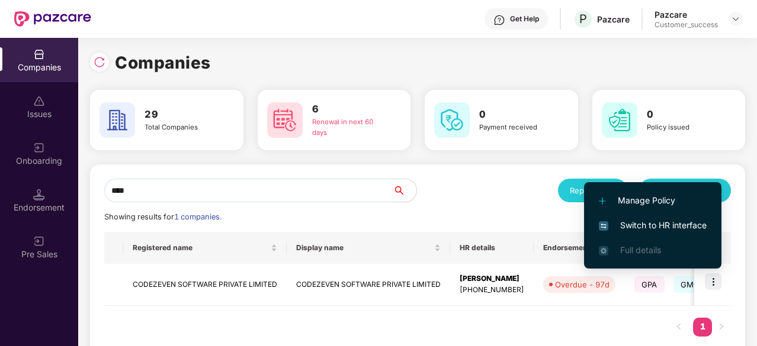
click at [684, 224] on span "Switch to HR interface" at bounding box center [653, 225] width 108 height 13
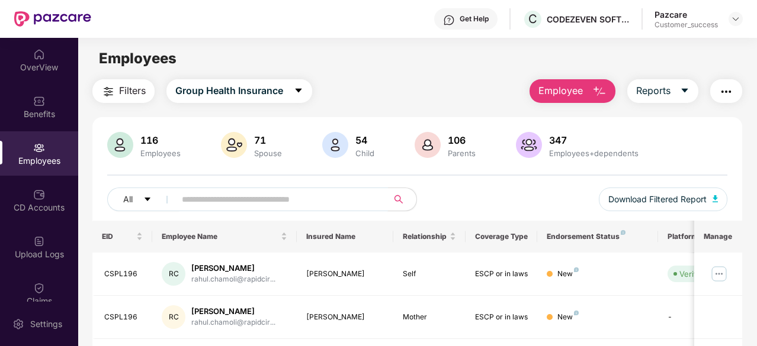
click at [246, 201] on input "text" at bounding box center [277, 200] width 190 height 18
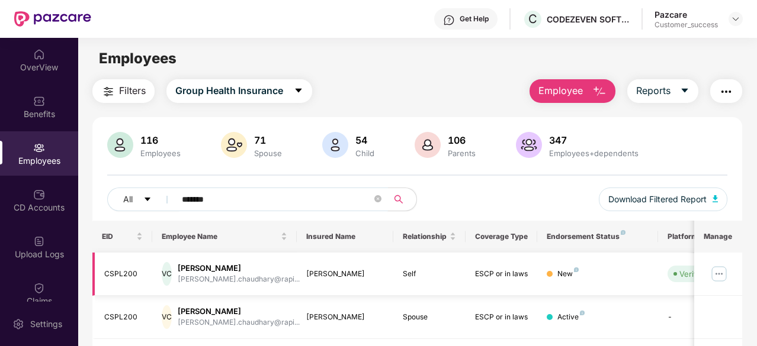
scroll to position [120, 0]
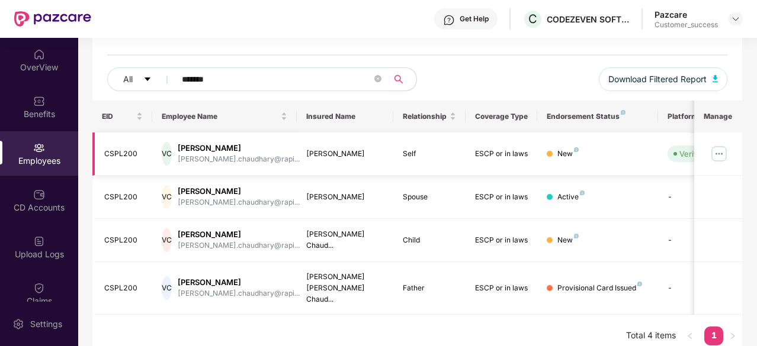
type input "*******"
click at [719, 152] on img at bounding box center [719, 154] width 19 height 19
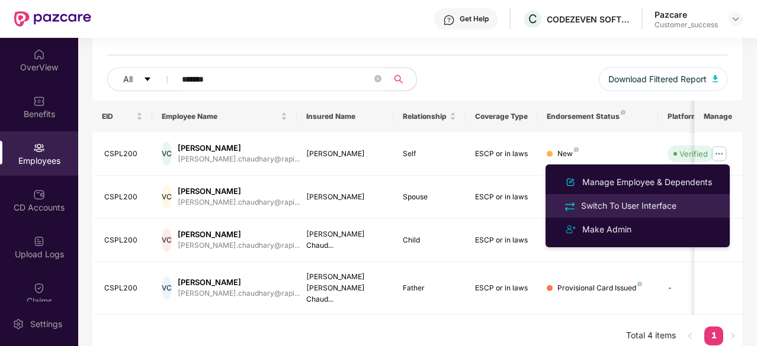
click at [615, 202] on div "Switch To User Interface" at bounding box center [629, 206] width 100 height 13
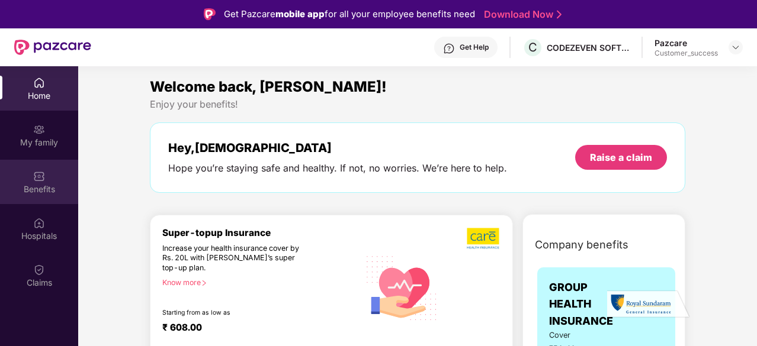
click at [21, 184] on div "Benefits" at bounding box center [39, 190] width 78 height 12
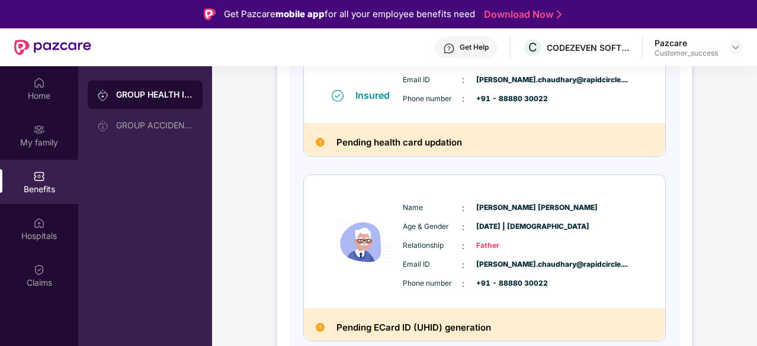
scroll to position [578, 0]
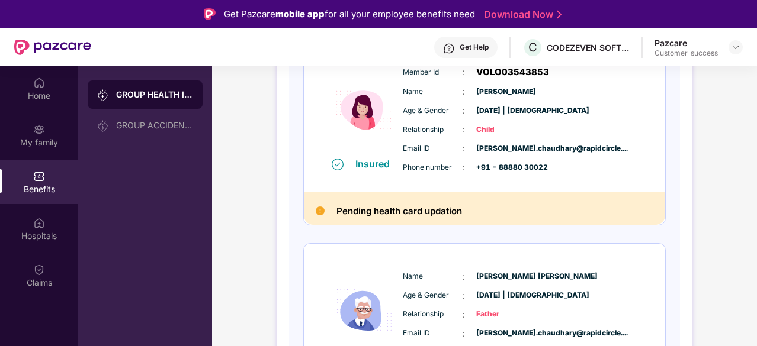
click at [211, 217] on div "GROUP HEALTH INSURANCE GROUP ACCIDENTAL INSURANCE" at bounding box center [145, 239] width 134 height 346
click at [41, 266] on img at bounding box center [39, 270] width 12 height 12
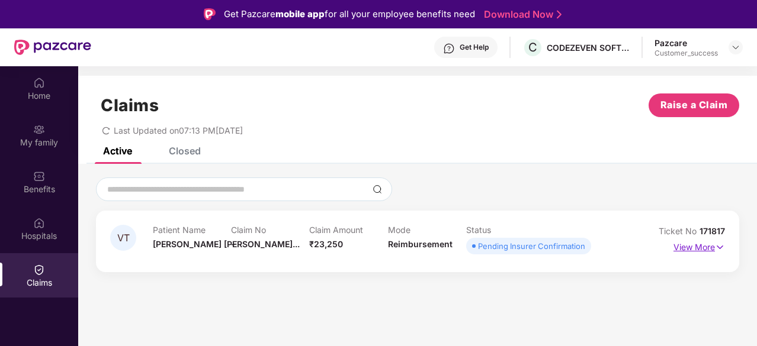
click at [720, 245] on img at bounding box center [720, 247] width 10 height 13
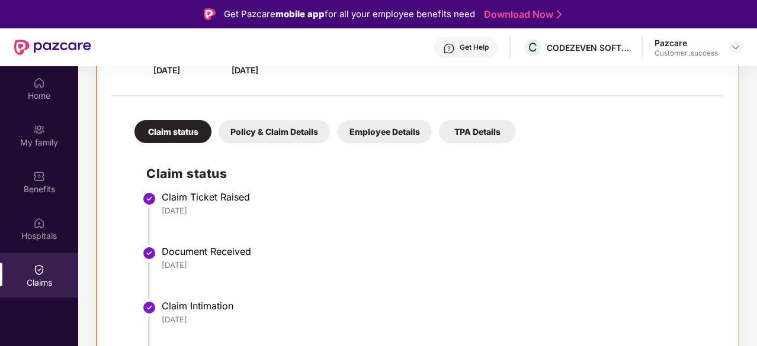
scroll to position [66, 0]
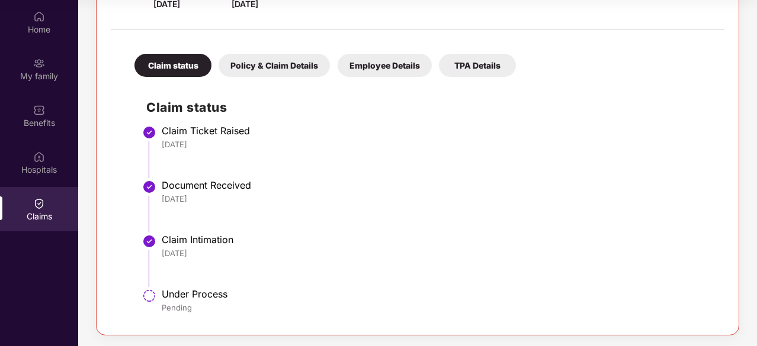
click at [285, 54] on div "Policy & Claim Details" at bounding box center [274, 65] width 111 height 23
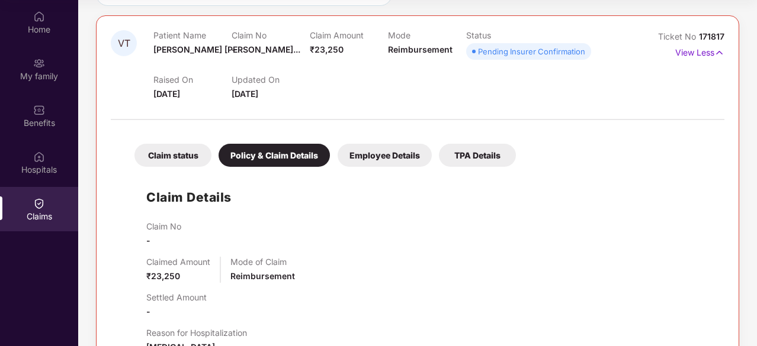
scroll to position [0, 0]
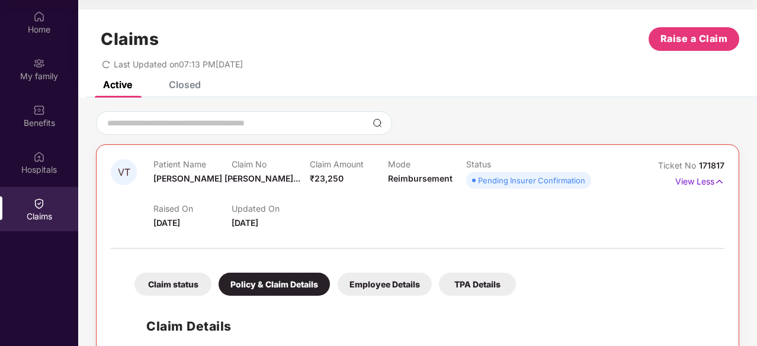
click at [189, 85] on div "Closed" at bounding box center [185, 85] width 32 height 12
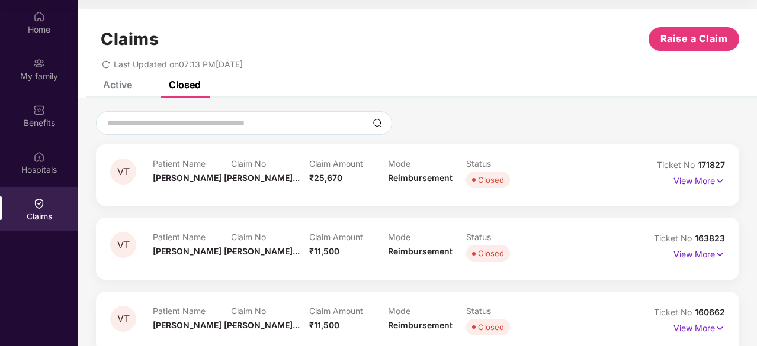
click at [716, 181] on img at bounding box center [720, 181] width 10 height 13
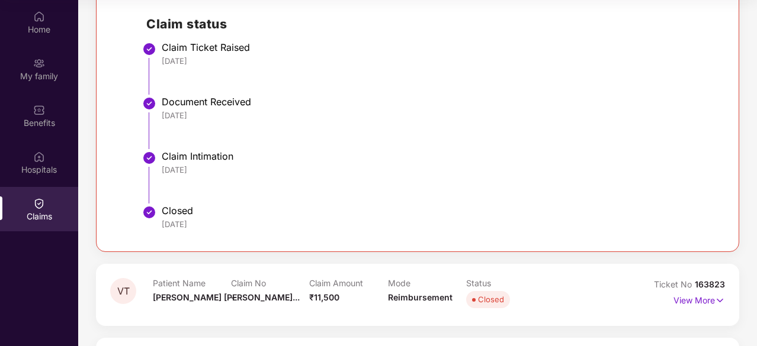
scroll to position [367, 0]
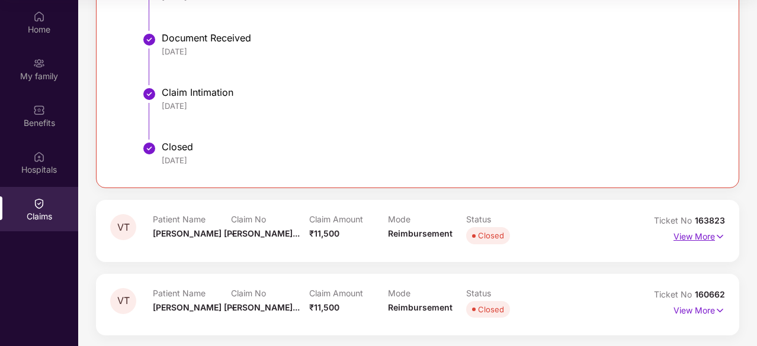
click at [720, 235] on img at bounding box center [720, 236] width 10 height 13
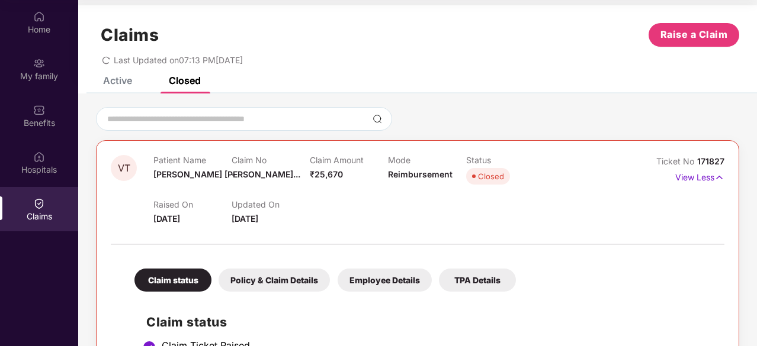
scroll to position [0, 0]
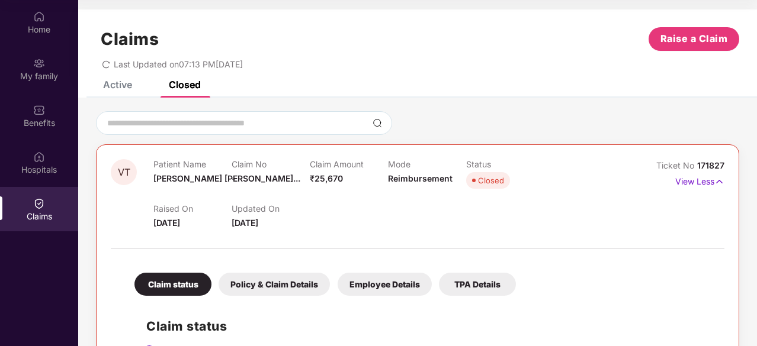
click at [114, 82] on div "Active" at bounding box center [117, 85] width 29 height 12
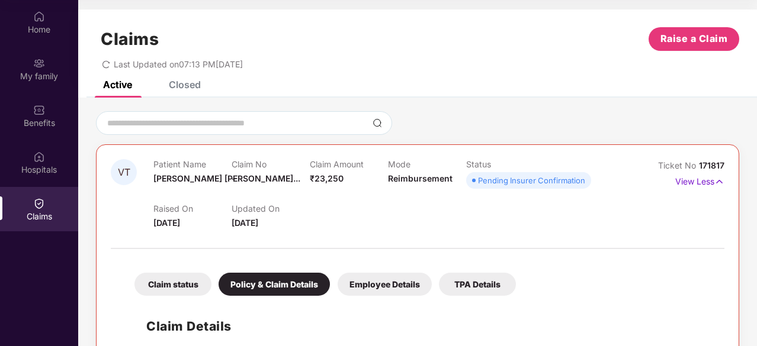
click at [191, 79] on div "Claims Raise a Claim Last Updated on 07:13 PM, 22 Sep 2025" at bounding box center [417, 45] width 679 height 72
click at [182, 87] on div "Closed" at bounding box center [185, 85] width 32 height 12
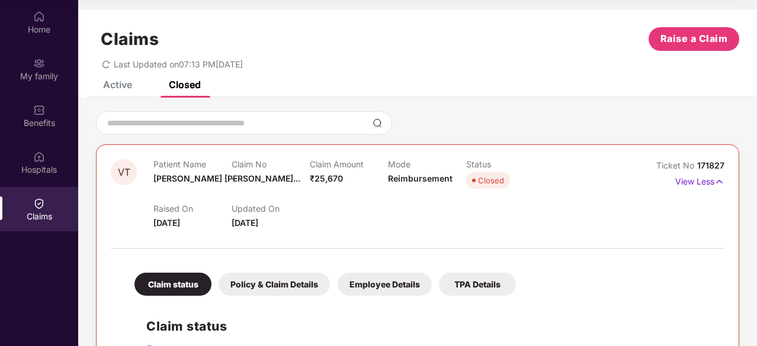
click at [124, 82] on div "Active" at bounding box center [117, 85] width 29 height 12
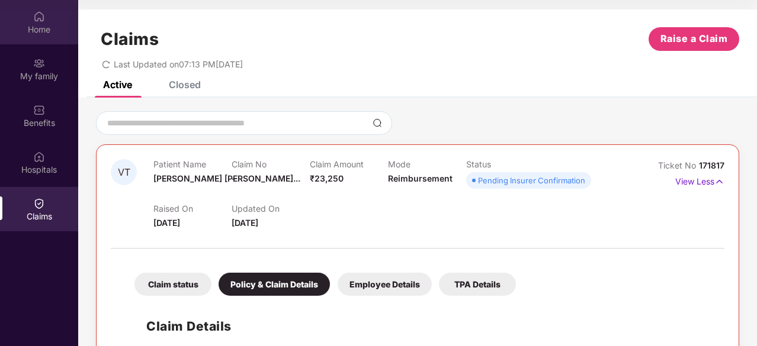
click at [37, 35] on div "Home" at bounding box center [39, 30] width 78 height 12
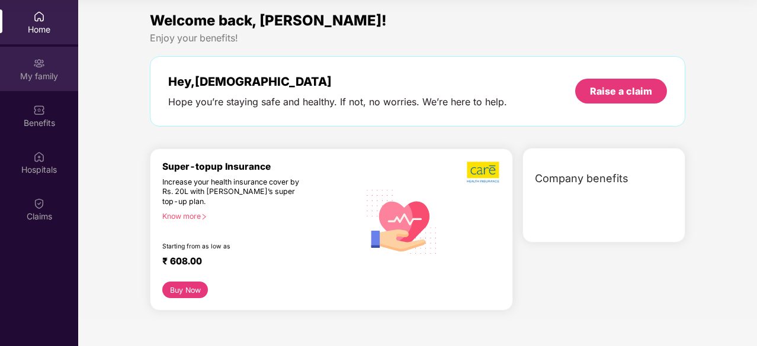
click at [36, 78] on div "My family" at bounding box center [39, 76] width 78 height 12
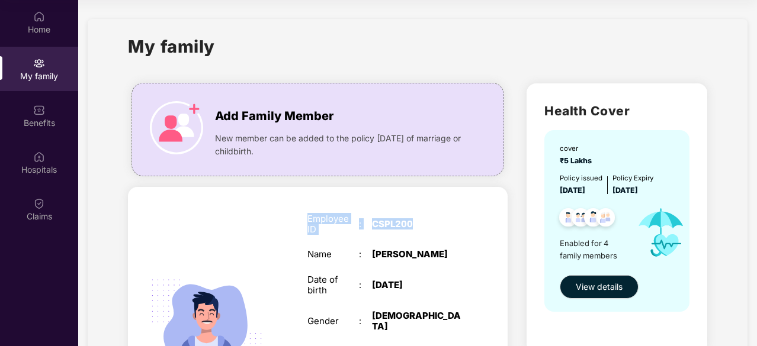
drag, startPoint x: 425, startPoint y: 228, endPoint x: 301, endPoint y: 214, distance: 124.0
click at [301, 214] on div "Employee ID : CSPL200 Name : Vaibhav Chaudhary Date of birth : 08 Jan 1988 Gend…" at bounding box center [385, 333] width 178 height 268
copy div "Employee ID : CSPL200"
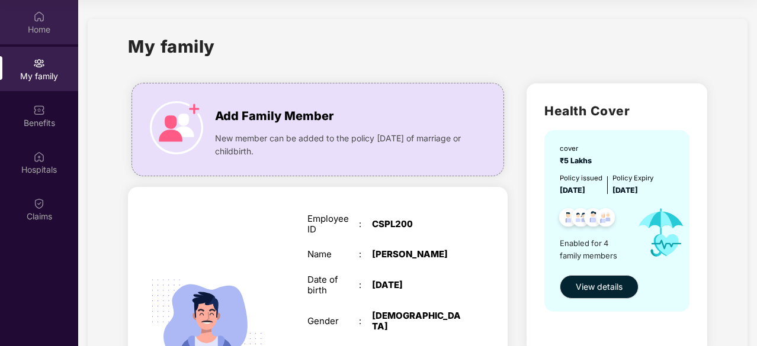
click at [32, 21] on div "Home" at bounding box center [39, 22] width 78 height 44
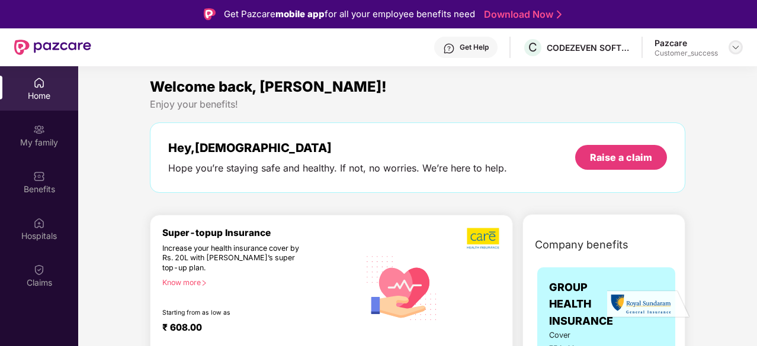
click at [736, 49] on img at bounding box center [735, 47] width 9 height 9
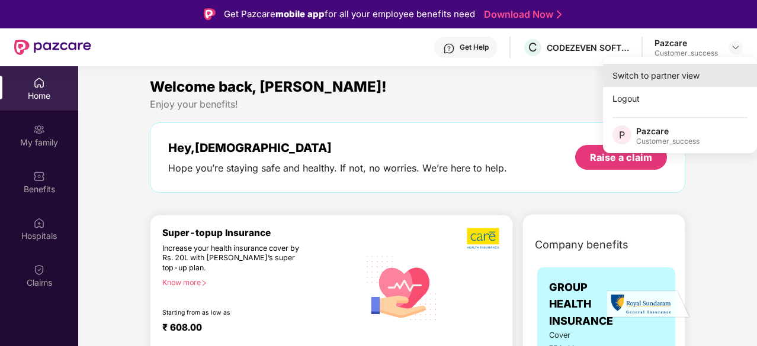
click at [664, 73] on div "Switch to partner view" at bounding box center [680, 75] width 154 height 23
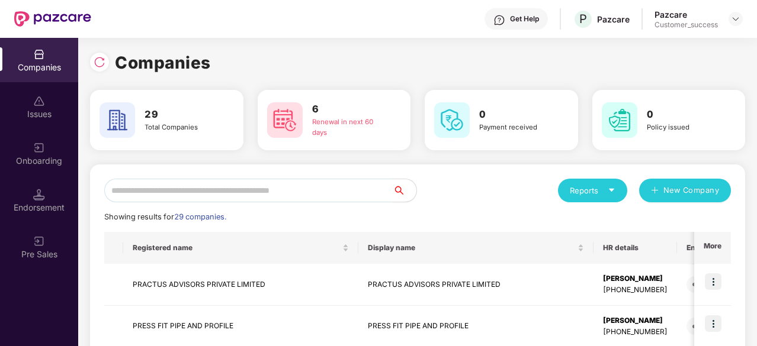
click at [36, 59] on img at bounding box center [39, 55] width 12 height 12
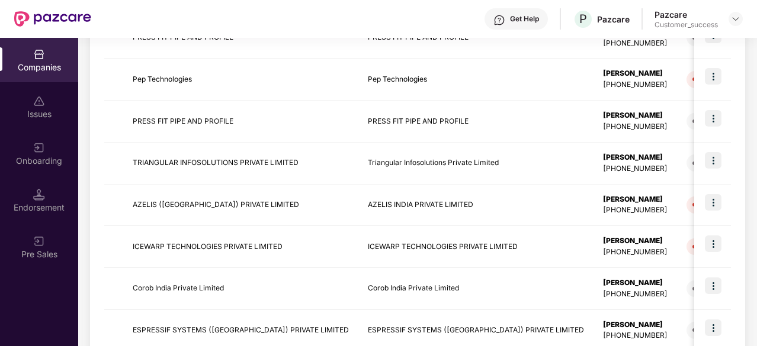
scroll to position [400, 0]
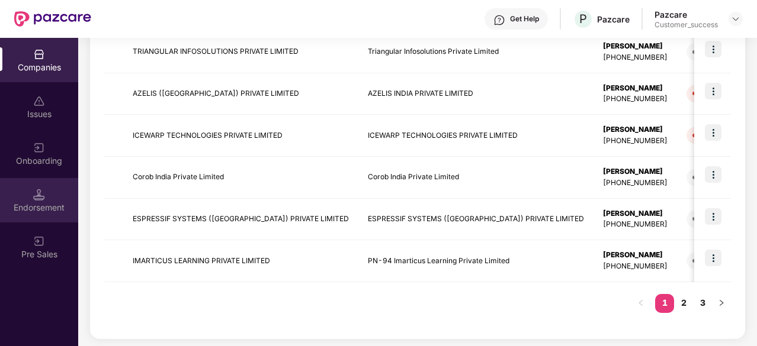
click at [43, 195] on img at bounding box center [39, 195] width 12 height 12
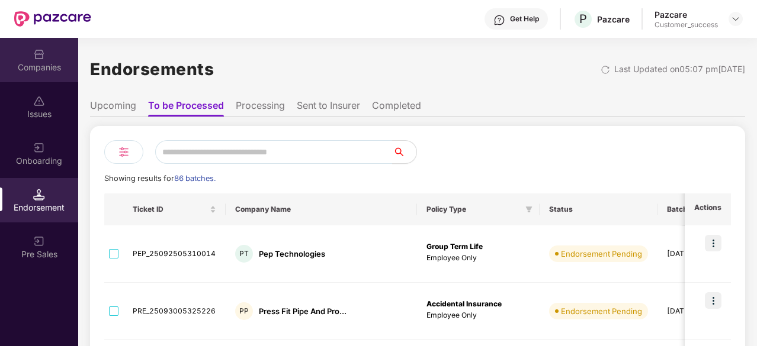
click at [30, 57] on div "Companies" at bounding box center [39, 60] width 78 height 44
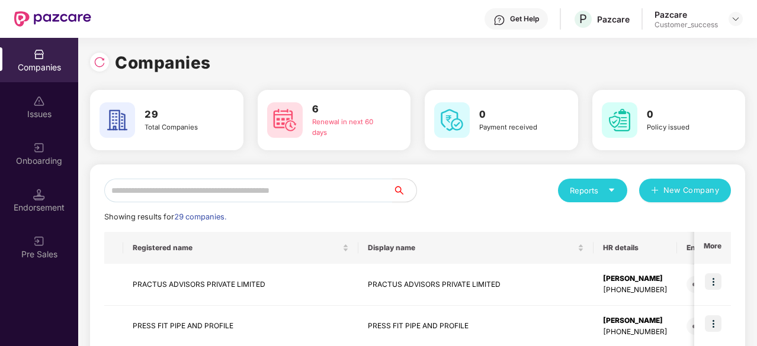
click at [17, 158] on div "Onboarding" at bounding box center [39, 161] width 78 height 12
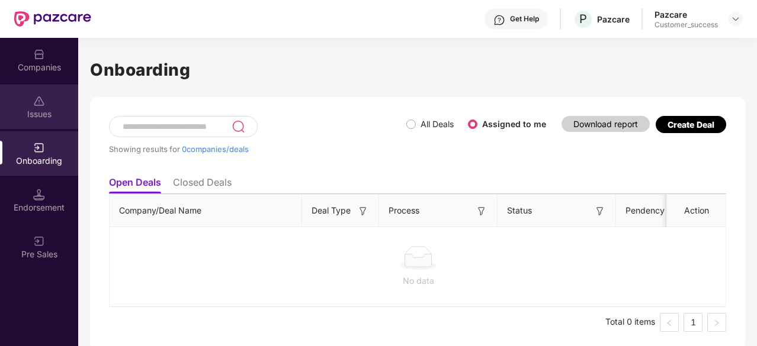
click at [38, 120] on div "Issues" at bounding box center [39, 107] width 78 height 44
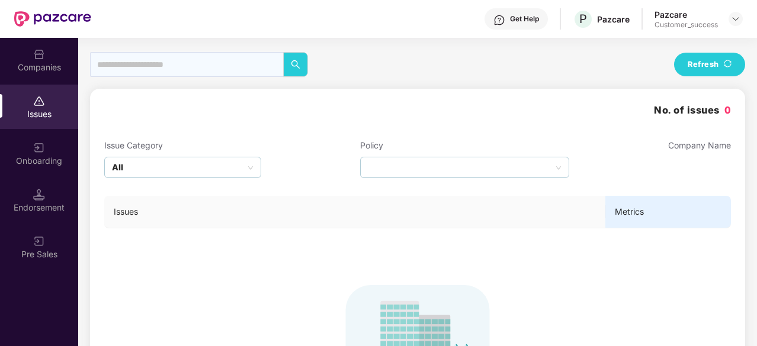
click at [38, 62] on div "Companies" at bounding box center [39, 68] width 78 height 12
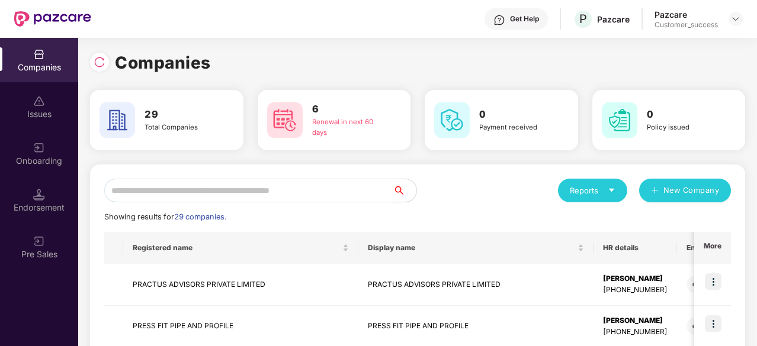
click at [248, 192] on input "text" at bounding box center [248, 191] width 288 height 24
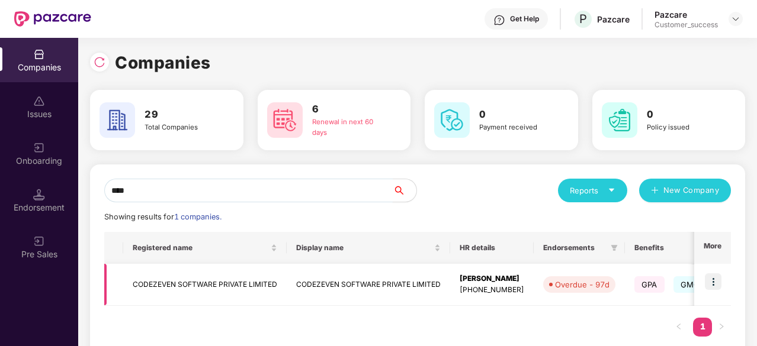
type input "****"
click at [716, 288] on img at bounding box center [713, 282] width 17 height 17
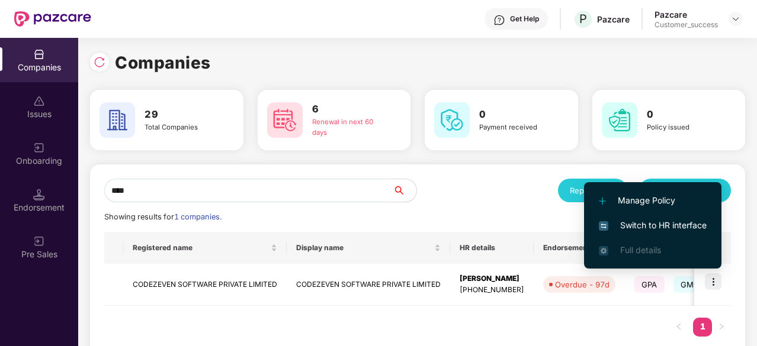
click at [681, 219] on span "Switch to HR interface" at bounding box center [653, 225] width 108 height 13
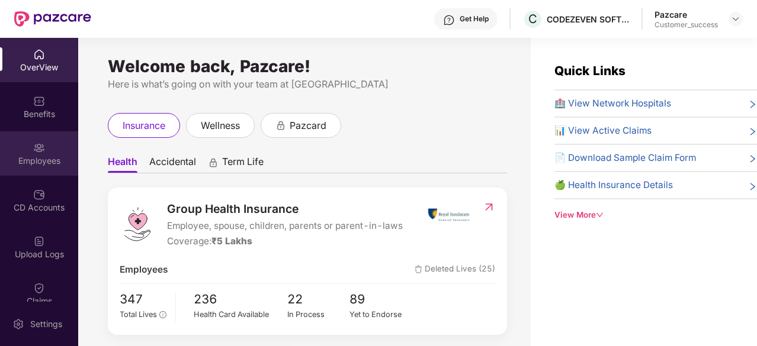
click at [34, 147] on img at bounding box center [39, 148] width 12 height 12
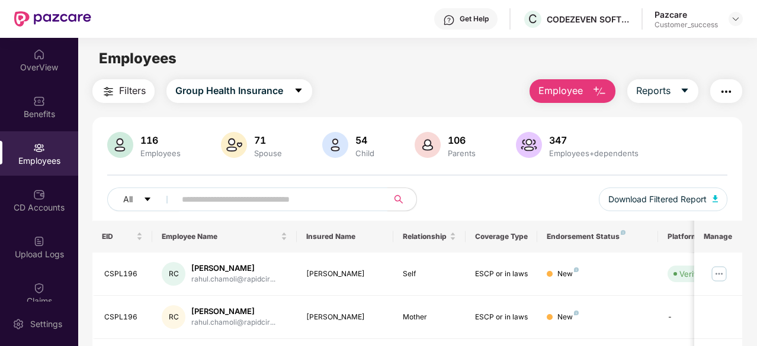
click at [727, 93] on img "button" at bounding box center [726, 92] width 14 height 14
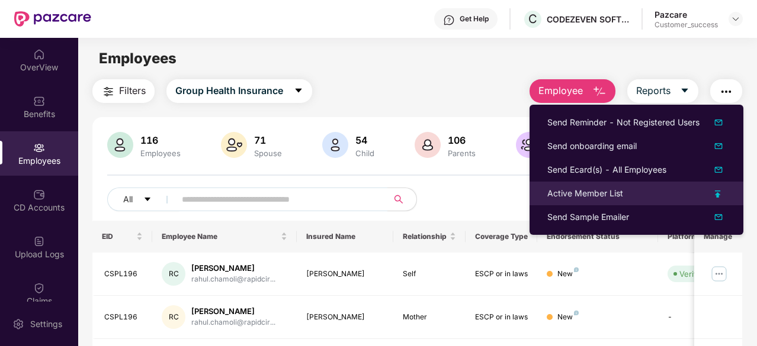
click at [637, 194] on div "Active Member List" at bounding box center [636, 193] width 178 height 13
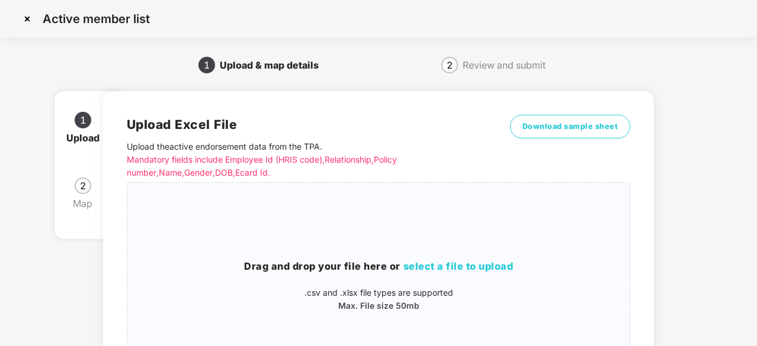
click at [28, 21] on img at bounding box center [27, 18] width 19 height 19
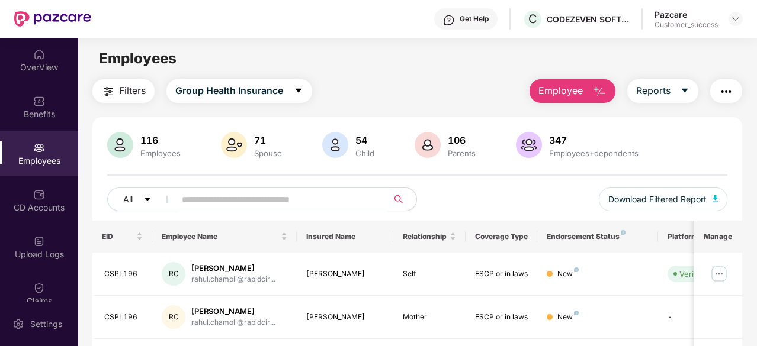
click at [727, 89] on img "button" at bounding box center [726, 92] width 14 height 14
click at [466, 211] on div "All Download Filtered Report" at bounding box center [417, 204] width 620 height 33
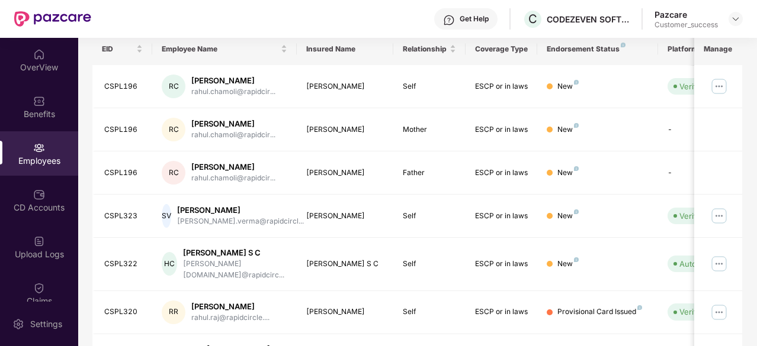
scroll to position [188, 0]
click at [37, 236] on img at bounding box center [39, 242] width 12 height 12
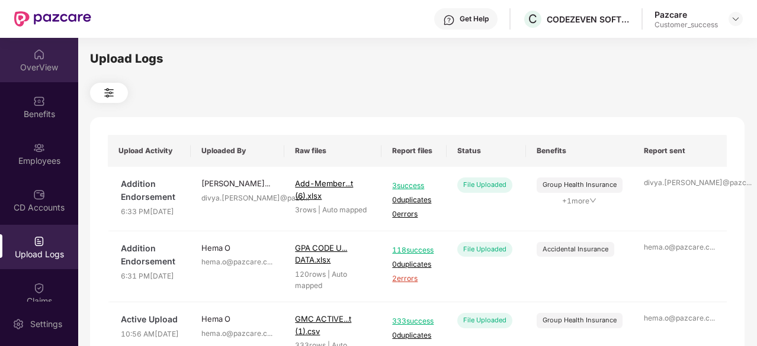
click at [33, 60] on img at bounding box center [39, 55] width 12 height 12
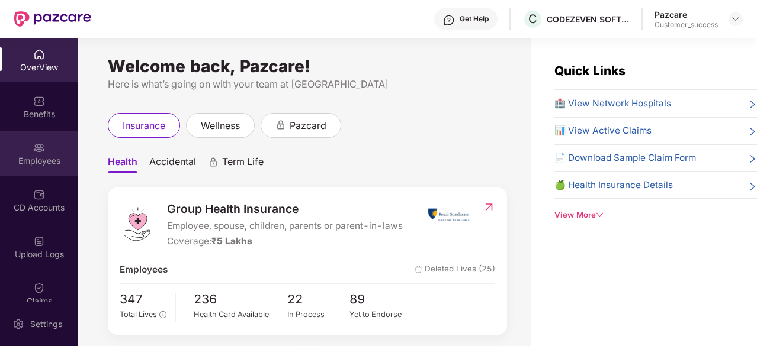
click at [34, 155] on div "Employees" at bounding box center [39, 161] width 78 height 12
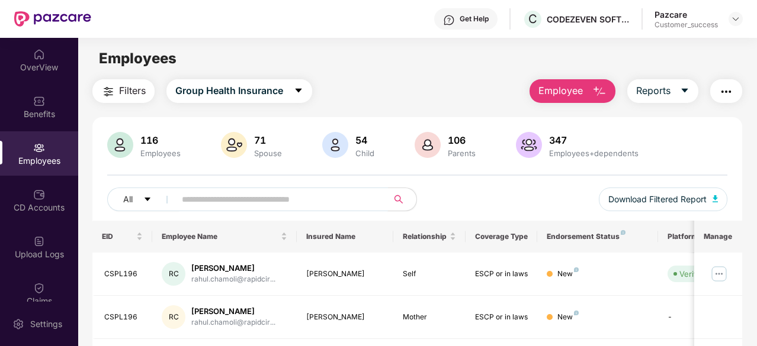
click at [267, 197] on input "text" at bounding box center [277, 200] width 190 height 18
paste input "*******"
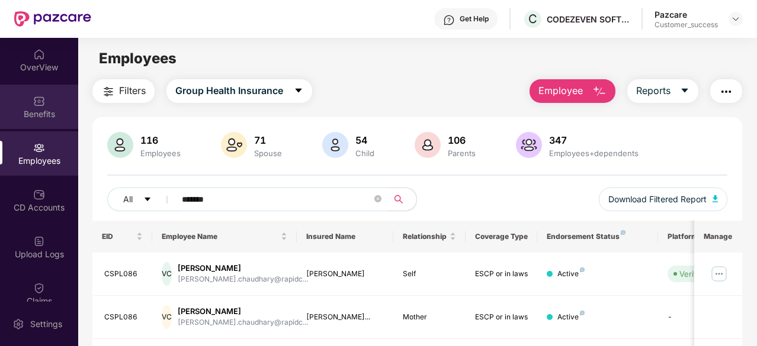
type input "*******"
click at [32, 109] on div "Benefits" at bounding box center [39, 114] width 78 height 12
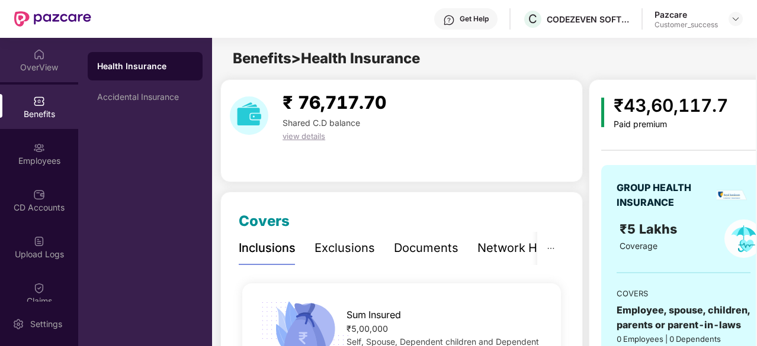
click at [36, 59] on img at bounding box center [39, 55] width 12 height 12
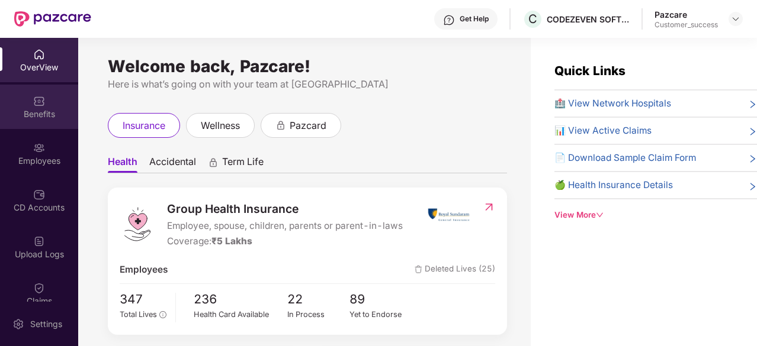
click at [27, 102] on div "Benefits" at bounding box center [39, 107] width 78 height 44
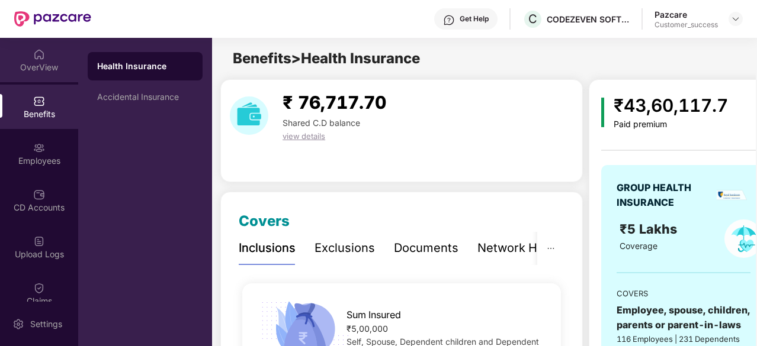
click at [40, 72] on div "OverView" at bounding box center [39, 68] width 78 height 12
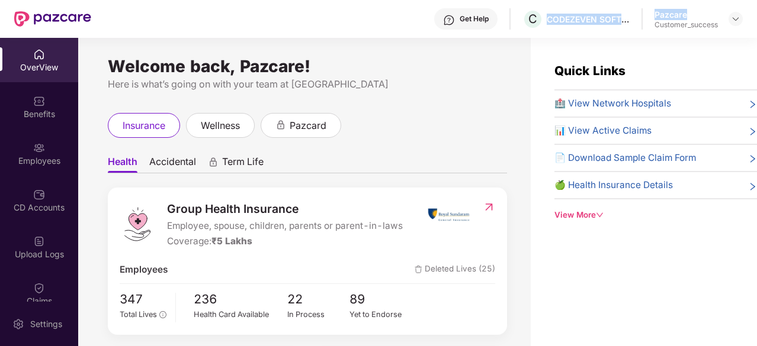
drag, startPoint x: 548, startPoint y: 15, endPoint x: 656, endPoint y: 21, distance: 107.9
click at [656, 21] on div "Get Help C CODEZEVEN SOFTWARE PRIVATE LIMITED Pazcare Customer_success" at bounding box center [417, 19] width 652 height 38
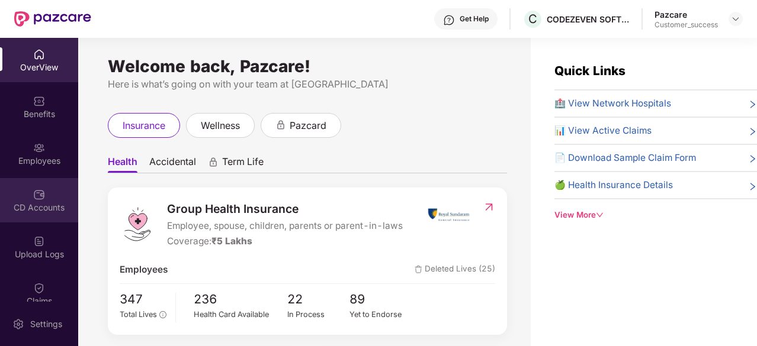
click at [40, 209] on div "CD Accounts" at bounding box center [39, 208] width 78 height 12
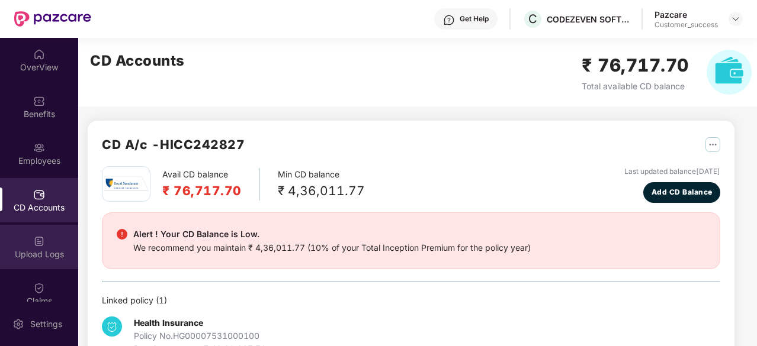
click at [50, 258] on div "Upload Logs" at bounding box center [39, 255] width 78 height 12
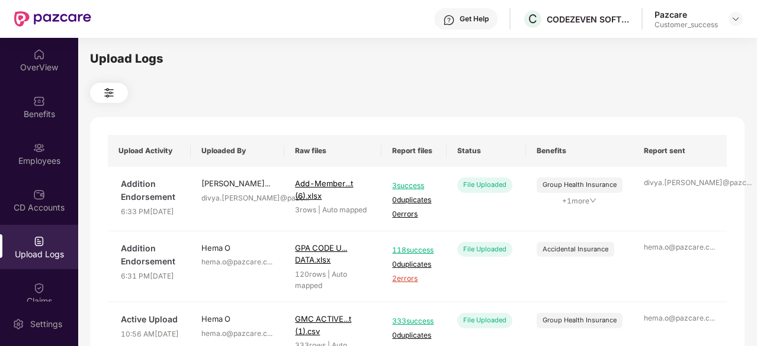
scroll to position [110, 0]
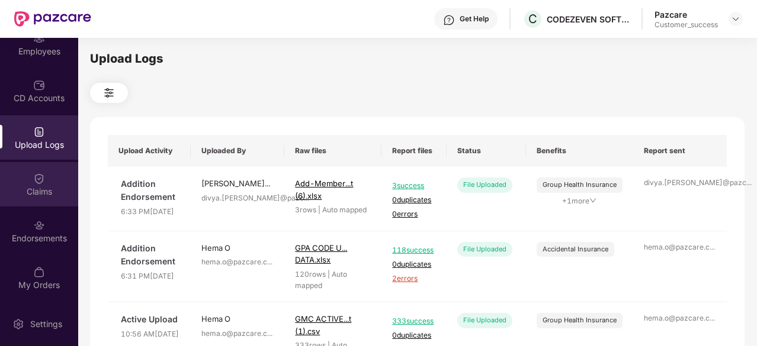
click at [34, 187] on div "Claims" at bounding box center [39, 192] width 78 height 12
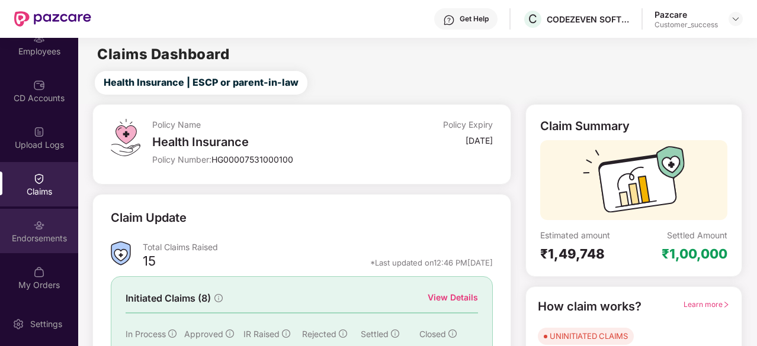
click at [44, 227] on div "Endorsements" at bounding box center [39, 231] width 78 height 44
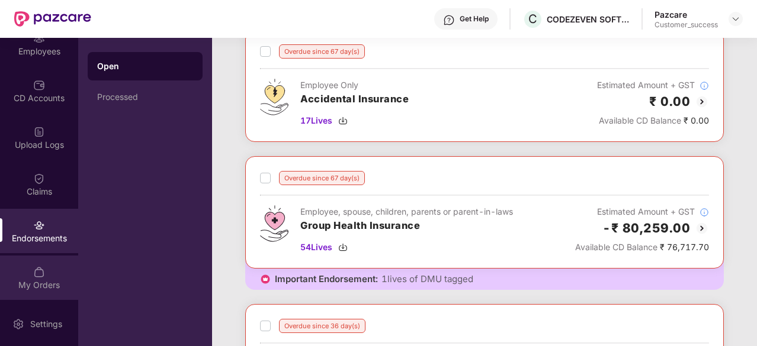
click at [40, 271] on img at bounding box center [39, 273] width 12 height 12
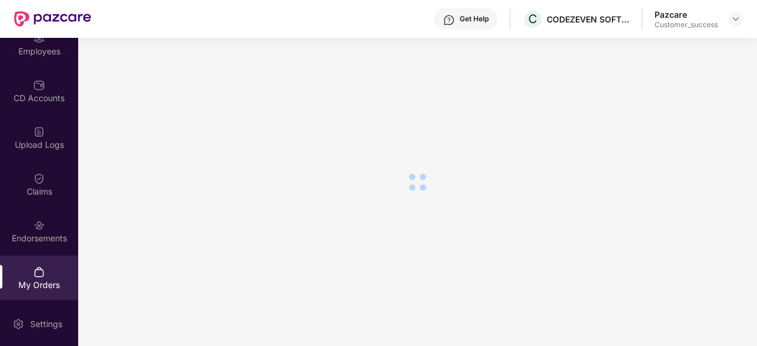
scroll to position [162, 0]
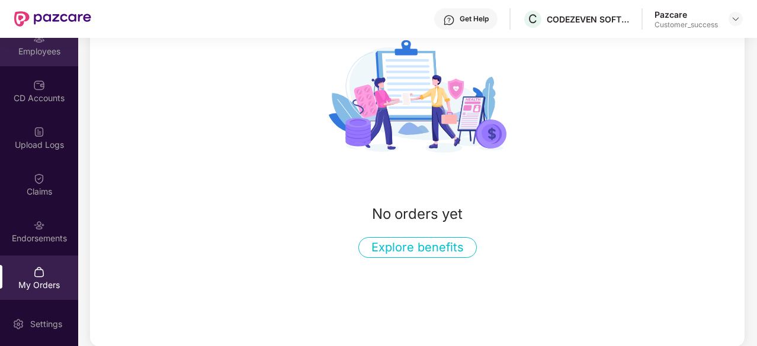
click at [38, 48] on div "Employees" at bounding box center [39, 52] width 78 height 12
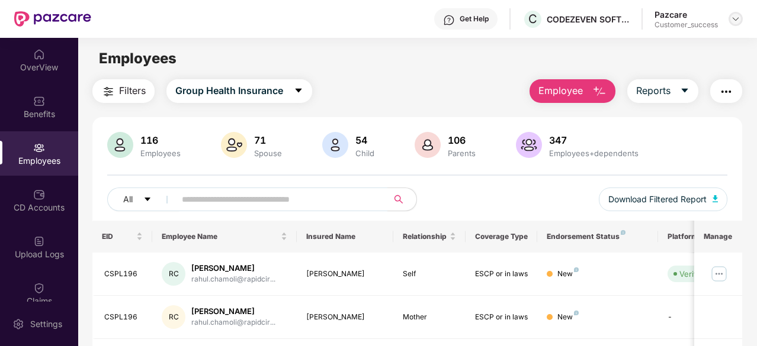
click at [737, 23] on img at bounding box center [735, 18] width 9 height 9
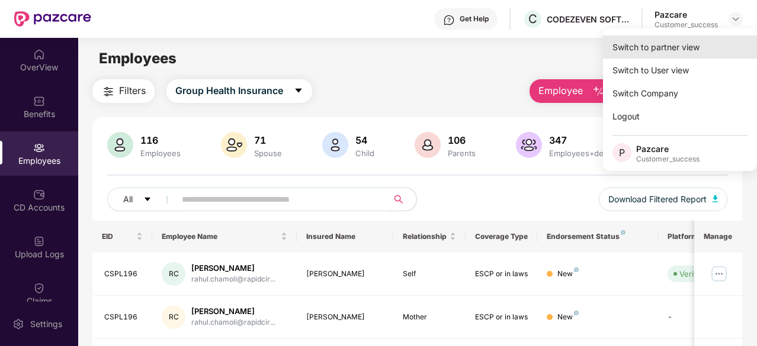
click at [663, 48] on div "Switch to partner view" at bounding box center [680, 47] width 154 height 23
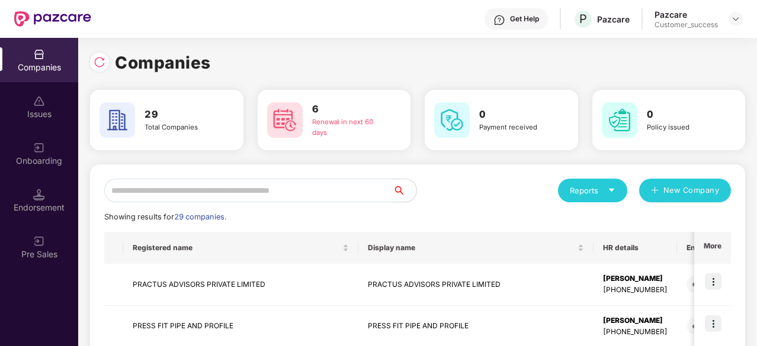
click at [285, 191] on input "text" at bounding box center [248, 191] width 288 height 24
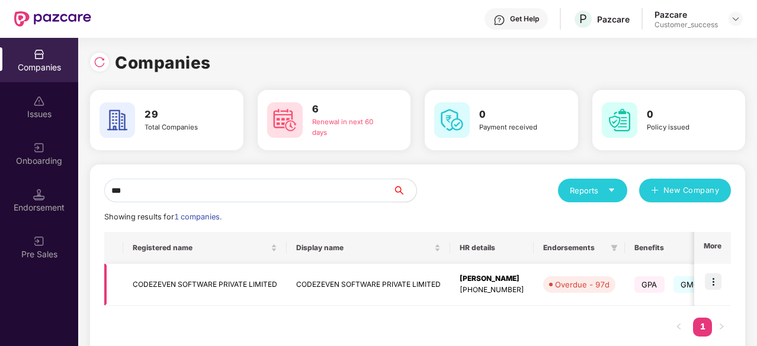
type input "***"
drag, startPoint x: 131, startPoint y: 282, endPoint x: 277, endPoint y: 288, distance: 145.8
click at [277, 288] on td "CODEZEVEN SOFTWARE PRIVATE LIMITED" at bounding box center [204, 285] width 163 height 42
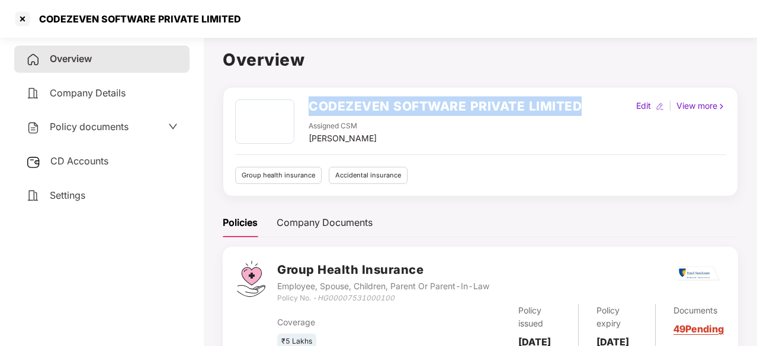
drag, startPoint x: 588, startPoint y: 110, endPoint x: 304, endPoint y: 91, distance: 284.9
click at [304, 91] on div "CODEZEVEN SOFTWARE PRIVATE LIMITED Assigned CSM Preetam Thapa Edit | View more …" at bounding box center [480, 142] width 515 height 110
copy h2 "CODEZEVEN SOFTWARE PRIVATE LIMITED"
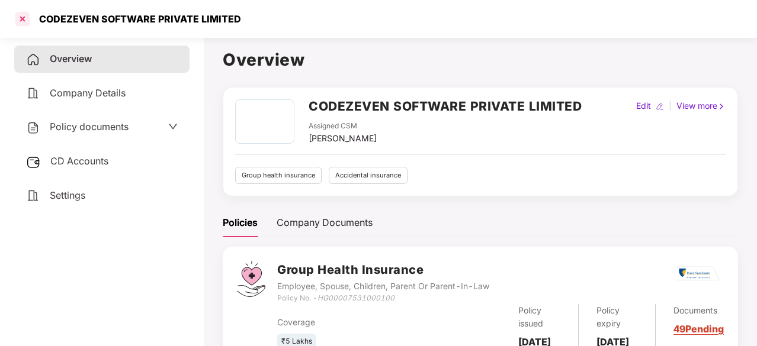
click at [25, 15] on div at bounding box center [22, 18] width 19 height 19
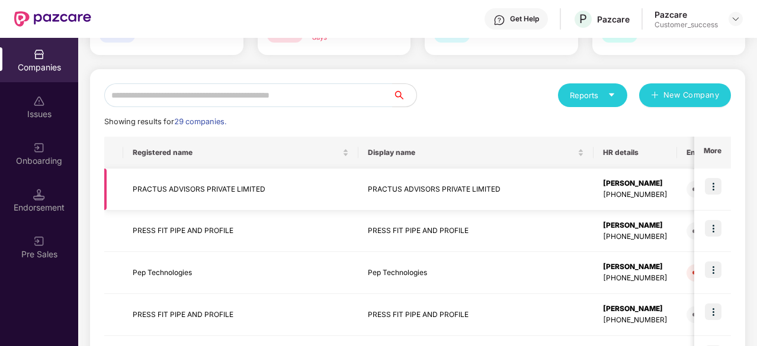
scroll to position [95, 0]
click at [233, 88] on input "text" at bounding box center [248, 96] width 288 height 24
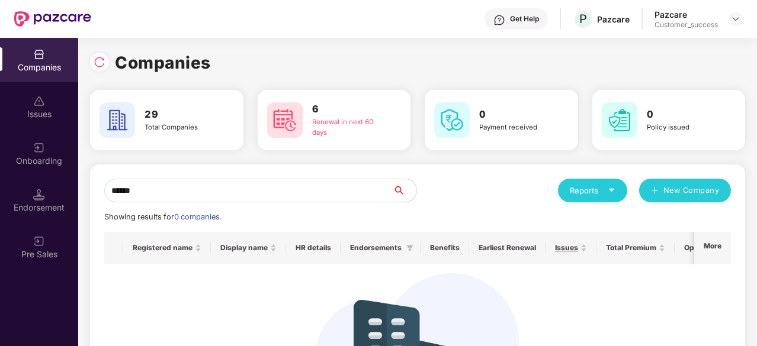
scroll to position [0, 0]
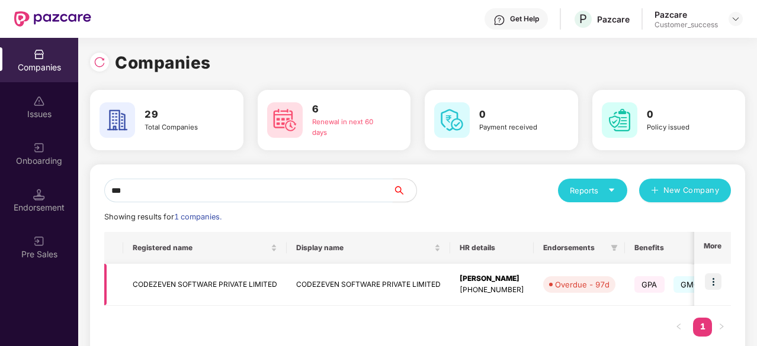
type input "***"
click at [711, 281] on img at bounding box center [713, 282] width 17 height 17
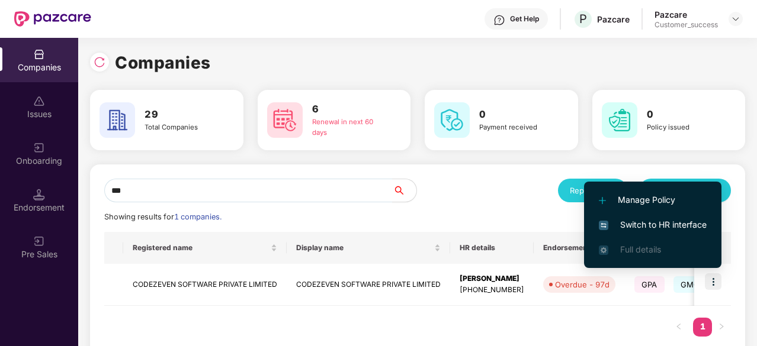
click at [641, 224] on span "Switch to HR interface" at bounding box center [653, 225] width 108 height 13
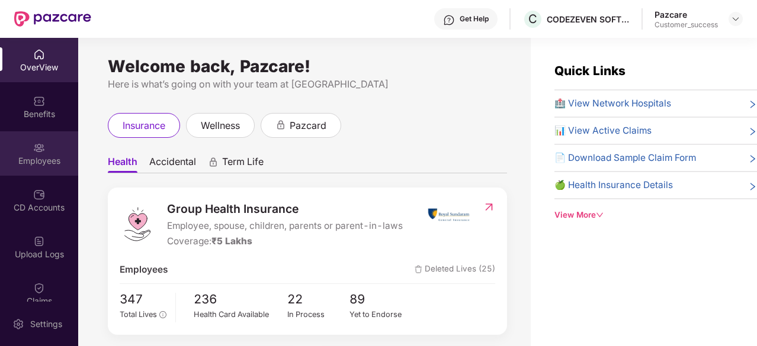
click at [39, 154] on div "Employees" at bounding box center [39, 153] width 78 height 44
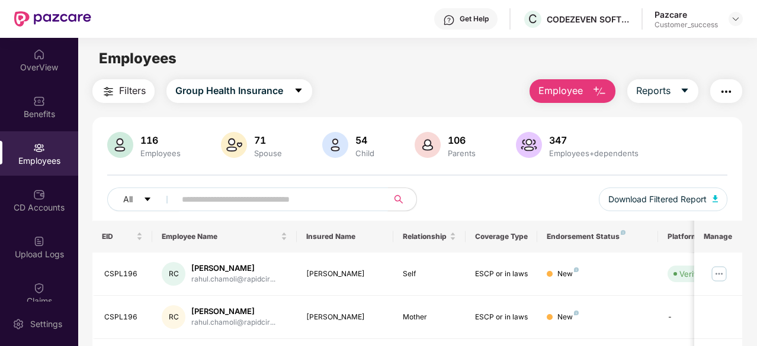
click at [229, 196] on input "text" at bounding box center [277, 200] width 190 height 18
paste input "**********"
type input "**********"
paste input "*******"
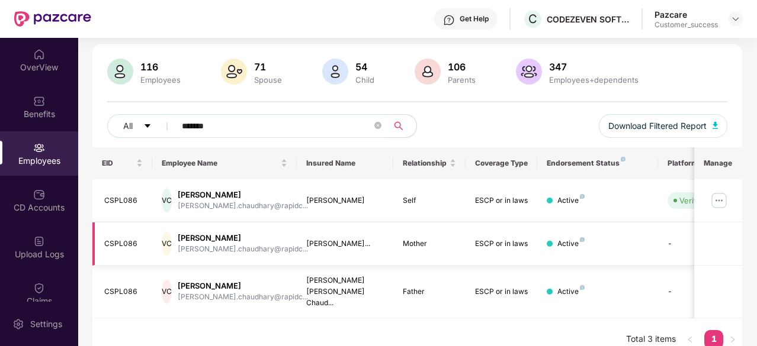
scroll to position [74, 0]
drag, startPoint x: 239, startPoint y: 130, endPoint x: 117, endPoint y: 114, distance: 123.6
click at [117, 114] on div "All *******" at bounding box center [262, 126] width 310 height 24
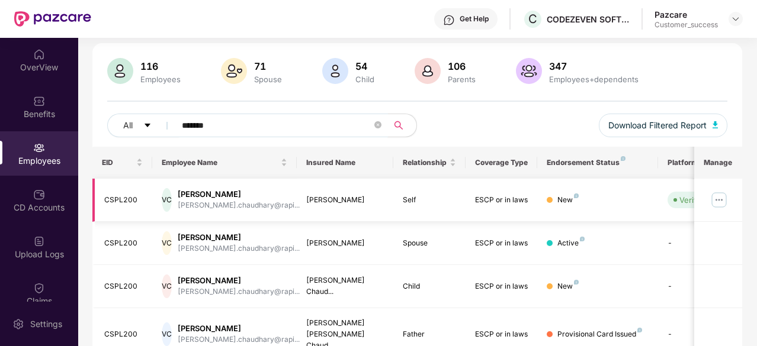
type input "*******"
click at [720, 200] on img at bounding box center [719, 200] width 19 height 19
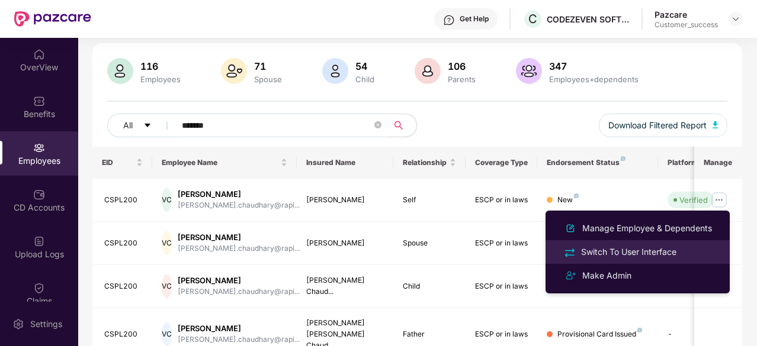
click at [615, 255] on div "Switch To User Interface" at bounding box center [629, 252] width 100 height 13
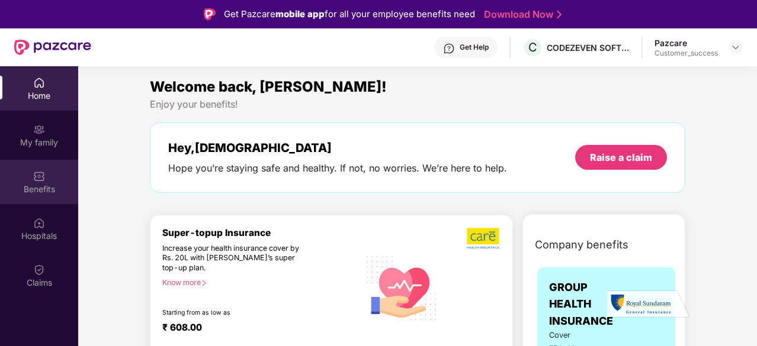
click at [39, 179] on img at bounding box center [39, 177] width 12 height 12
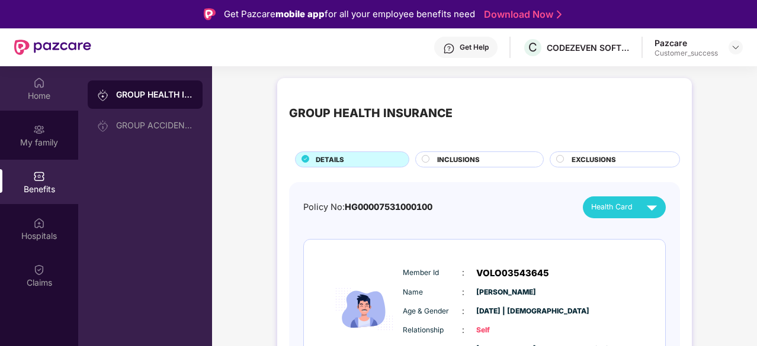
click at [41, 85] on img at bounding box center [39, 83] width 12 height 12
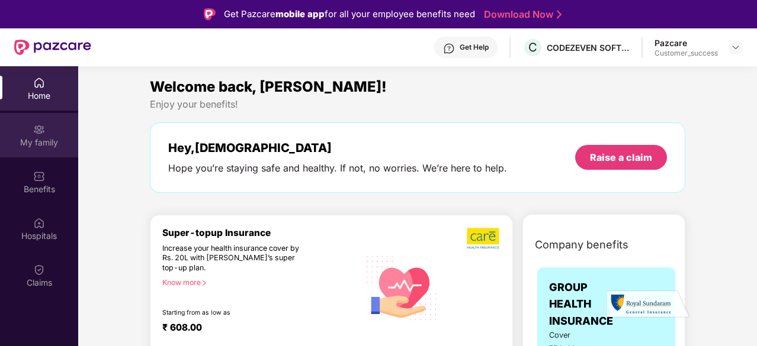
click at [44, 136] on div "My family" at bounding box center [39, 135] width 78 height 44
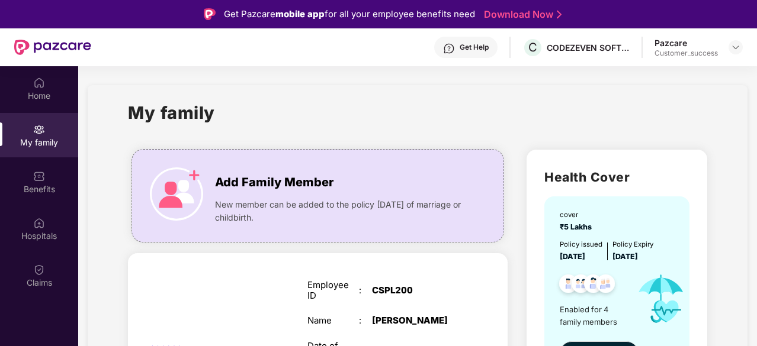
click at [393, 288] on div "CSPL200" at bounding box center [417, 290] width 90 height 11
copy div "CSPL200"
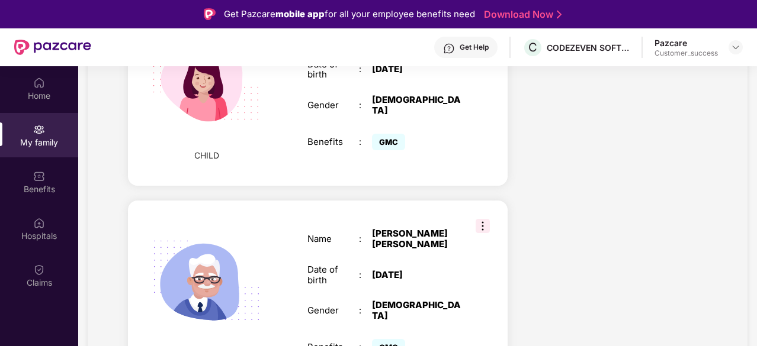
scroll to position [759, 0]
click at [489, 205] on div "FATHER Name : Vijay Trymbak Chaudhary Date of birth : 21 Feb 1962 Gender : MALE…" at bounding box center [318, 293] width 380 height 185
click at [481, 219] on img at bounding box center [483, 226] width 14 height 14
click at [449, 214] on div "Name : Vijay Trymbak Chaudhary Date of birth : 21 Feb 1962 Gender : MALE Benefi…" at bounding box center [385, 294] width 178 height 160
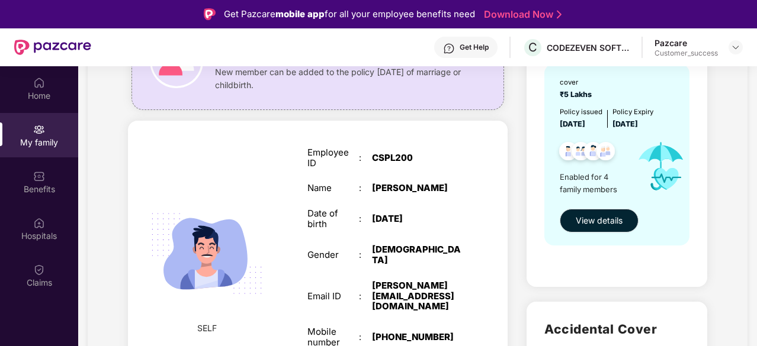
scroll to position [0, 0]
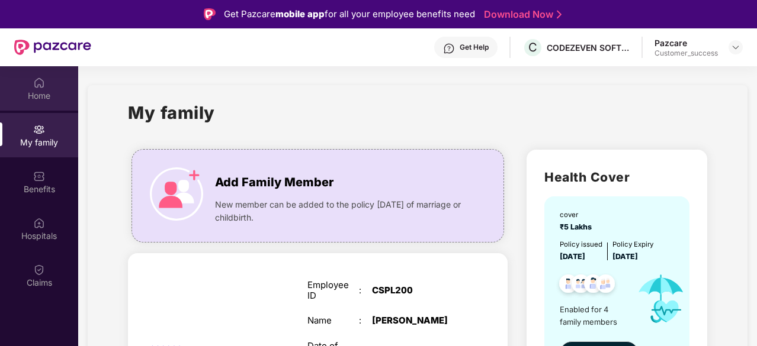
click at [40, 88] on img at bounding box center [39, 83] width 12 height 12
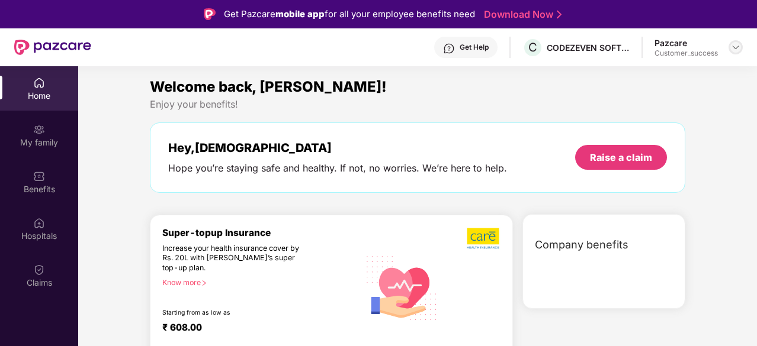
click at [730, 46] on div at bounding box center [736, 47] width 14 height 14
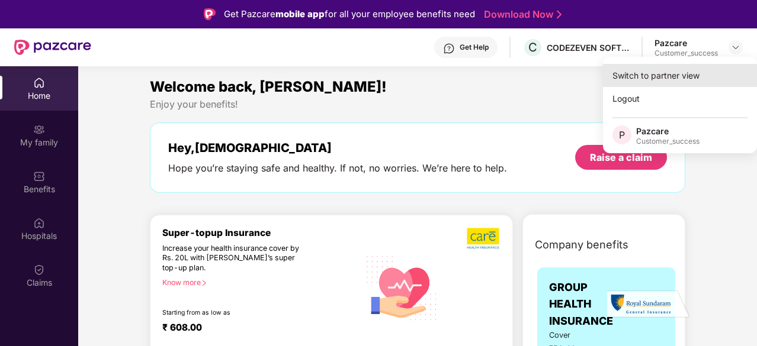
click at [667, 76] on div "Switch to partner view" at bounding box center [680, 75] width 154 height 23
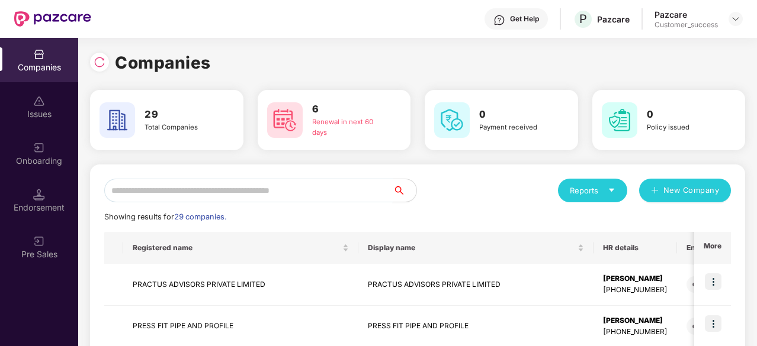
click at [214, 195] on input "text" at bounding box center [248, 191] width 288 height 24
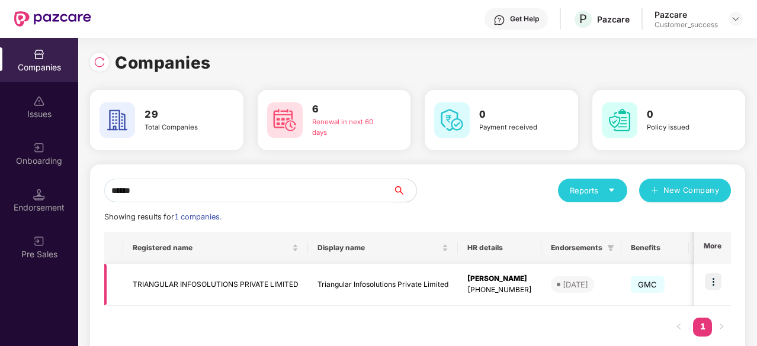
type input "******"
click at [432, 277] on td "Triangular Infosolutions Private Limited" at bounding box center [383, 285] width 150 height 42
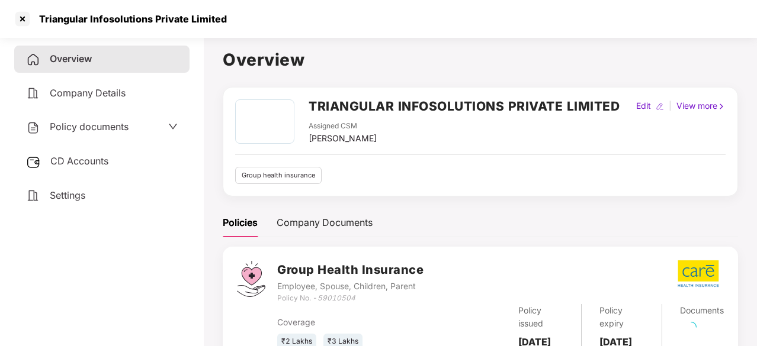
click at [93, 124] on span "Policy documents" at bounding box center [89, 127] width 79 height 12
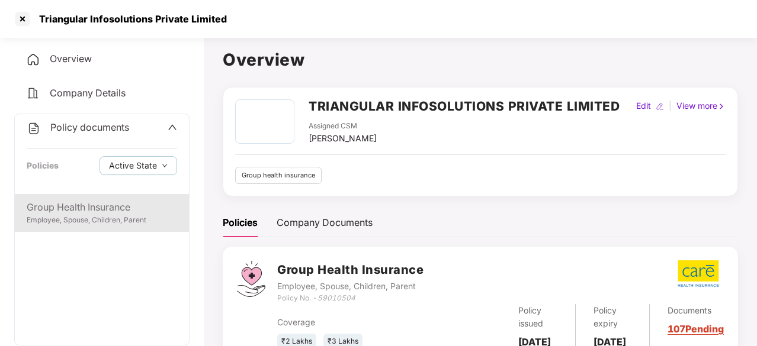
click at [84, 207] on div "Group Health Insurance" at bounding box center [102, 207] width 150 height 15
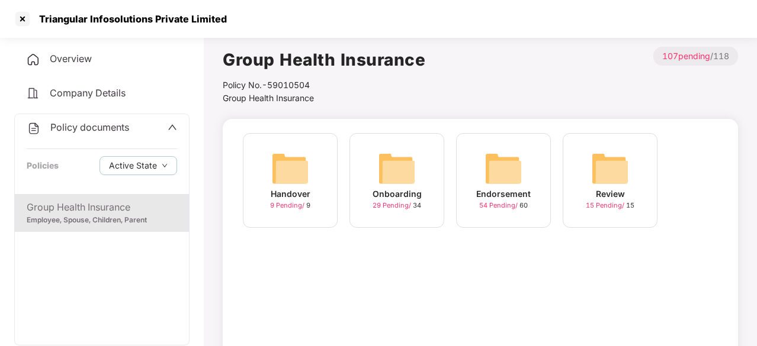
click at [498, 179] on img at bounding box center [504, 169] width 38 height 38
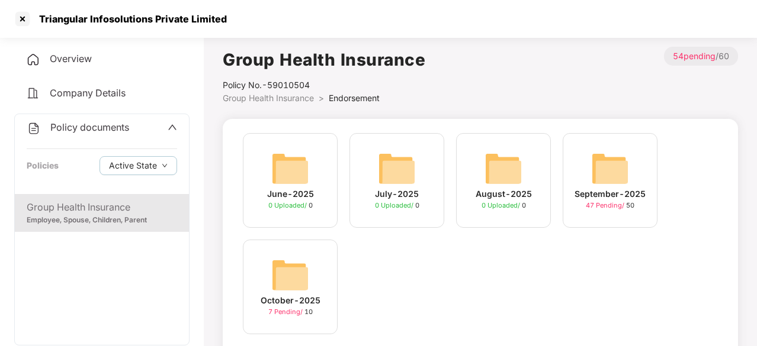
click at [607, 184] on img at bounding box center [610, 169] width 38 height 38
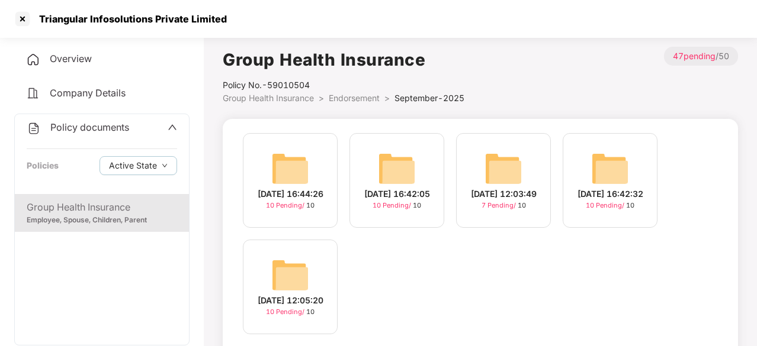
click at [296, 278] on img at bounding box center [290, 275] width 38 height 38
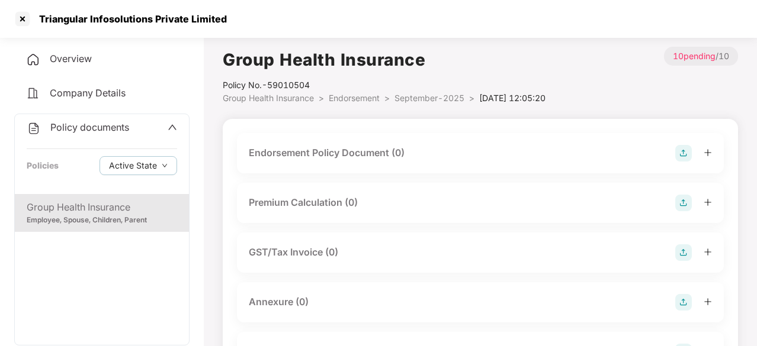
click at [86, 204] on div "Group Health Insurance" at bounding box center [102, 207] width 150 height 15
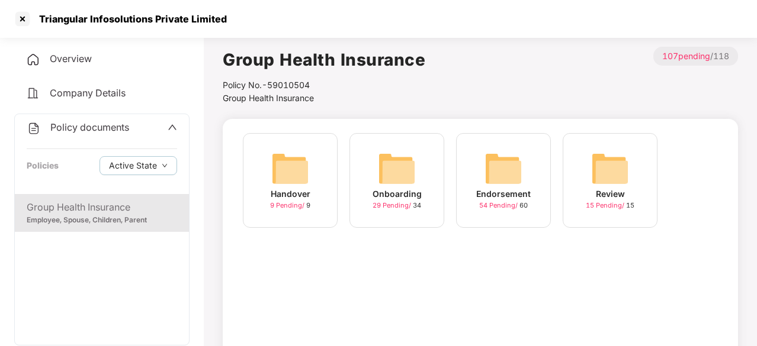
click at [511, 181] on img at bounding box center [504, 169] width 38 height 38
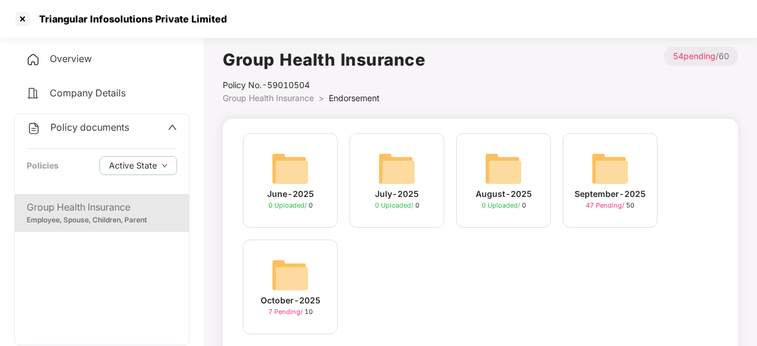
click at [597, 166] on img at bounding box center [610, 169] width 38 height 38
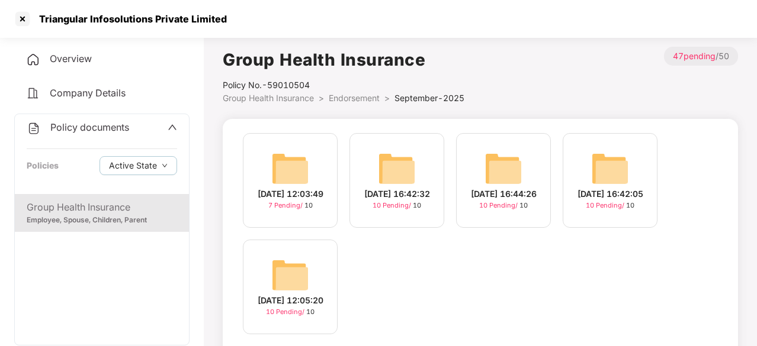
click at [285, 164] on img at bounding box center [290, 169] width 38 height 38
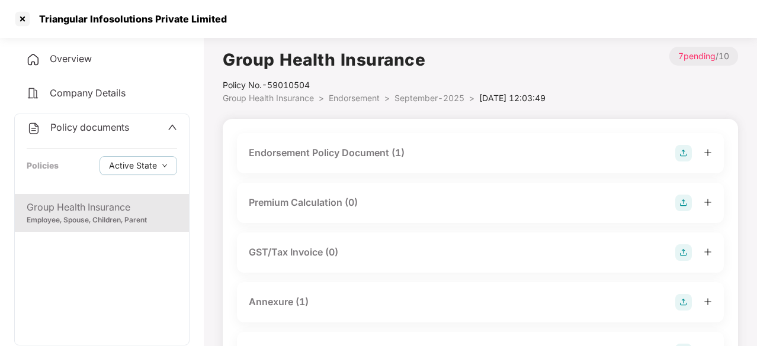
click at [307, 152] on div "Endorsement Policy Document (1)" at bounding box center [327, 153] width 156 height 15
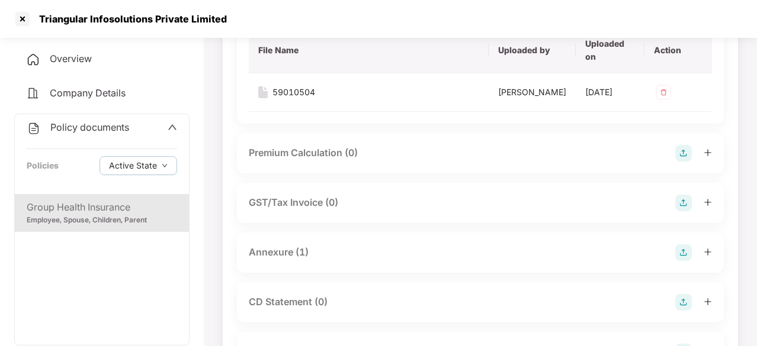
scroll to position [186, 0]
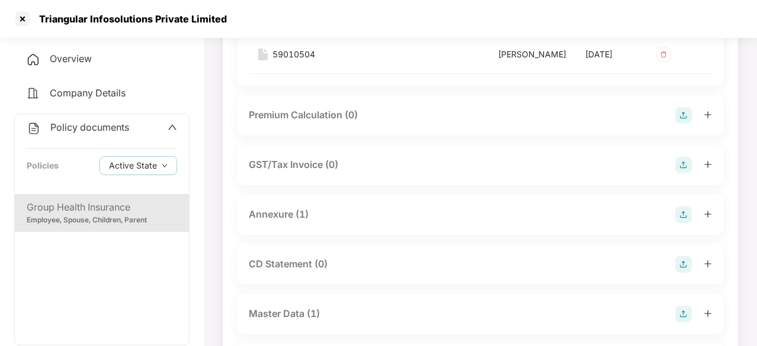
click at [134, 208] on div "Group Health Insurance" at bounding box center [102, 207] width 150 height 15
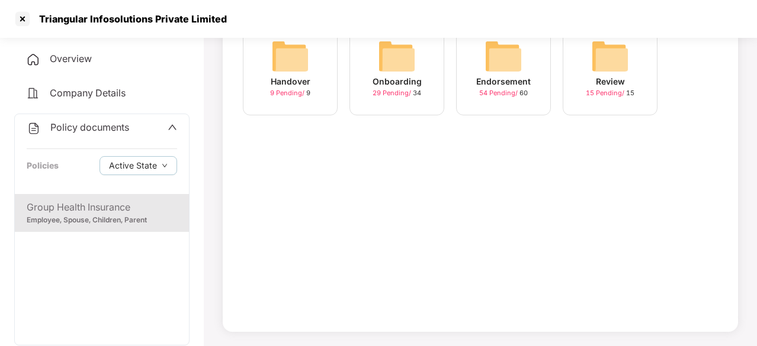
click at [511, 63] on img at bounding box center [504, 56] width 38 height 38
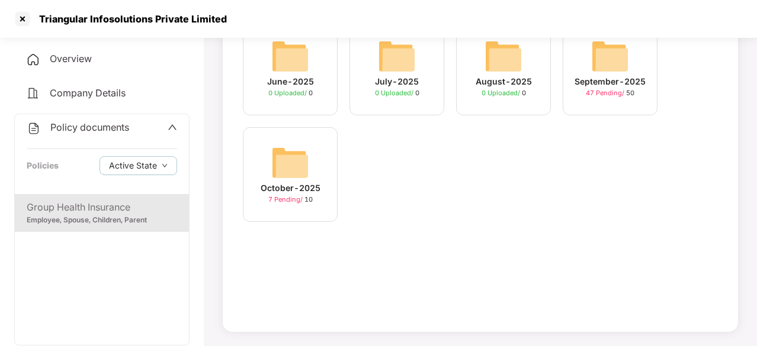
click at [287, 169] on img at bounding box center [290, 163] width 38 height 38
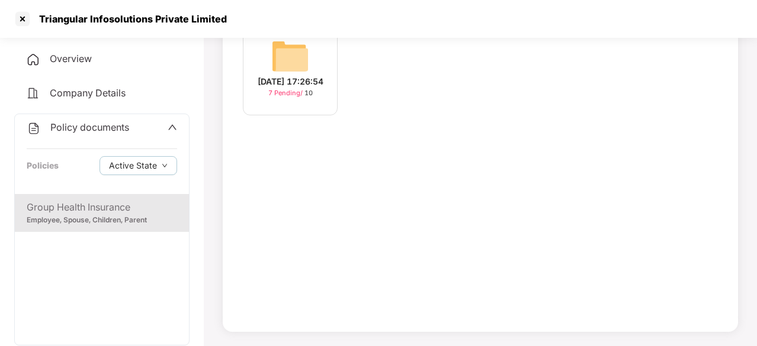
click at [297, 47] on img at bounding box center [290, 56] width 38 height 38
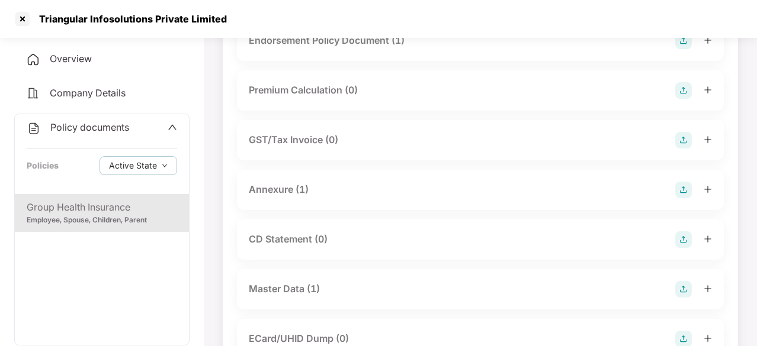
scroll to position [186, 0]
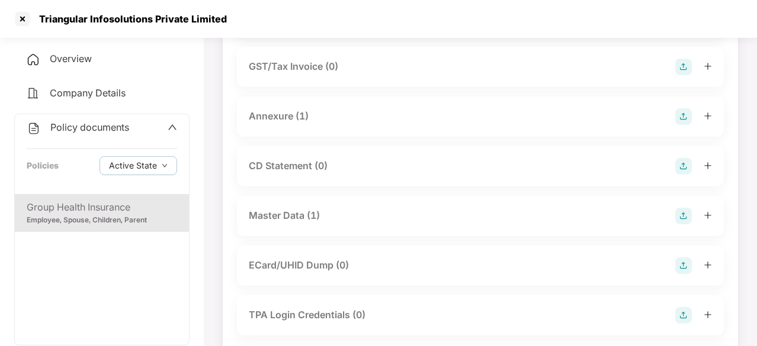
click at [288, 217] on div "Master Data (1)" at bounding box center [284, 215] width 71 height 15
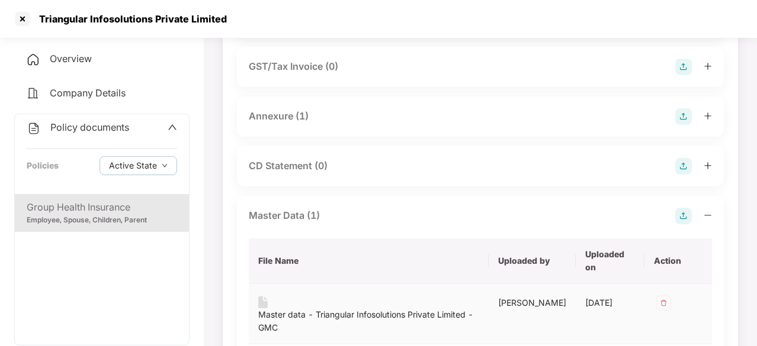
click at [360, 320] on div "Master data - Triangular Infosolutions Private Limited - GMC" at bounding box center [368, 322] width 221 height 26
click at [235, 15] on div "Triangular Infosolutions Private Limited" at bounding box center [378, 19] width 757 height 38
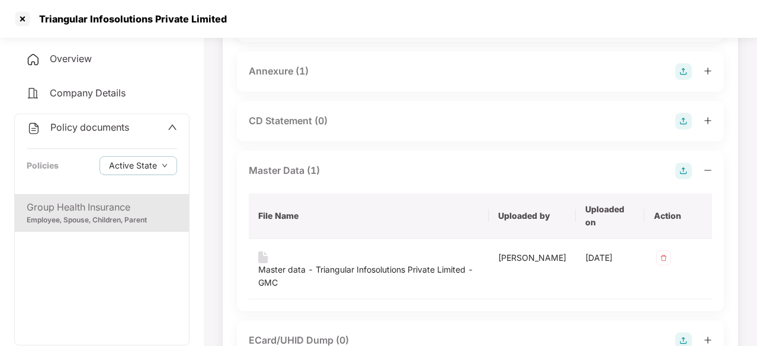
scroll to position [225, 0]
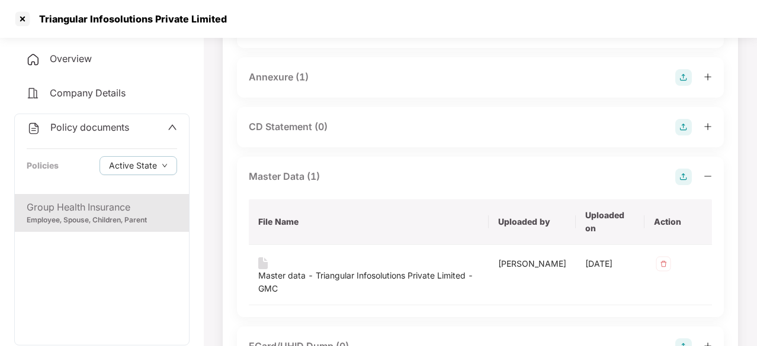
click at [79, 57] on span "Overview" at bounding box center [71, 59] width 42 height 12
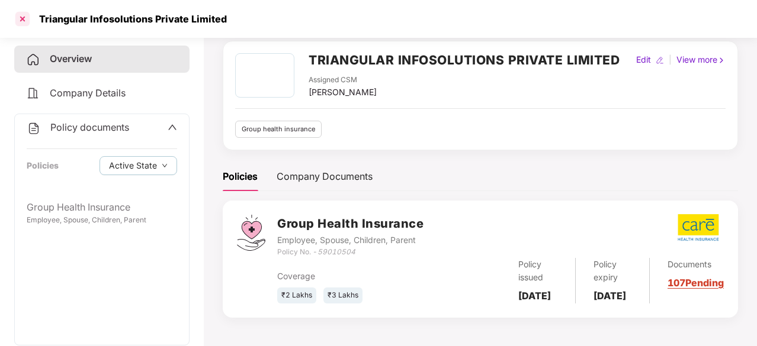
click at [13, 18] on div at bounding box center [22, 18] width 19 height 19
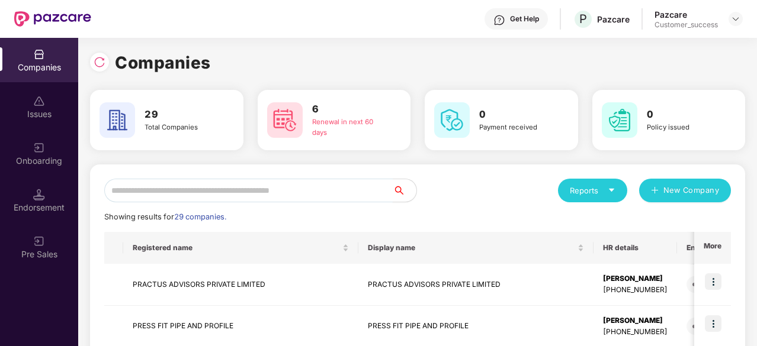
click at [229, 182] on input "text" at bounding box center [248, 191] width 288 height 24
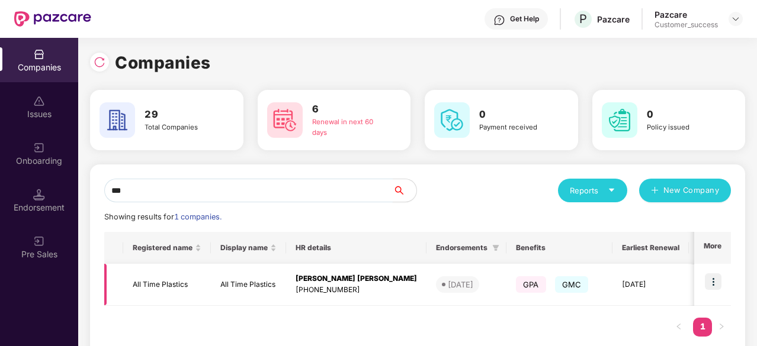
type input "***"
click at [712, 282] on img at bounding box center [713, 282] width 17 height 17
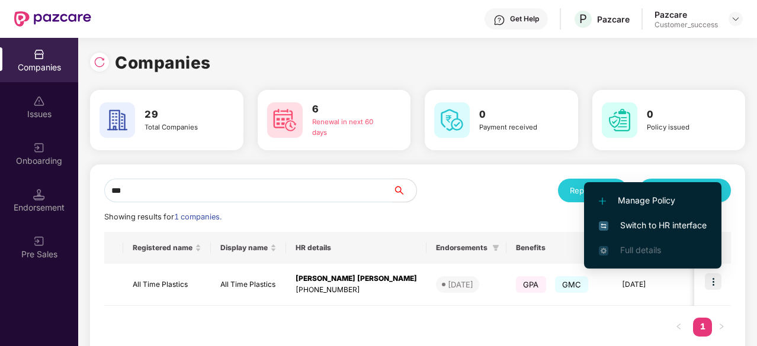
click at [662, 221] on span "Switch to HR interface" at bounding box center [653, 225] width 108 height 13
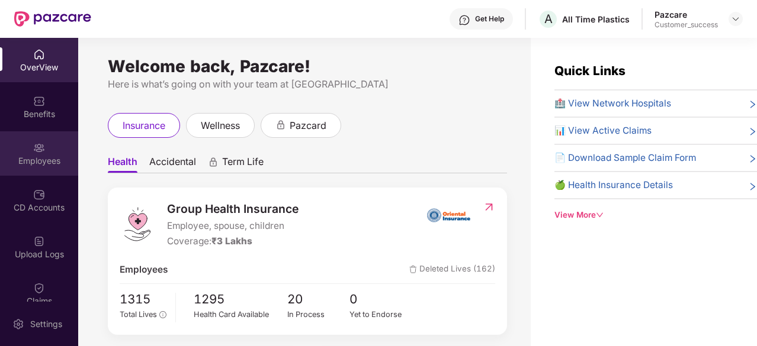
click at [43, 146] on img at bounding box center [39, 148] width 12 height 12
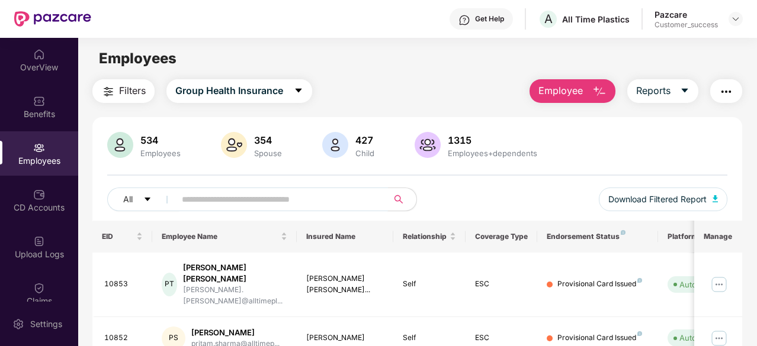
click at [239, 204] on input "text" at bounding box center [277, 200] width 190 height 18
paste input "****"
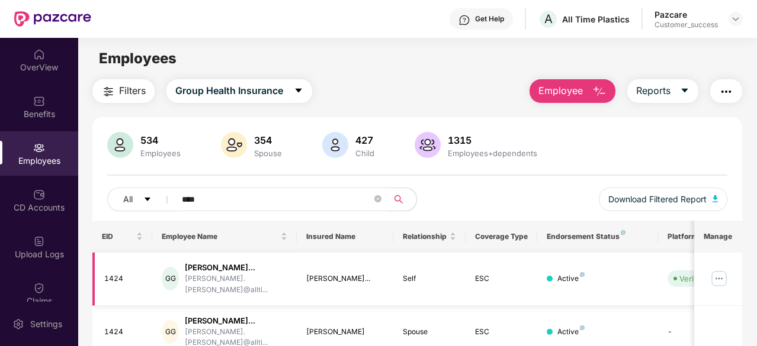
type input "****"
click at [723, 279] on img at bounding box center [719, 278] width 19 height 19
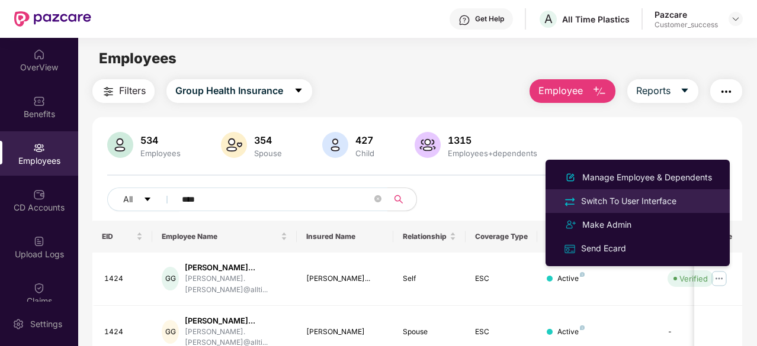
click at [643, 196] on div "Switch To User Interface" at bounding box center [629, 201] width 100 height 13
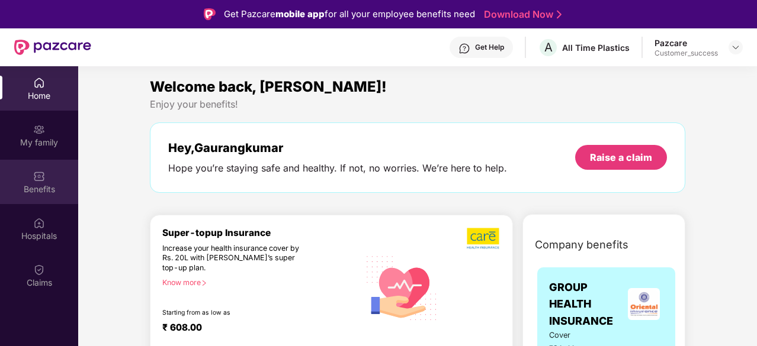
click at [34, 182] on img at bounding box center [39, 177] width 12 height 12
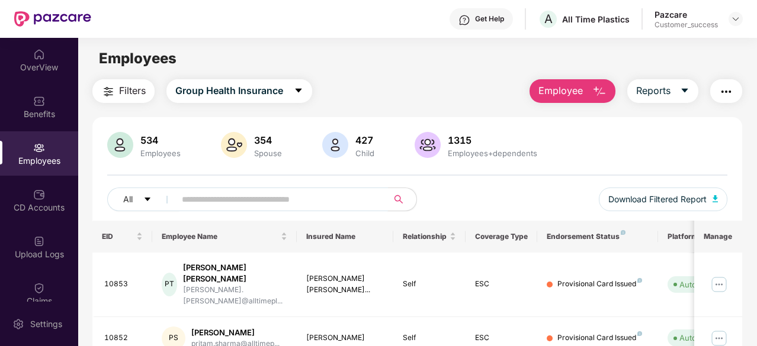
click at [216, 202] on input "text" at bounding box center [277, 200] width 190 height 18
paste input "**********"
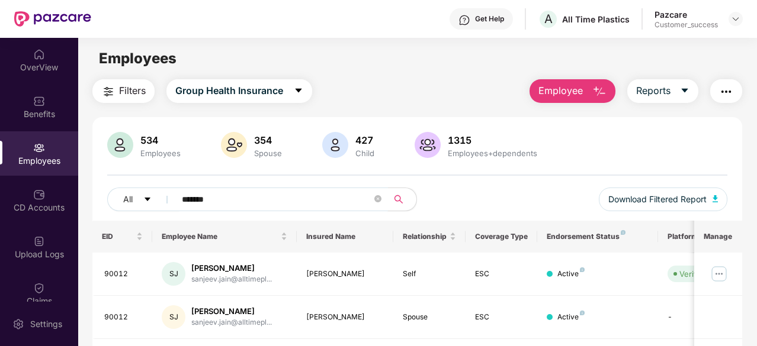
type input "*******"
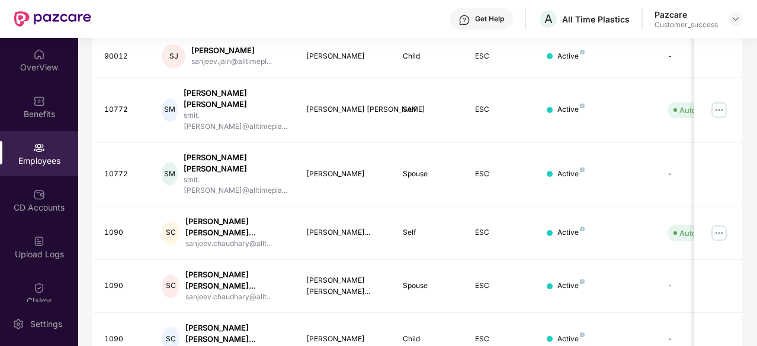
scroll to position [322, 0]
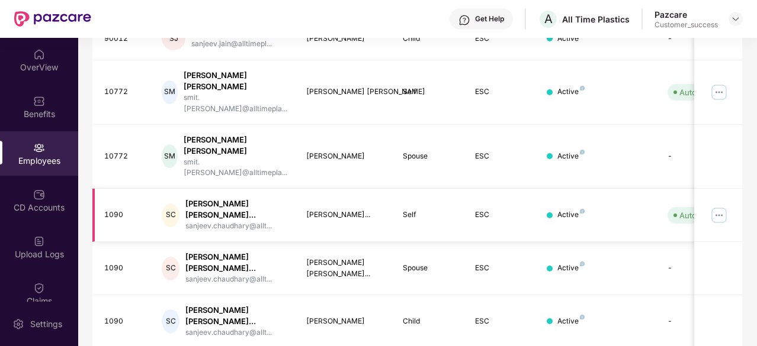
click at [723, 206] on img at bounding box center [719, 215] width 19 height 19
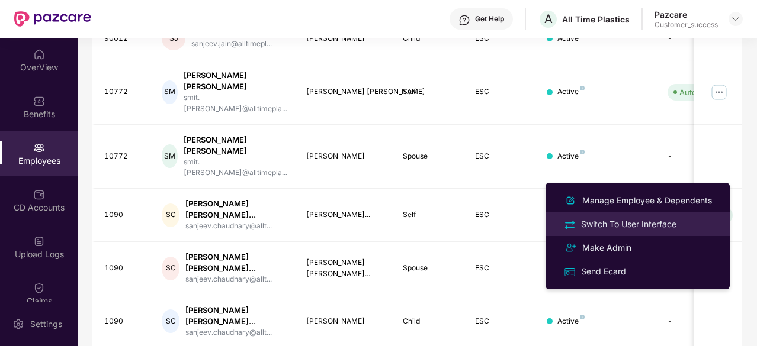
click at [604, 227] on div "Switch To User Interface" at bounding box center [629, 224] width 100 height 13
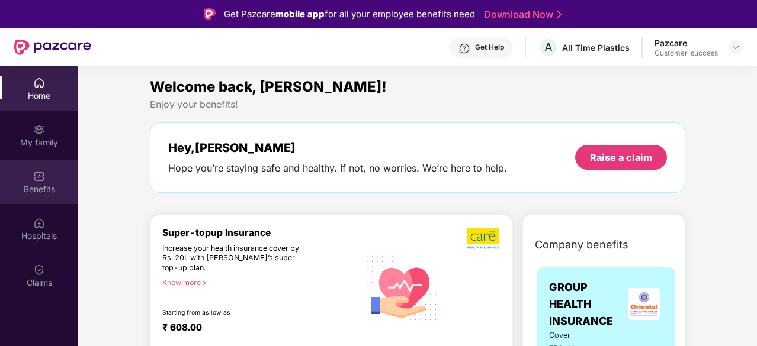
click at [49, 182] on div "Benefits" at bounding box center [39, 182] width 78 height 44
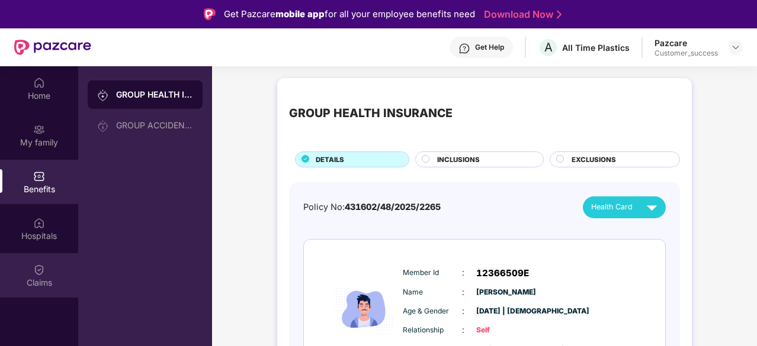
click at [48, 281] on div "Claims" at bounding box center [39, 283] width 78 height 12
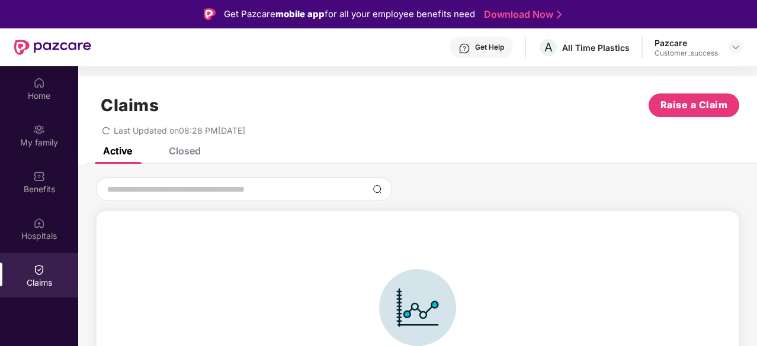
click at [178, 158] on div "Closed" at bounding box center [176, 151] width 50 height 26
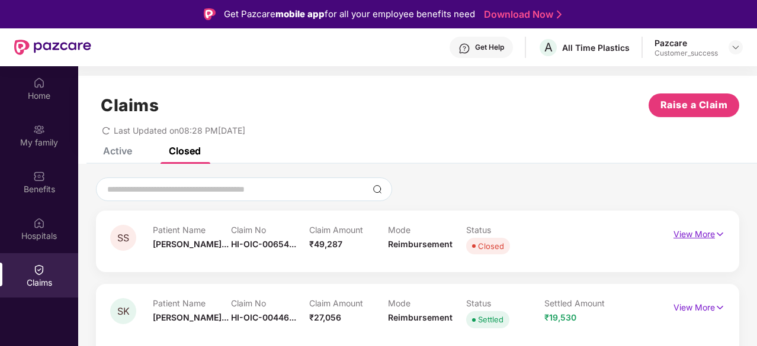
click at [717, 233] on img at bounding box center [720, 234] width 10 height 13
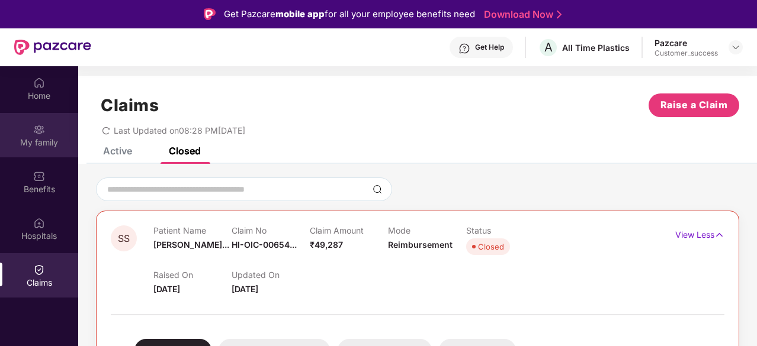
click at [43, 141] on div "My family" at bounding box center [39, 143] width 78 height 12
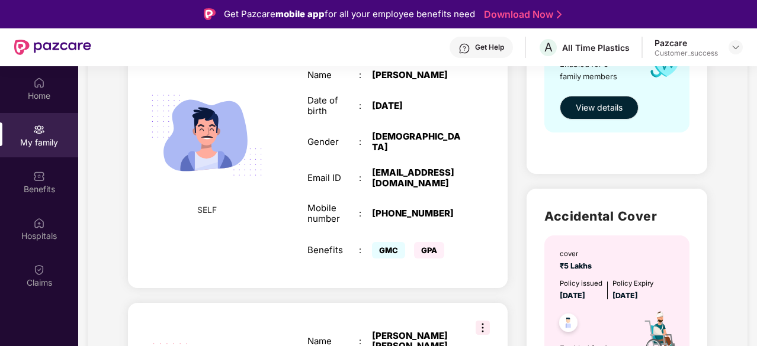
scroll to position [385, 0]
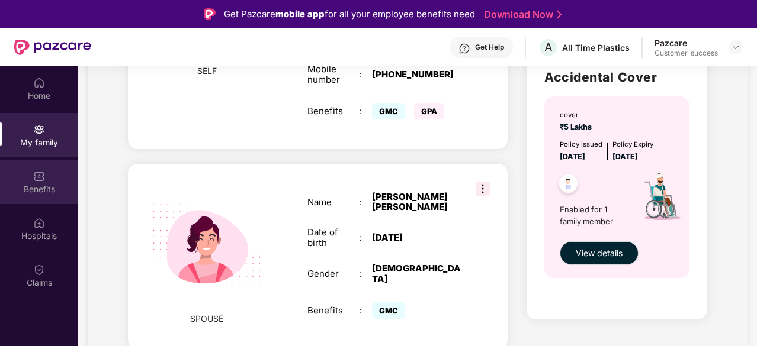
click at [39, 184] on div "Benefits" at bounding box center [39, 190] width 78 height 12
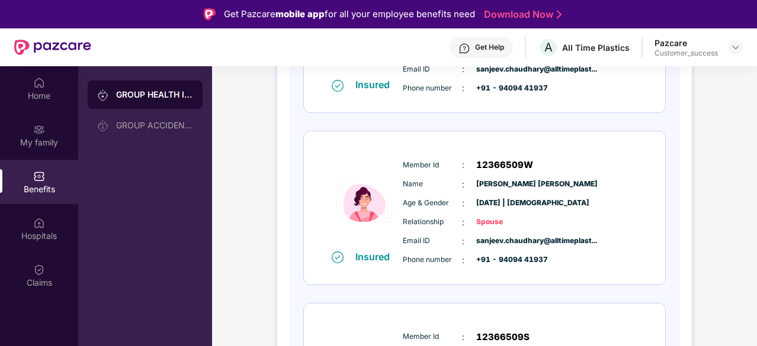
scroll to position [284, 0]
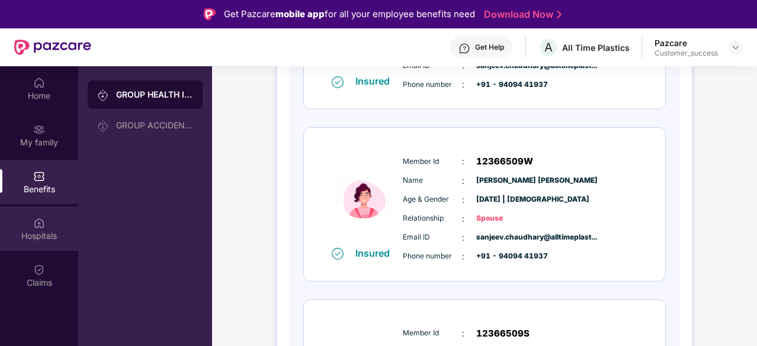
click at [34, 216] on div at bounding box center [39, 222] width 12 height 12
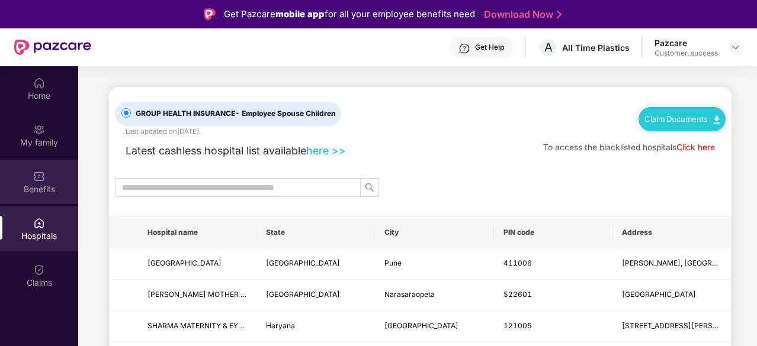
click at [36, 178] on img at bounding box center [39, 177] width 12 height 12
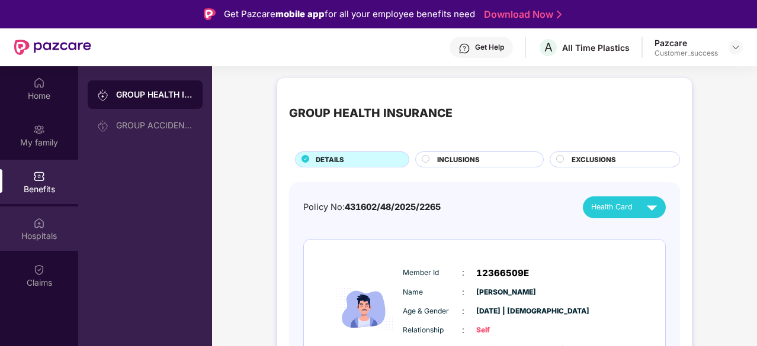
click at [41, 224] on img at bounding box center [39, 223] width 12 height 12
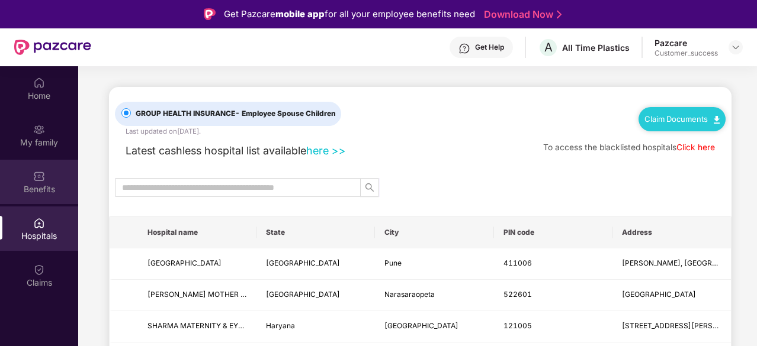
click at [35, 188] on div "Benefits" at bounding box center [39, 190] width 78 height 12
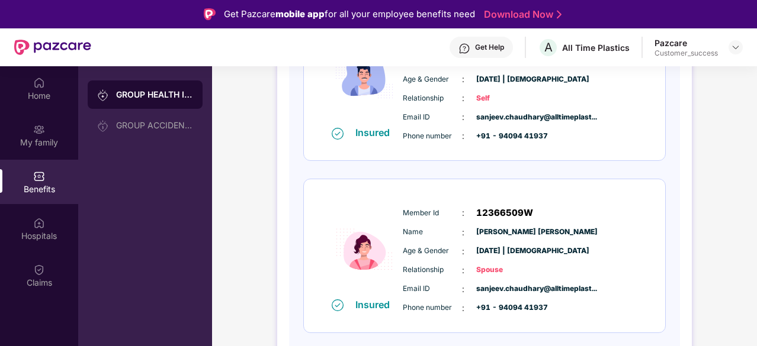
scroll to position [249, 0]
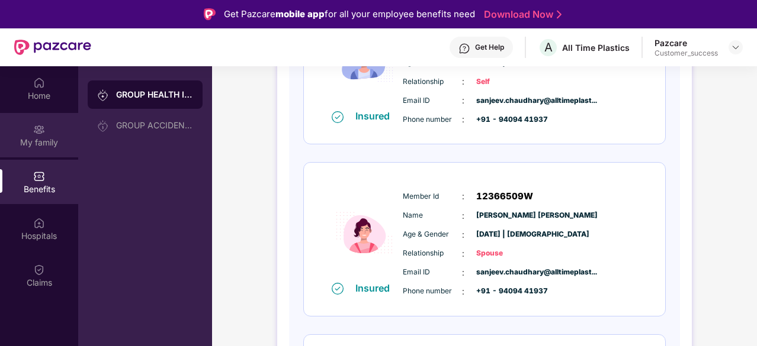
click at [49, 124] on div "My family" at bounding box center [39, 135] width 78 height 44
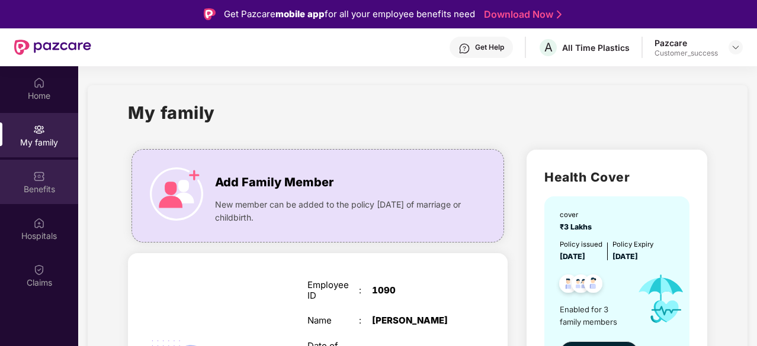
click at [42, 182] on img at bounding box center [39, 177] width 12 height 12
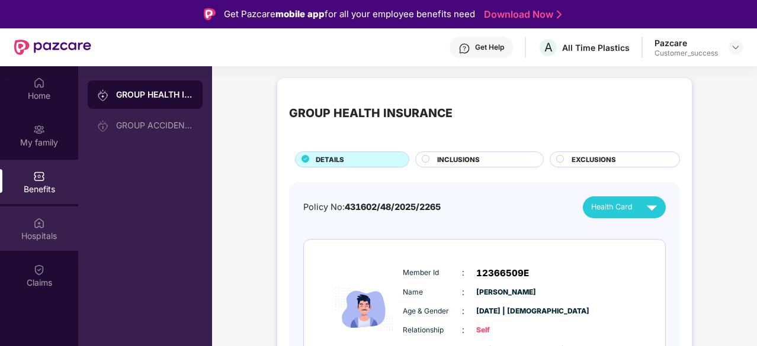
click at [53, 220] on div "Hospitals" at bounding box center [39, 229] width 78 height 44
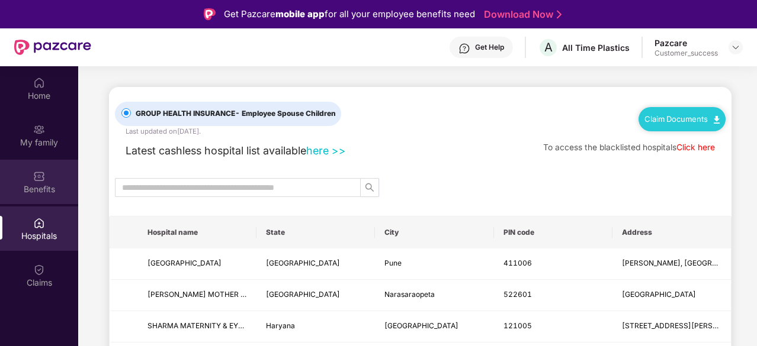
click at [27, 179] on div "Benefits" at bounding box center [39, 182] width 78 height 44
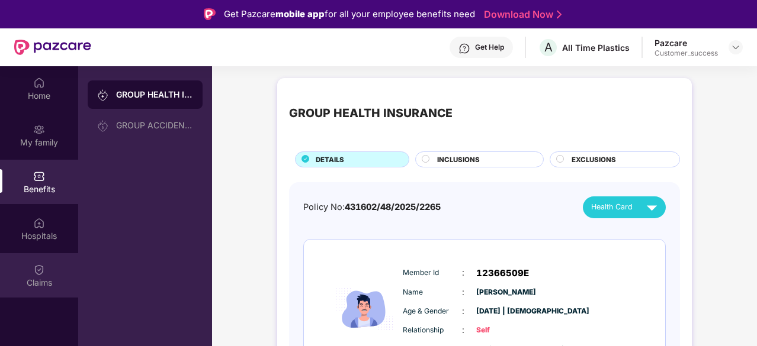
click at [41, 264] on img at bounding box center [39, 270] width 12 height 12
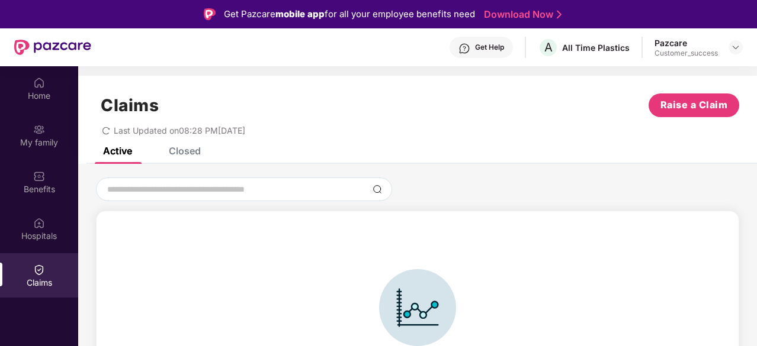
click at [174, 153] on div "Closed" at bounding box center [185, 151] width 32 height 12
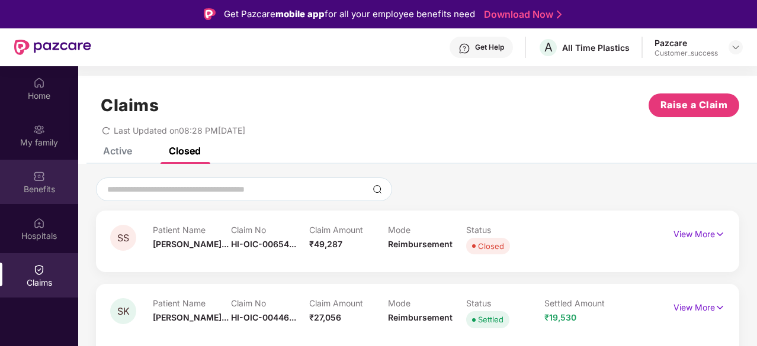
click at [40, 175] on img at bounding box center [39, 177] width 12 height 12
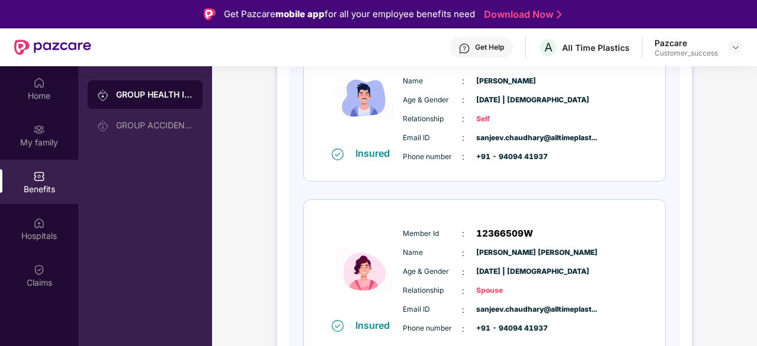
scroll to position [222, 0]
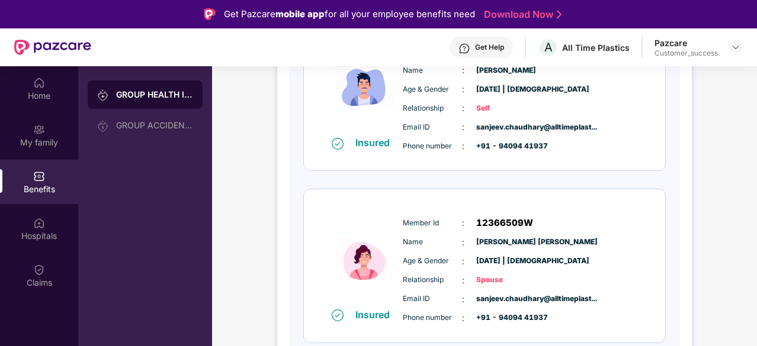
click at [717, 196] on div "GROUP HEALTH INSURANCE DETAILS INCLUSIONS EXCLUSIONS Policy No: 431602/48/2025/…" at bounding box center [484, 219] width 545 height 739
